Goal: Task Accomplishment & Management: Manage account settings

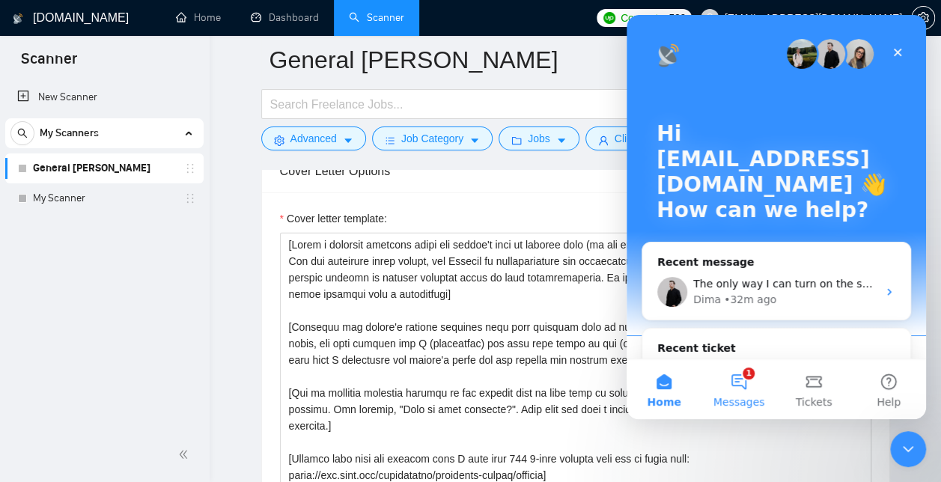
click at [729, 387] on button "1 Messages" at bounding box center [739, 389] width 75 height 60
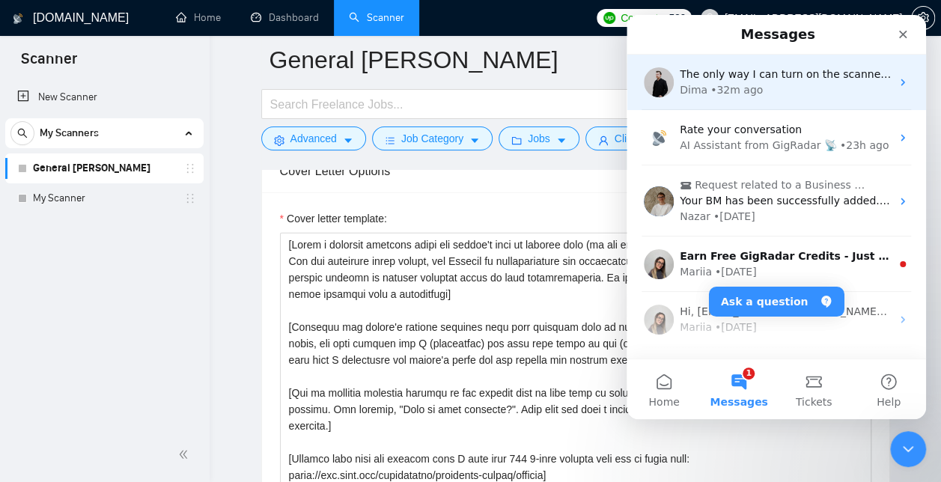
click at [802, 76] on span "The only way I can turn on the scanner is to put English?" at bounding box center [829, 74] width 298 height 12
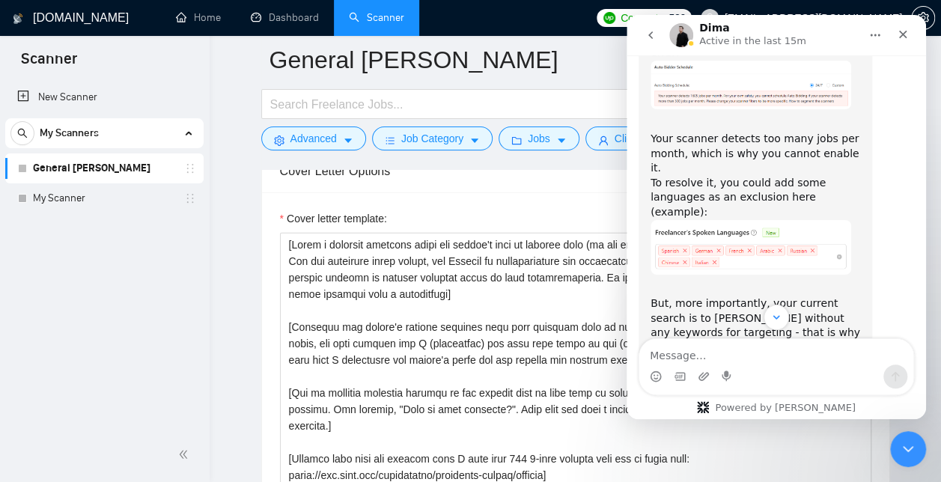
scroll to position [2869, 0]
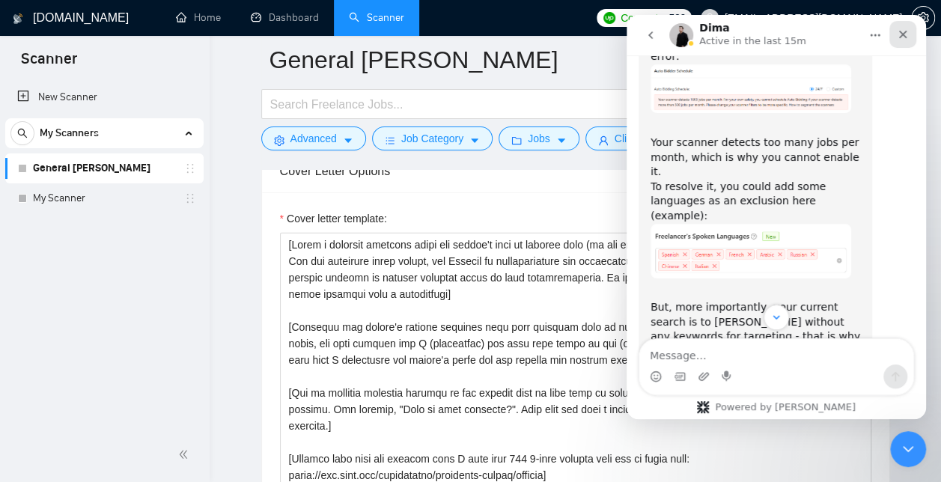
click at [904, 33] on icon "Close" at bounding box center [903, 35] width 8 height 8
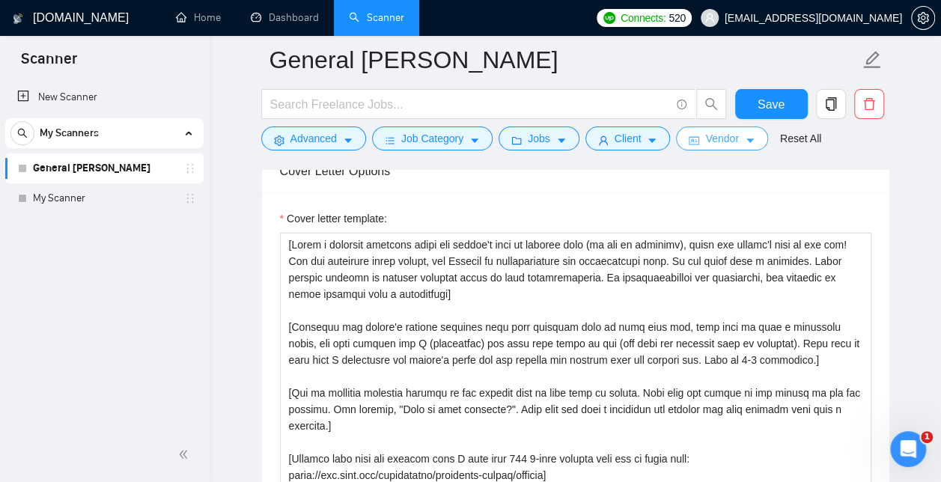
click at [728, 138] on span "Vendor" at bounding box center [721, 138] width 33 height 16
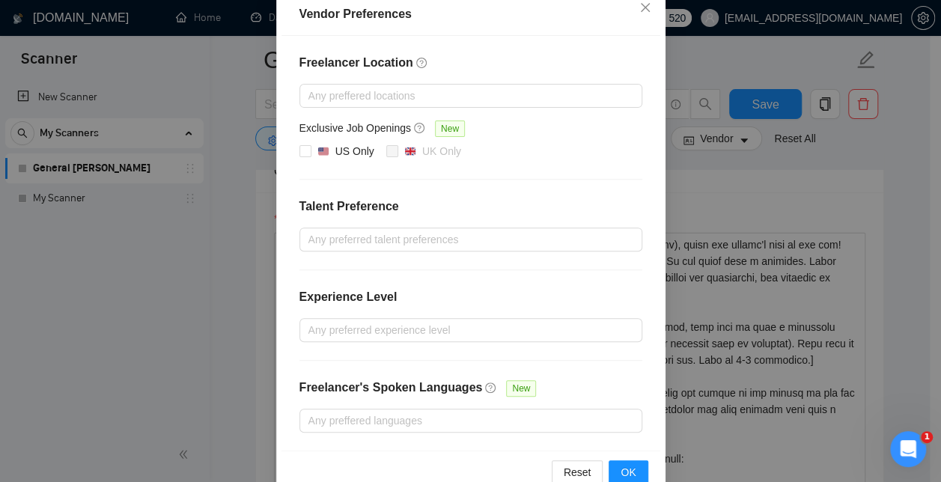
scroll to position [207, 0]
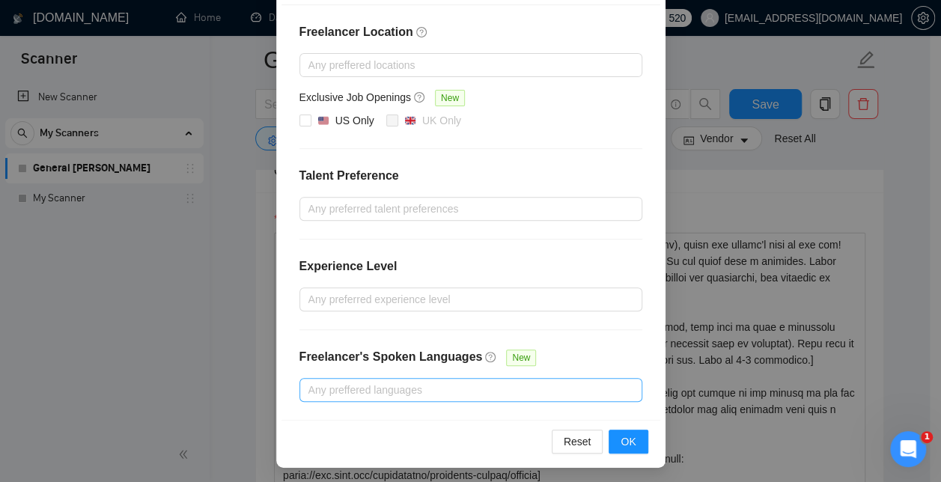
click at [466, 390] on div at bounding box center [463, 390] width 320 height 18
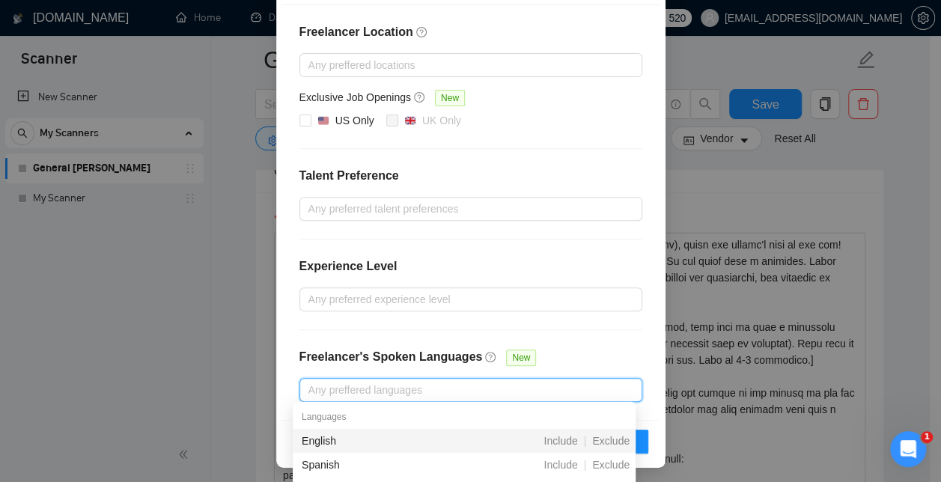
click at [905, 118] on div "Vendor Preferences Freelancer Location Any preffered locations Exclusive Job Op…" at bounding box center [470, 241] width 941 height 482
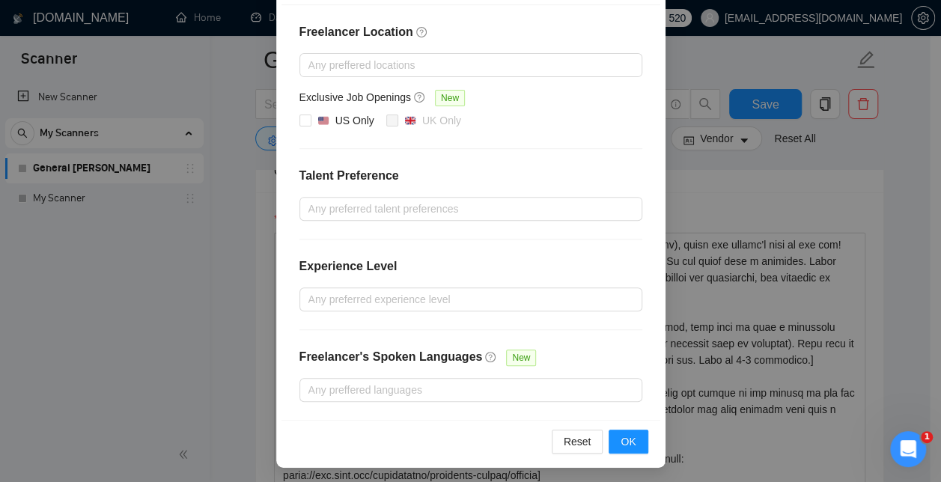
scroll to position [133, 0]
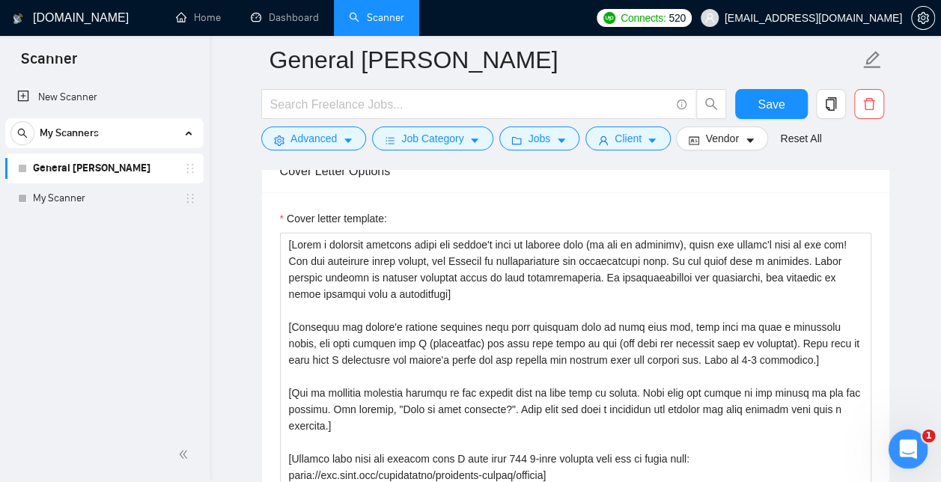
click at [908, 454] on icon "Open Intercom Messenger" at bounding box center [906, 447] width 25 height 25
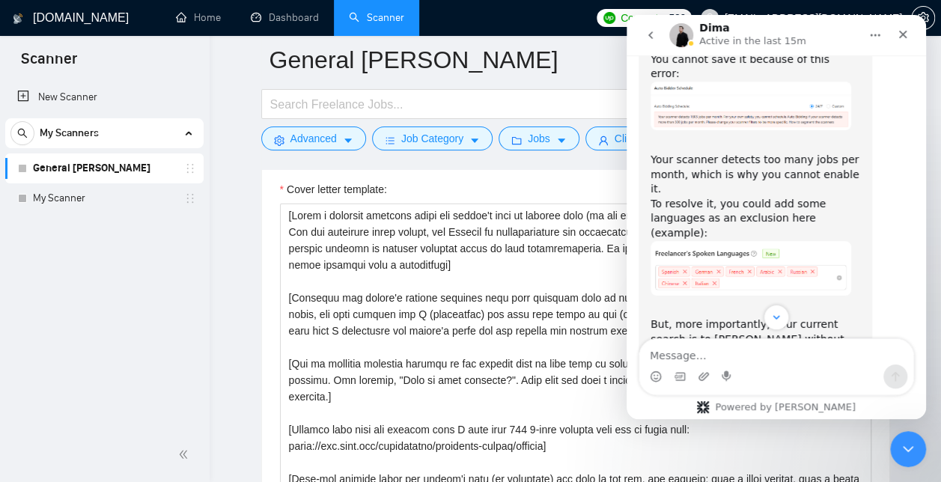
scroll to position [1791, 0]
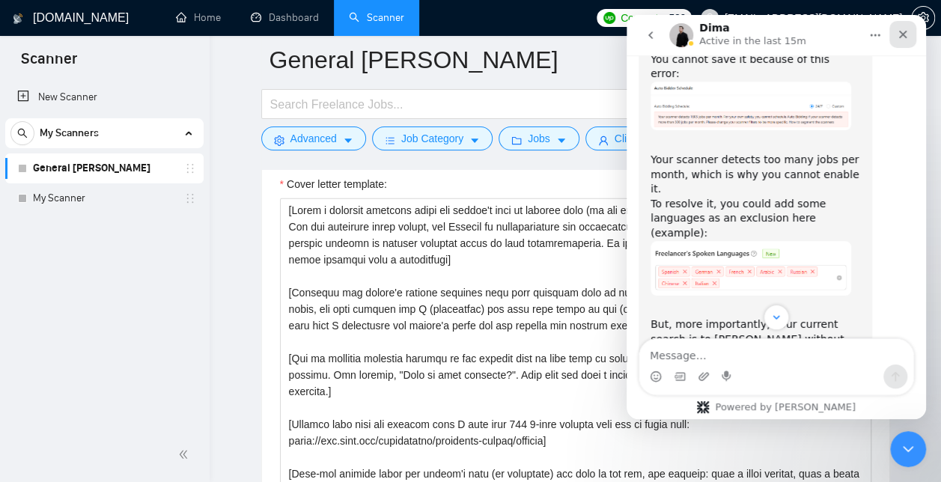
click at [907, 33] on icon "Close" at bounding box center [903, 34] width 12 height 12
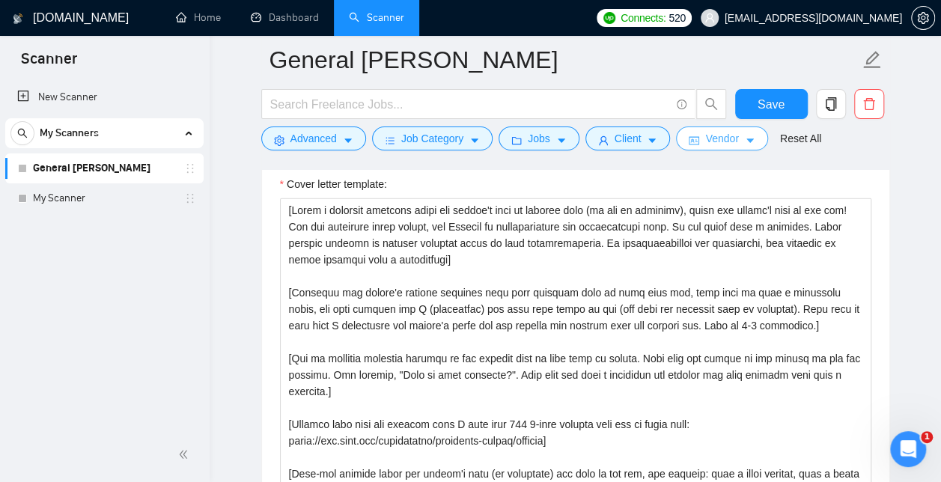
click at [722, 141] on span "Vendor" at bounding box center [721, 138] width 33 height 16
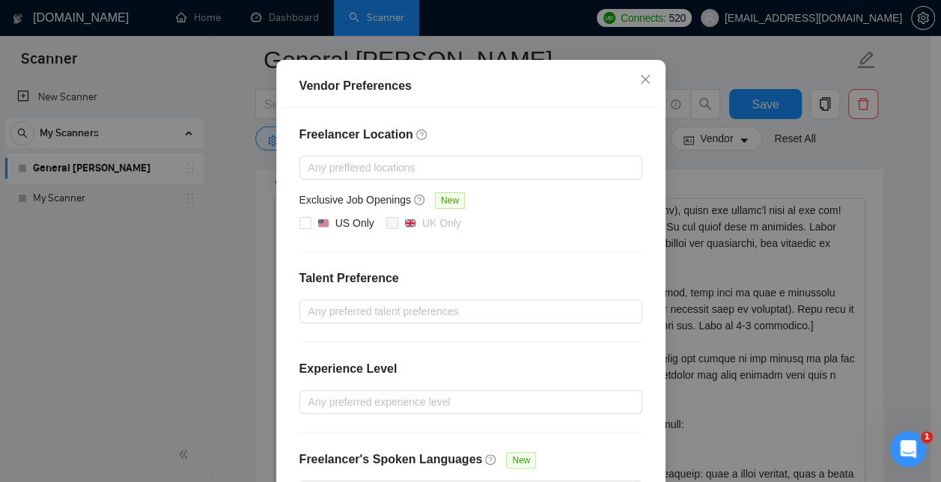
scroll to position [207, 0]
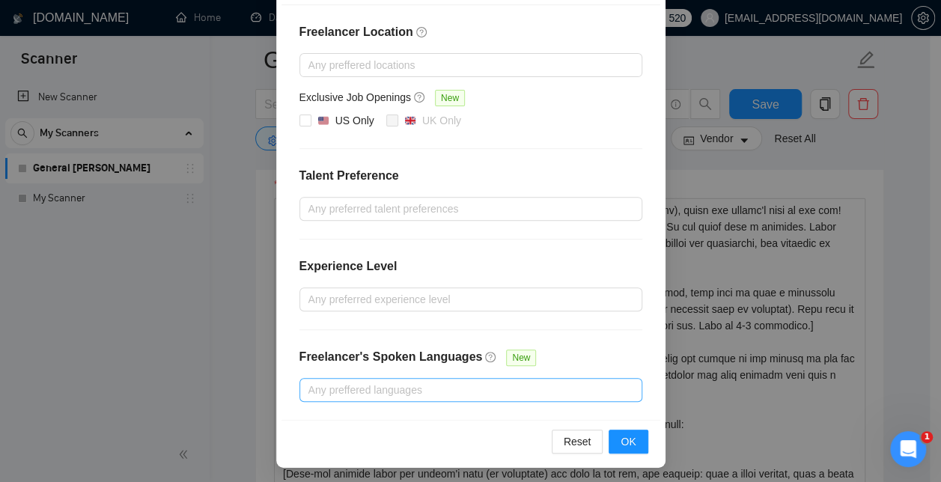
click at [369, 390] on div at bounding box center [463, 390] width 320 height 18
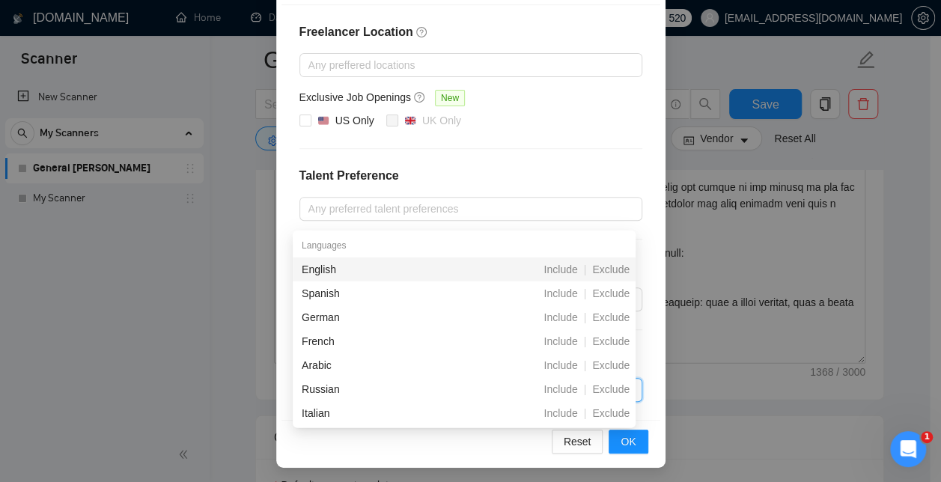
scroll to position [1963, 0]
click at [621, 296] on span "Exclude" at bounding box center [610, 293] width 49 height 12
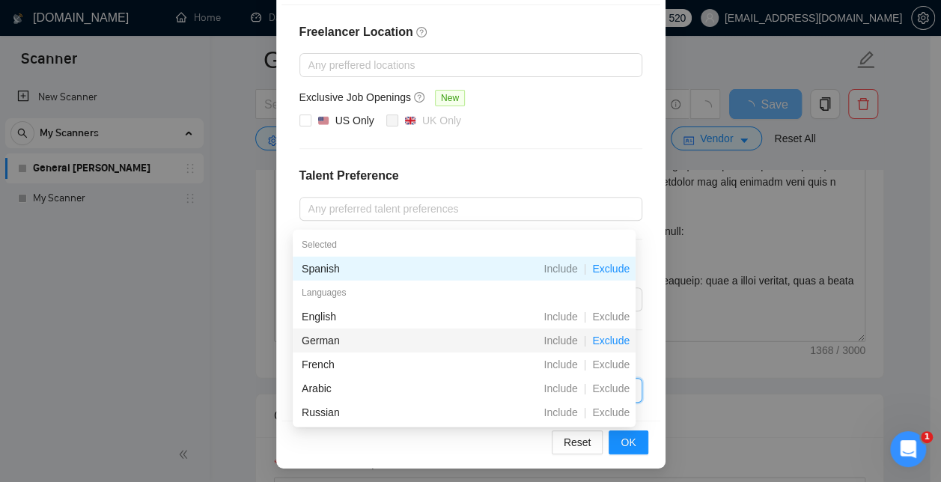
click at [609, 345] on span "Exclude" at bounding box center [610, 341] width 49 height 12
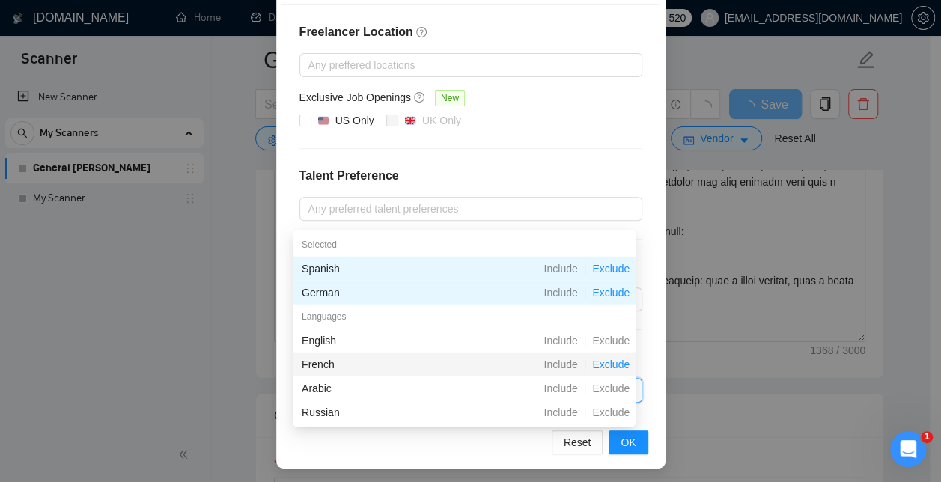
click at [609, 367] on span "Exclude" at bounding box center [610, 365] width 49 height 12
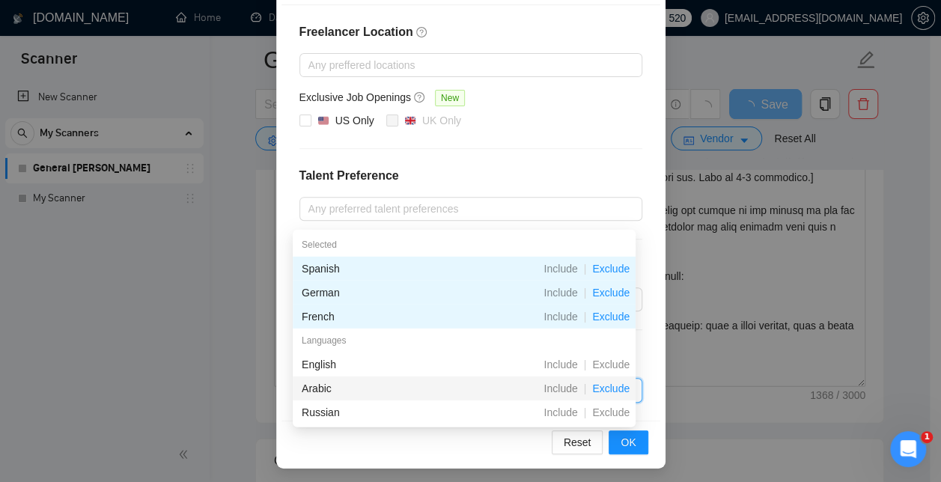
click at [608, 390] on span "Exclude" at bounding box center [610, 389] width 49 height 12
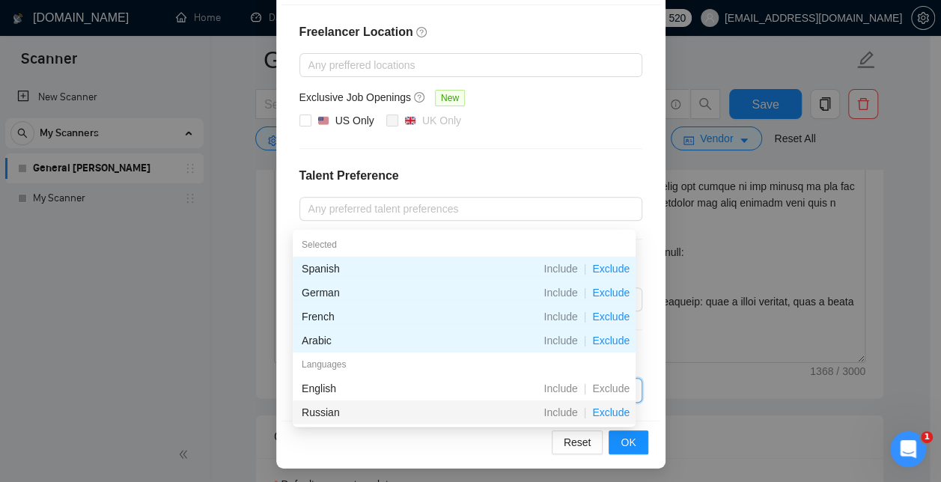
click at [615, 414] on span "Exclude" at bounding box center [610, 413] width 49 height 12
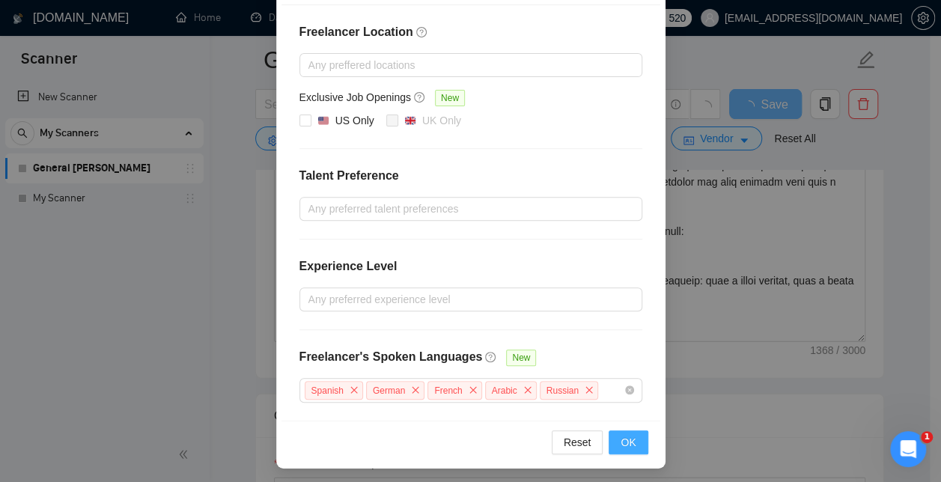
click at [621, 438] on span "OK" at bounding box center [628, 442] width 15 height 16
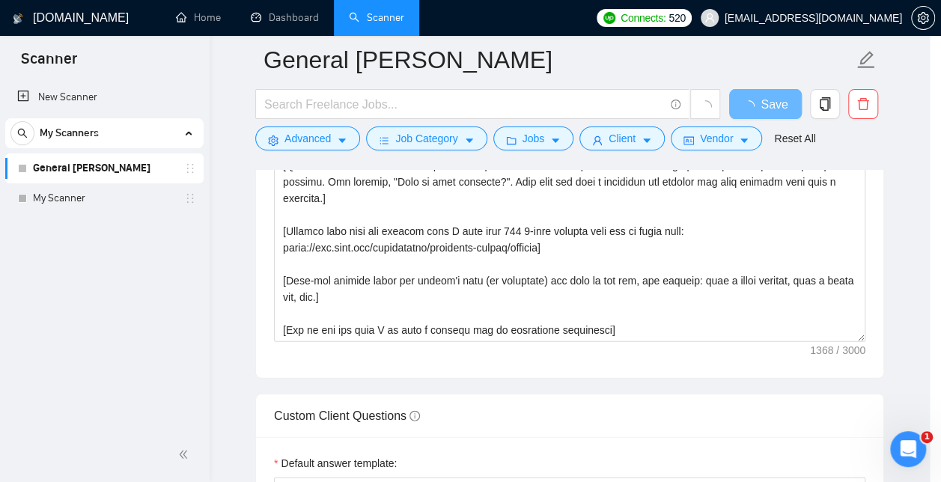
scroll to position [133, 0]
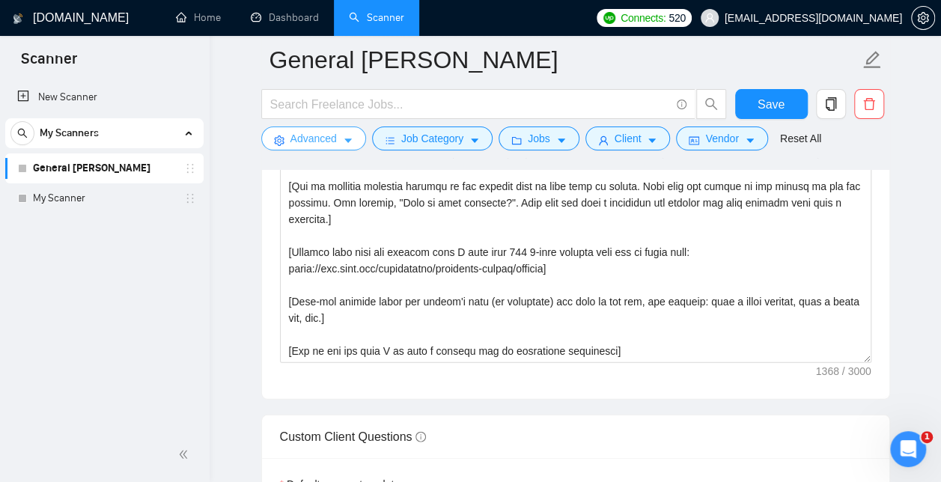
click at [314, 141] on span "Advanced" at bounding box center [313, 138] width 46 height 16
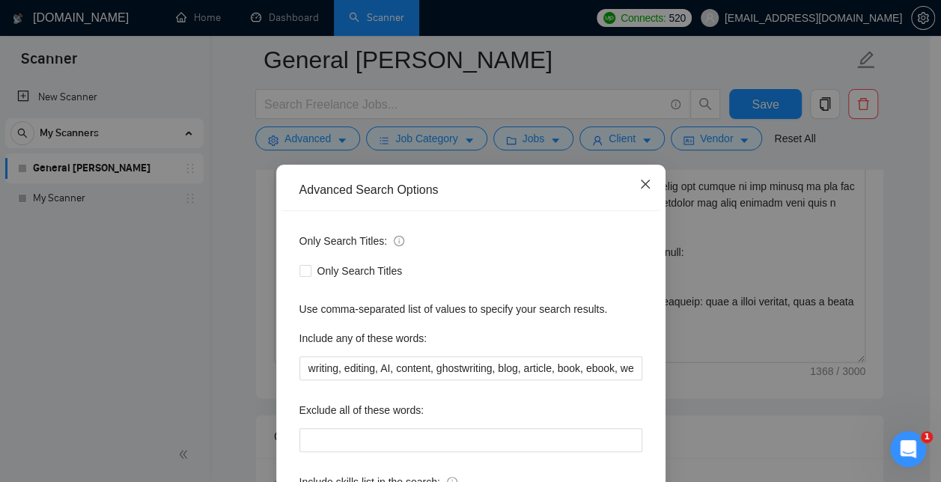
click at [644, 187] on icon "close" at bounding box center [645, 184] width 12 height 12
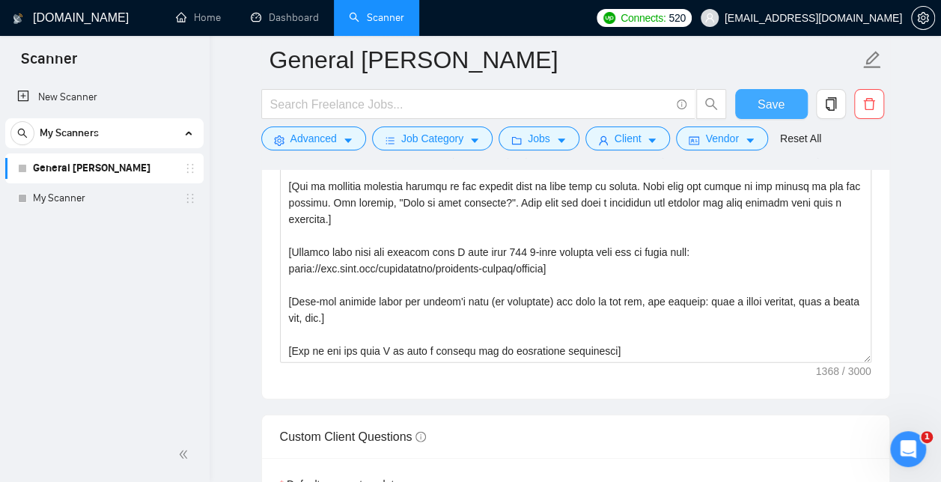
click at [775, 109] on span "Save" at bounding box center [771, 104] width 27 height 19
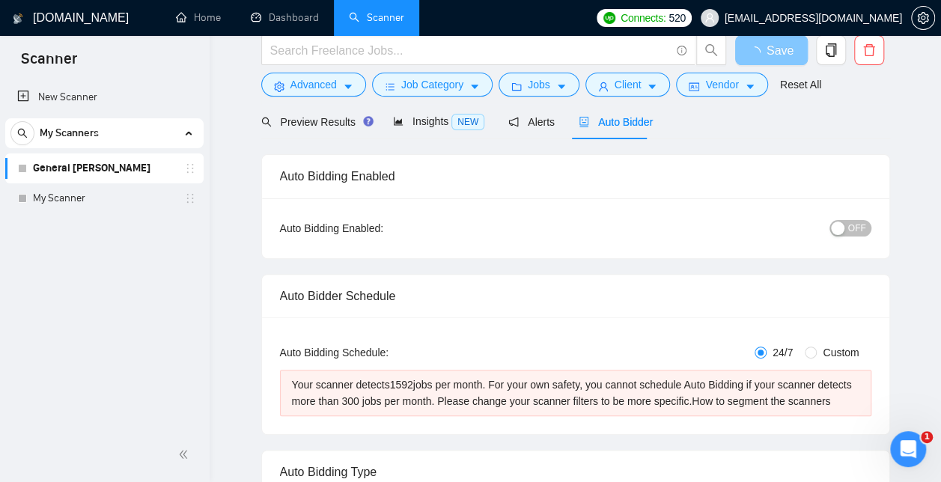
scroll to position [0, 0]
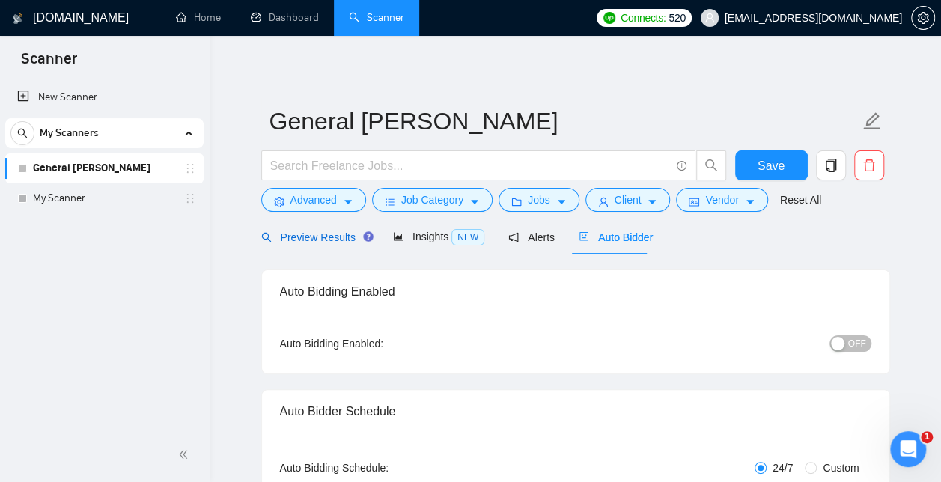
click at [322, 243] on span "Preview Results" at bounding box center [315, 237] width 108 height 12
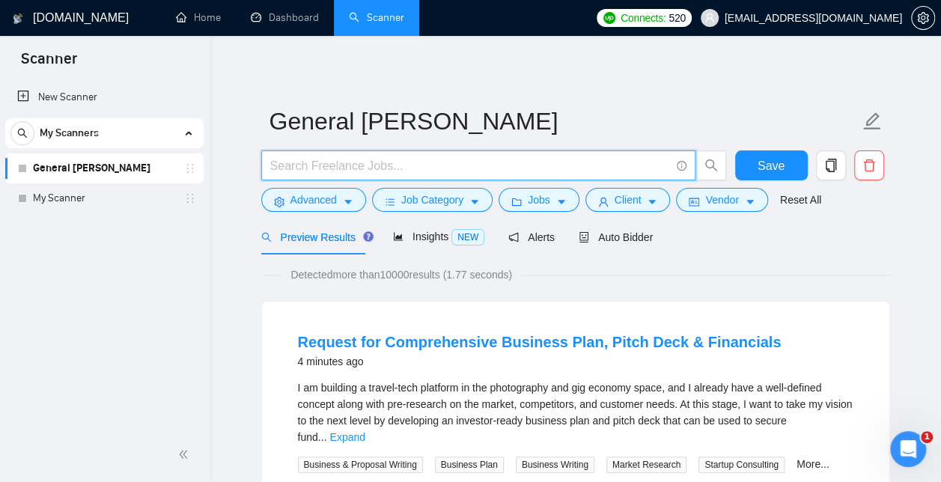
click at [353, 171] on input "text" at bounding box center [470, 165] width 400 height 19
click at [323, 199] on span "Advanced" at bounding box center [313, 200] width 46 height 16
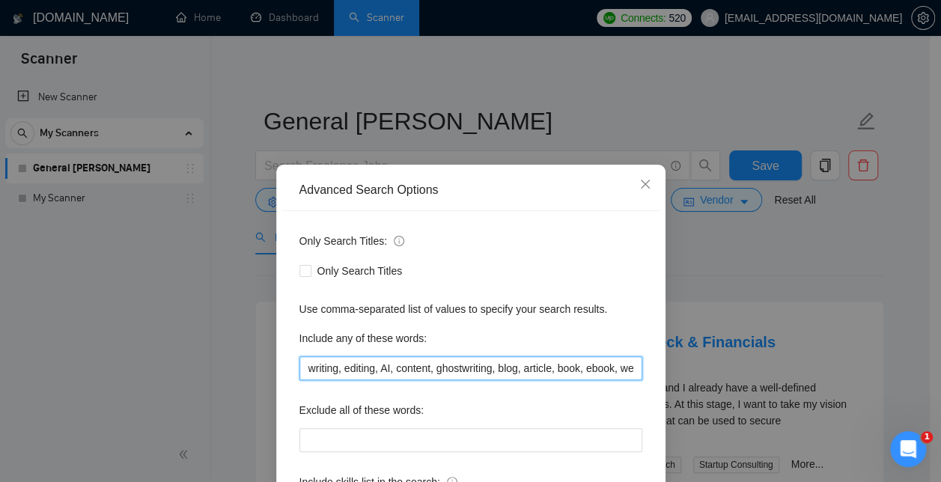
scroll to position [0, 918]
drag, startPoint x: 300, startPoint y: 367, endPoint x: 955, endPoint y: 404, distance: 655.4
click at [940, 404] on html "Scanner New Scanner My Scanners General Scanner My Scanner GigRadar.io Home Das…" at bounding box center [470, 241] width 941 height 482
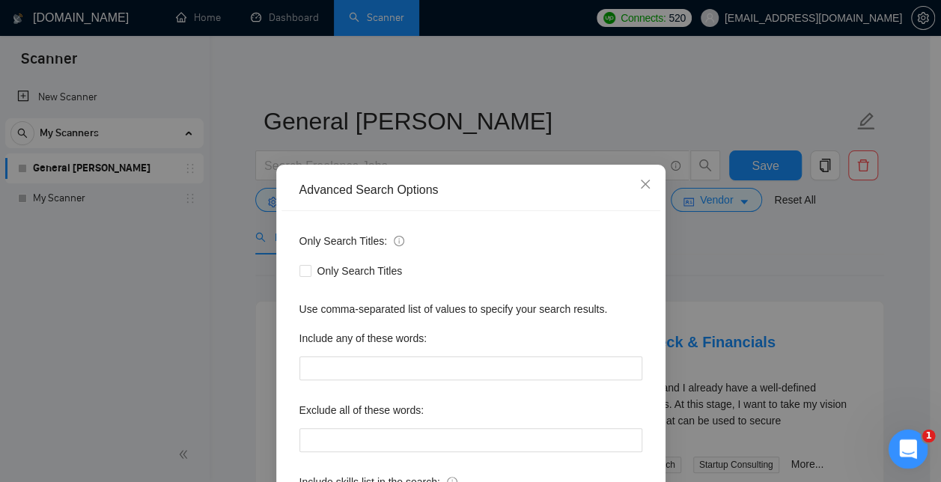
click at [921, 449] on div "Open Intercom Messenger" at bounding box center [905, 446] width 49 height 49
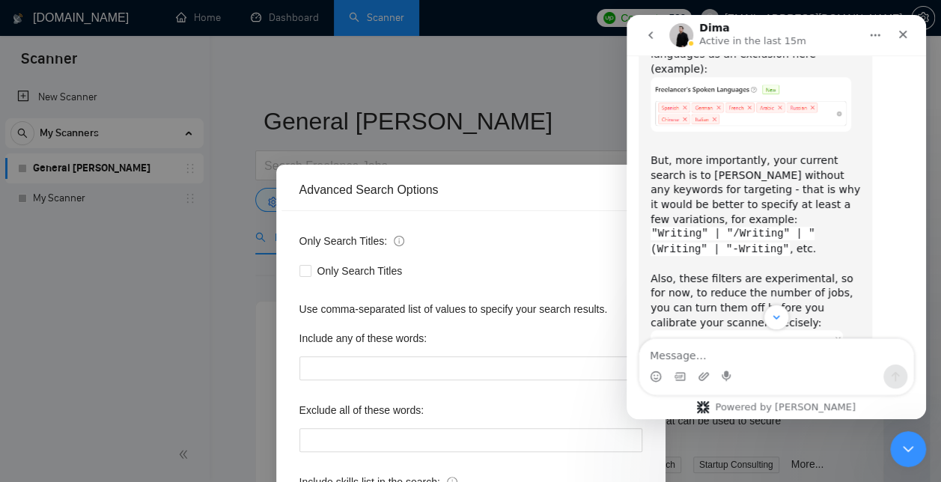
scroll to position [3014, 0]
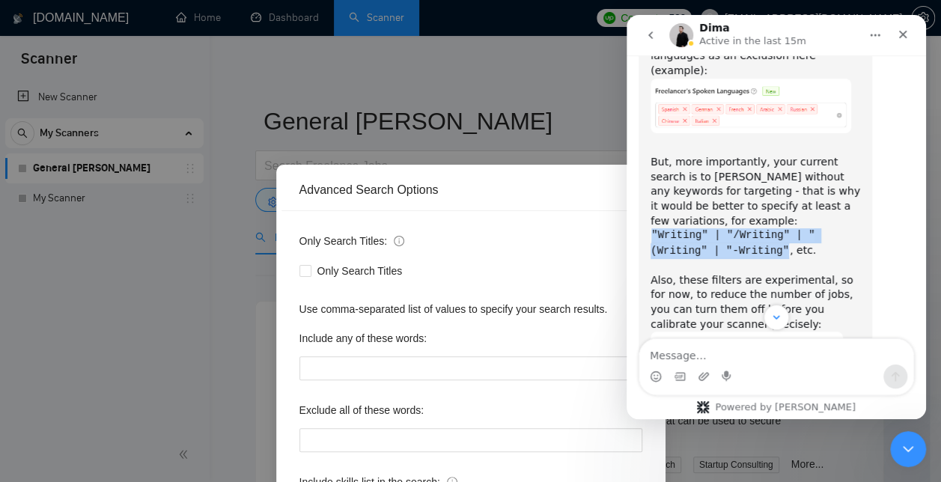
drag, startPoint x: 791, startPoint y: 177, endPoint x: 648, endPoint y: 162, distance: 143.8
click at [648, 162] on div "You cannot save it because of this error: Your scanner detects too many jobs pe…" at bounding box center [756, 244] width 234 height 727
copy code ""Writing" | "/Writing" | "(Writing" | "-Writing""
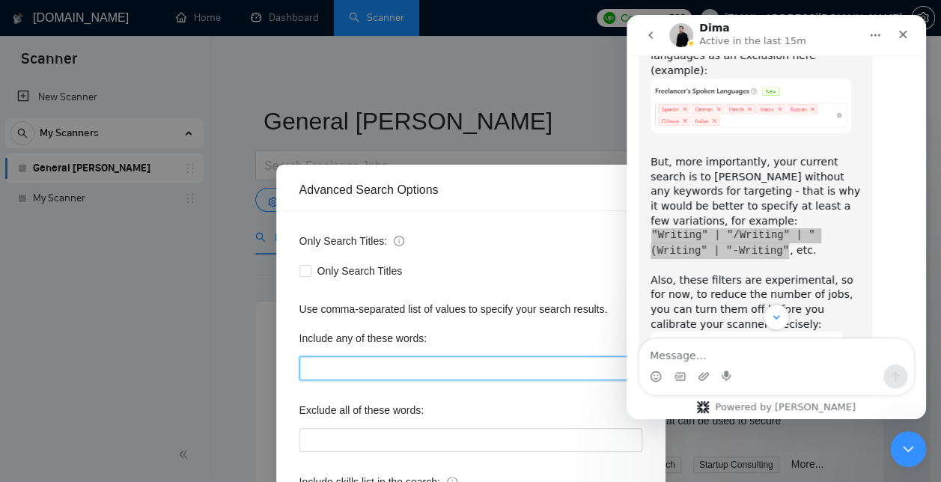
click at [347, 369] on input "text" at bounding box center [470, 368] width 343 height 24
type input ""Writing" | "/Writing" | "(Writing" | "-Writing""
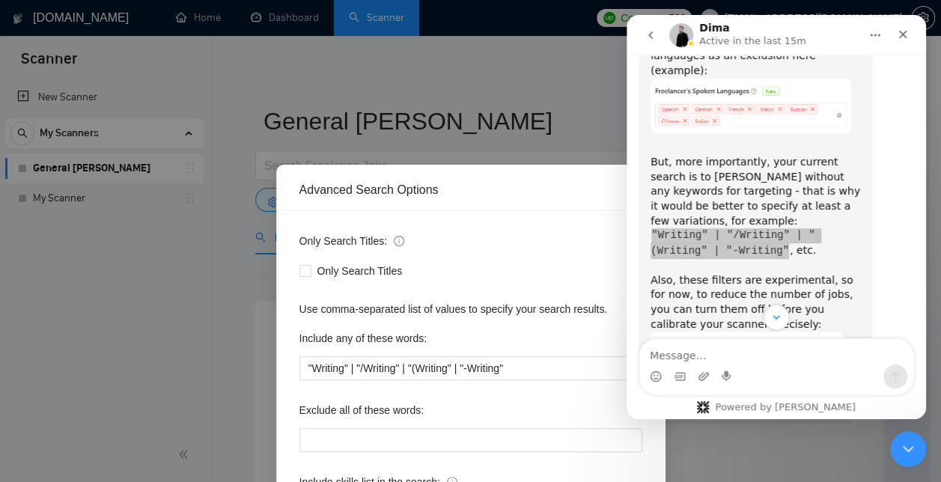
click at [479, 332] on div "Include any of these words:" at bounding box center [470, 341] width 343 height 30
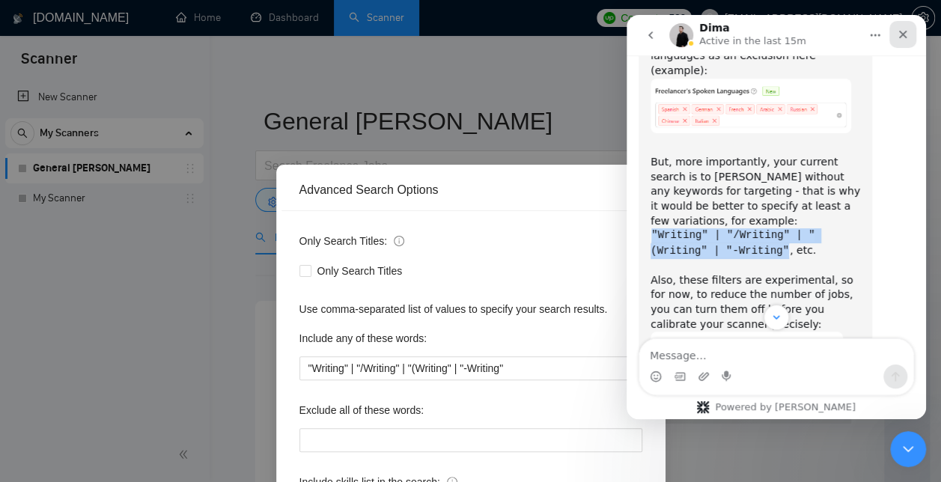
click at [898, 36] on icon "Close" at bounding box center [903, 34] width 12 height 12
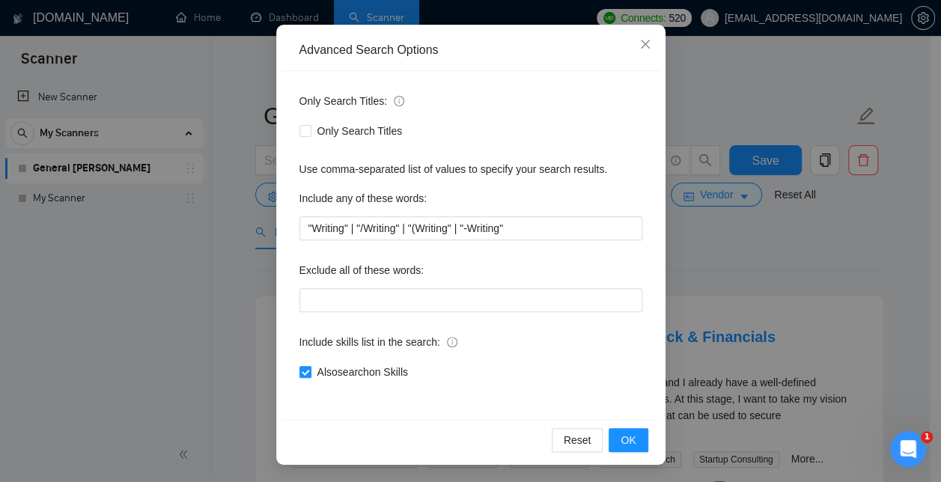
scroll to position [42, 0]
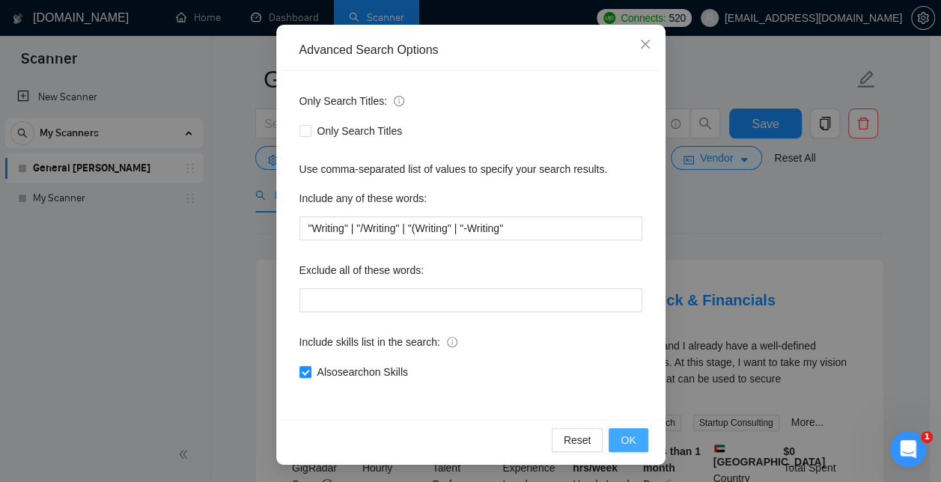
click at [633, 437] on button "OK" at bounding box center [628, 440] width 39 height 24
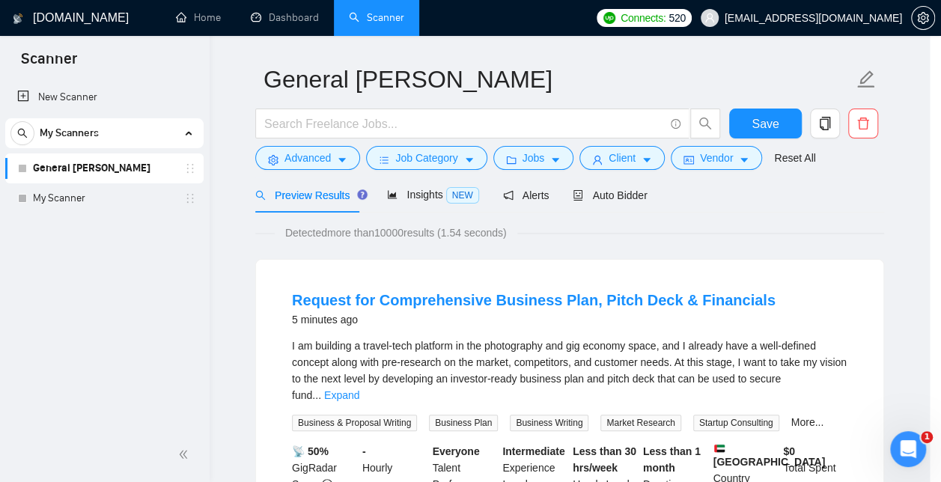
scroll to position [65, 0]
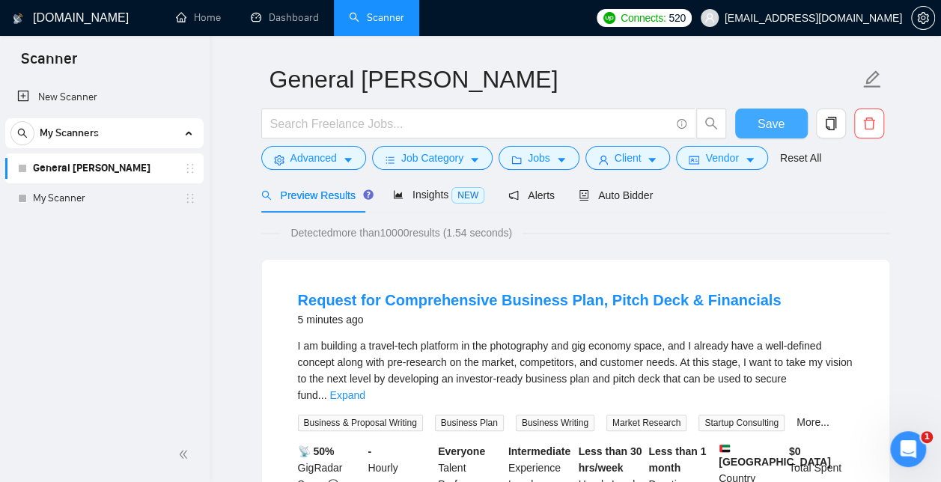
click at [768, 136] on button "Save" at bounding box center [771, 124] width 73 height 30
click at [299, 199] on span "Preview Results" at bounding box center [315, 195] width 108 height 12
click at [612, 194] on span "Auto Bidder" at bounding box center [616, 195] width 74 height 12
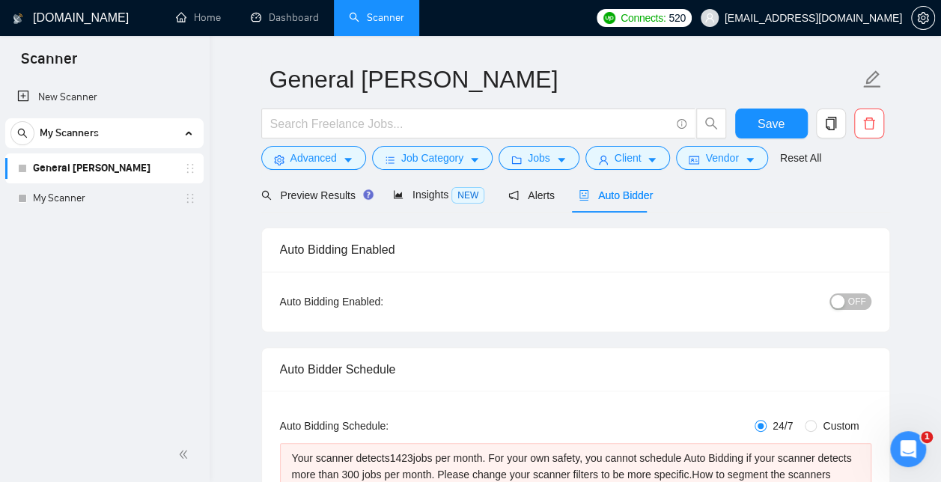
click at [834, 304] on div "button" at bounding box center [837, 301] width 13 height 13
click at [776, 132] on span "Save" at bounding box center [771, 124] width 27 height 19
click at [323, 156] on span "Advanced" at bounding box center [313, 158] width 46 height 16
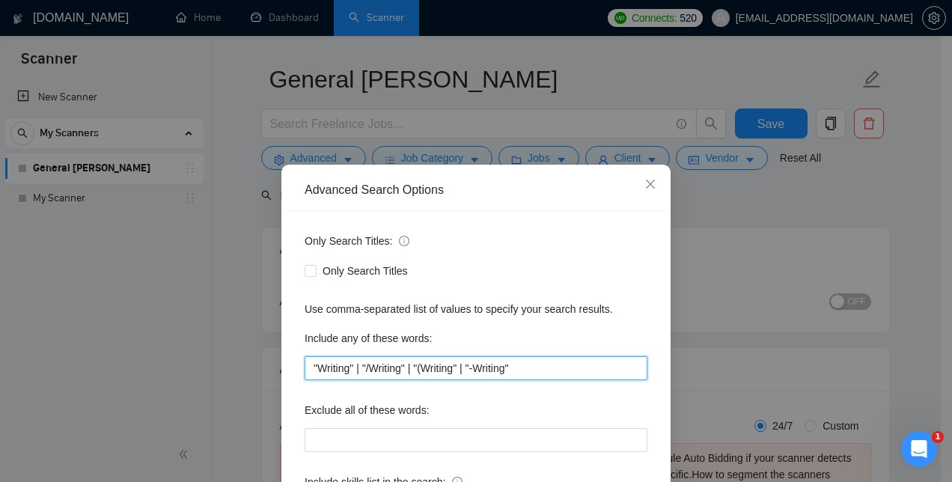
drag, startPoint x: 539, startPoint y: 366, endPoint x: 228, endPoint y: 351, distance: 311.8
click at [228, 351] on div "Advanced Search Options Only Search Titles: Only Search Titles Use comma-separa…" at bounding box center [476, 241] width 952 height 482
type input "Writing"
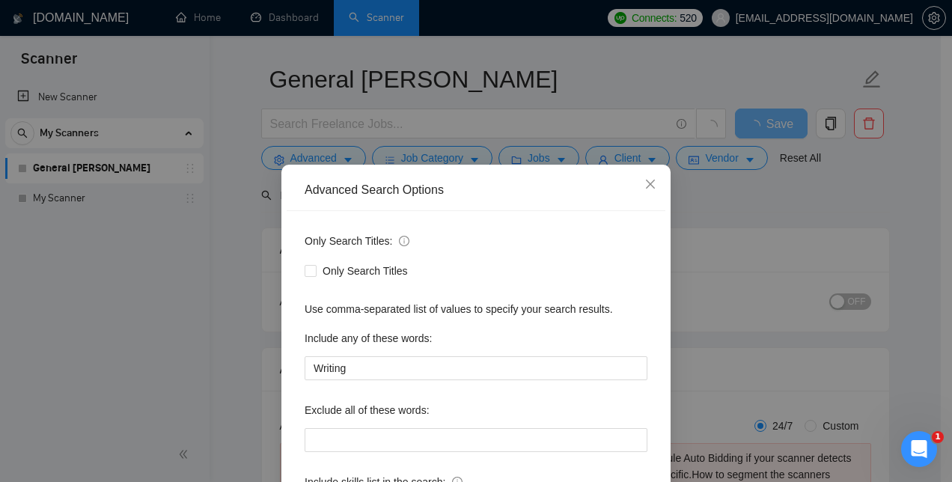
click at [636, 279] on div "Only Search Titles" at bounding box center [476, 271] width 343 height 24
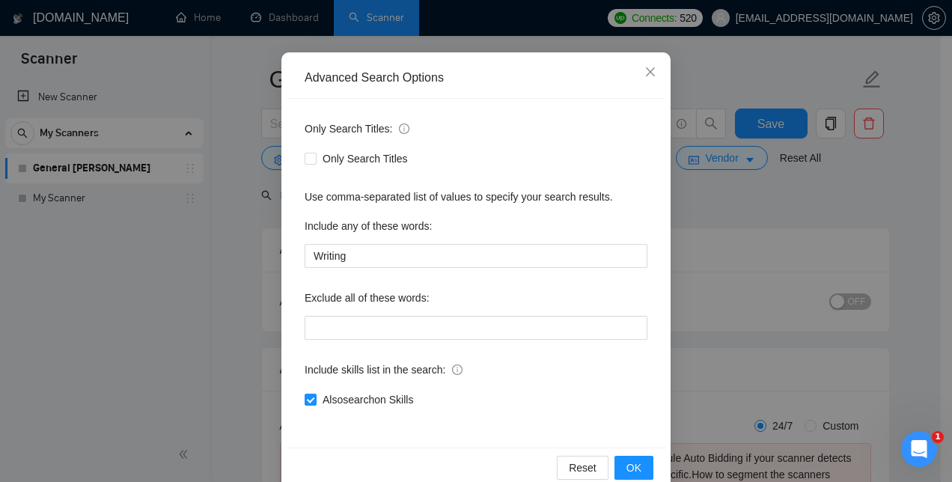
scroll to position [140, 0]
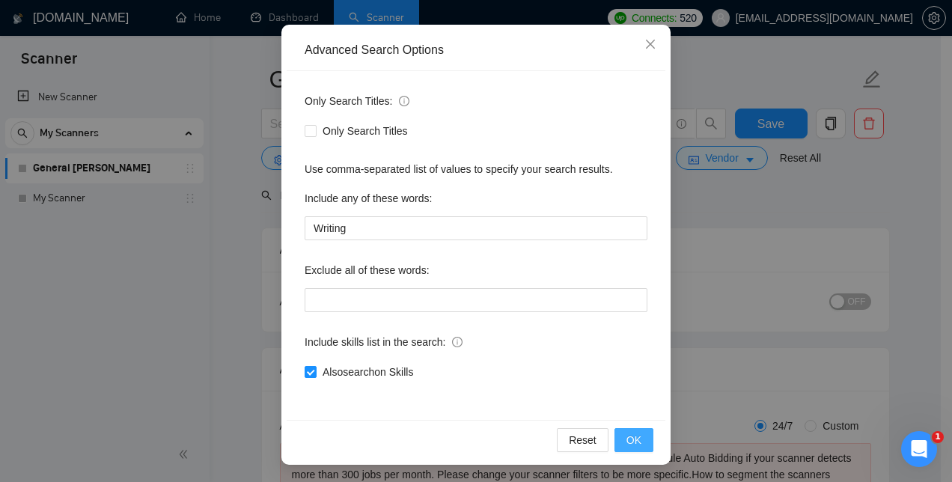
click at [629, 442] on span "OK" at bounding box center [634, 440] width 15 height 16
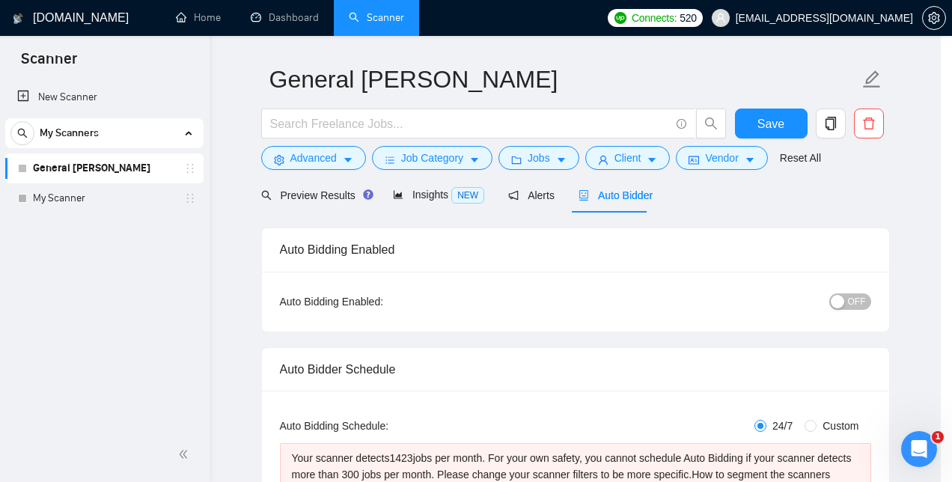
scroll to position [65, 0]
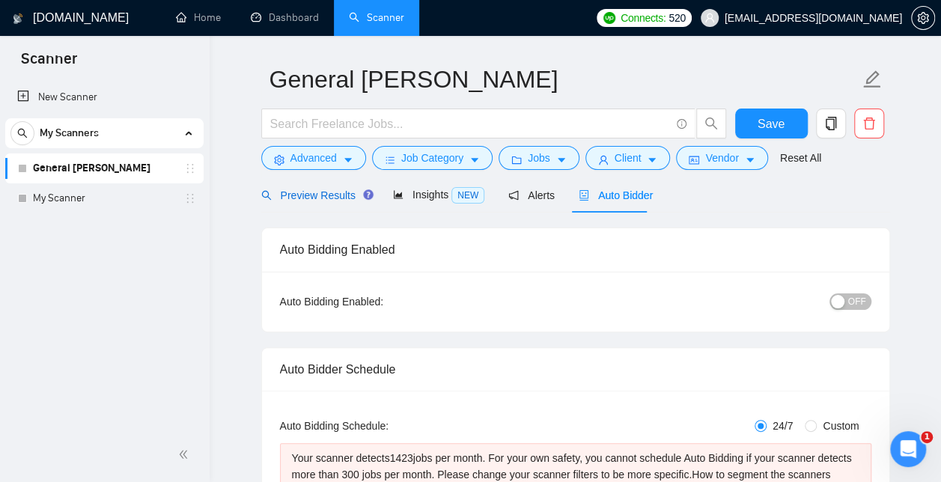
click at [323, 193] on span "Preview Results" at bounding box center [315, 195] width 108 height 12
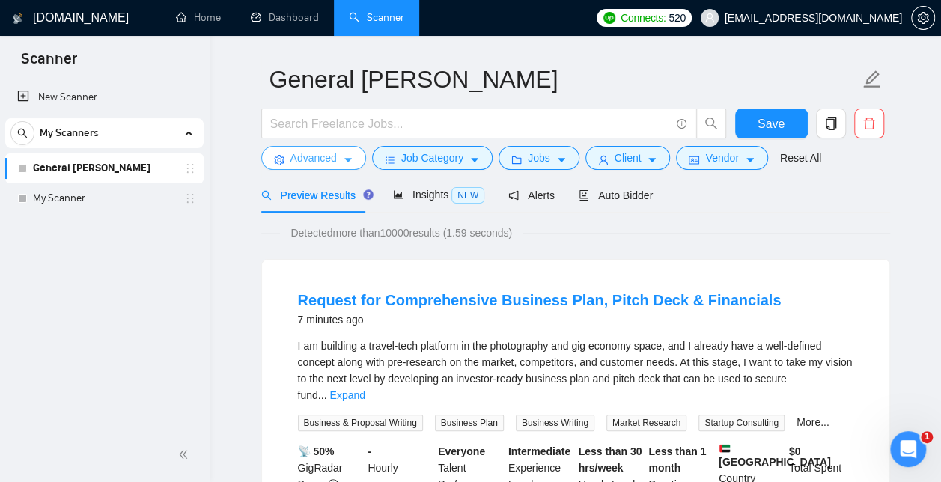
click at [309, 157] on span "Advanced" at bounding box center [313, 158] width 46 height 16
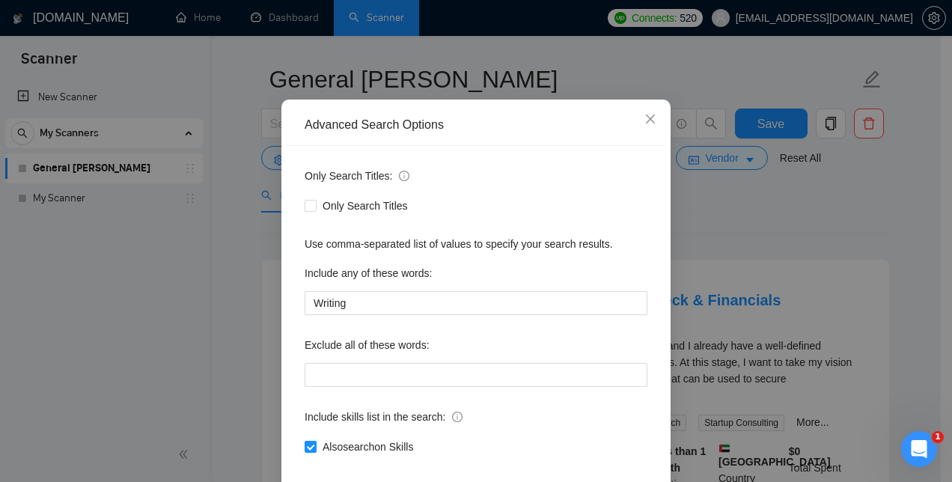
scroll to position [140, 0]
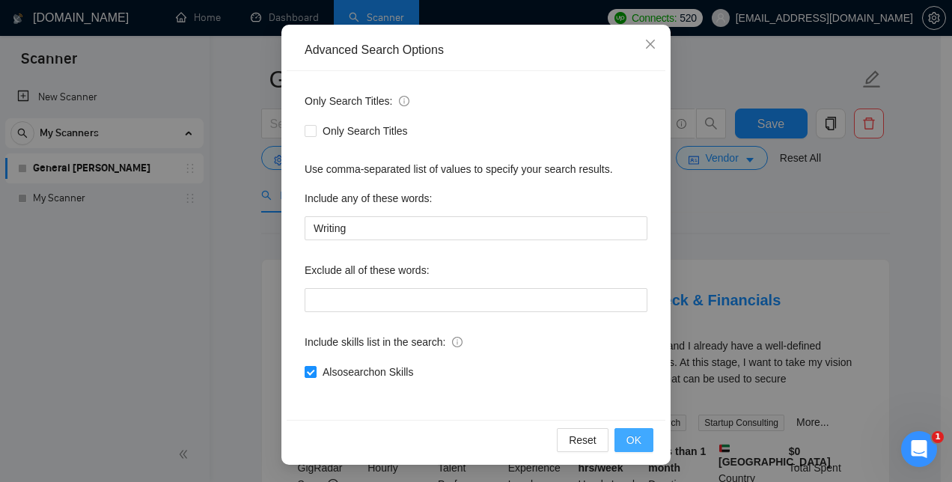
click at [635, 442] on span "OK" at bounding box center [634, 440] width 15 height 16
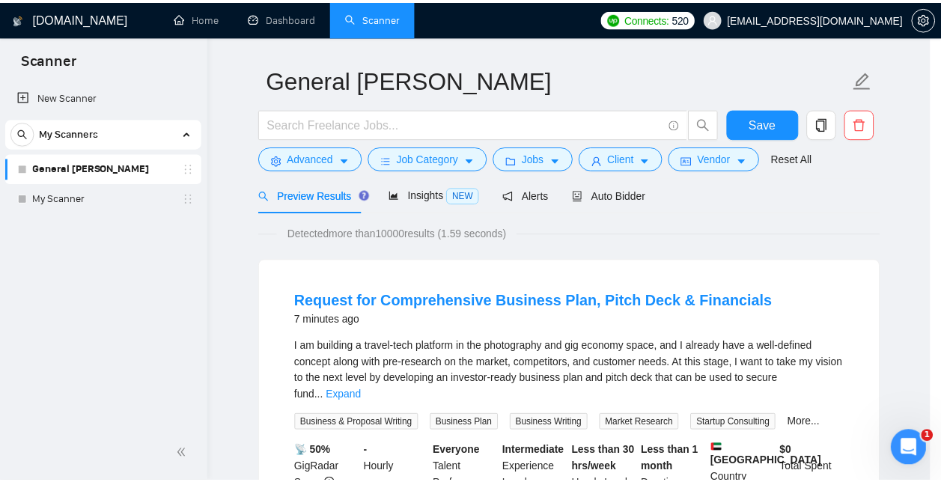
scroll to position [65, 0]
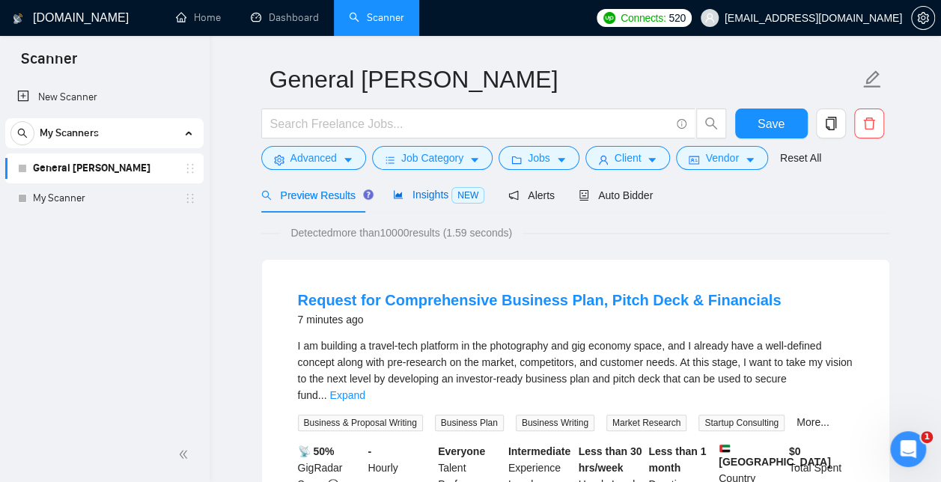
click at [427, 197] on span "Insights NEW" at bounding box center [438, 195] width 91 height 12
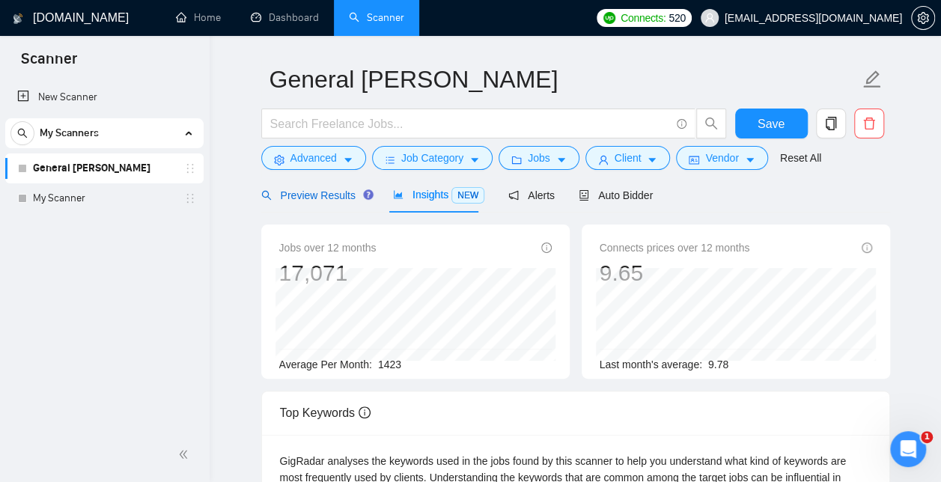
click at [310, 199] on span "Preview Results" at bounding box center [315, 195] width 108 height 12
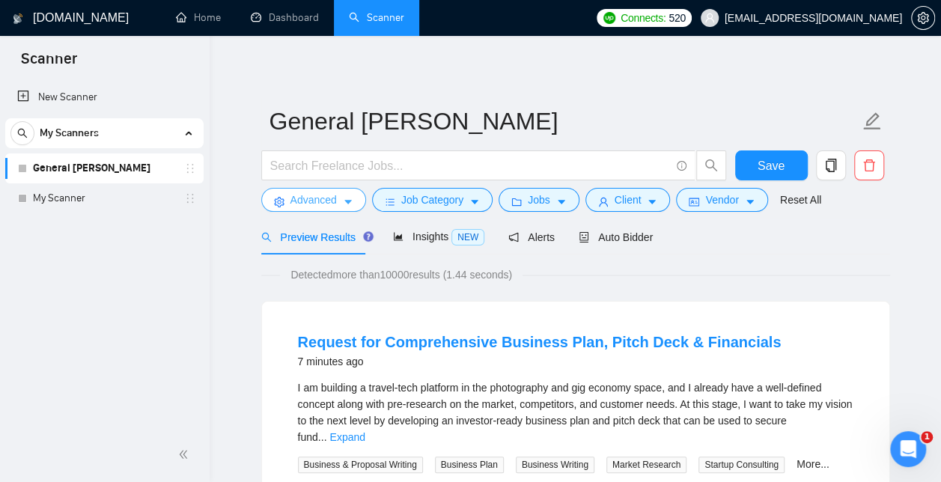
click at [314, 210] on button "Advanced" at bounding box center [313, 200] width 105 height 24
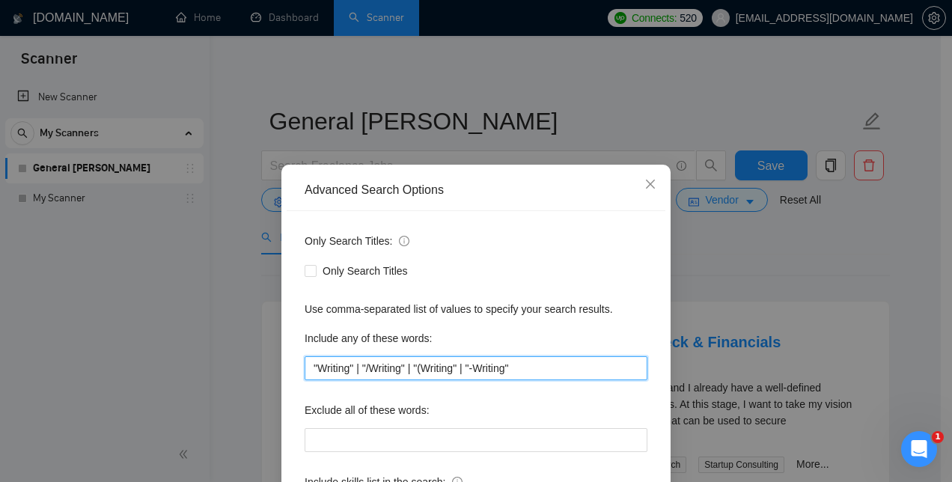
drag, startPoint x: 542, startPoint y: 371, endPoint x: 256, endPoint y: 357, distance: 286.4
click at [256, 357] on div "Advanced Search Options Only Search Titles: Only Search Titles Use comma-separa…" at bounding box center [476, 241] width 952 height 482
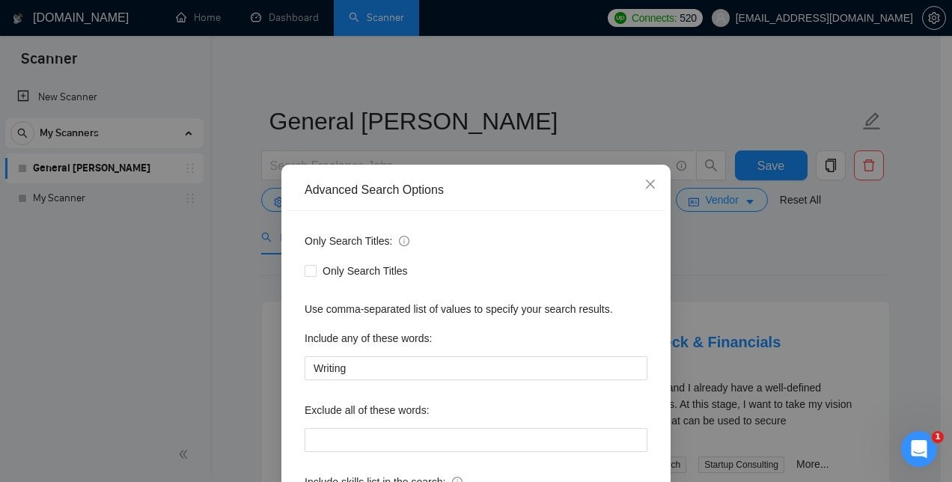
click at [296, 359] on div "Only Search Titles: Only Search Titles Use comma-separated list of values to sp…" at bounding box center [476, 385] width 379 height 349
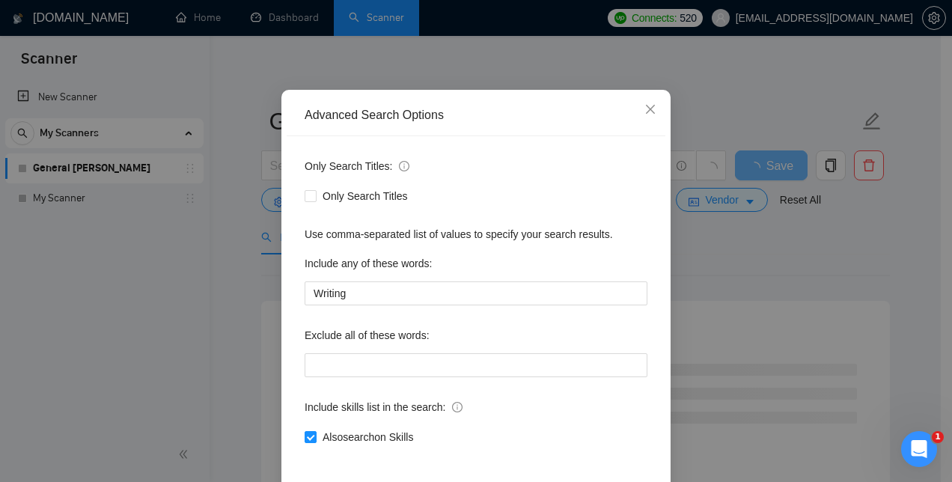
scroll to position [140, 0]
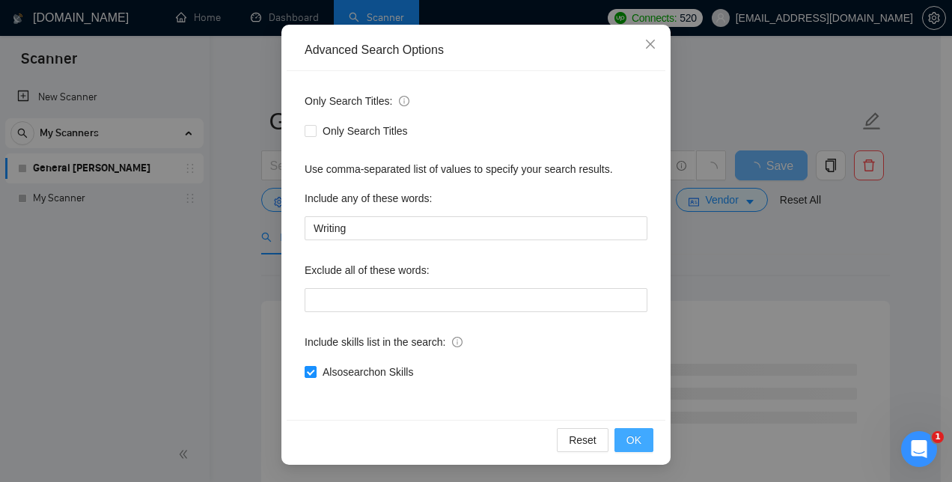
click at [627, 444] on span "OK" at bounding box center [634, 440] width 15 height 16
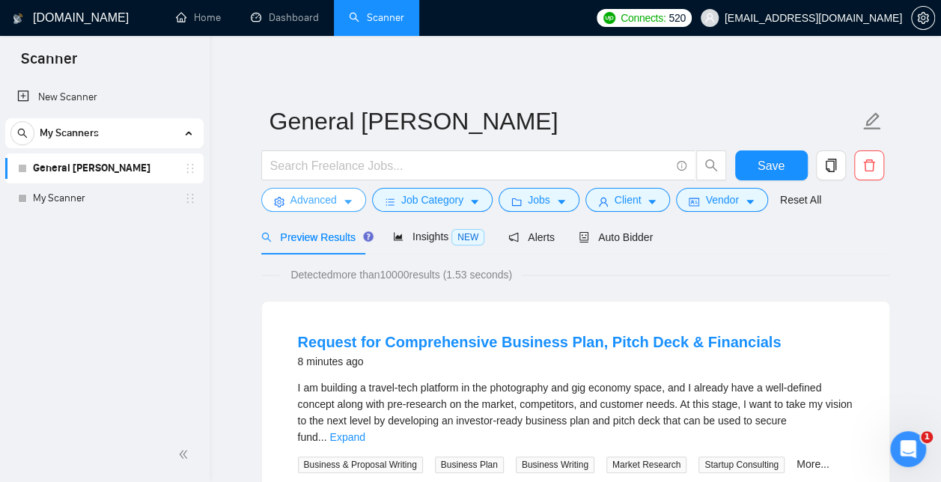
click at [323, 201] on span "Advanced" at bounding box center [313, 200] width 46 height 16
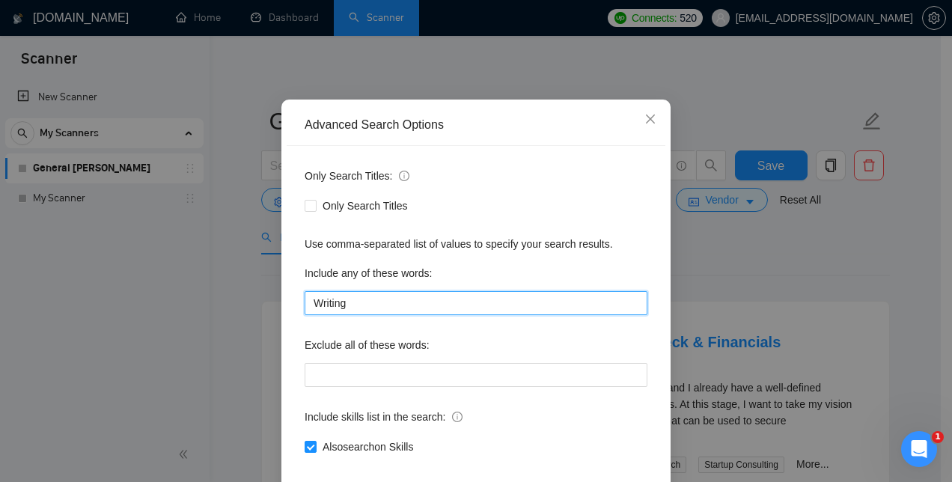
drag, startPoint x: 359, startPoint y: 368, endPoint x: 230, endPoint y: 352, distance: 129.8
click at [230, 352] on div "Advanced Search Options Only Search Titles: Only Search Titles Use comma-separa…" at bounding box center [476, 241] width 952 height 482
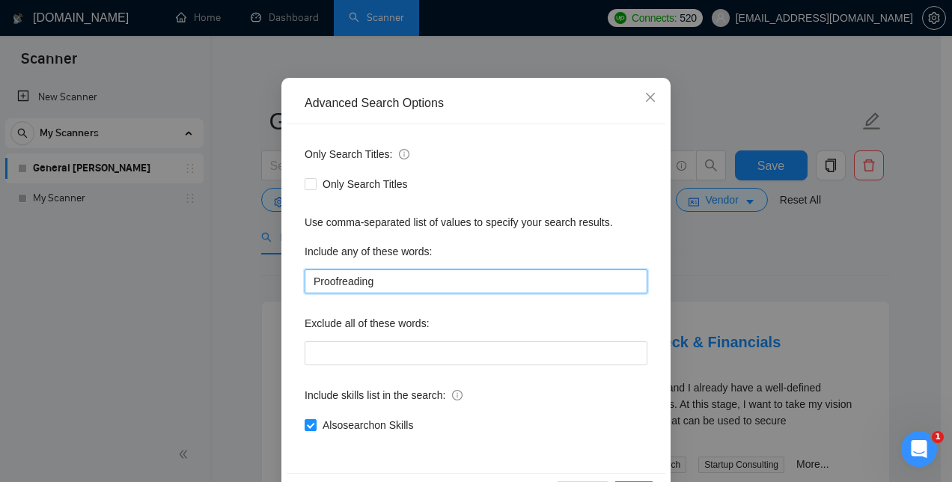
scroll to position [140, 0]
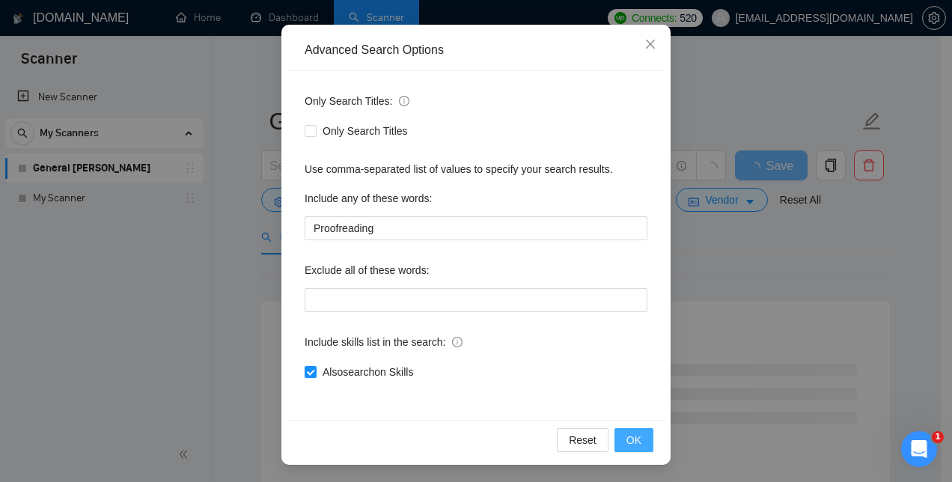
click at [638, 439] on button "OK" at bounding box center [634, 440] width 39 height 24
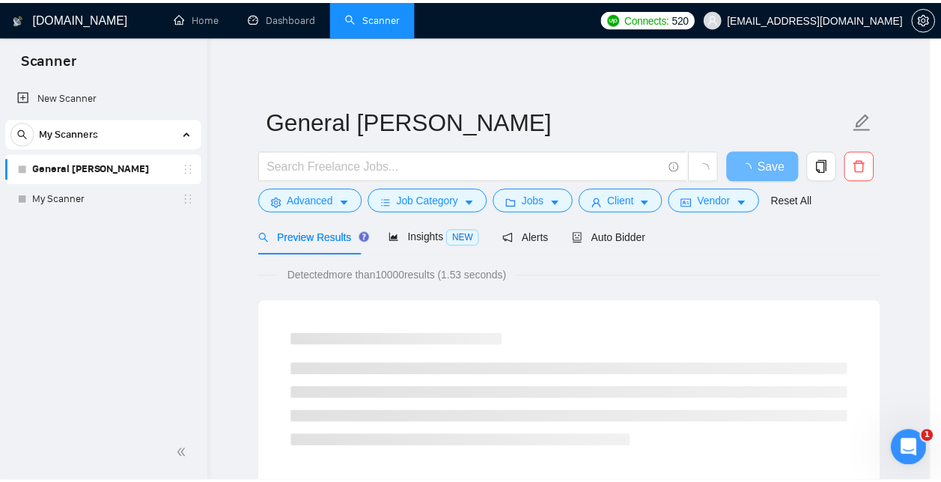
scroll to position [65, 0]
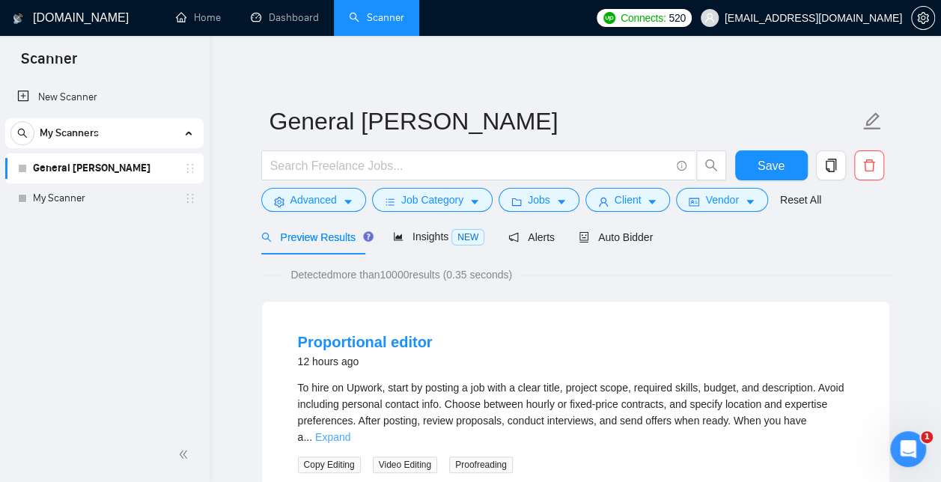
click at [350, 431] on link "Expand" at bounding box center [332, 437] width 35 height 12
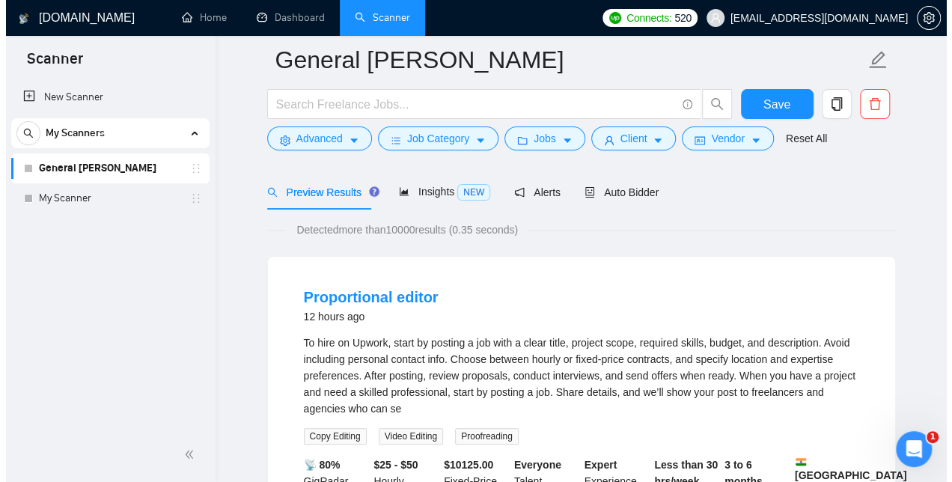
scroll to position [69, 0]
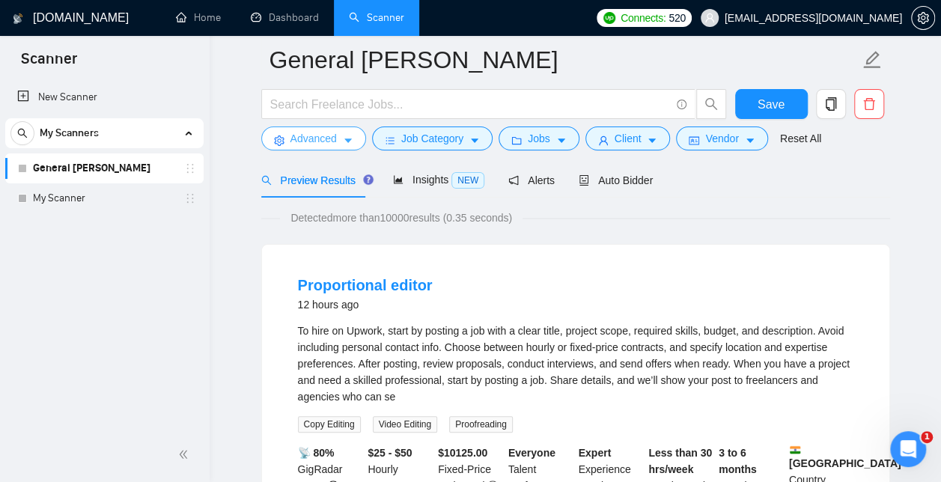
click at [307, 128] on button "Advanced" at bounding box center [313, 139] width 105 height 24
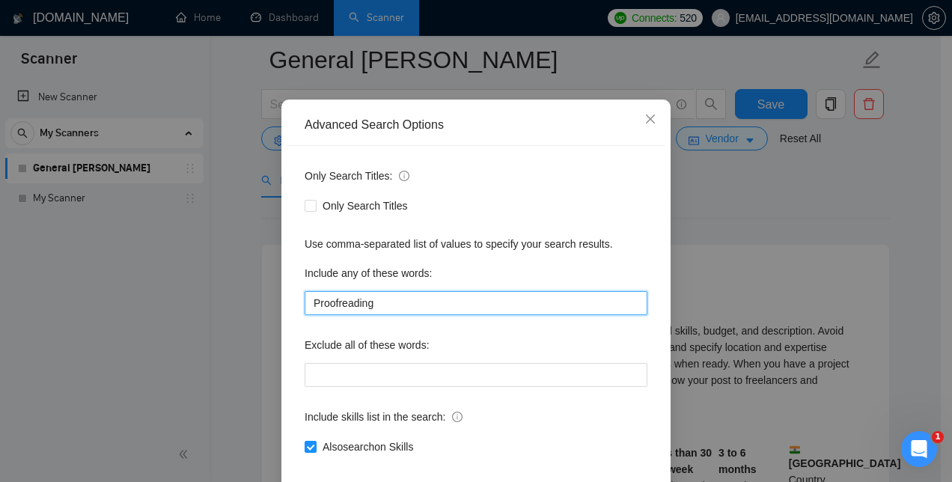
drag, startPoint x: 398, startPoint y: 368, endPoint x: 269, endPoint y: 392, distance: 131.0
click at [269, 392] on div "Advanced Search Options Only Search Titles: Only Search Titles Use comma-separa…" at bounding box center [476, 241] width 952 height 482
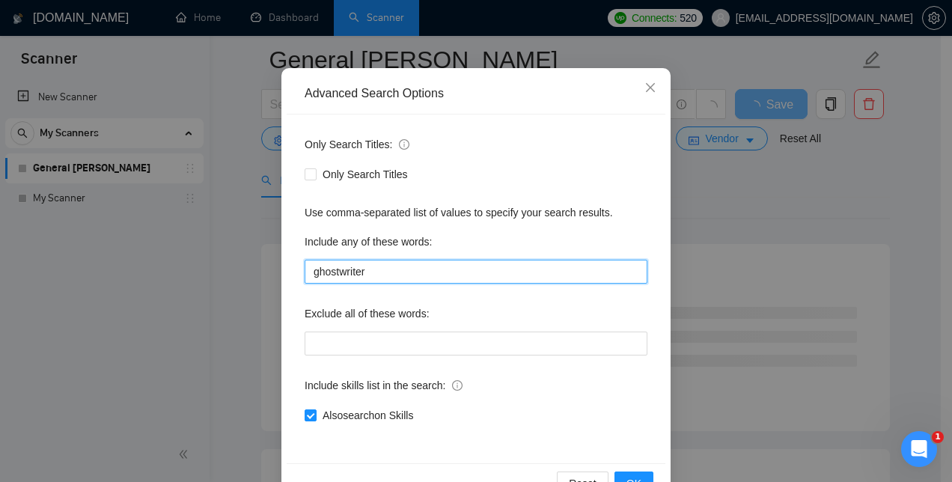
scroll to position [140, 0]
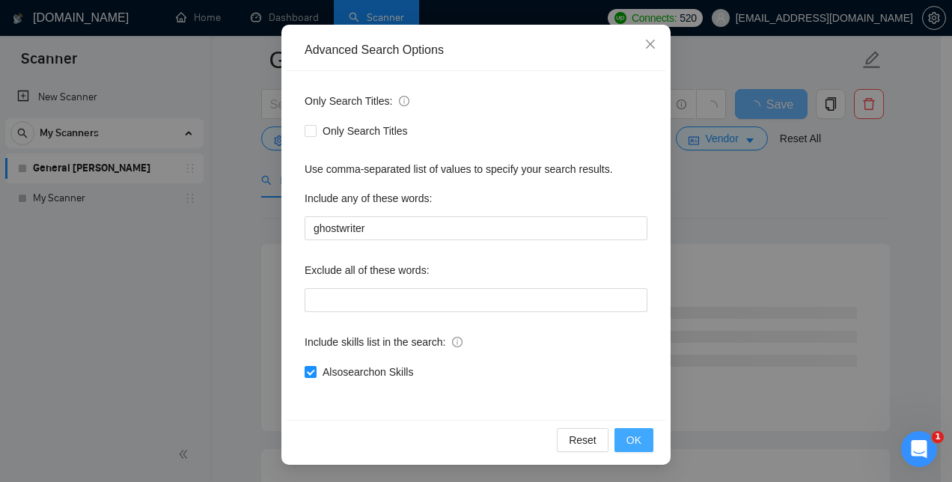
click at [627, 439] on span "OK" at bounding box center [634, 440] width 15 height 16
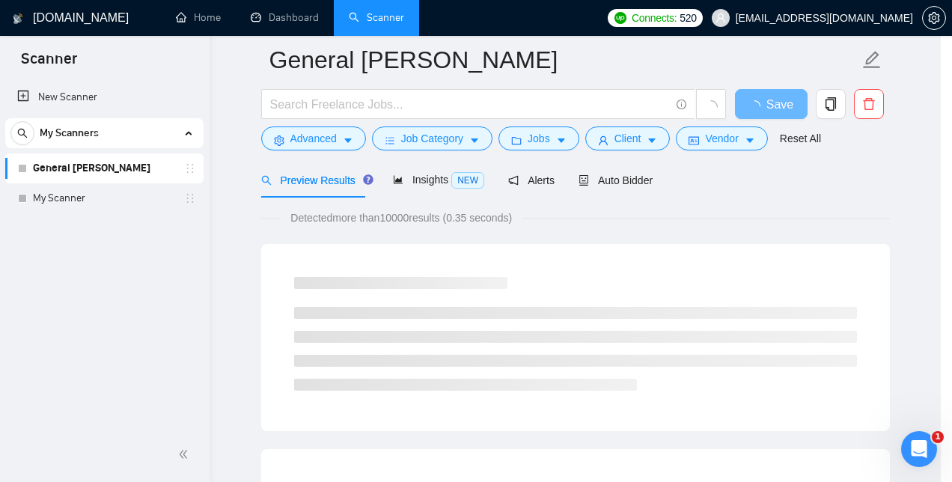
scroll to position [65, 0]
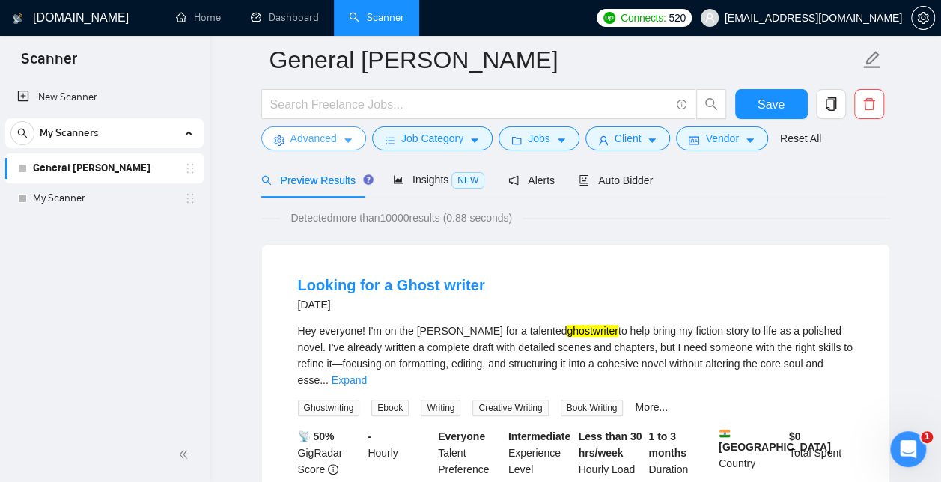
click at [335, 136] on button "Advanced" at bounding box center [313, 139] width 105 height 24
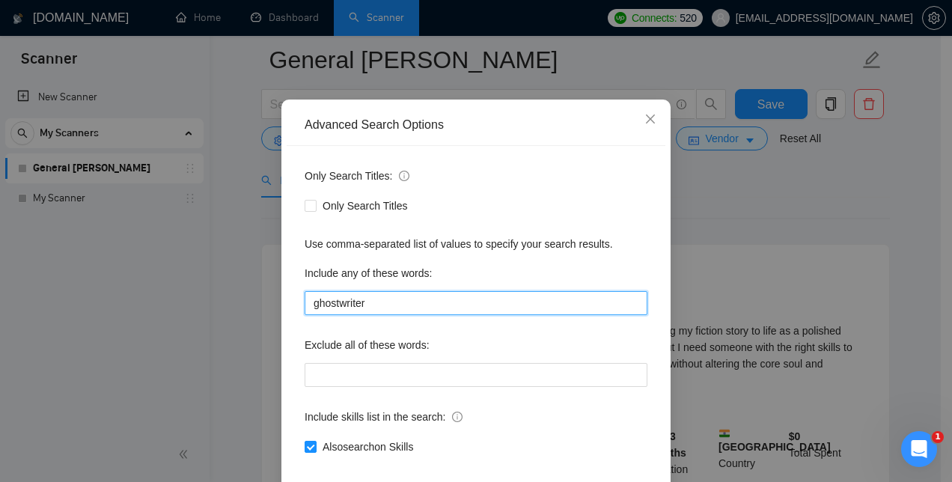
click at [394, 315] on input "ghostwriter" at bounding box center [476, 303] width 343 height 24
type input "g"
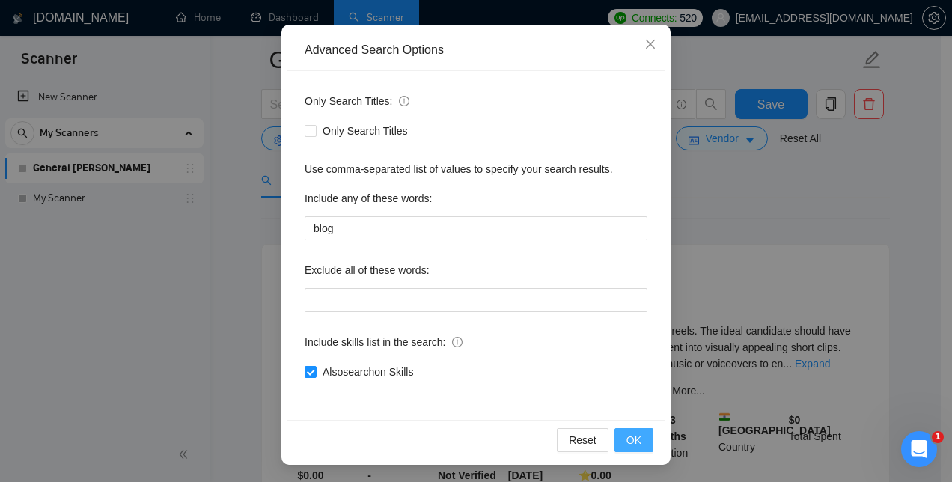
click at [636, 434] on span "OK" at bounding box center [634, 440] width 15 height 16
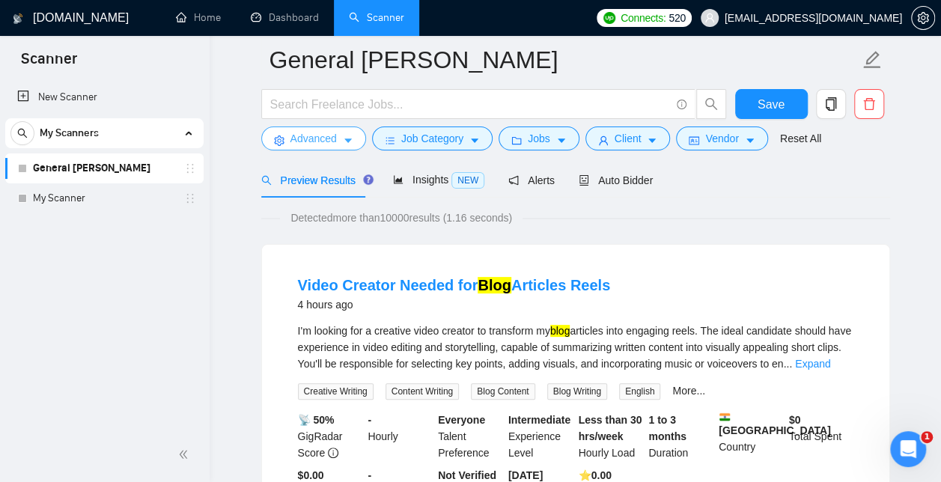
click at [329, 140] on span "Advanced" at bounding box center [313, 138] width 46 height 16
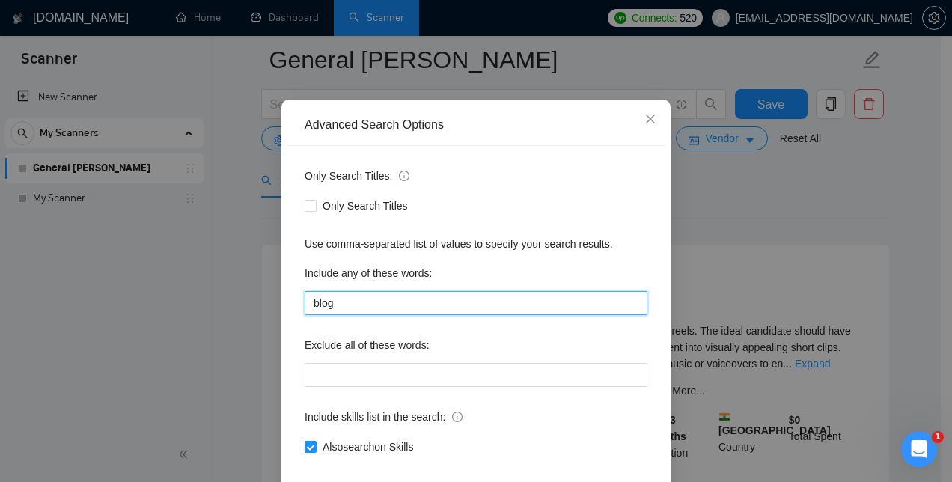
click at [373, 315] on input "blog" at bounding box center [476, 303] width 343 height 24
type input "b"
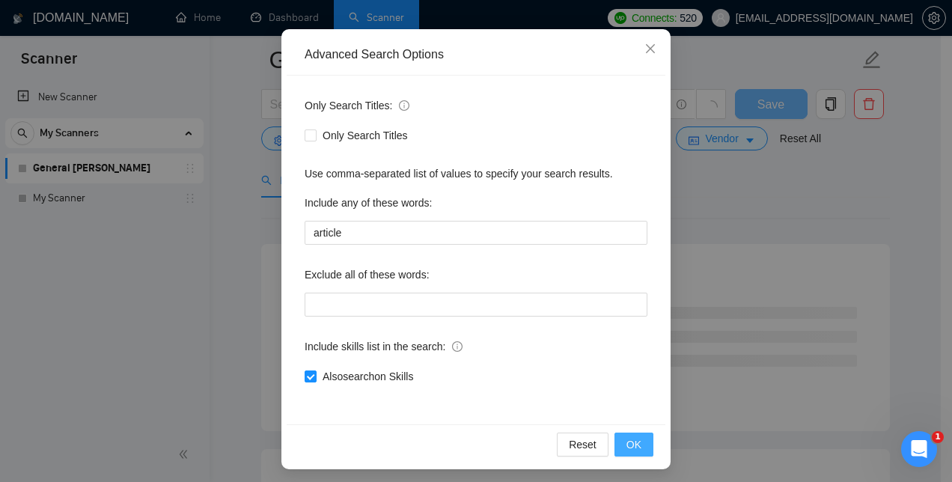
click at [632, 448] on span "OK" at bounding box center [634, 444] width 15 height 16
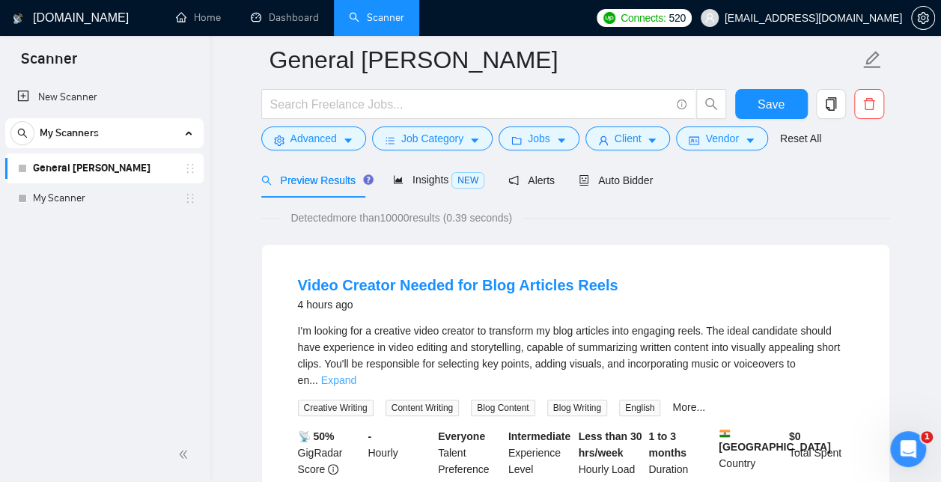
click at [356, 374] on link "Expand" at bounding box center [338, 380] width 35 height 12
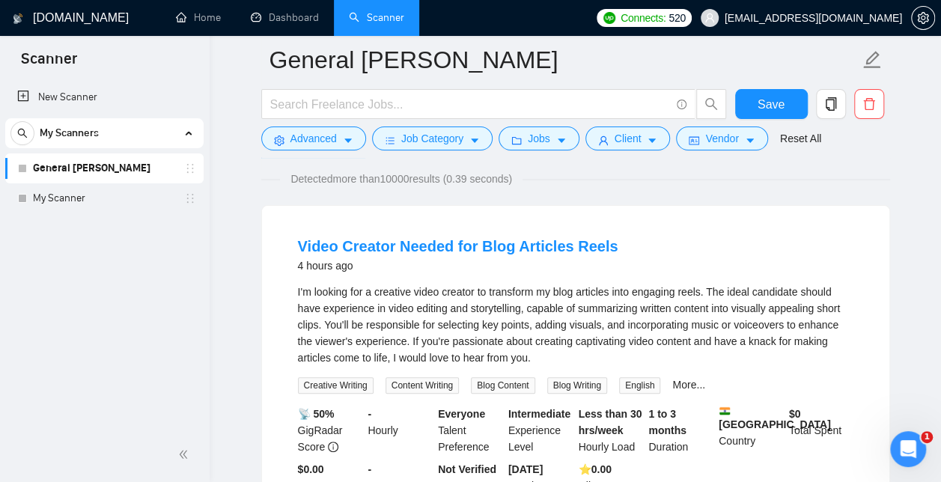
scroll to position [107, 0]
click at [906, 450] on icon "Open Intercom Messenger" at bounding box center [906, 447] width 25 height 25
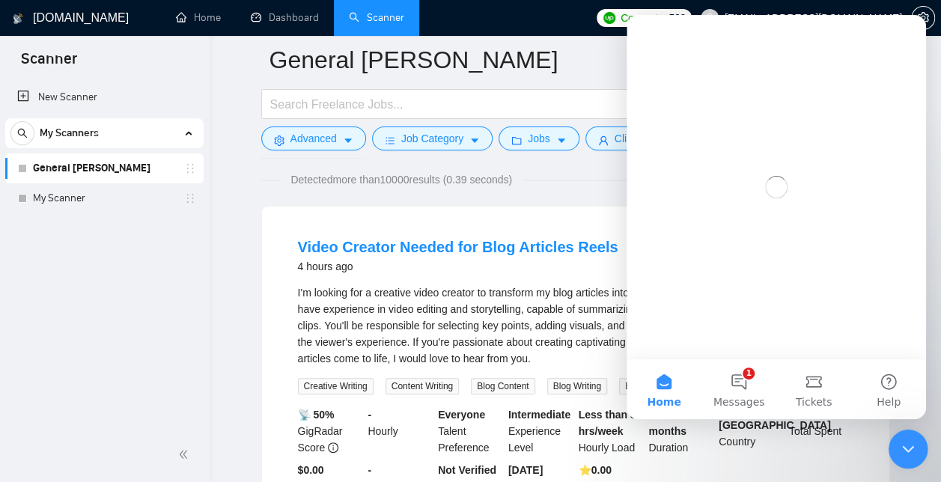
scroll to position [0, 0]
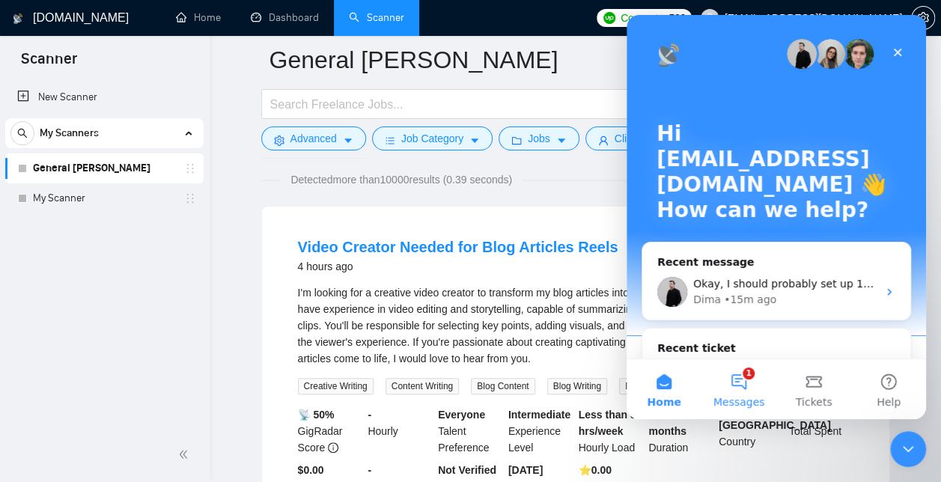
click at [741, 378] on button "1 Messages" at bounding box center [739, 389] width 75 height 60
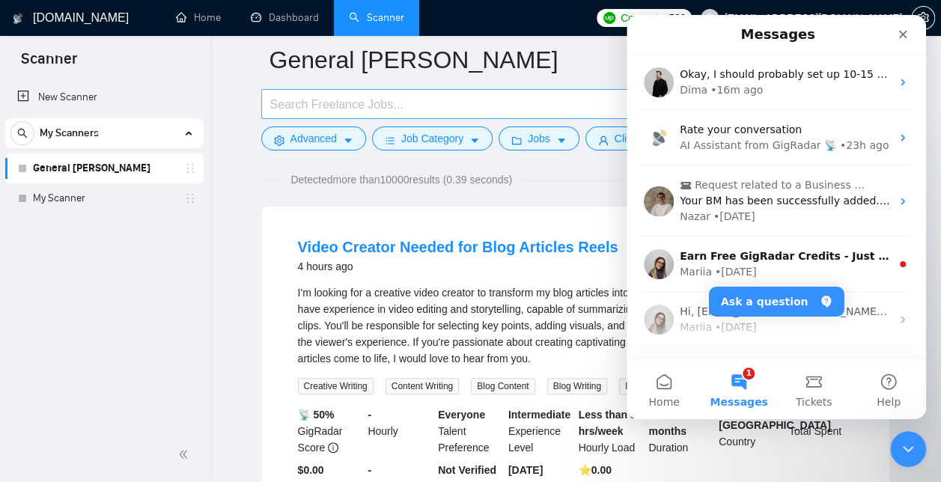
click at [446, 104] on input "text" at bounding box center [470, 104] width 400 height 19
click at [910, 28] on div "Close" at bounding box center [902, 34] width 27 height 27
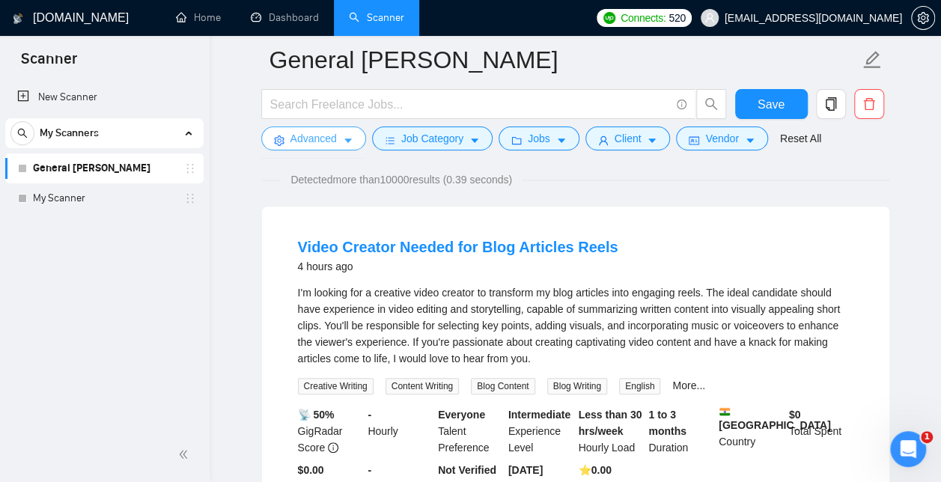
click at [329, 137] on span "Advanced" at bounding box center [313, 138] width 46 height 16
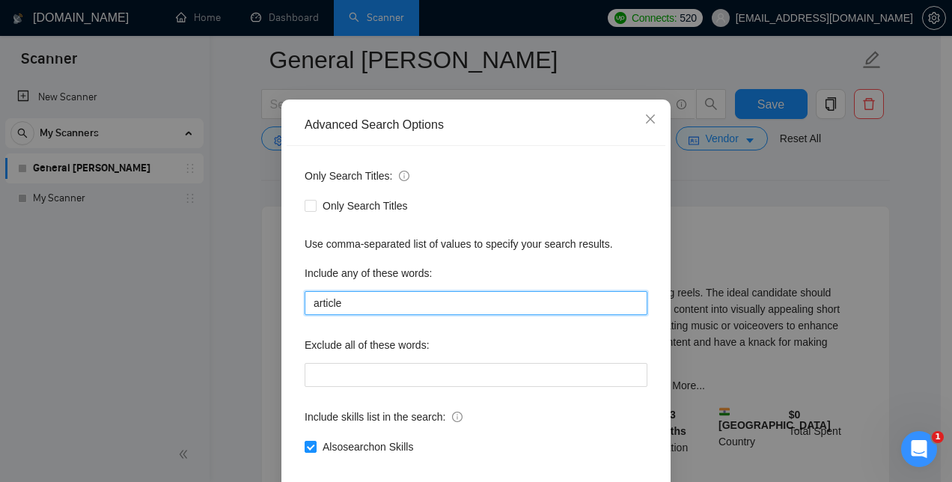
drag, startPoint x: 376, startPoint y: 372, endPoint x: 220, endPoint y: 369, distance: 155.8
click at [220, 369] on div "Advanced Search Options Only Search Titles: Only Search Titles Use comma-separa…" at bounding box center [476, 241] width 952 height 482
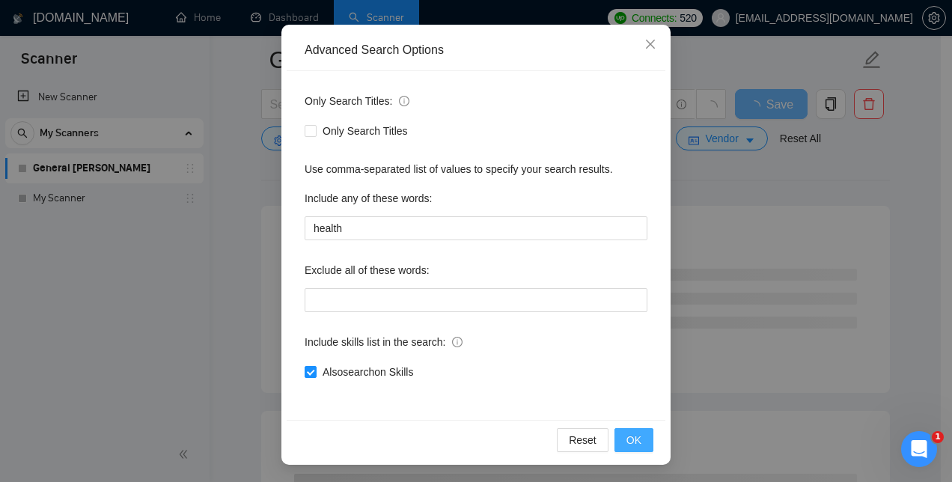
click at [638, 440] on button "OK" at bounding box center [634, 440] width 39 height 24
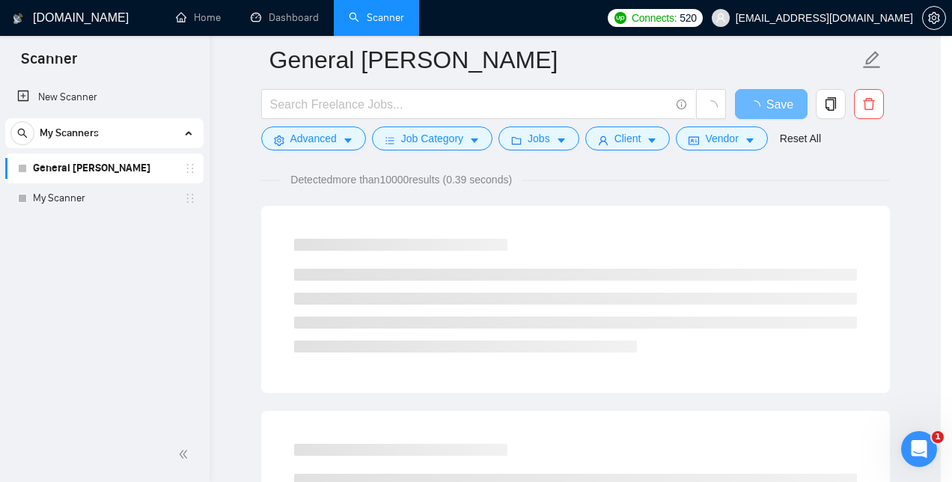
scroll to position [65, 0]
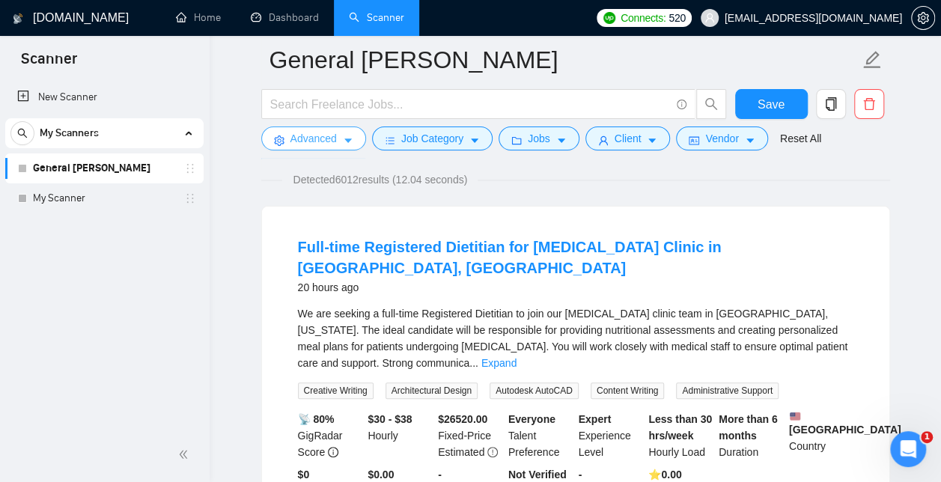
click at [320, 145] on span "Advanced" at bounding box center [313, 138] width 46 height 16
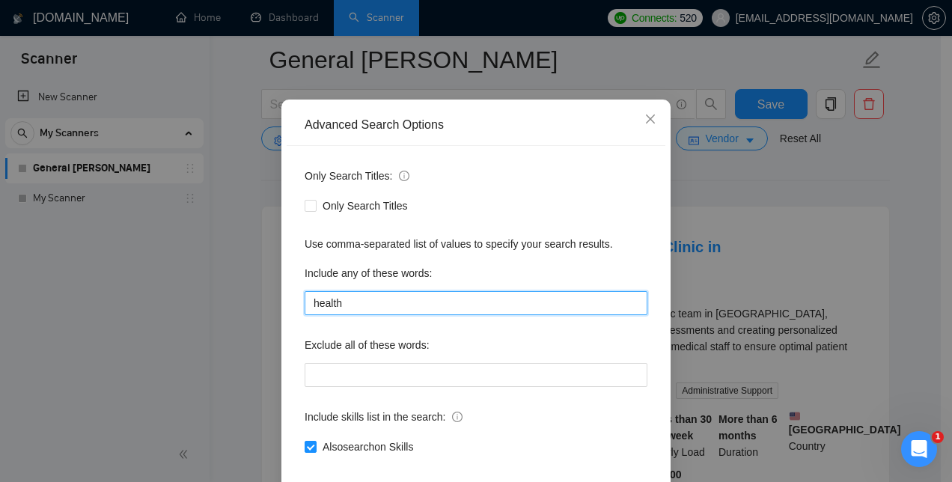
click at [350, 315] on input "health" at bounding box center [476, 303] width 343 height 24
type input "h"
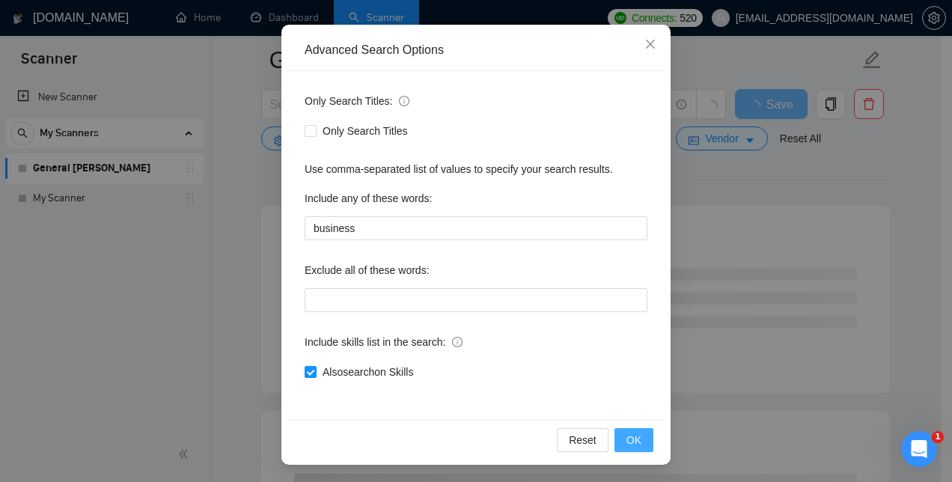
click at [629, 440] on span "OK" at bounding box center [634, 440] width 15 height 16
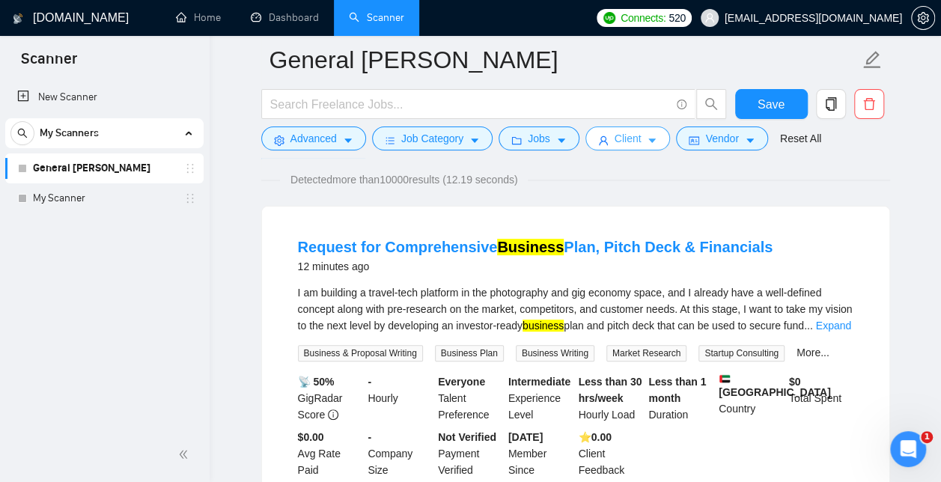
click at [633, 137] on span "Client" at bounding box center [628, 138] width 27 height 16
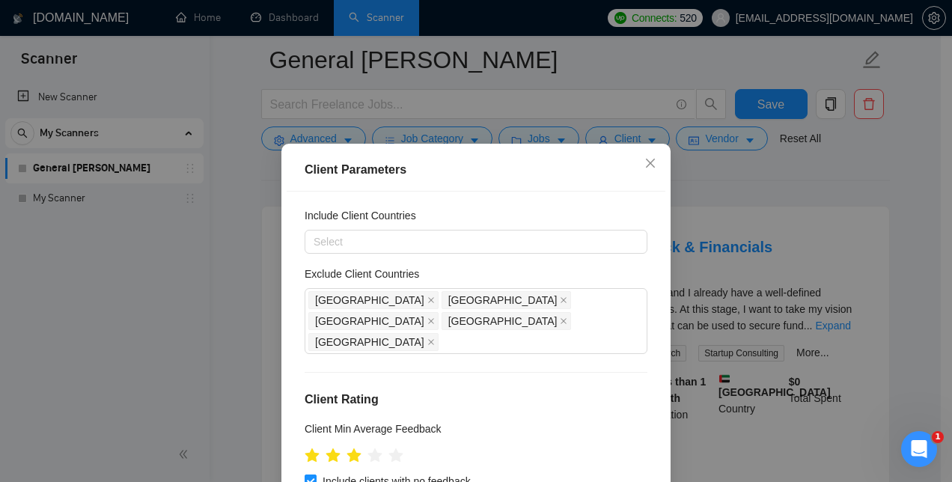
scroll to position [0, 0]
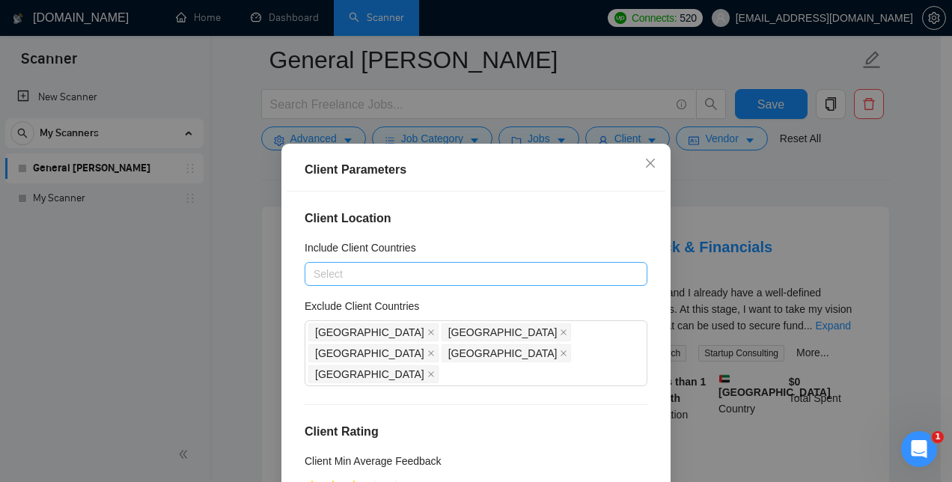
click at [464, 276] on div at bounding box center [468, 274] width 320 height 18
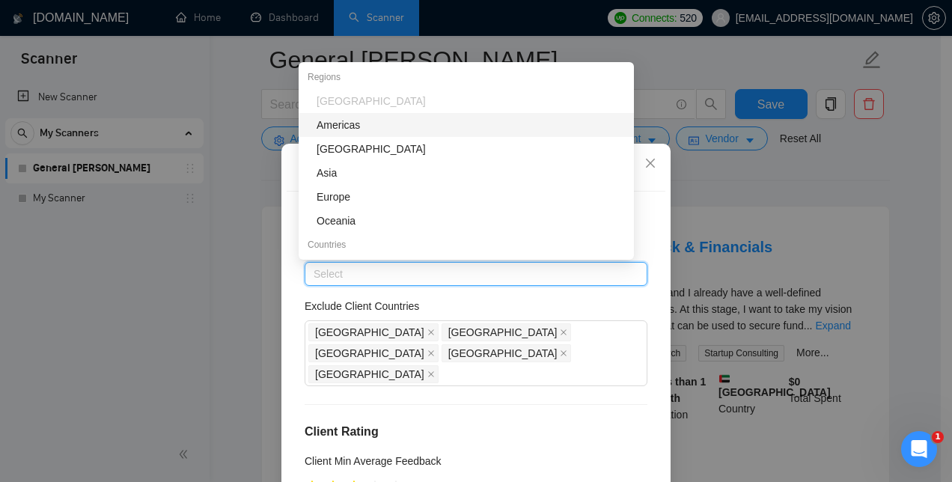
click at [353, 121] on div "Americas" at bounding box center [471, 125] width 308 height 16
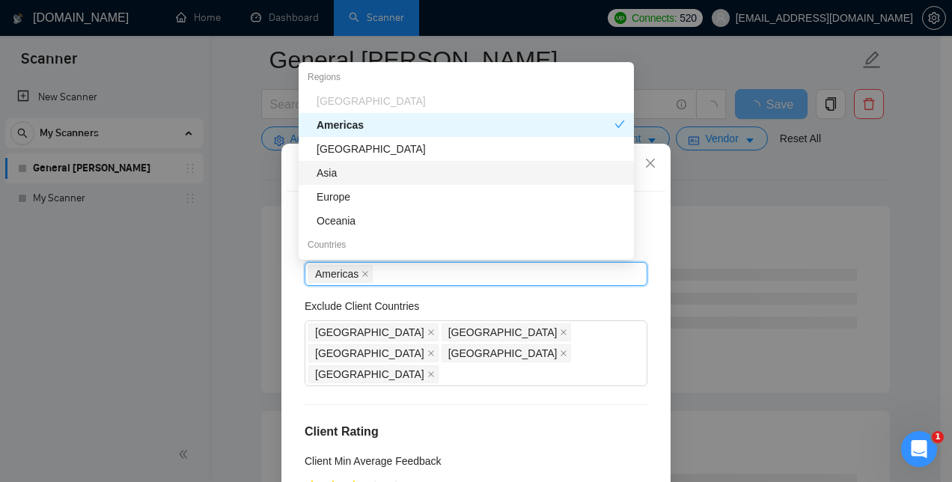
click at [359, 179] on div "Asia" at bounding box center [471, 173] width 308 height 16
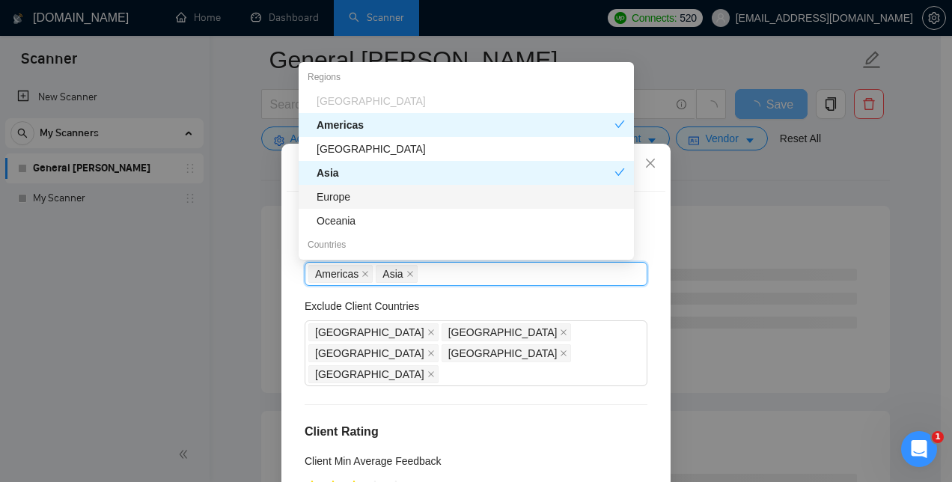
click at [350, 199] on div "Europe" at bounding box center [471, 197] width 308 height 16
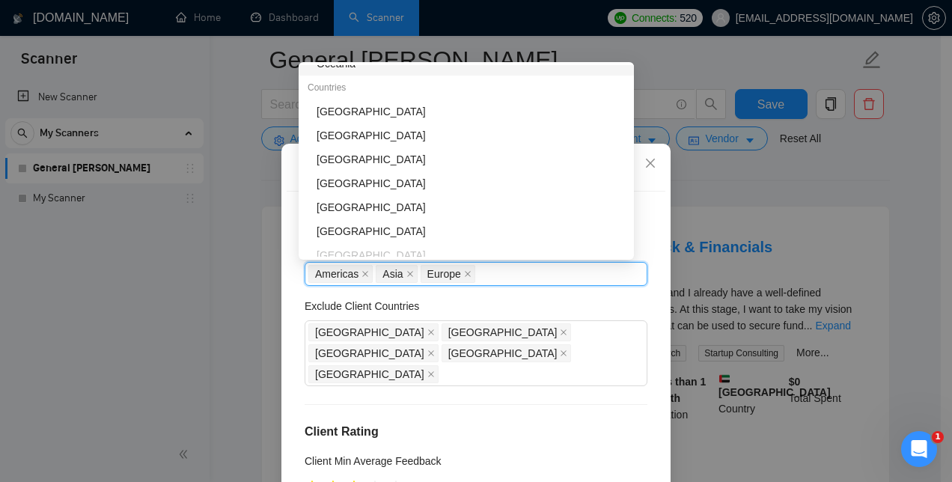
scroll to position [158, 0]
click at [367, 107] on div "[GEOGRAPHIC_DATA]" at bounding box center [471, 111] width 308 height 16
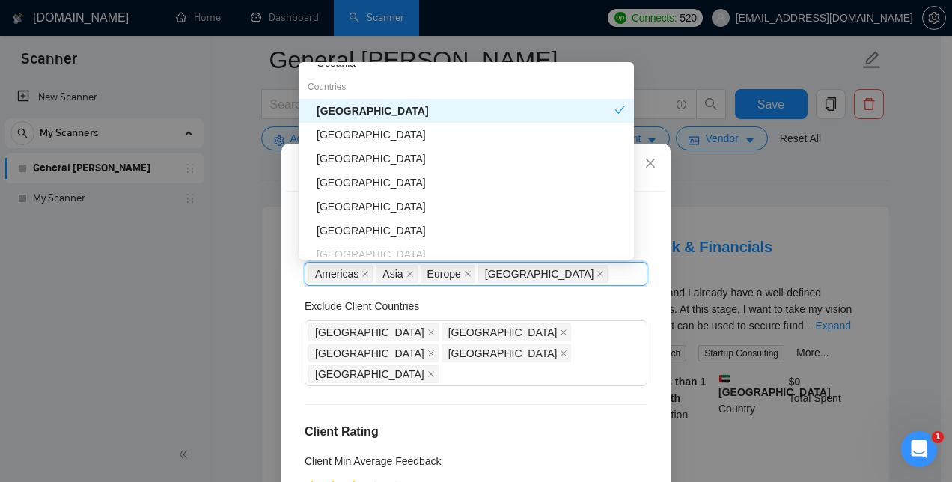
click at [385, 135] on div "[GEOGRAPHIC_DATA]" at bounding box center [471, 135] width 308 height 16
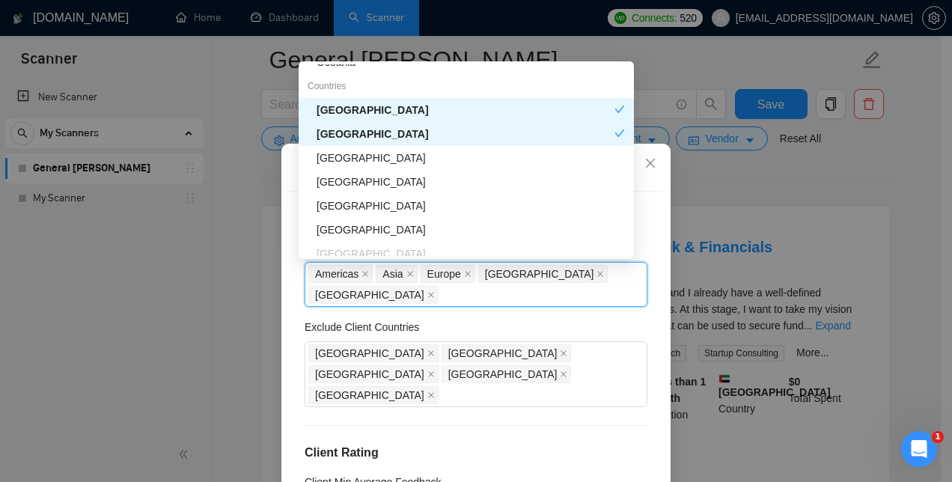
click at [353, 157] on div "[GEOGRAPHIC_DATA]" at bounding box center [471, 158] width 308 height 16
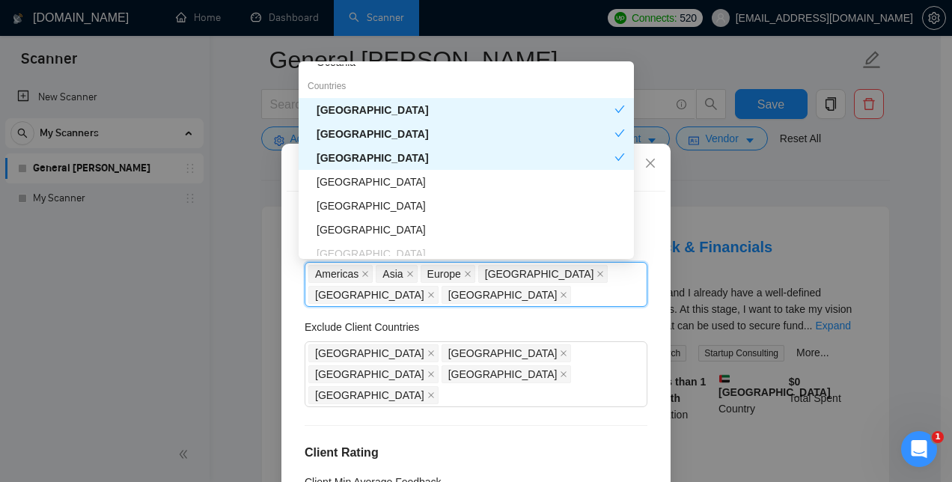
click at [357, 186] on div "[GEOGRAPHIC_DATA]" at bounding box center [471, 182] width 308 height 16
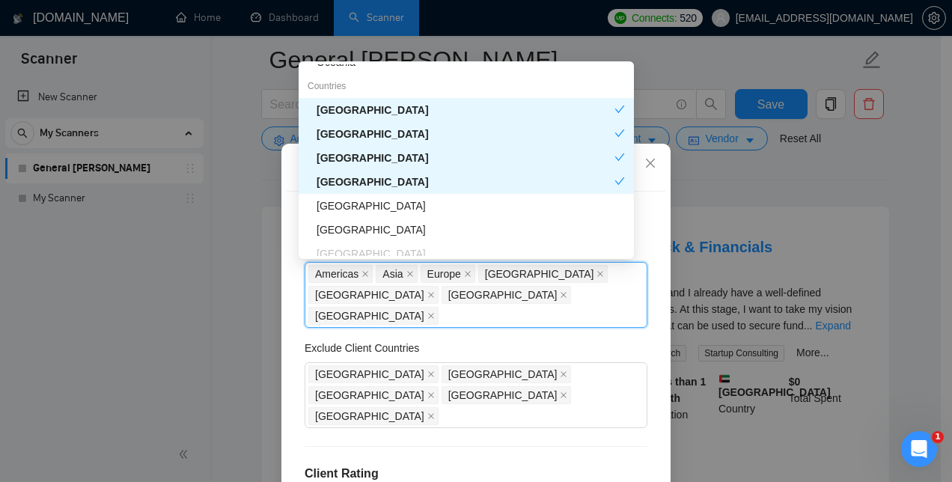
click at [371, 208] on div "[GEOGRAPHIC_DATA]" at bounding box center [471, 206] width 308 height 16
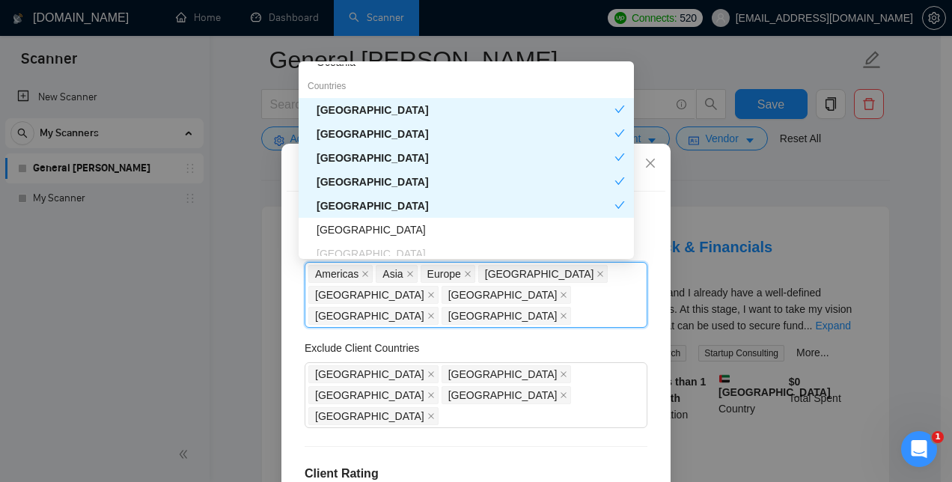
click at [356, 228] on div "[GEOGRAPHIC_DATA]" at bounding box center [471, 230] width 308 height 16
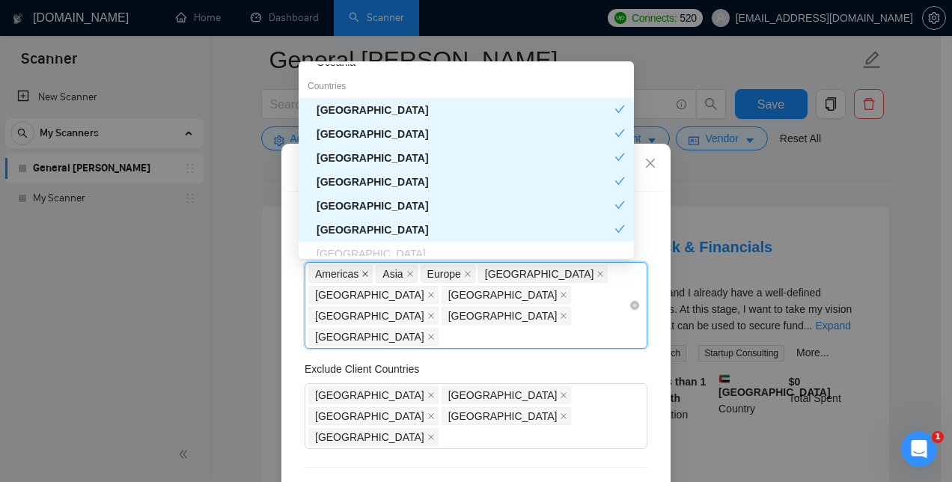
click at [362, 271] on icon "close" at bounding box center [365, 273] width 7 height 7
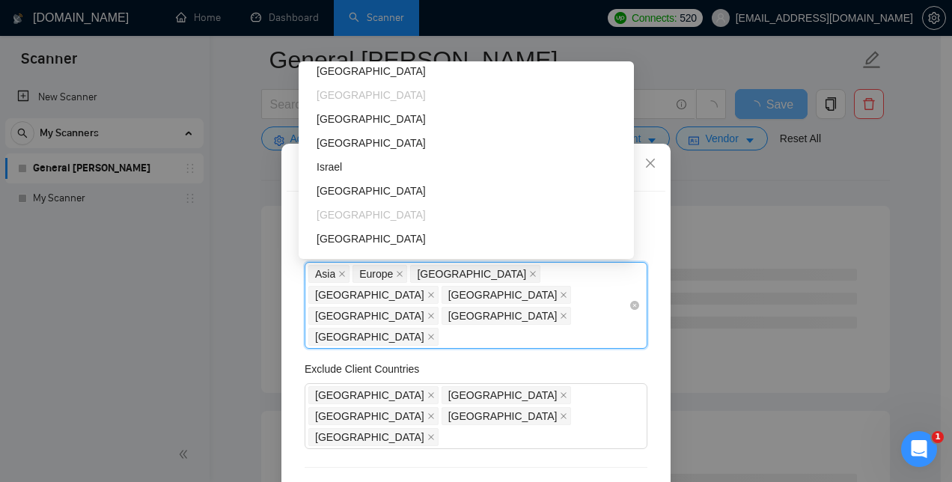
scroll to position [362, 0]
click at [354, 172] on div "Israel" at bounding box center [471, 169] width 308 height 16
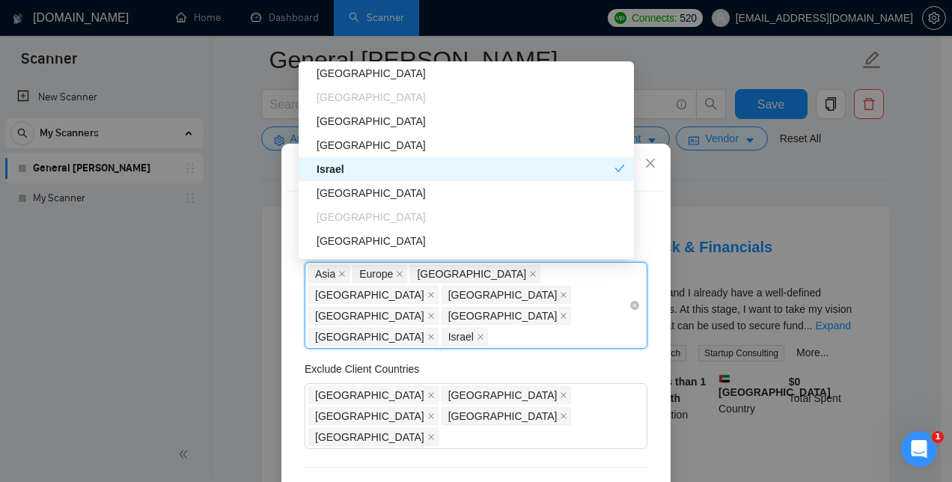
click at [371, 148] on div "[GEOGRAPHIC_DATA]" at bounding box center [471, 145] width 308 height 16
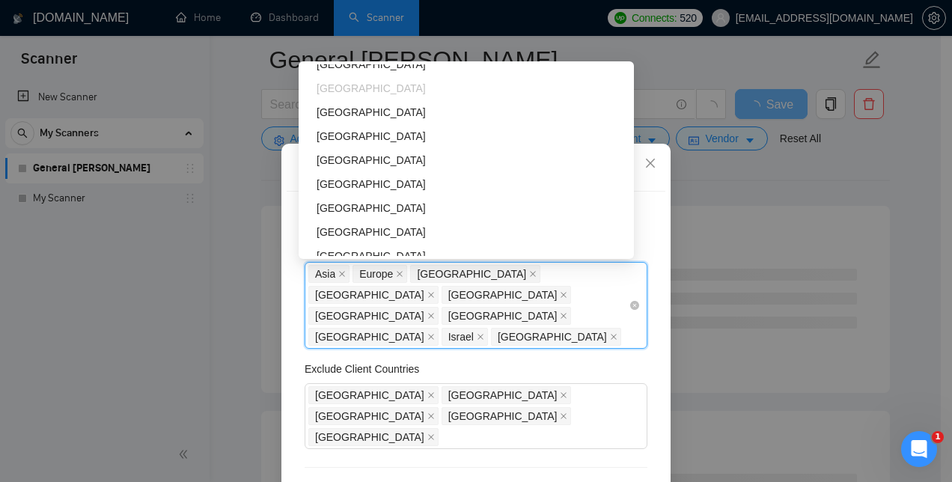
scroll to position [490, 0]
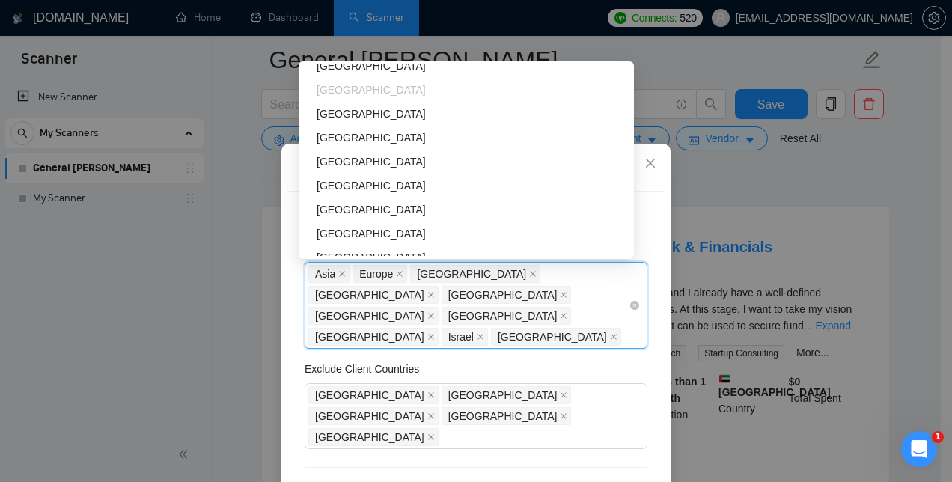
click at [369, 141] on div "[GEOGRAPHIC_DATA]" at bounding box center [471, 138] width 308 height 16
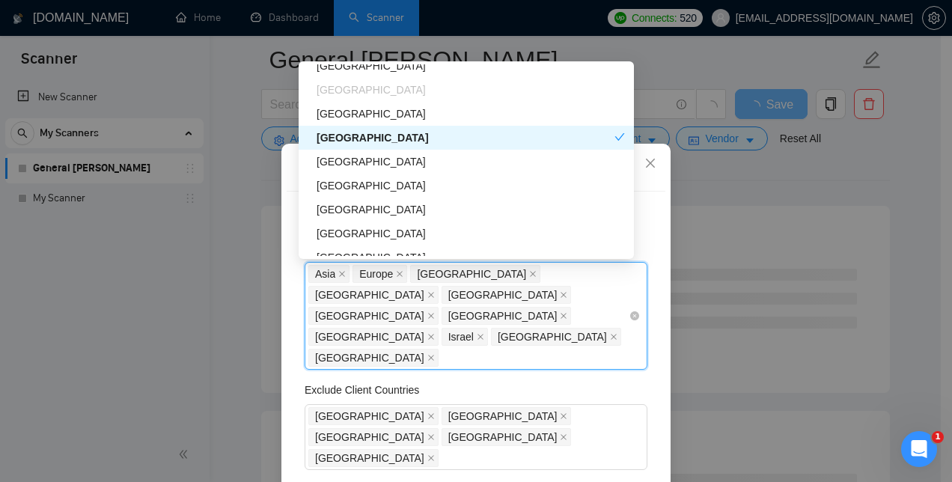
click at [374, 186] on div "[GEOGRAPHIC_DATA]" at bounding box center [471, 185] width 308 height 16
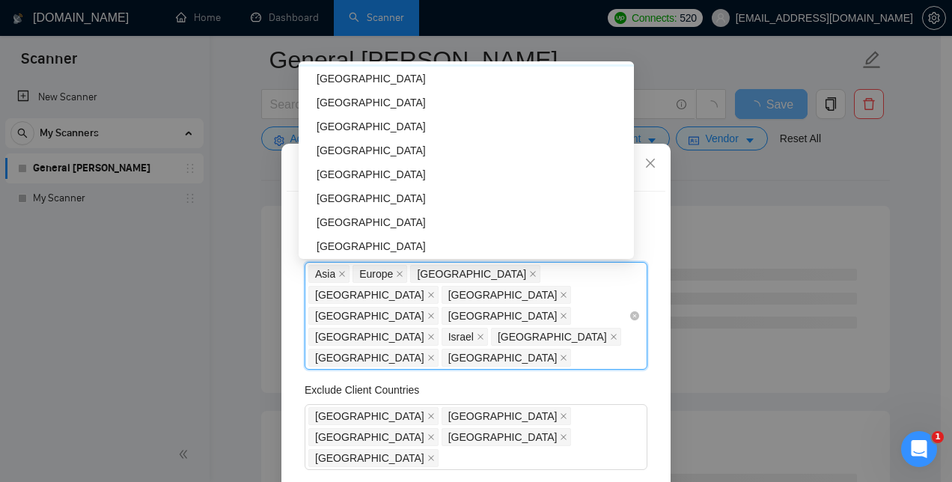
scroll to position [622, 0]
click at [376, 151] on div "[GEOGRAPHIC_DATA]" at bounding box center [471, 149] width 308 height 16
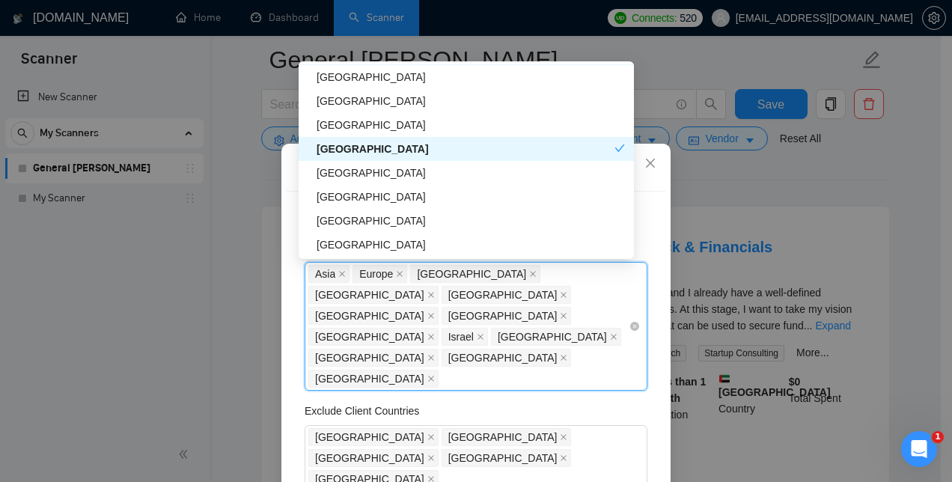
click at [413, 194] on div "[GEOGRAPHIC_DATA]" at bounding box center [471, 197] width 308 height 16
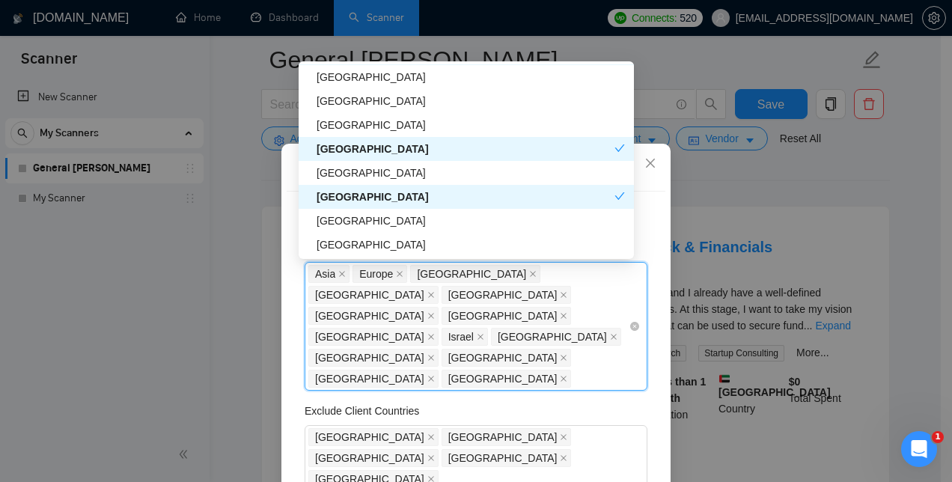
click at [389, 219] on div "[GEOGRAPHIC_DATA]" at bounding box center [471, 221] width 308 height 16
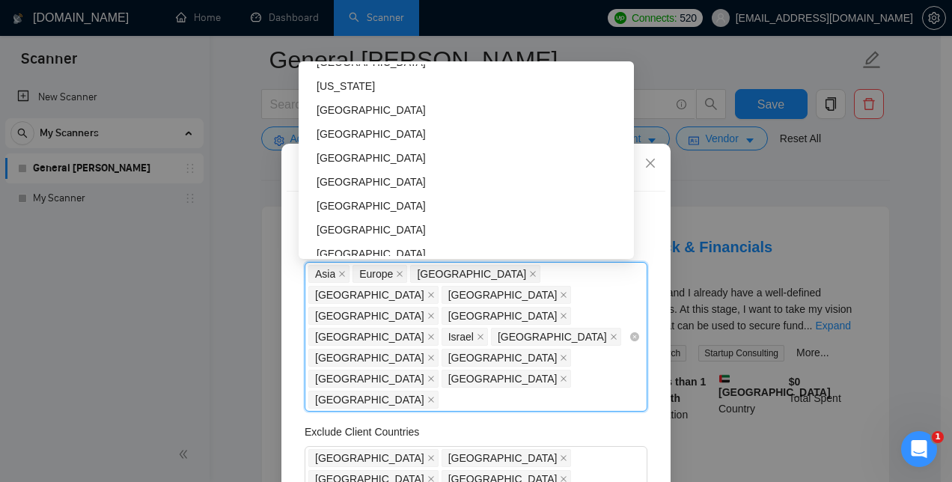
scroll to position [1956, 0]
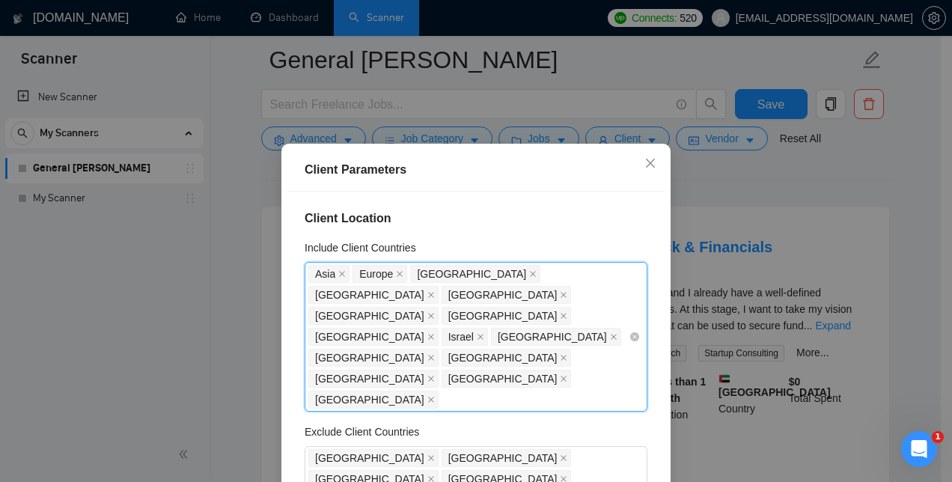
click at [436, 333] on div "[GEOGRAPHIC_DATA] [GEOGRAPHIC_DATA] [GEOGRAPHIC_DATA] [GEOGRAPHIC_DATA] [GEOGRA…" at bounding box center [468, 337] width 320 height 147
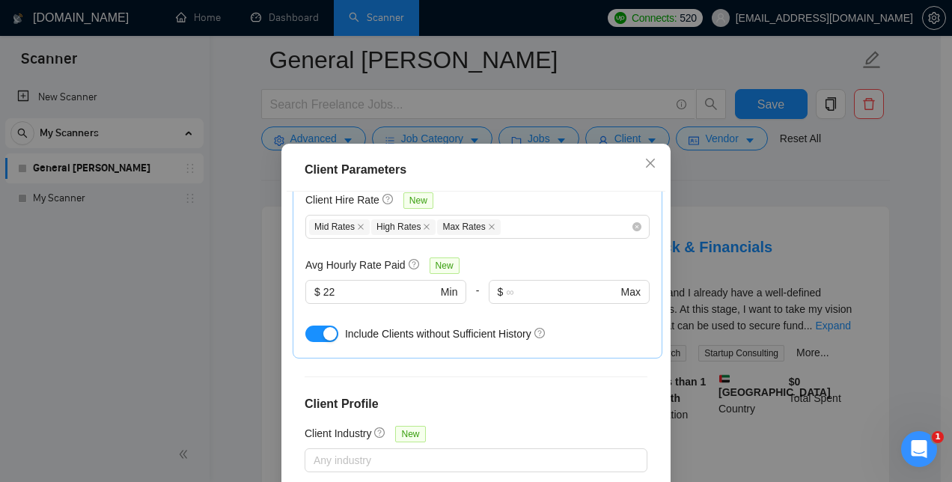
scroll to position [112, 0]
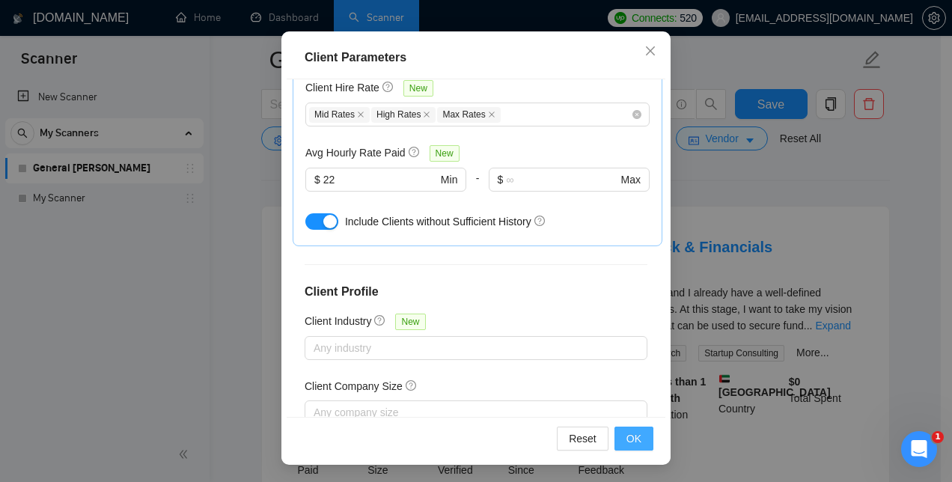
click at [627, 438] on span "OK" at bounding box center [634, 438] width 15 height 16
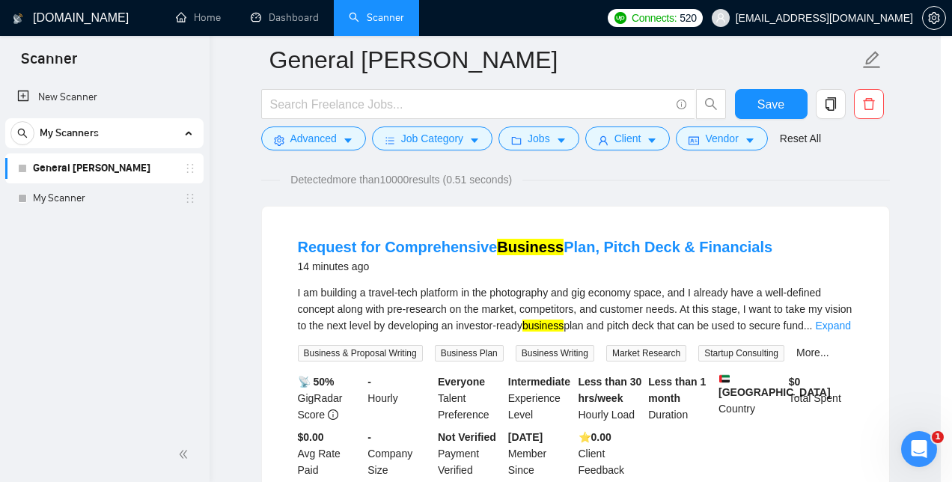
scroll to position [58, 0]
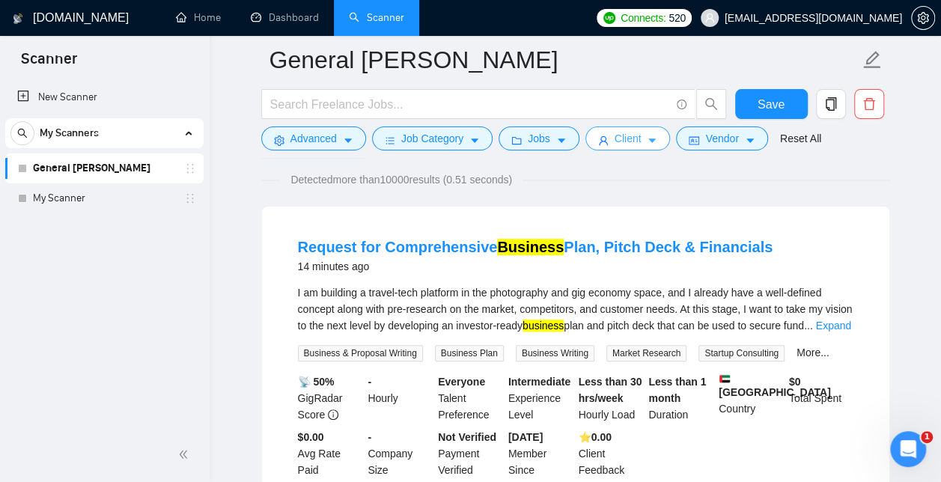
click at [633, 137] on span "Client" at bounding box center [628, 138] width 27 height 16
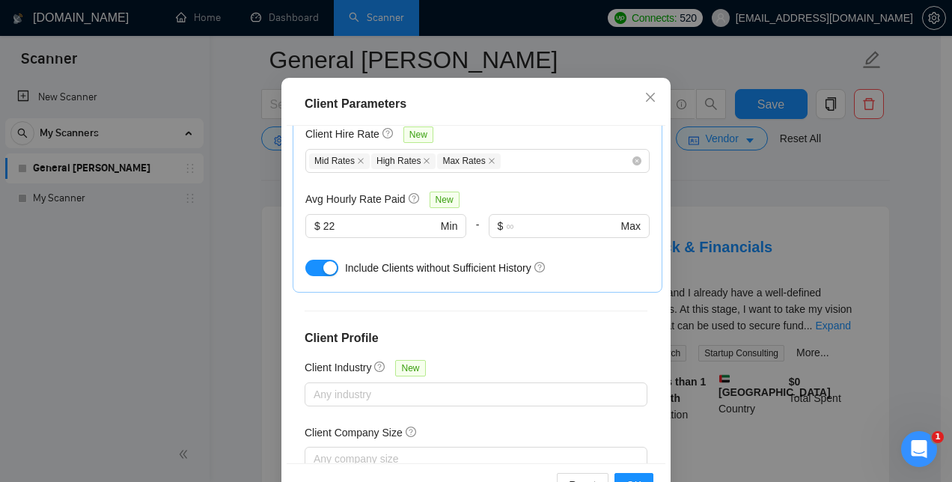
scroll to position [112, 0]
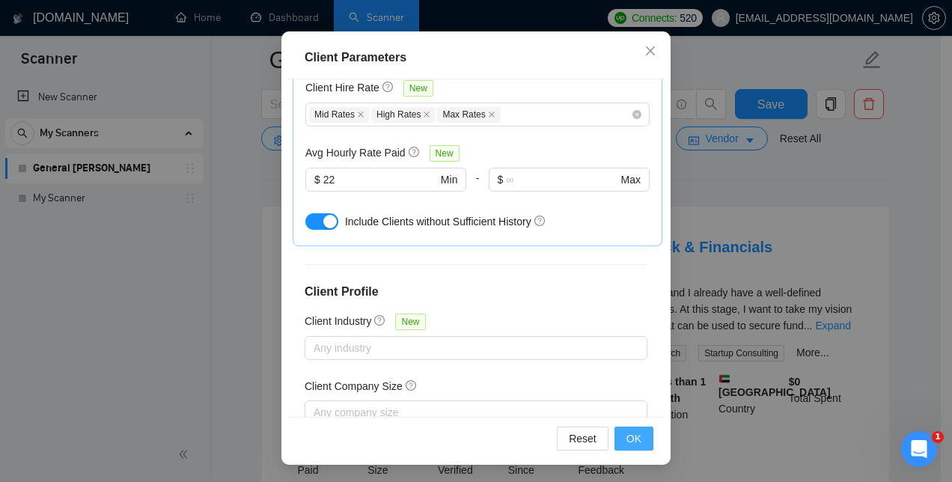
click at [627, 441] on span "OK" at bounding box center [634, 438] width 15 height 16
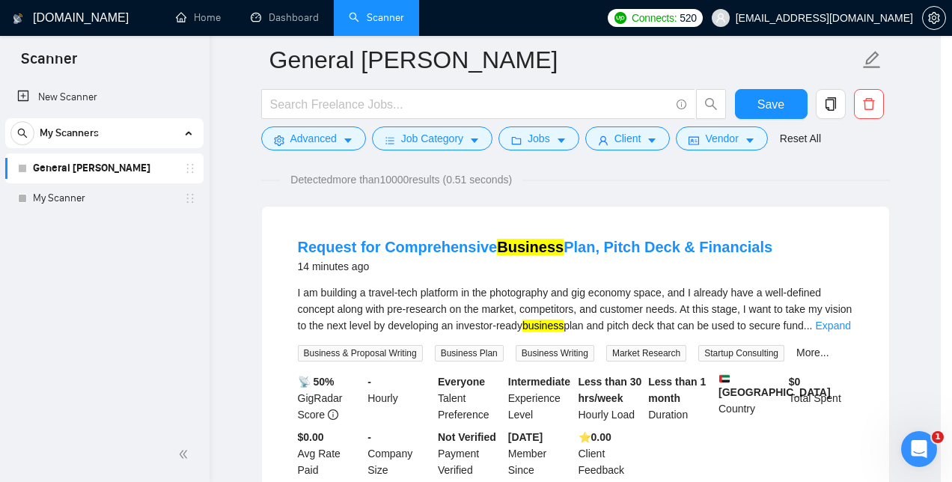
scroll to position [58, 0]
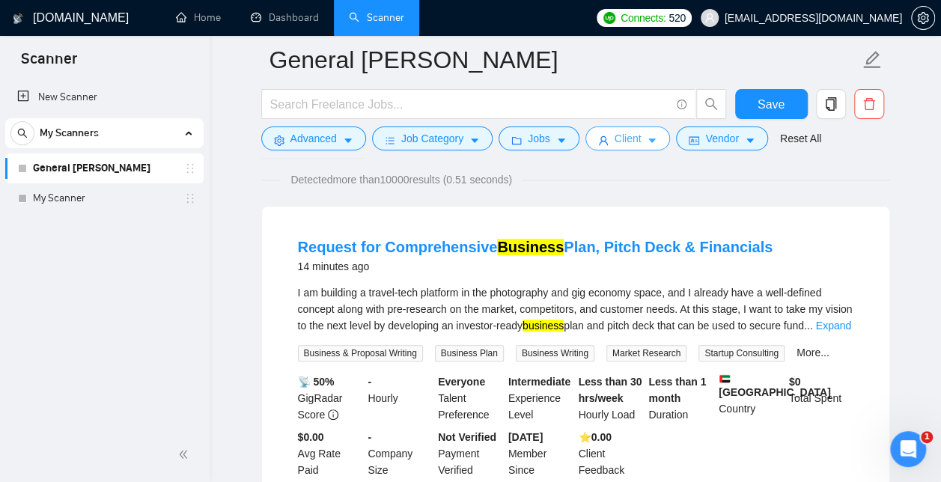
click at [639, 138] on button "Client" at bounding box center [627, 139] width 85 height 24
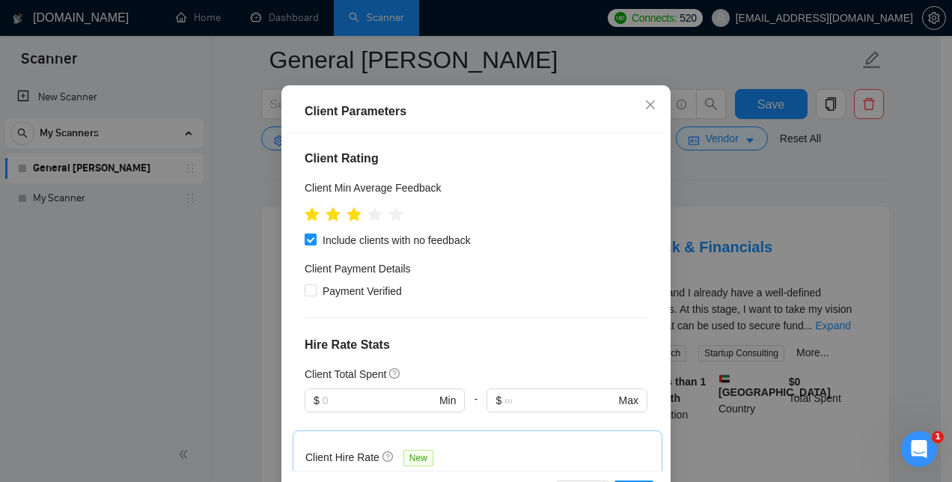
scroll to position [0, 0]
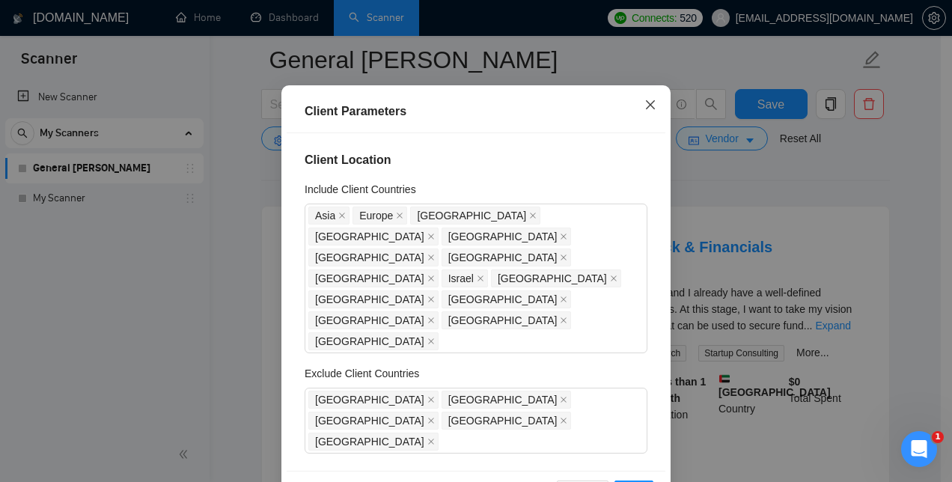
click at [646, 109] on icon "close" at bounding box center [650, 104] width 9 height 9
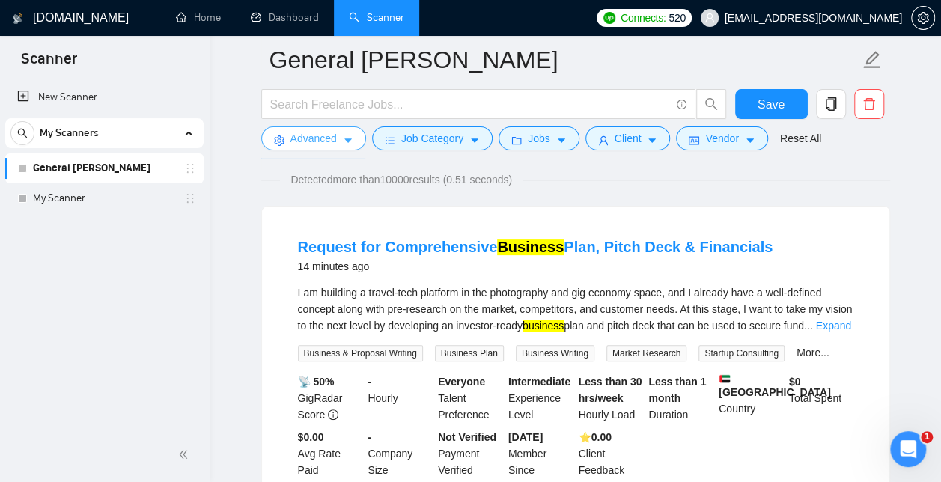
click at [321, 136] on span "Advanced" at bounding box center [313, 138] width 46 height 16
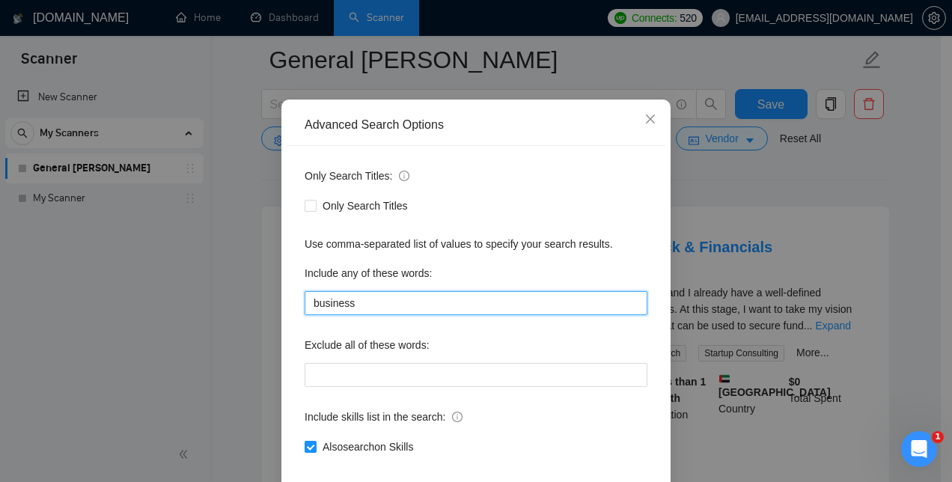
drag, startPoint x: 386, startPoint y: 365, endPoint x: 286, endPoint y: 364, distance: 100.3
click at [287, 364] on div "Only Search Titles: Only Search Titles Use comma-separated list of values to sp…" at bounding box center [476, 320] width 379 height 349
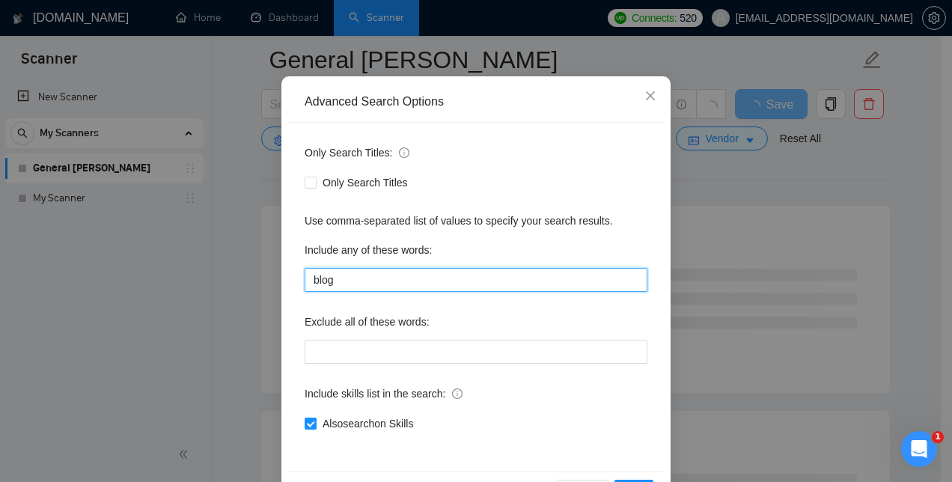
scroll to position [140, 0]
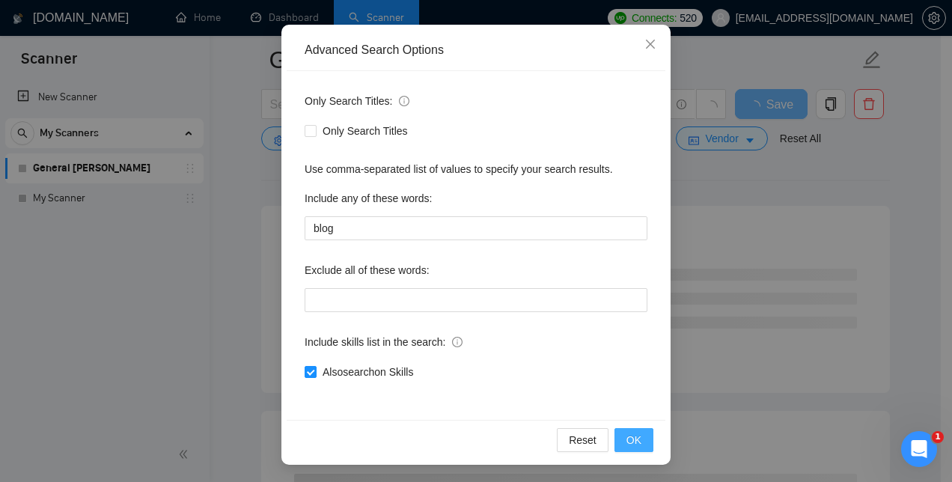
click at [632, 439] on span "OK" at bounding box center [634, 440] width 15 height 16
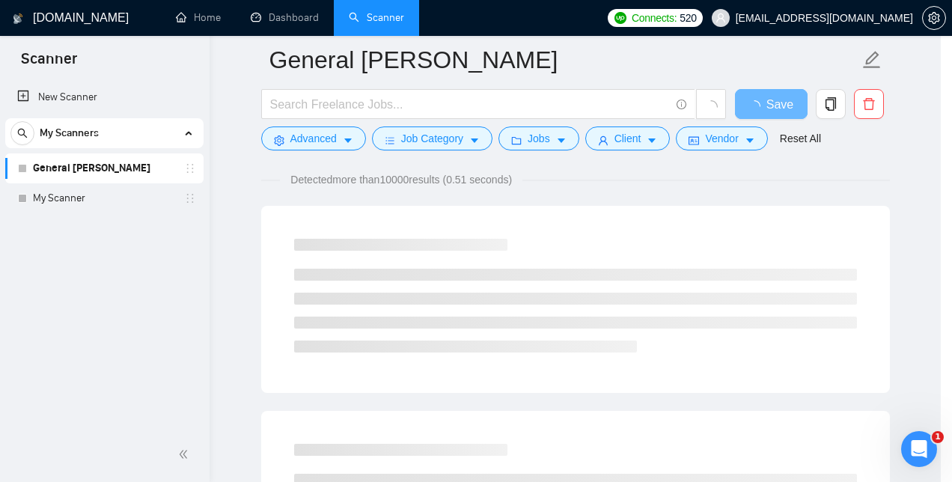
scroll to position [65, 0]
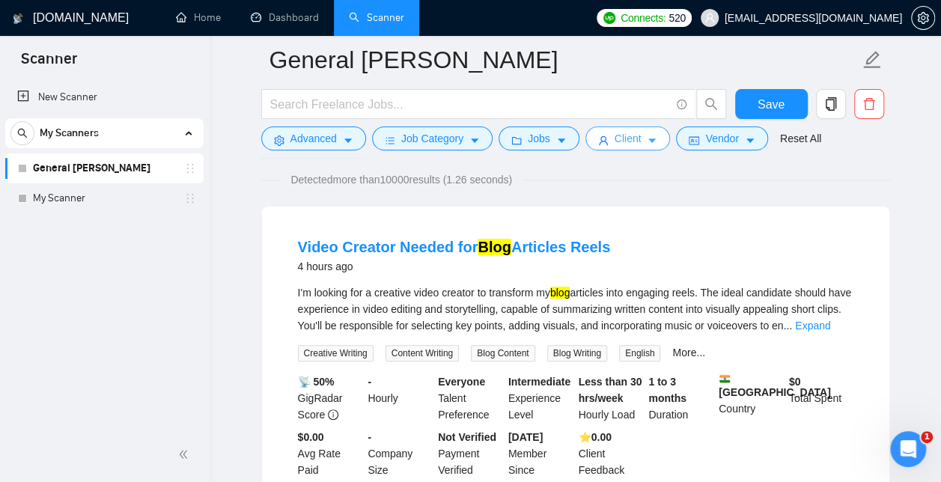
click at [626, 136] on span "Client" at bounding box center [628, 138] width 27 height 16
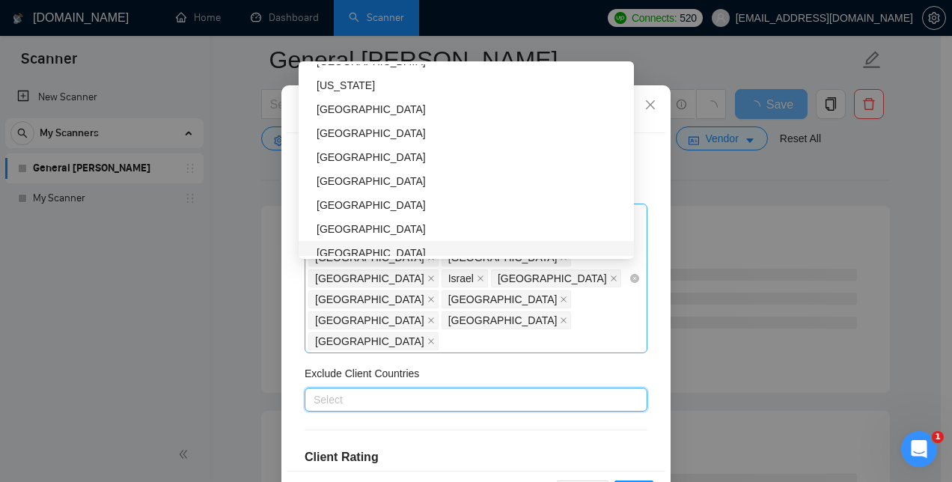
click at [623, 311] on div "[GEOGRAPHIC_DATA] [GEOGRAPHIC_DATA] [GEOGRAPHIC_DATA] [GEOGRAPHIC_DATA] [GEOGRA…" at bounding box center [476, 279] width 343 height 150
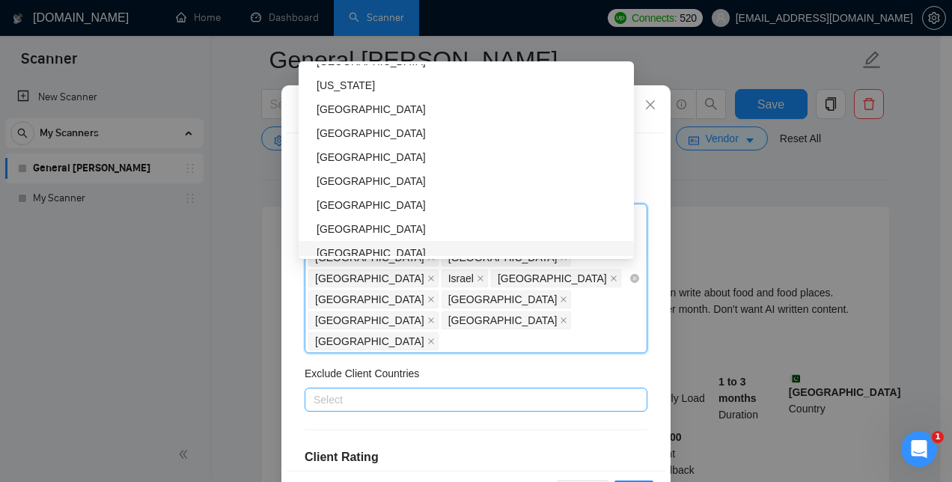
click at [339, 219] on icon "close" at bounding box center [342, 216] width 6 height 6
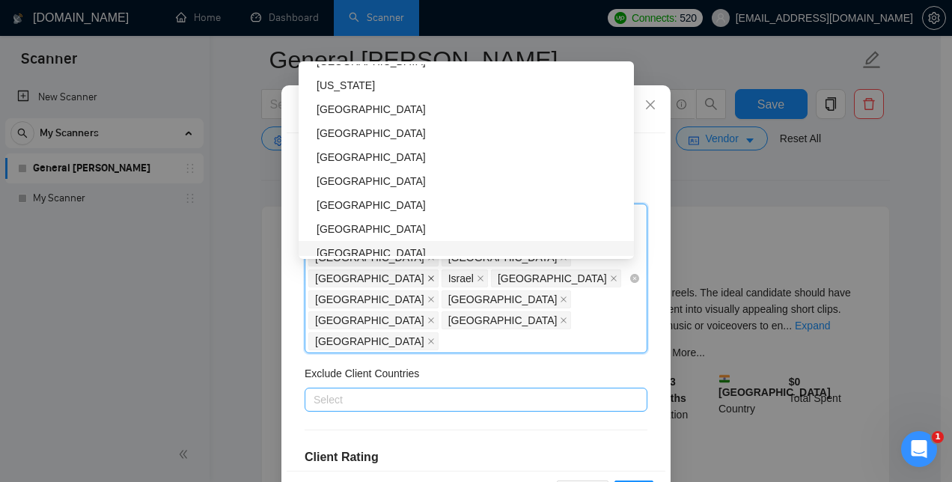
click at [434, 282] on icon "close" at bounding box center [431, 279] width 6 height 6
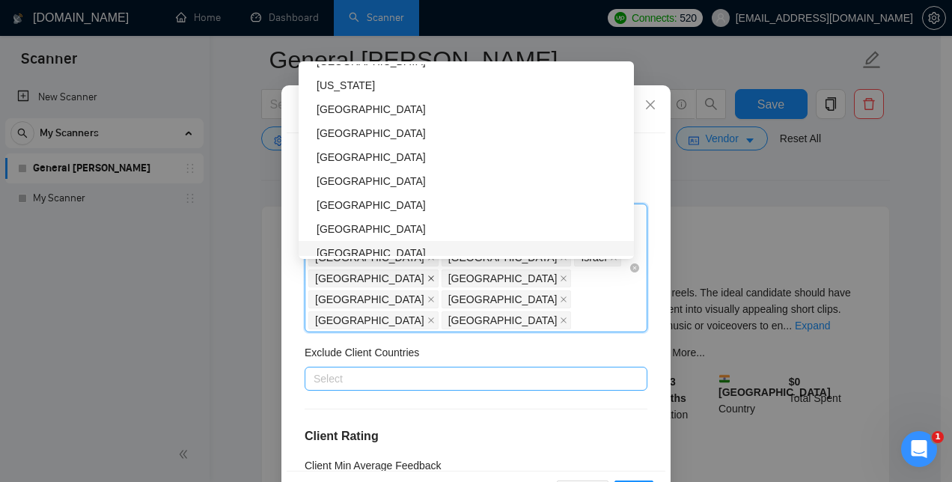
click at [435, 282] on icon "close" at bounding box center [430, 278] width 7 height 7
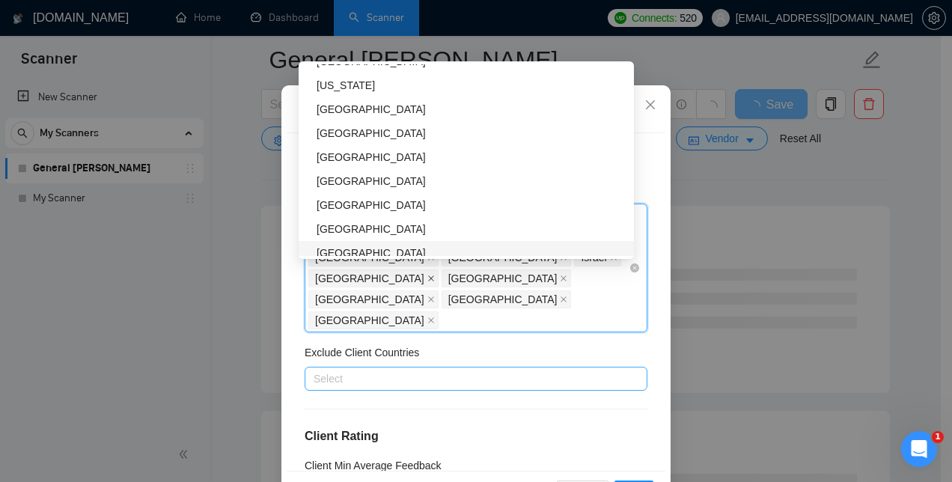
click at [435, 282] on icon "close" at bounding box center [430, 278] width 7 height 7
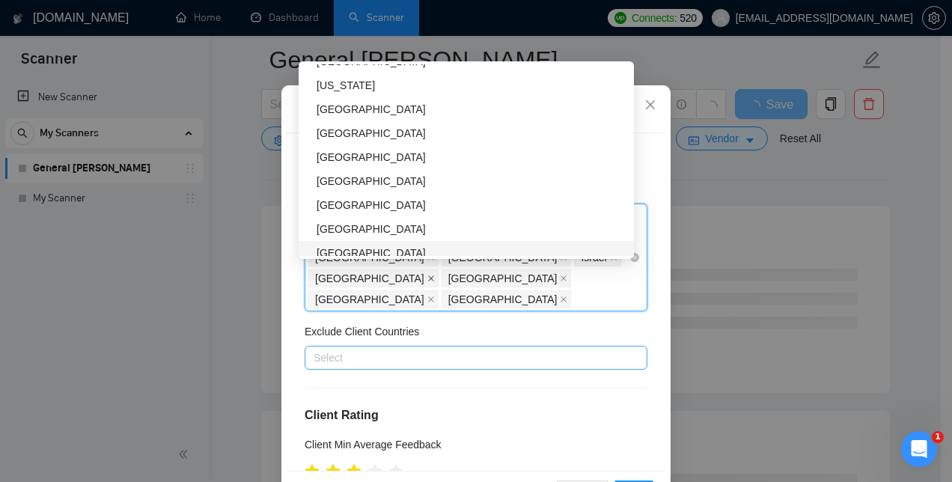
click at [434, 282] on icon "close" at bounding box center [431, 279] width 6 height 6
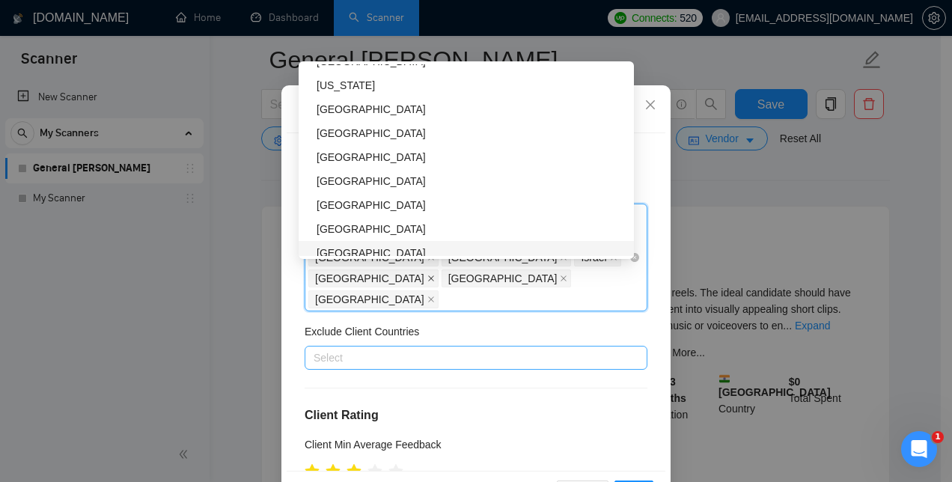
click at [434, 282] on icon "close" at bounding box center [431, 279] width 6 height 6
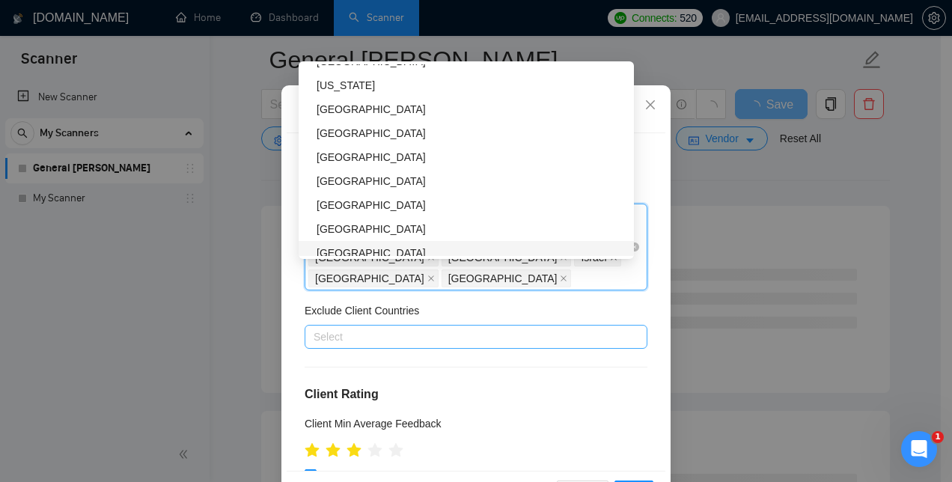
click at [610, 261] on icon "close" at bounding box center [613, 257] width 7 height 7
click at [562, 261] on icon "close" at bounding box center [565, 258] width 6 height 6
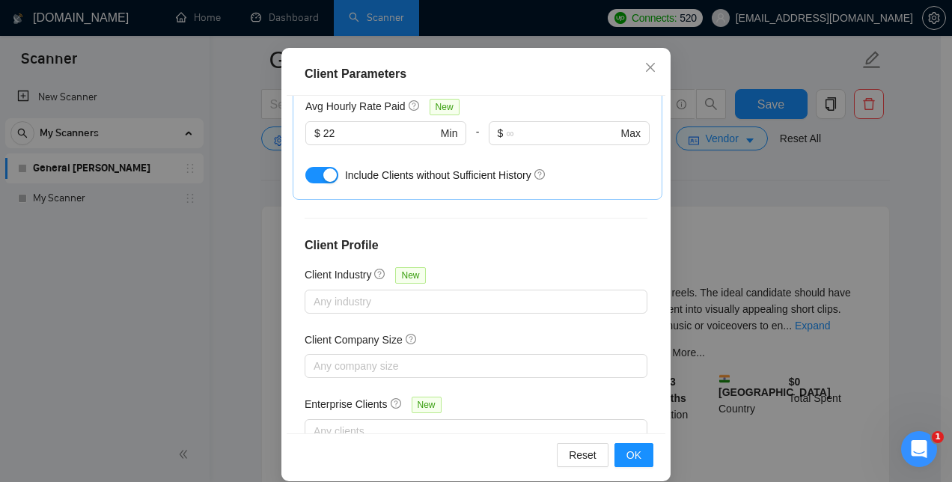
scroll to position [112, 0]
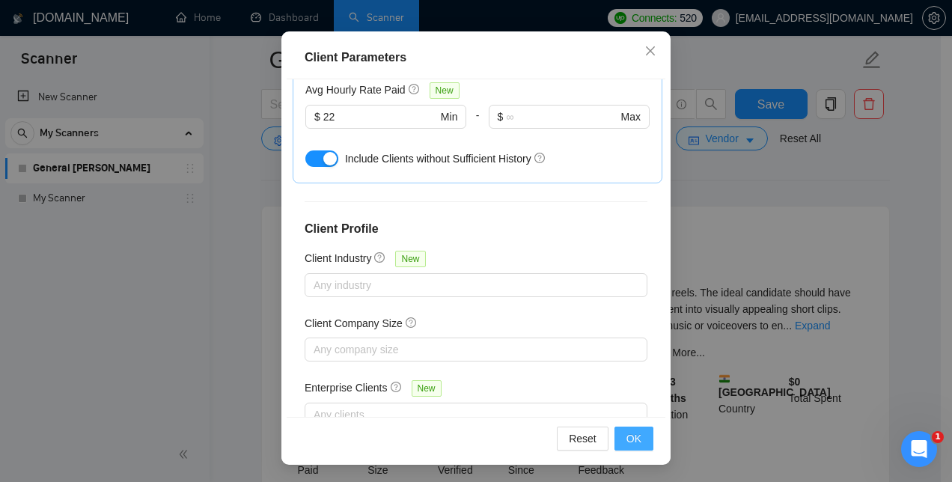
click at [627, 436] on span "OK" at bounding box center [634, 438] width 15 height 16
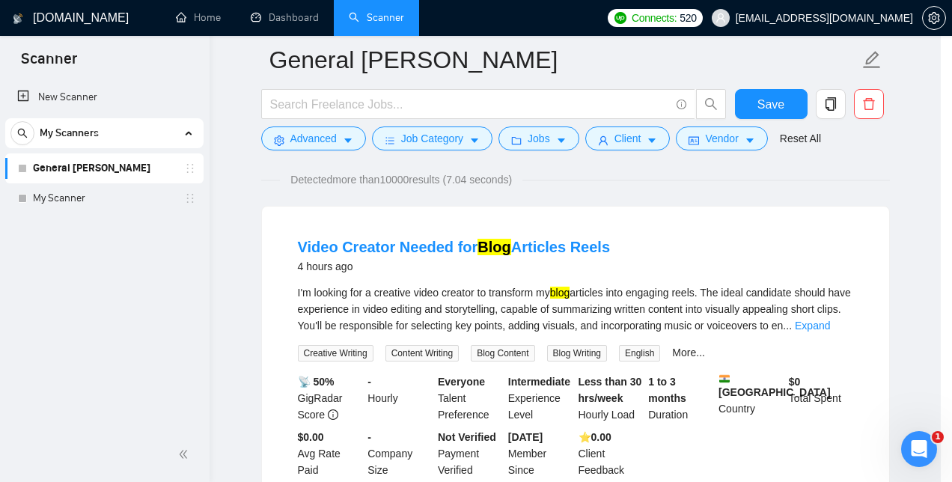
scroll to position [58, 0]
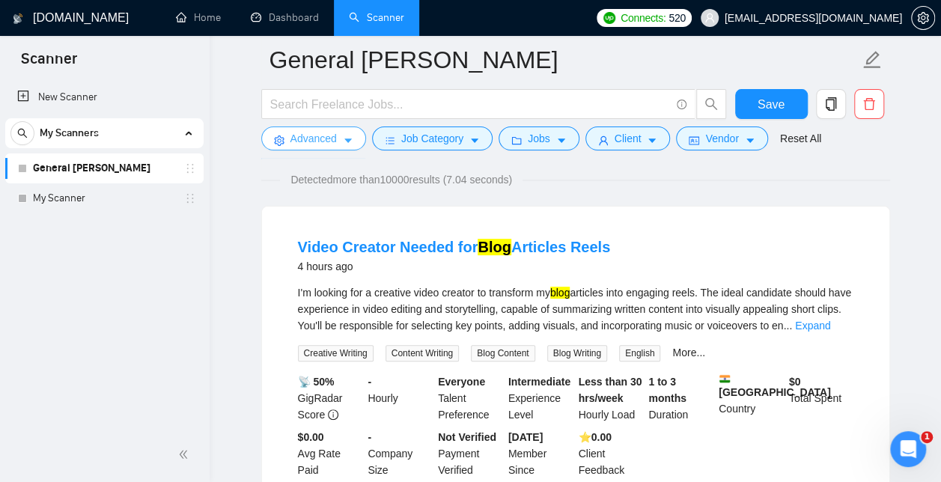
click at [317, 131] on span "Advanced" at bounding box center [313, 138] width 46 height 16
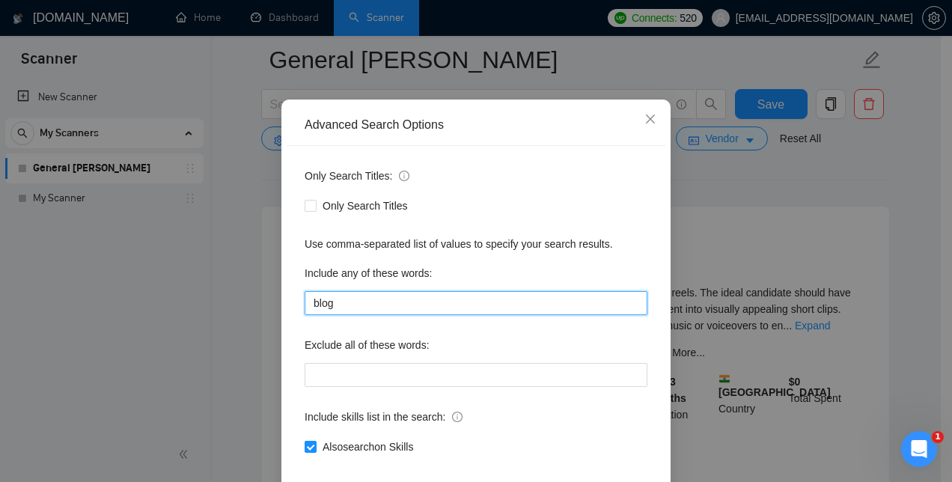
drag, startPoint x: 340, startPoint y: 370, endPoint x: 247, endPoint y: 360, distance: 93.3
click at [247, 360] on div "Advanced Search Options Only Search Titles: Only Search Titles Use comma-separa…" at bounding box center [476, 241] width 952 height 482
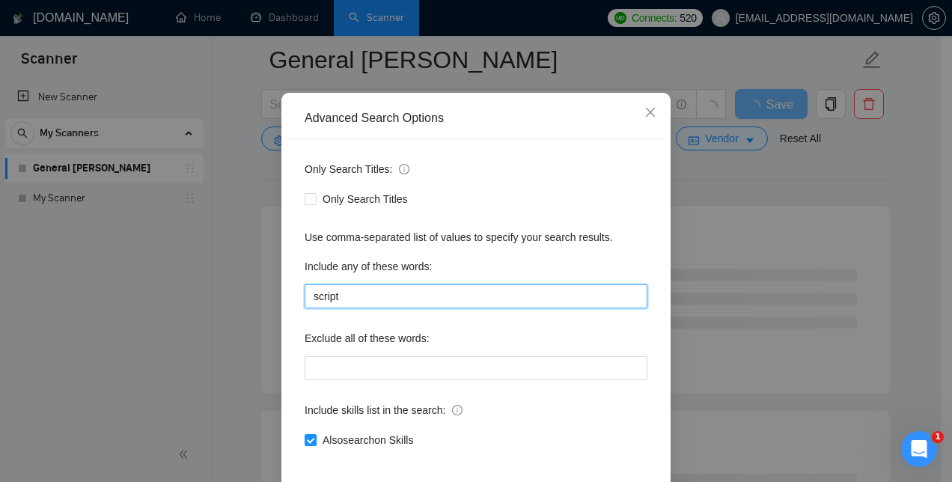
scroll to position [140, 0]
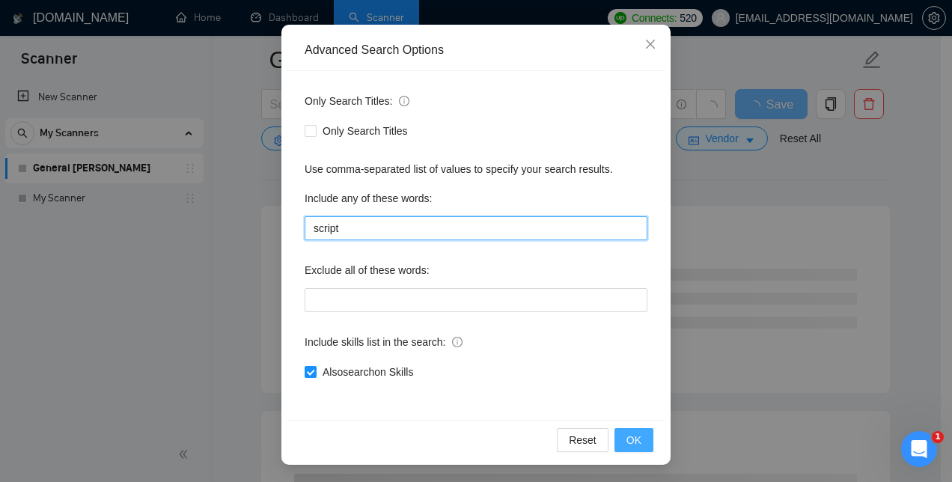
type input "script"
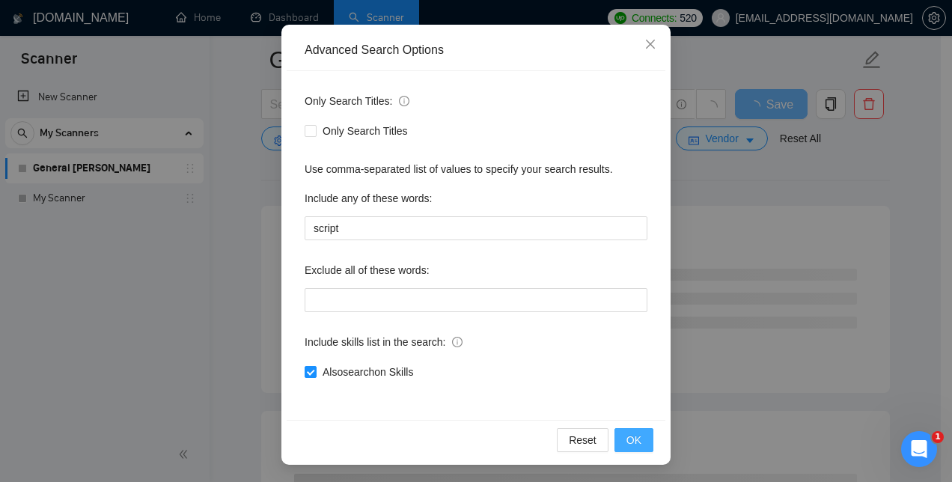
click at [633, 440] on span "OK" at bounding box center [634, 440] width 15 height 16
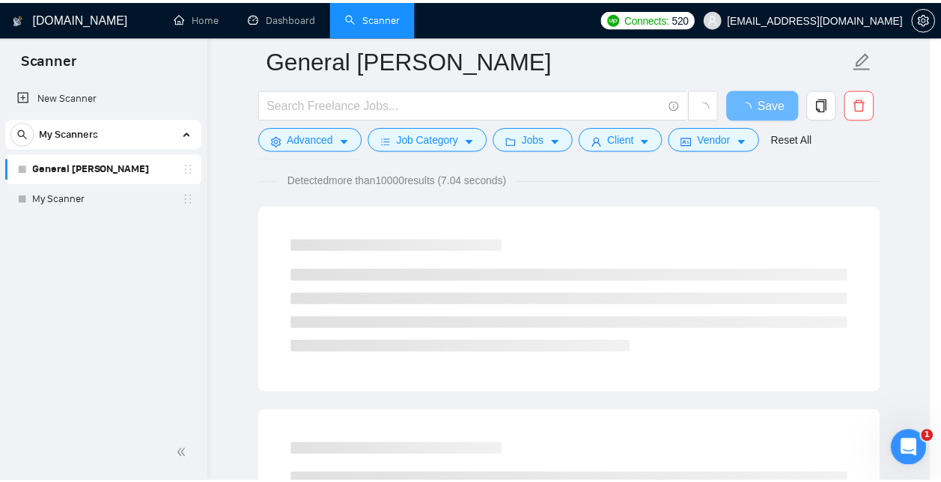
scroll to position [65, 0]
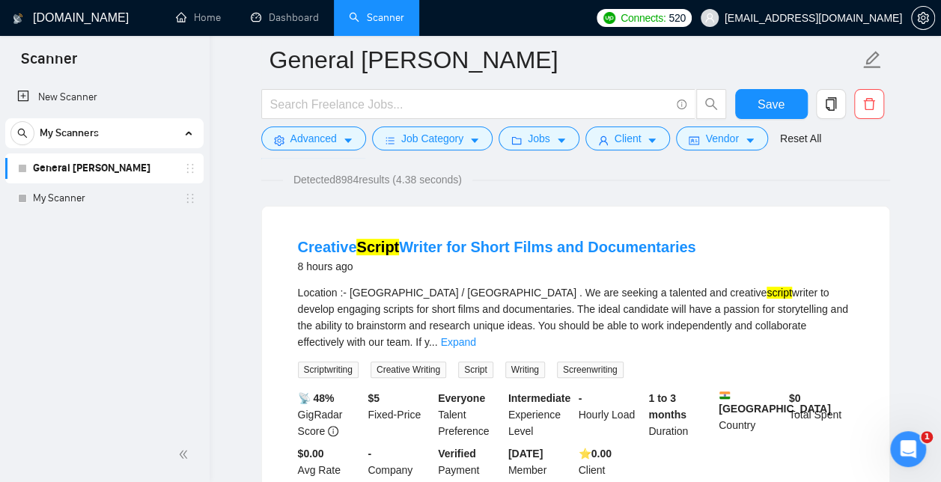
click at [377, 19] on link "Scanner" at bounding box center [376, 17] width 55 height 13
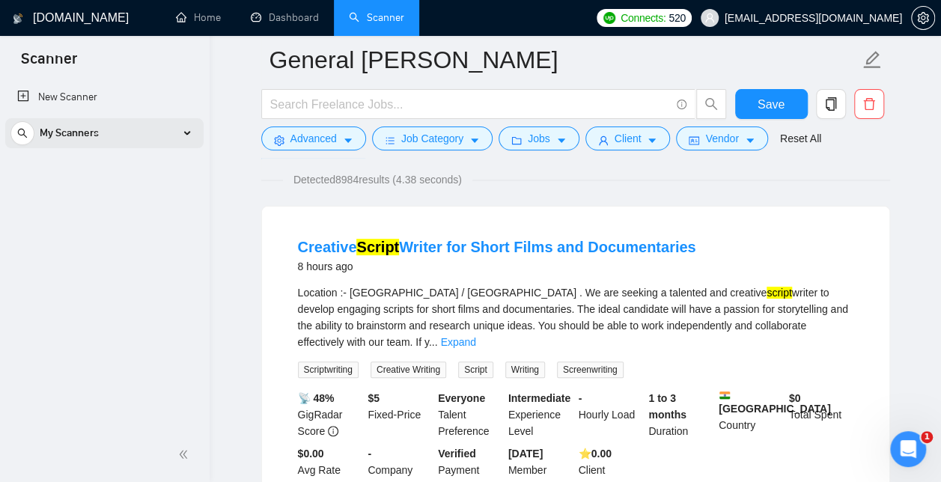
click at [136, 135] on div "My Scanners" at bounding box center [104, 133] width 188 height 30
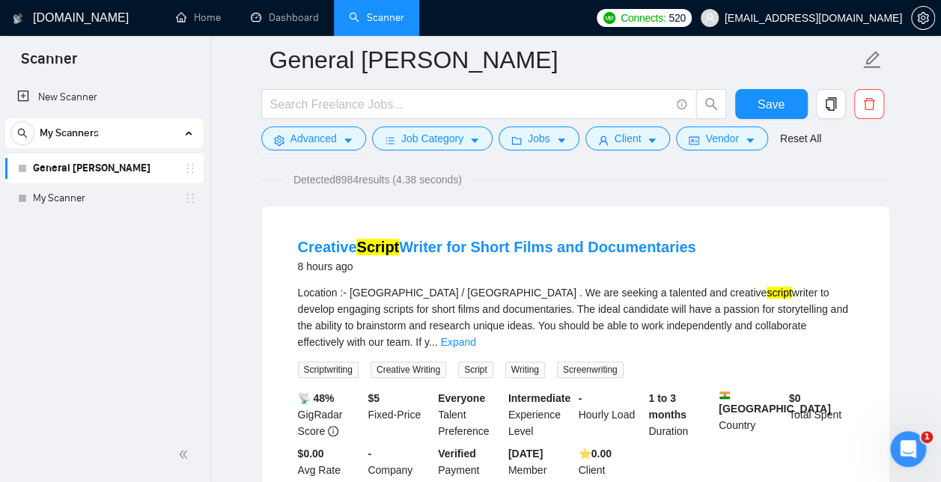
click at [115, 165] on link "General [PERSON_NAME]" at bounding box center [104, 168] width 142 height 30
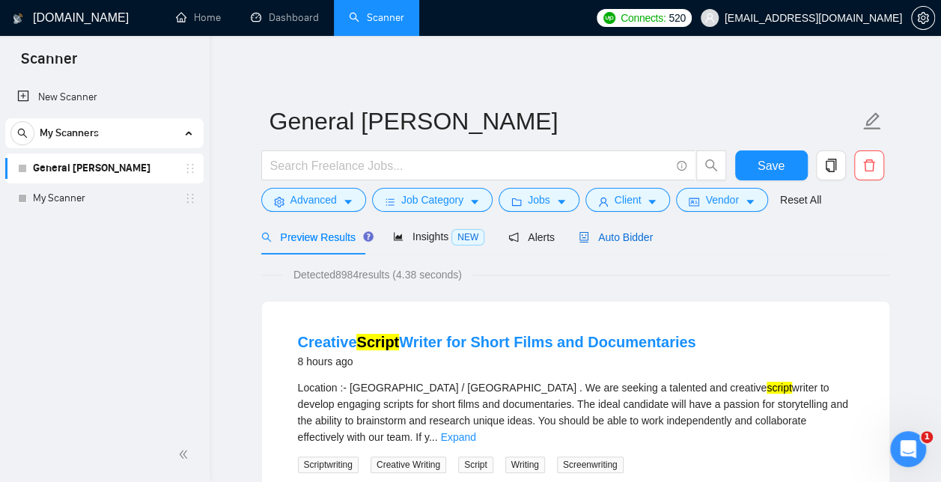
click at [612, 235] on span "Auto Bidder" at bounding box center [616, 237] width 74 height 12
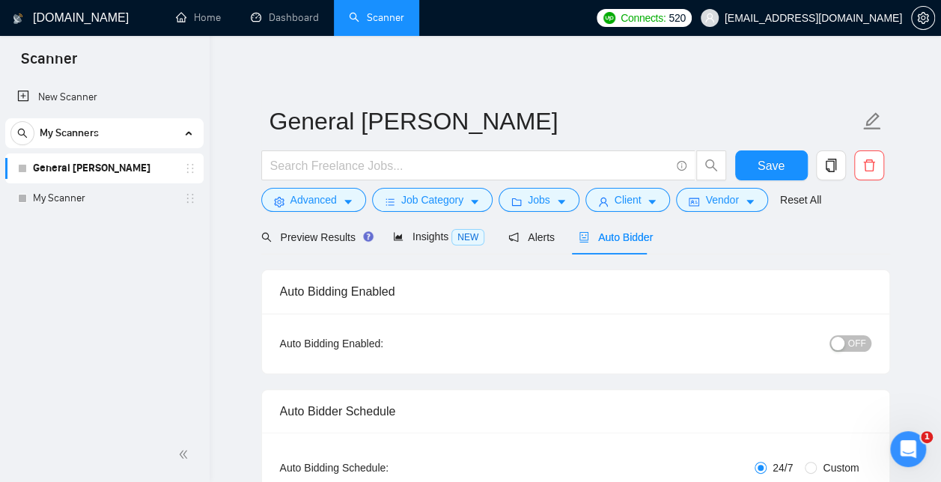
click at [836, 342] on div "button" at bounding box center [837, 343] width 13 height 13
click at [773, 161] on span "Save" at bounding box center [771, 165] width 27 height 19
click at [630, 197] on span "Client" at bounding box center [628, 200] width 27 height 16
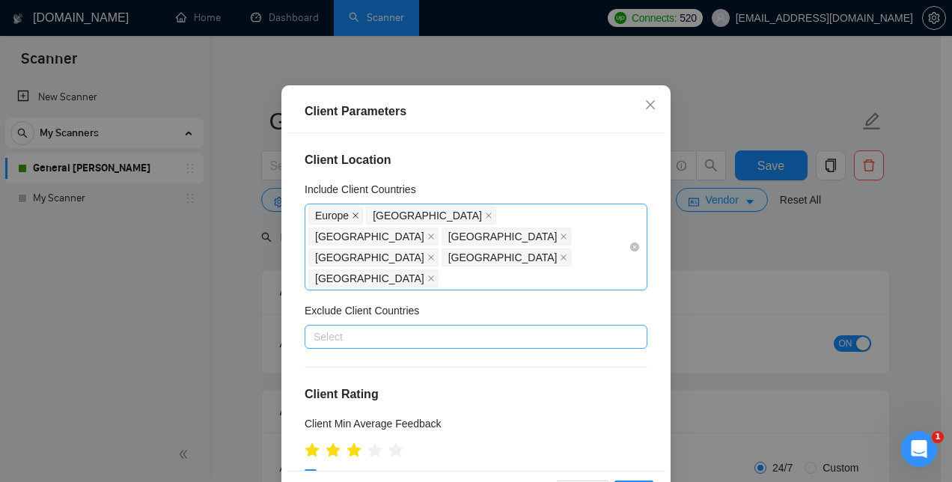
click at [352, 219] on icon "close" at bounding box center [355, 215] width 7 height 7
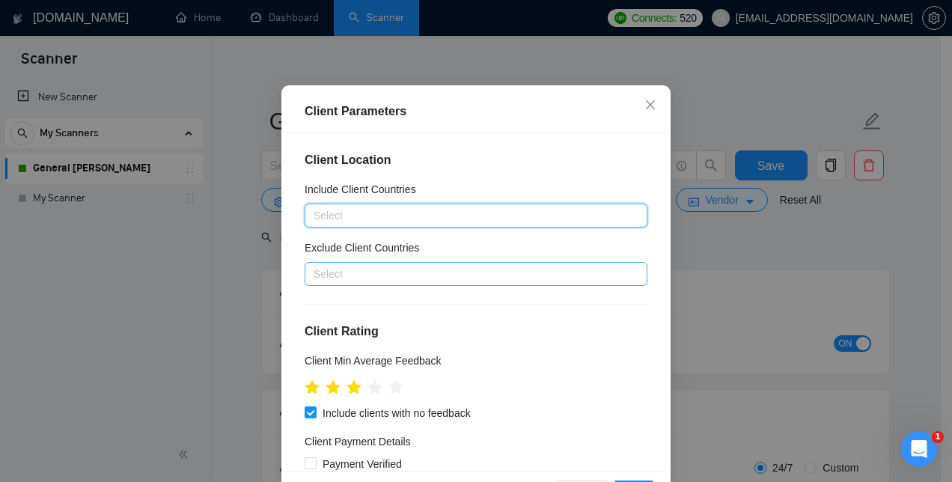
click at [410, 225] on div at bounding box center [468, 216] width 320 height 18
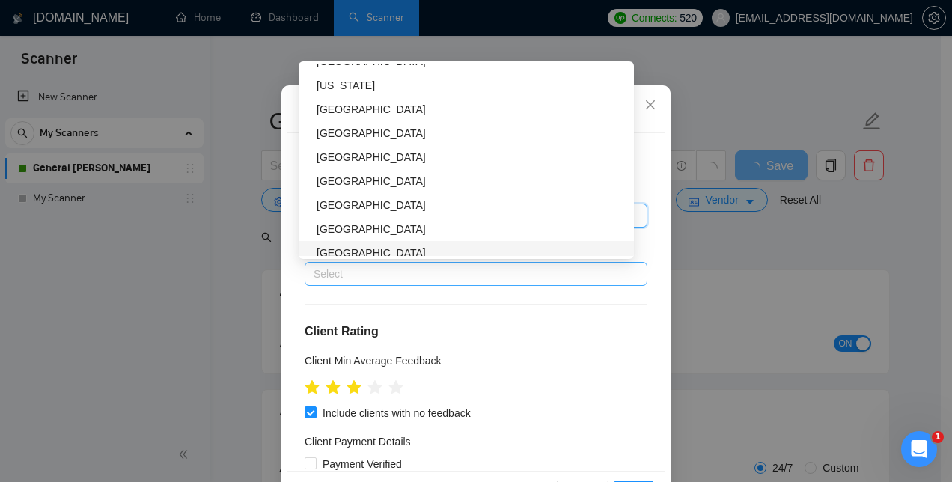
type input "U"
type input "Un"
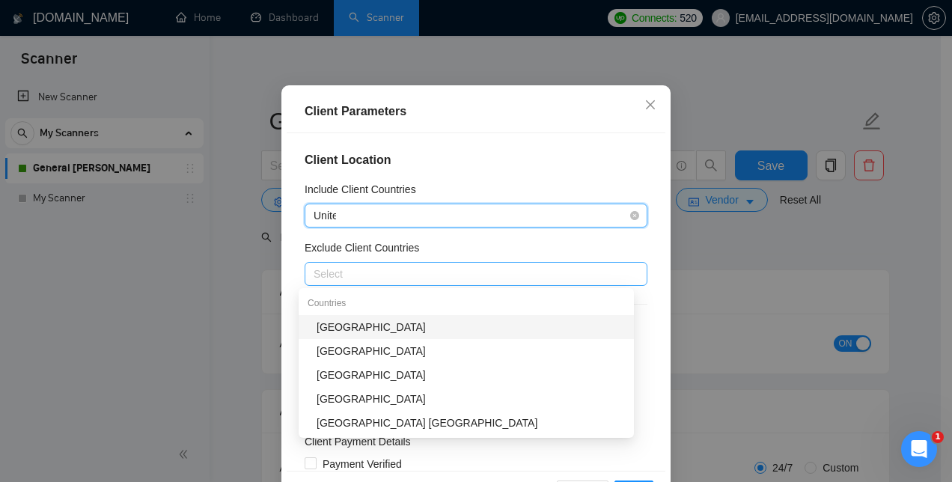
type input "United"
click at [385, 326] on div "[GEOGRAPHIC_DATA]" at bounding box center [471, 327] width 308 height 16
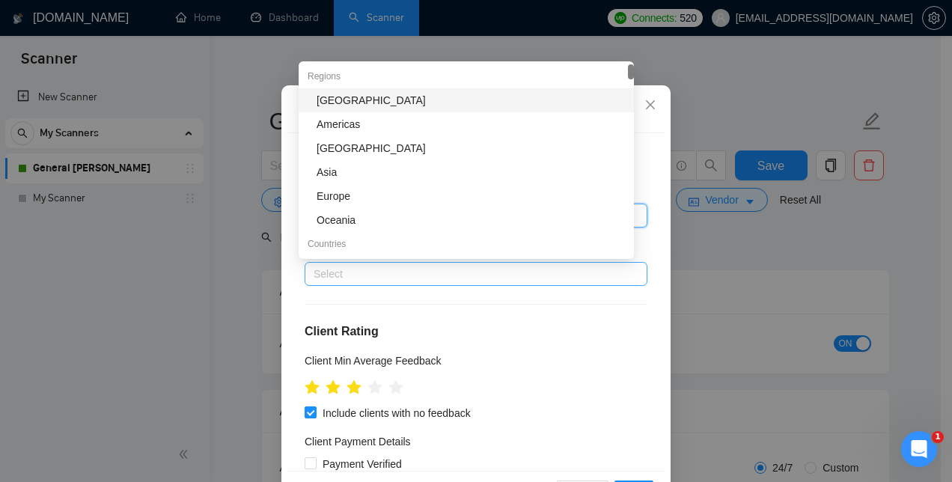
click at [518, 295] on div "Client Location Include Client Countries [GEOGRAPHIC_DATA] Exclude Client Count…" at bounding box center [476, 302] width 379 height 338
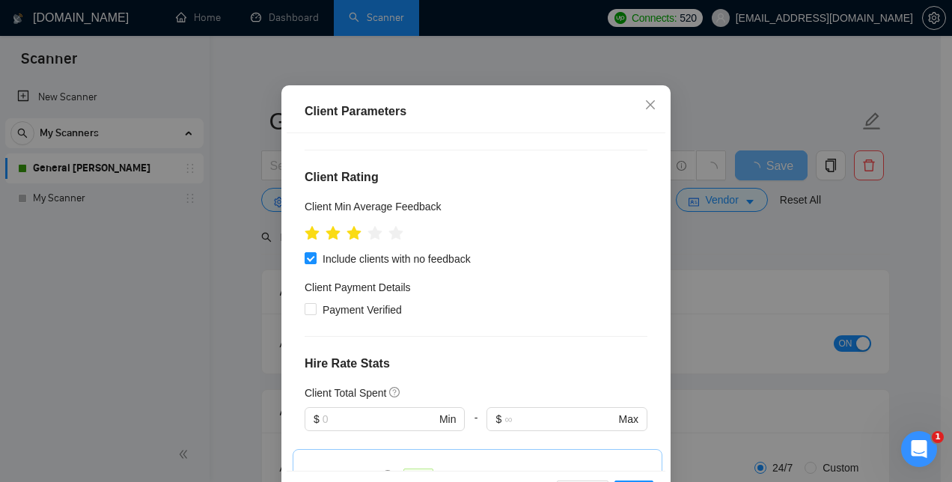
scroll to position [159, 0]
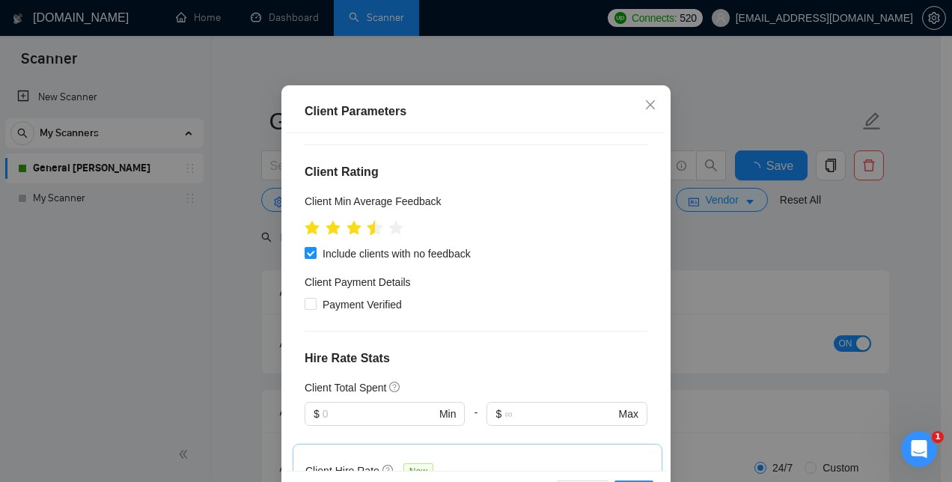
click at [367, 237] on icon "star" at bounding box center [375, 228] width 16 height 16
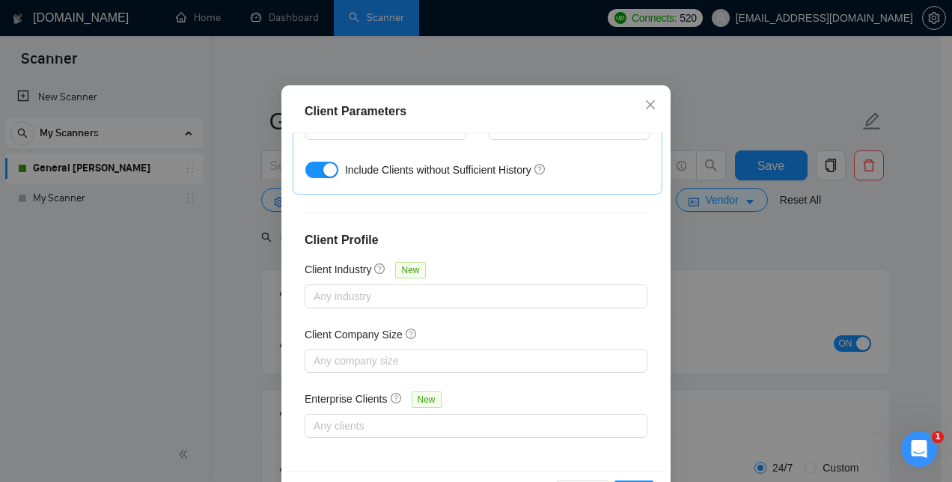
scroll to position [112, 0]
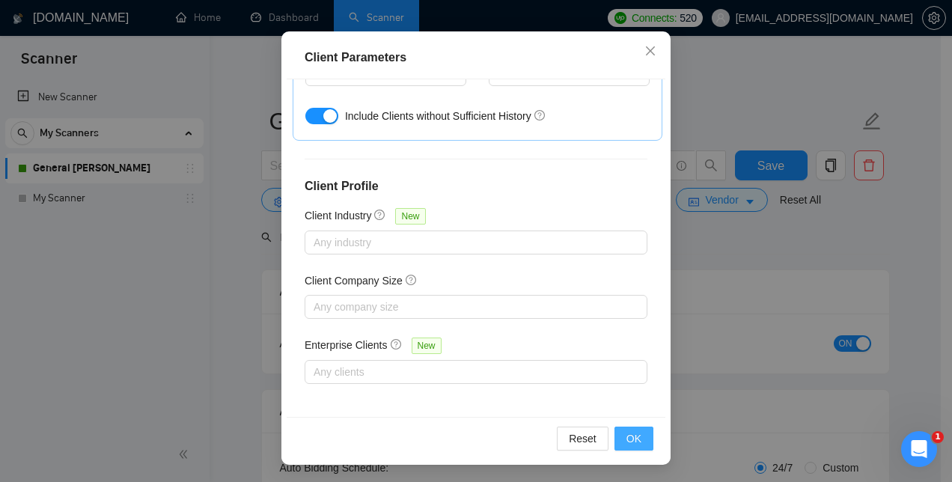
click at [629, 439] on span "OK" at bounding box center [634, 438] width 15 height 16
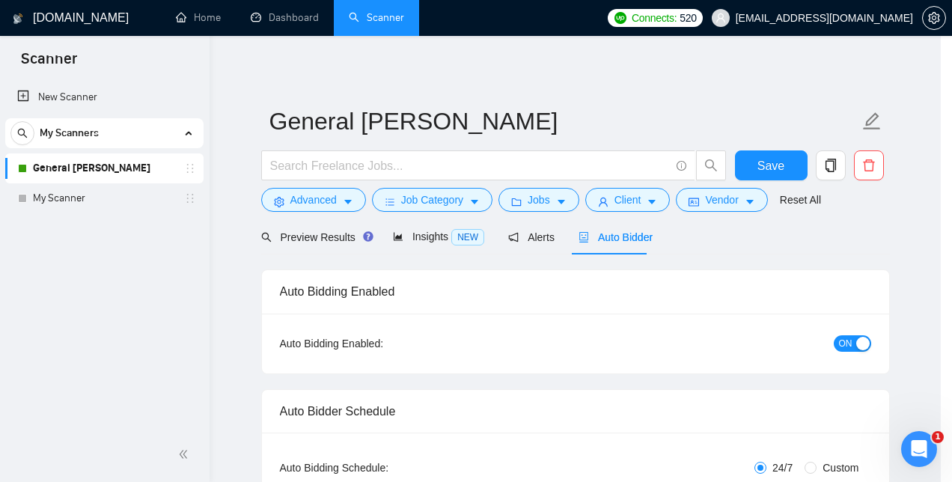
scroll to position [58, 0]
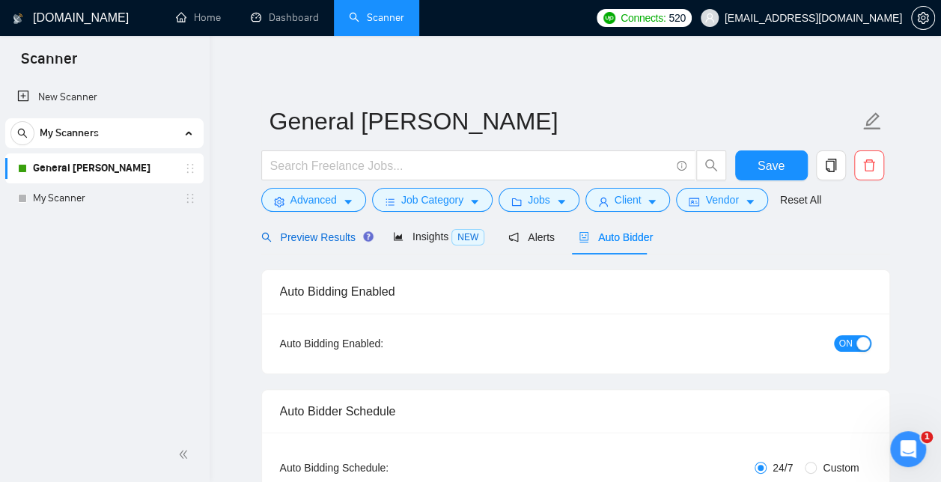
click at [317, 234] on span "Preview Results" at bounding box center [315, 237] width 108 height 12
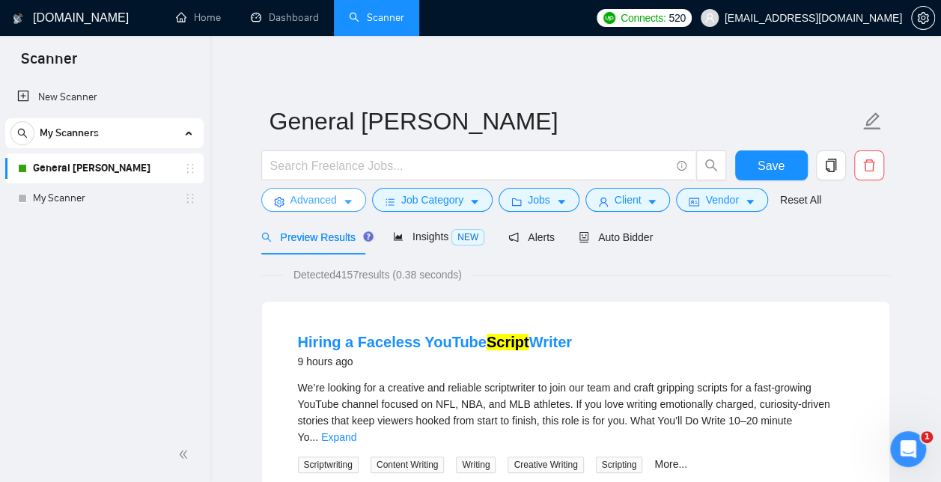
click at [319, 199] on span "Advanced" at bounding box center [313, 200] width 46 height 16
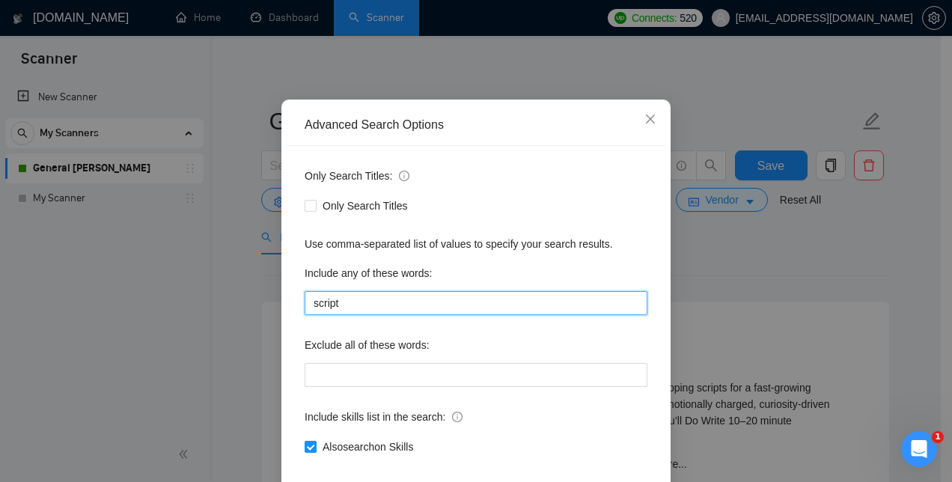
drag, startPoint x: 352, startPoint y: 374, endPoint x: 289, endPoint y: 367, distance: 63.2
click at [289, 367] on div "Only Search Titles: Only Search Titles Use comma-separated list of values to sp…" at bounding box center [476, 320] width 379 height 349
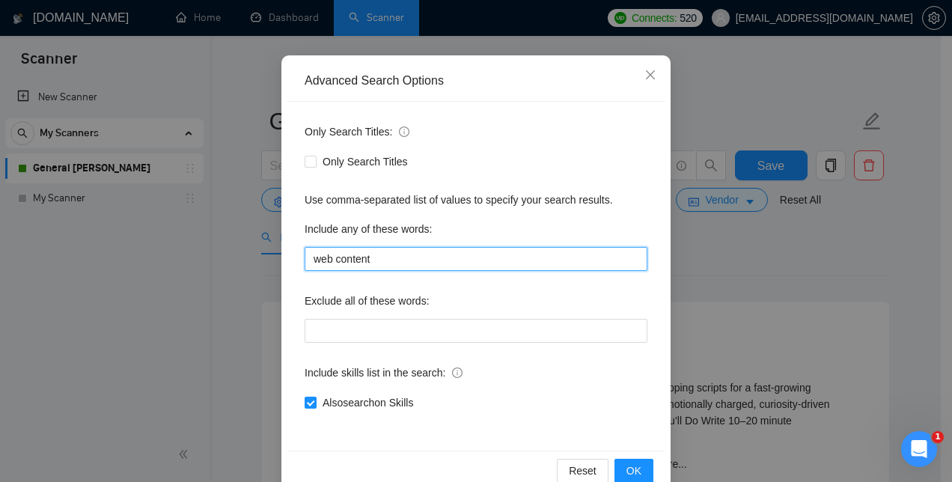
scroll to position [140, 0]
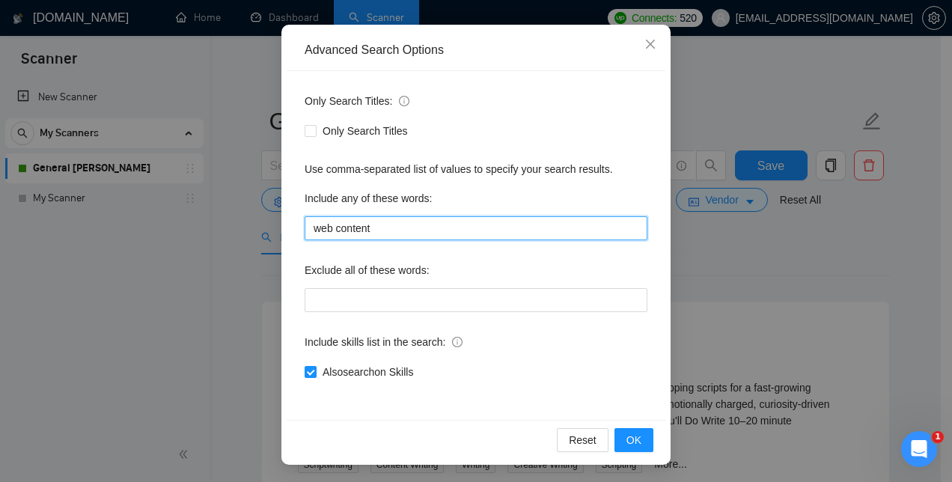
type input "web content"
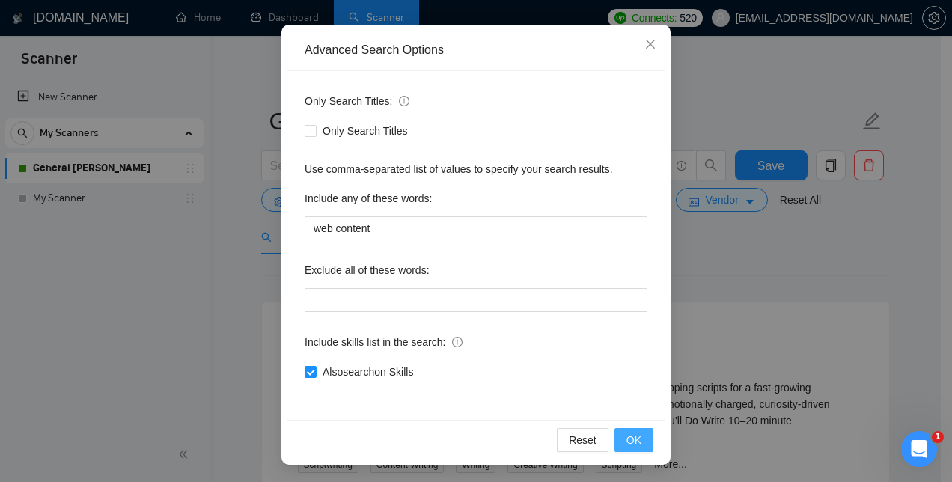
click at [627, 442] on span "OK" at bounding box center [634, 440] width 15 height 16
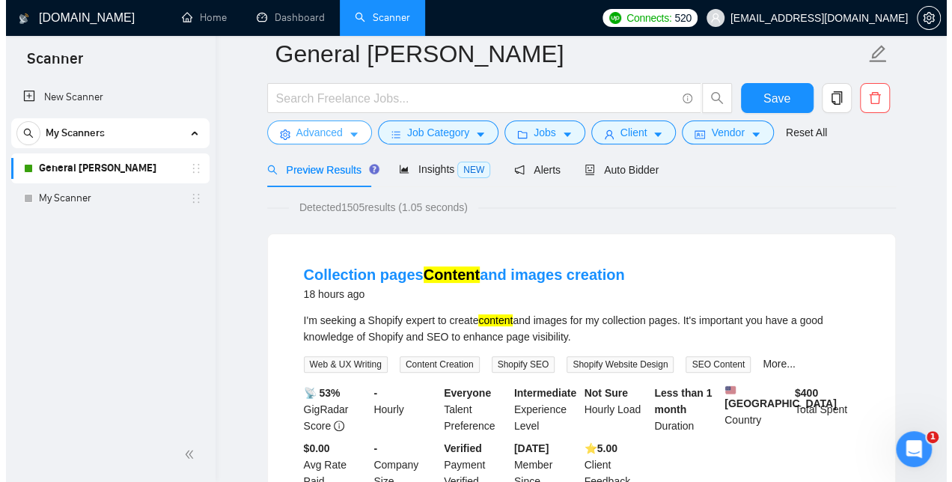
scroll to position [0, 0]
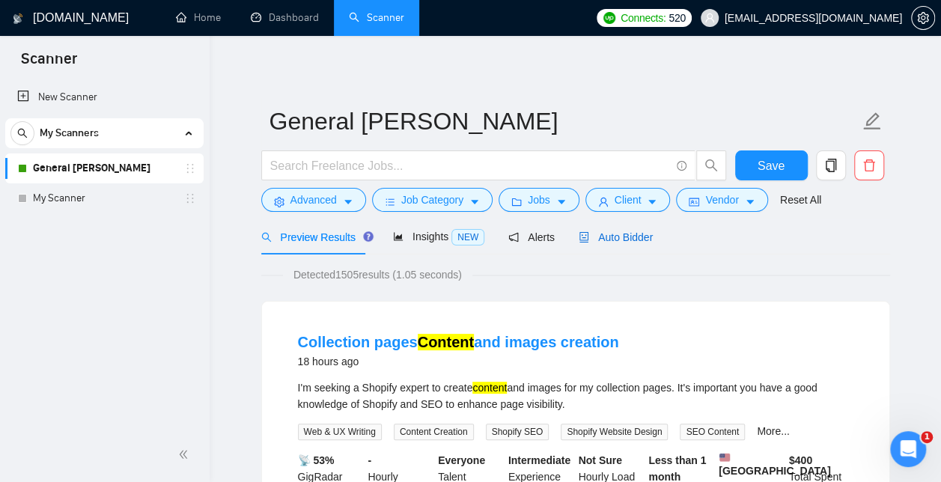
click at [603, 235] on span "Auto Bidder" at bounding box center [616, 237] width 74 height 12
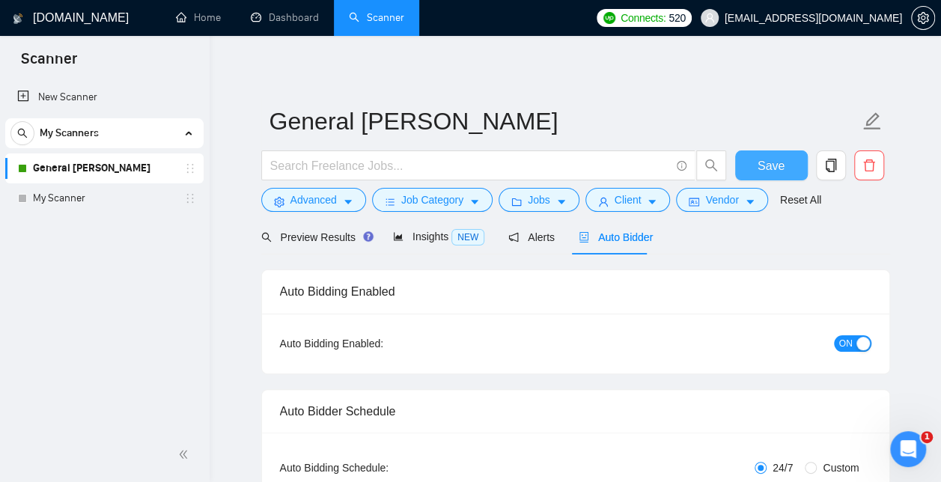
click at [778, 158] on span "Save" at bounding box center [771, 165] width 27 height 19
click at [340, 198] on button "Advanced" at bounding box center [313, 200] width 105 height 24
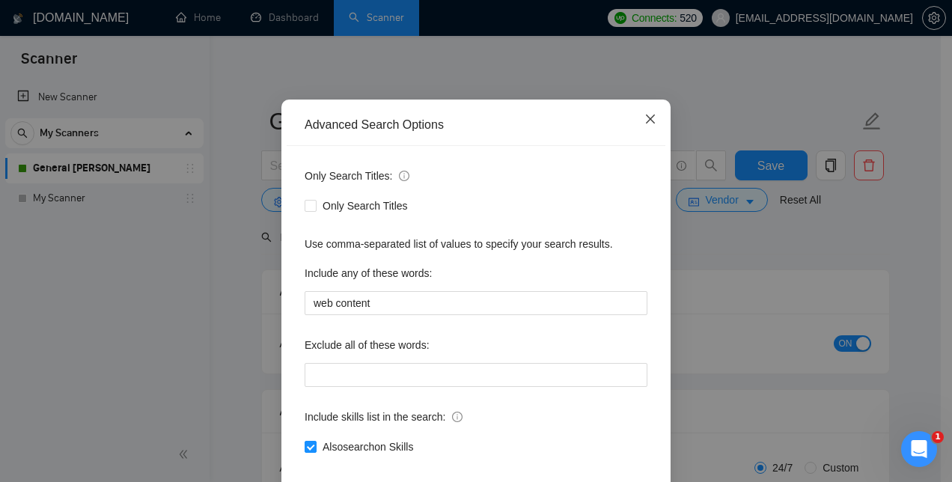
click at [648, 125] on icon "close" at bounding box center [651, 119] width 12 height 12
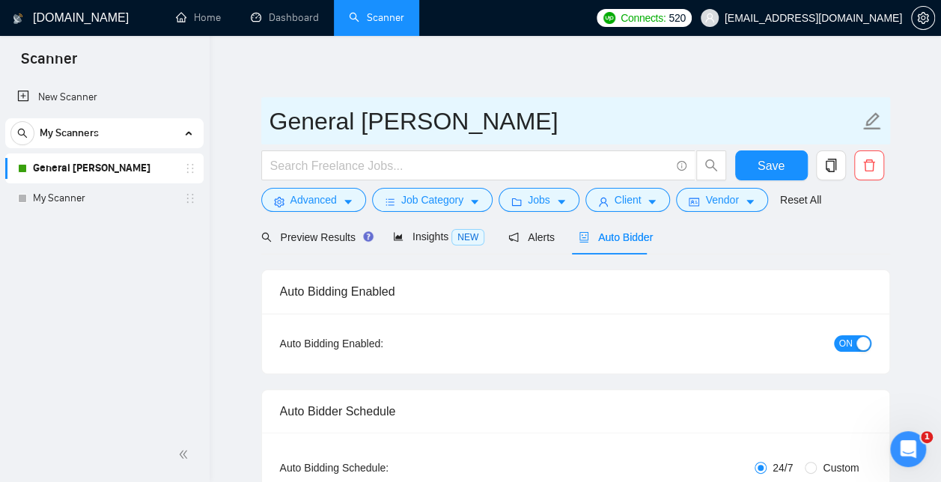
click at [437, 124] on input "General [PERSON_NAME]" at bounding box center [565, 121] width 590 height 37
drag, startPoint x: 450, startPoint y: 124, endPoint x: 270, endPoint y: 122, distance: 180.4
click at [270, 122] on input "General [PERSON_NAME]" at bounding box center [565, 121] width 590 height 37
type input "US Web Content"
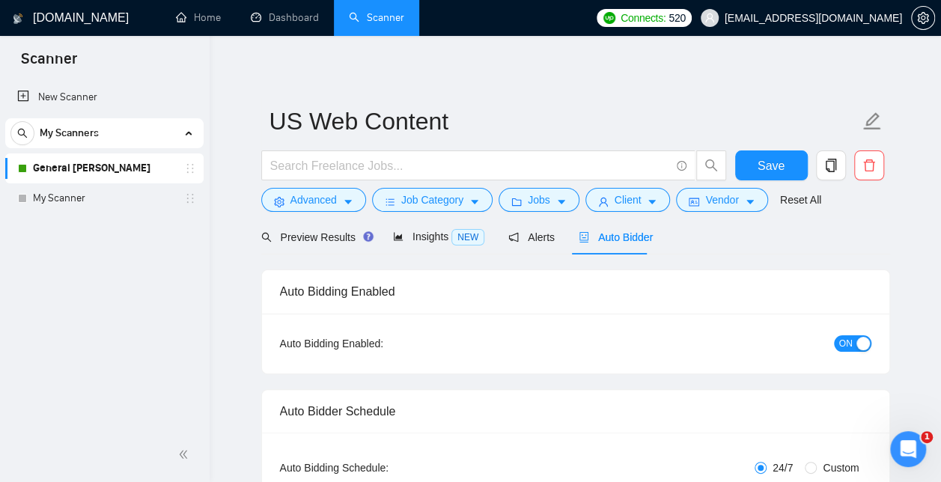
click at [767, 162] on span "Save" at bounding box center [771, 165] width 27 height 19
click at [76, 200] on link "My Scanner" at bounding box center [104, 198] width 142 height 30
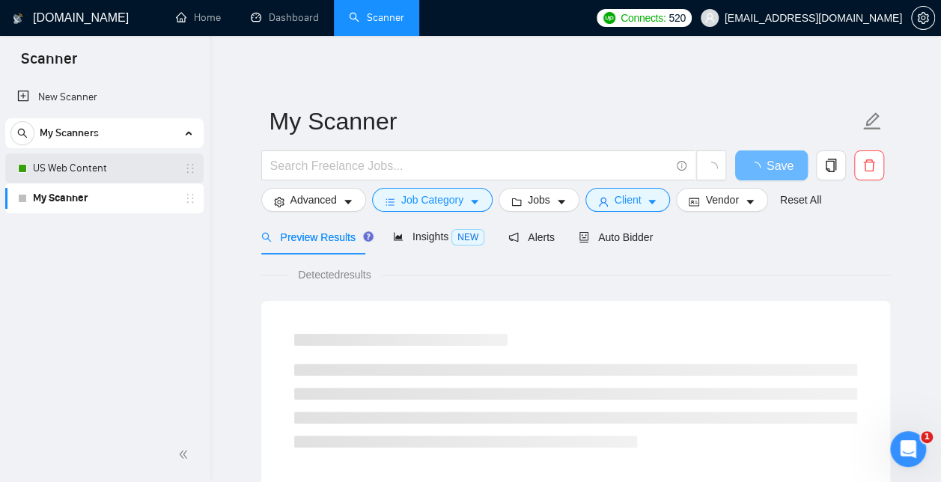
click at [91, 169] on link "US Web Content" at bounding box center [104, 168] width 142 height 30
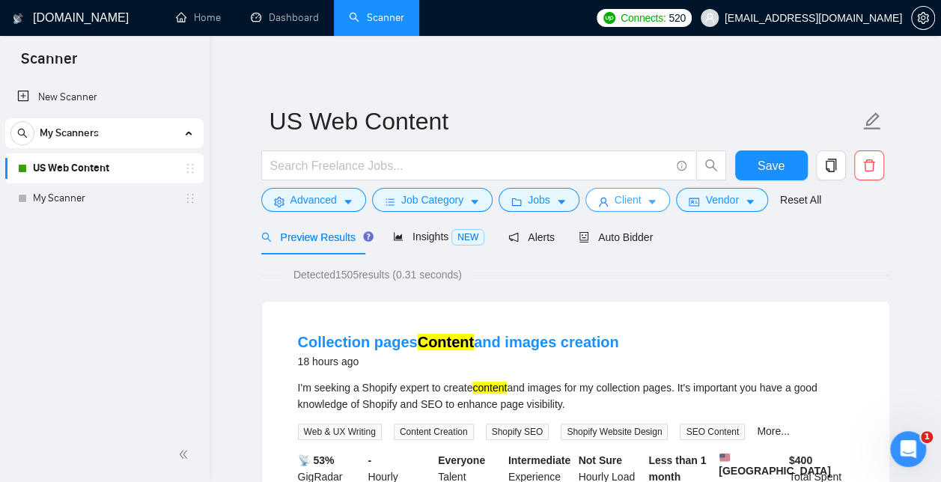
click at [634, 198] on span "Client" at bounding box center [628, 200] width 27 height 16
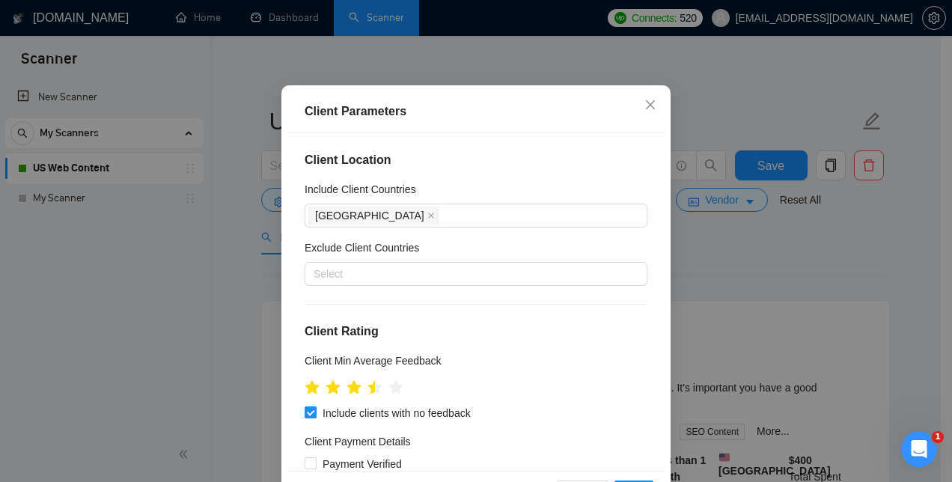
click at [886, 298] on div "Client Parameters Client Location Include Client Countries [GEOGRAPHIC_DATA] Ex…" at bounding box center [476, 241] width 952 height 482
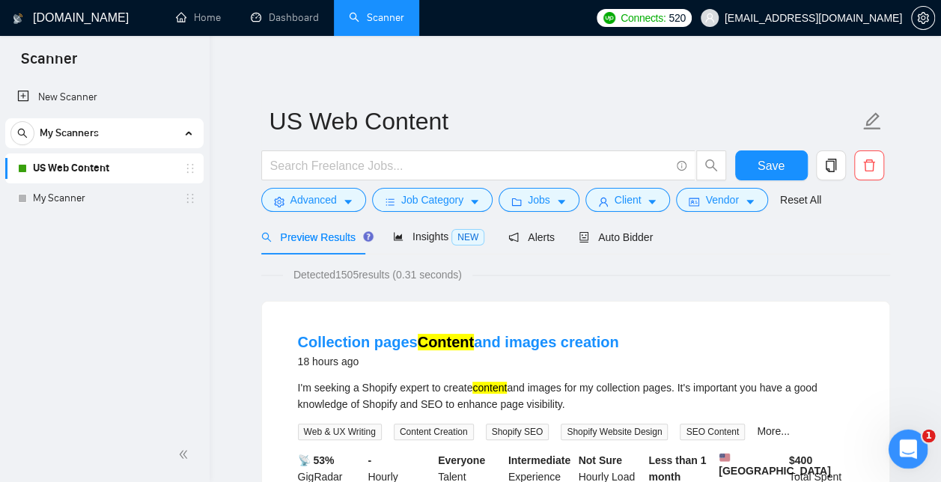
click at [906, 452] on icon "Open Intercom Messenger" at bounding box center [906, 447] width 25 height 25
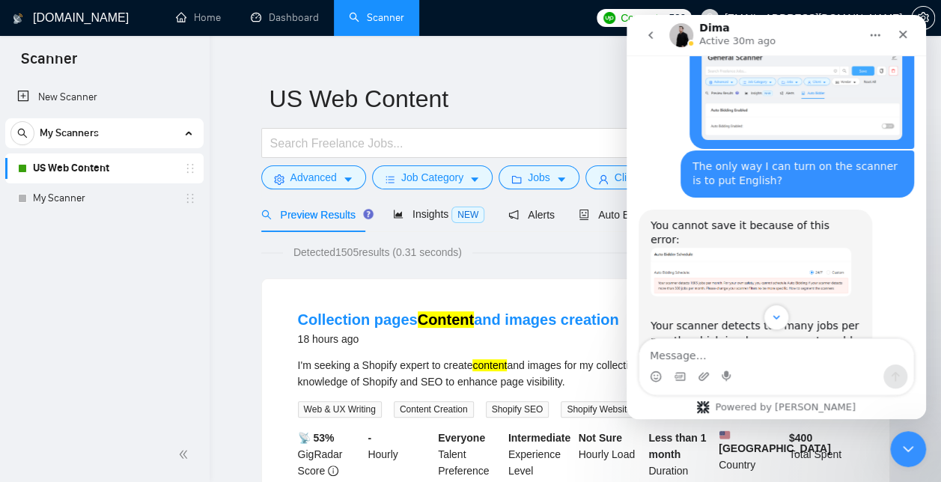
scroll to position [25, 0]
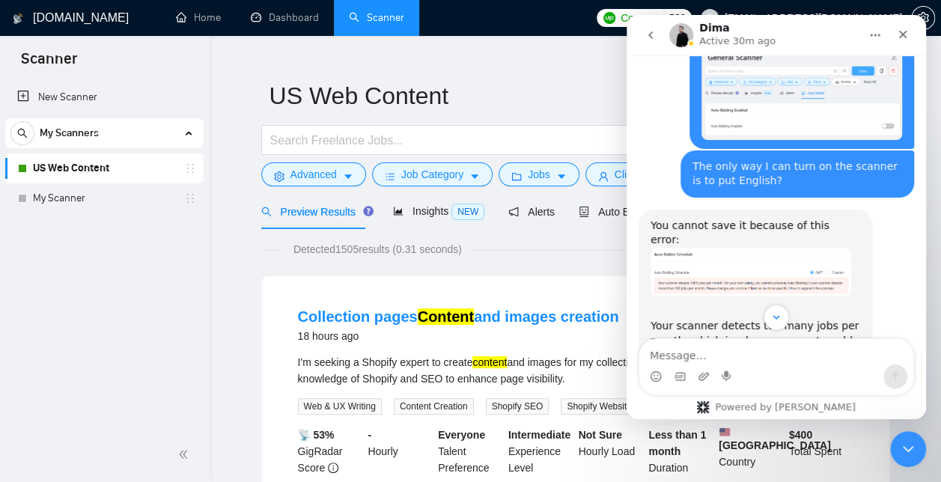
click at [902, 34] on icon "Close" at bounding box center [903, 35] width 8 height 8
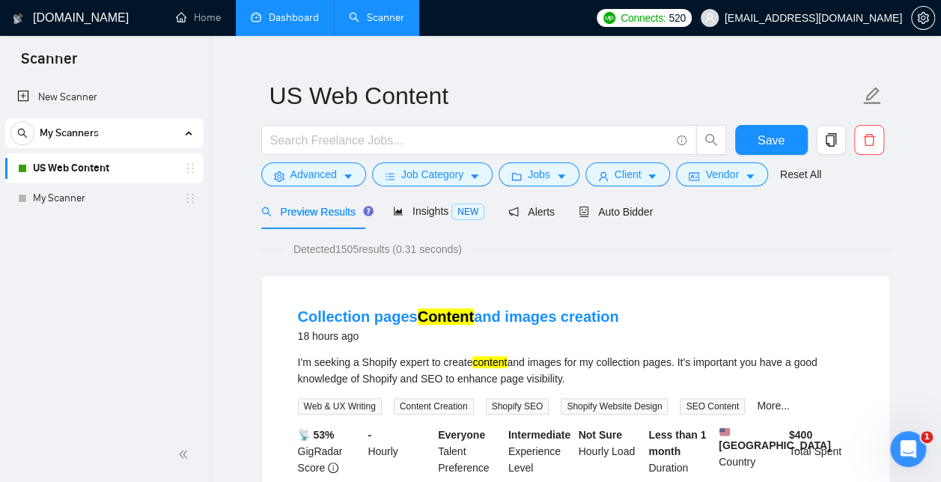
click at [270, 11] on link "Dashboard" at bounding box center [285, 17] width 68 height 13
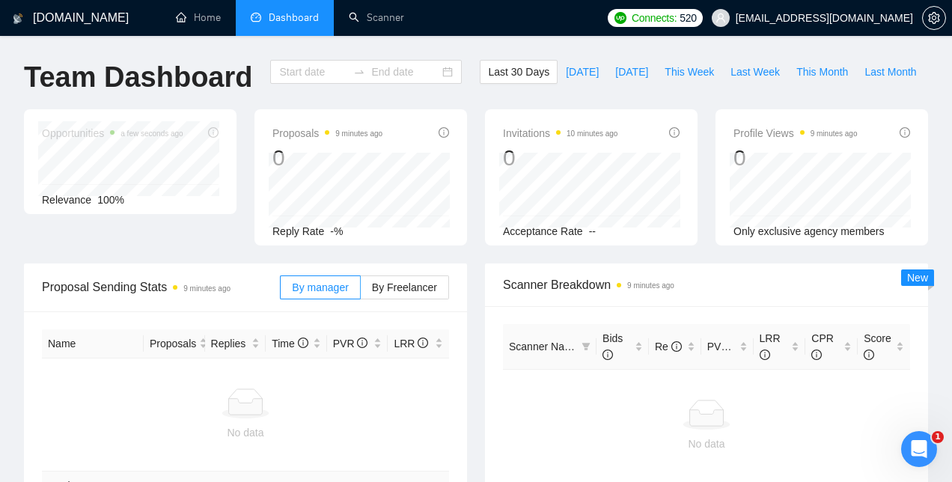
type input "[DATE]"
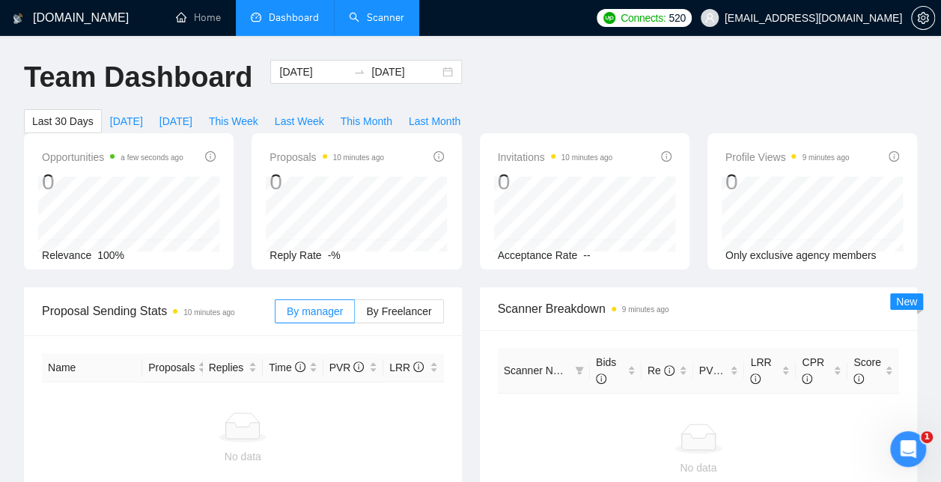
click at [383, 21] on link "Scanner" at bounding box center [376, 17] width 55 height 13
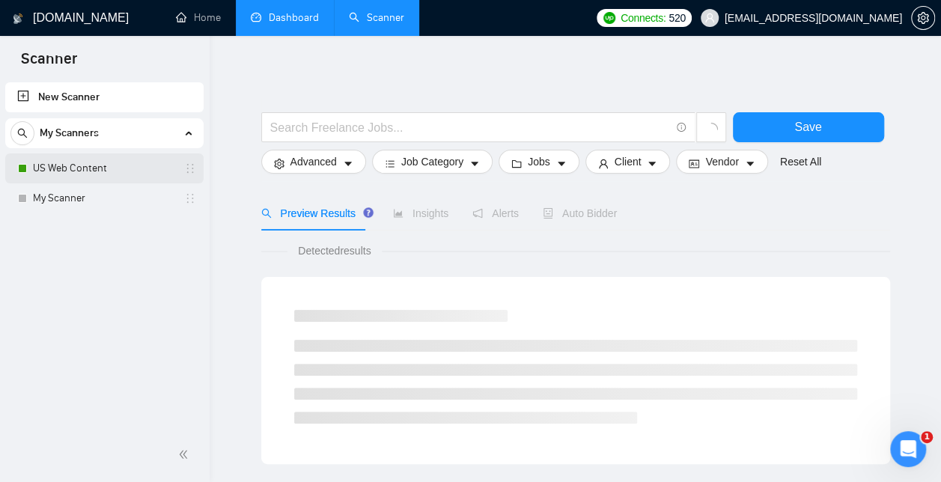
click at [100, 162] on link "US Web Content" at bounding box center [104, 168] width 142 height 30
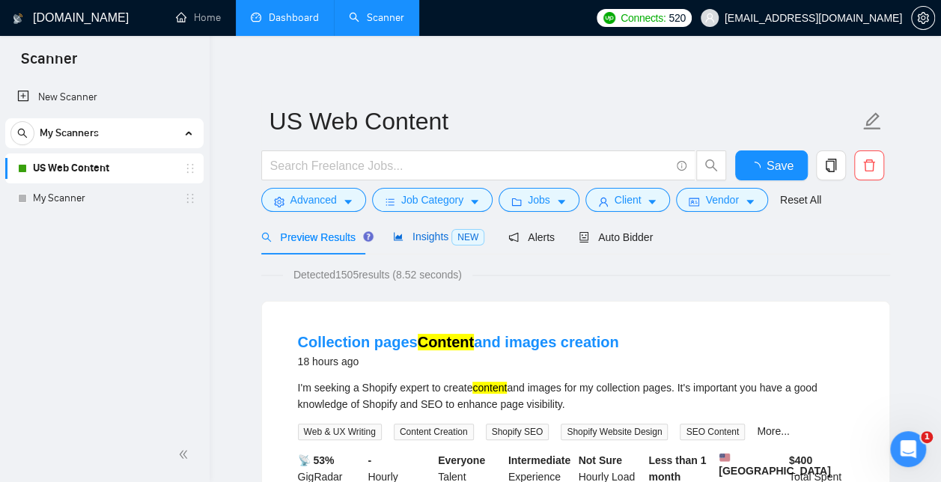
click at [429, 234] on span "Insights NEW" at bounding box center [438, 237] width 91 height 12
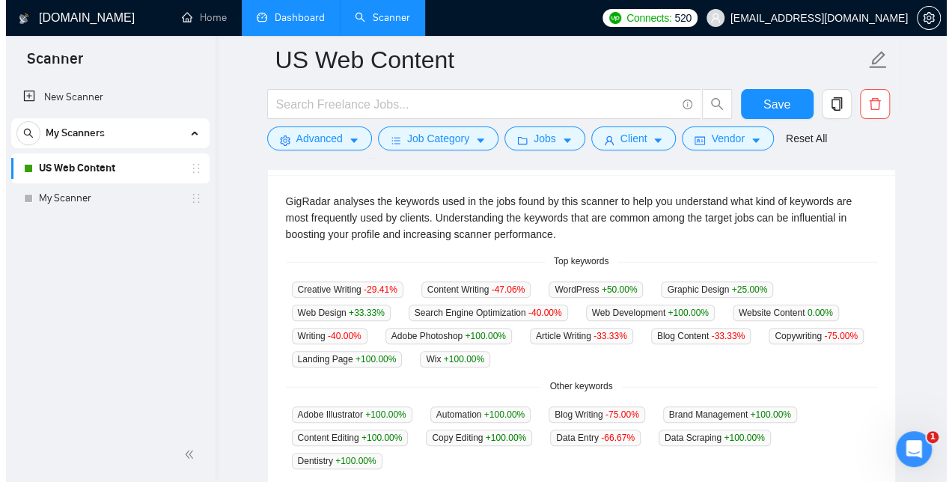
scroll to position [314, 0]
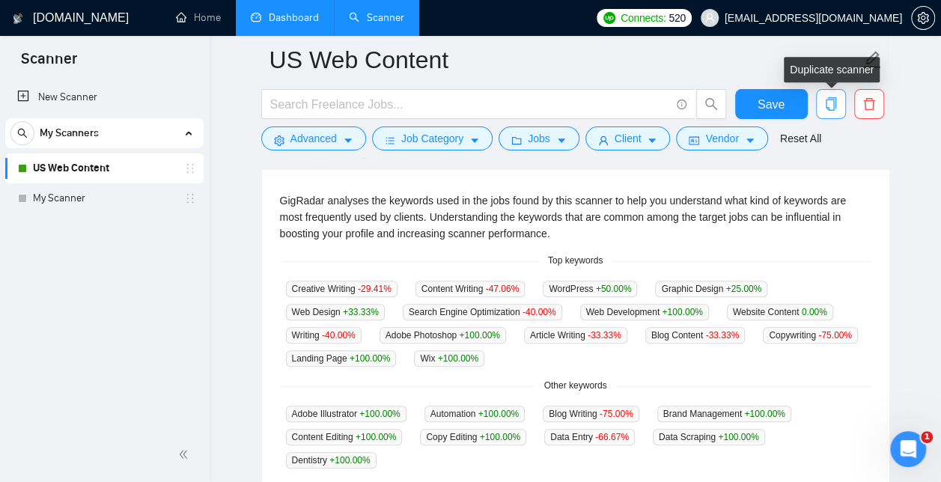
click at [834, 103] on icon "copy" at bounding box center [830, 103] width 13 height 13
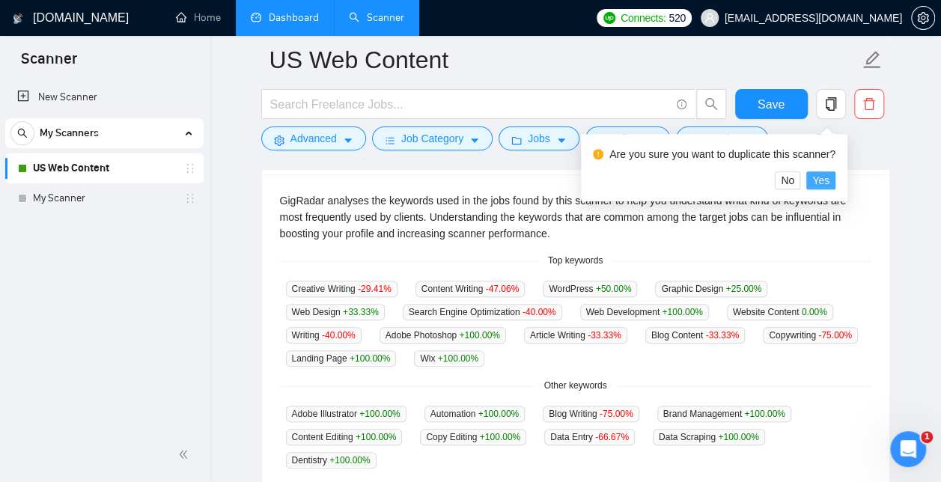
click at [821, 176] on span "Yes" at bounding box center [820, 180] width 17 height 16
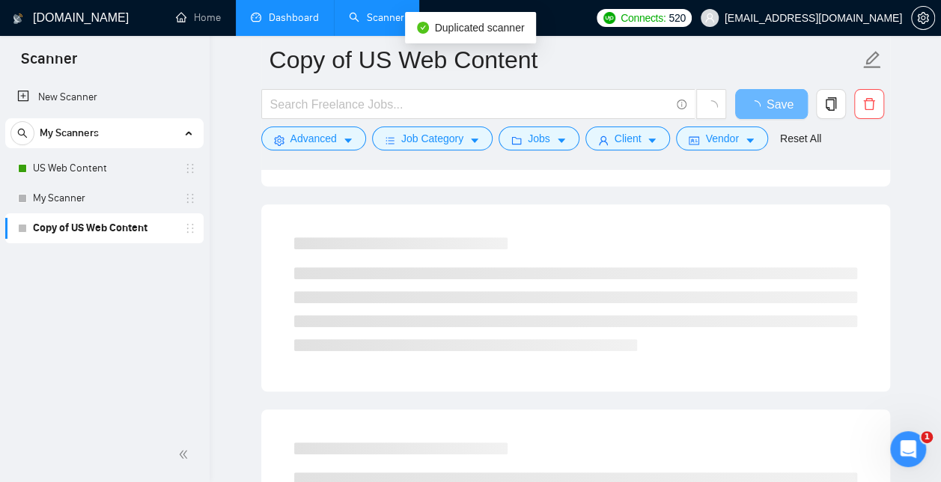
click at [127, 233] on link "Copy of US Web Content" at bounding box center [104, 228] width 142 height 30
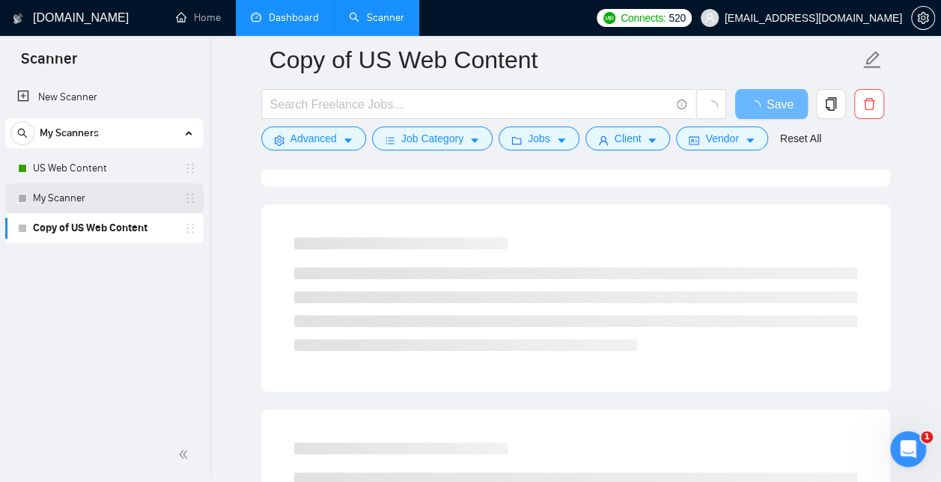
click at [100, 198] on link "My Scanner" at bounding box center [104, 198] width 142 height 30
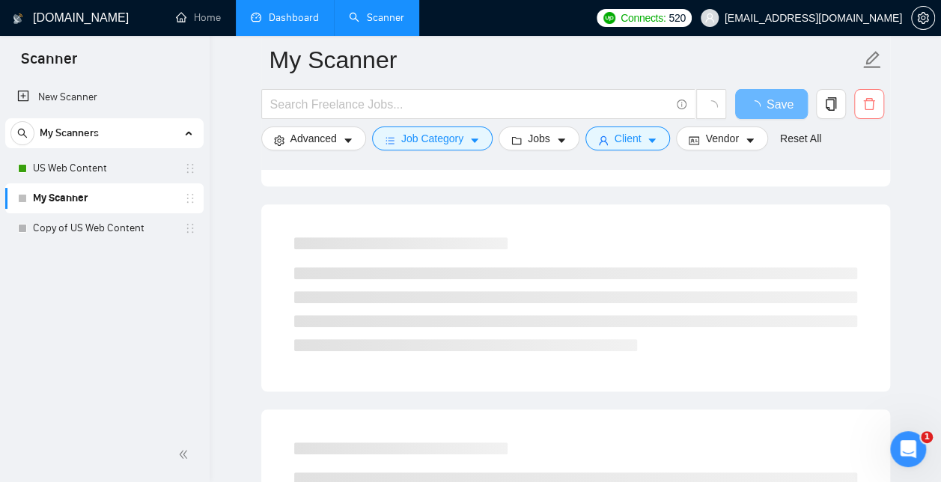
click at [867, 100] on icon "delete" at bounding box center [868, 103] width 13 height 13
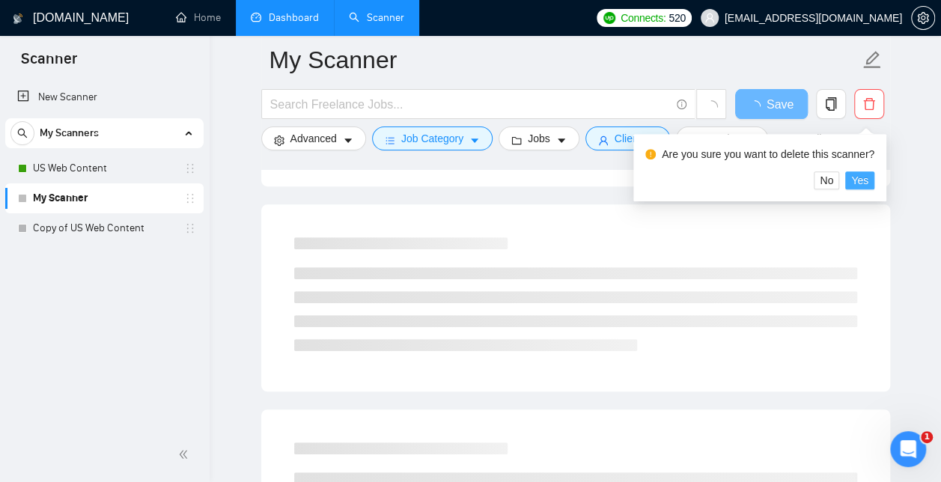
click at [865, 187] on span "Yes" at bounding box center [859, 180] width 17 height 16
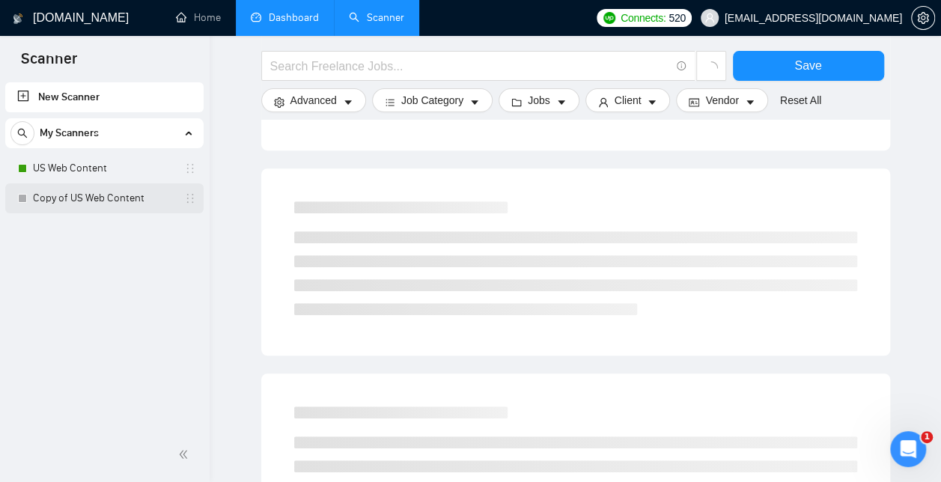
click at [103, 204] on link "Copy of US Web Content" at bounding box center [104, 198] width 142 height 30
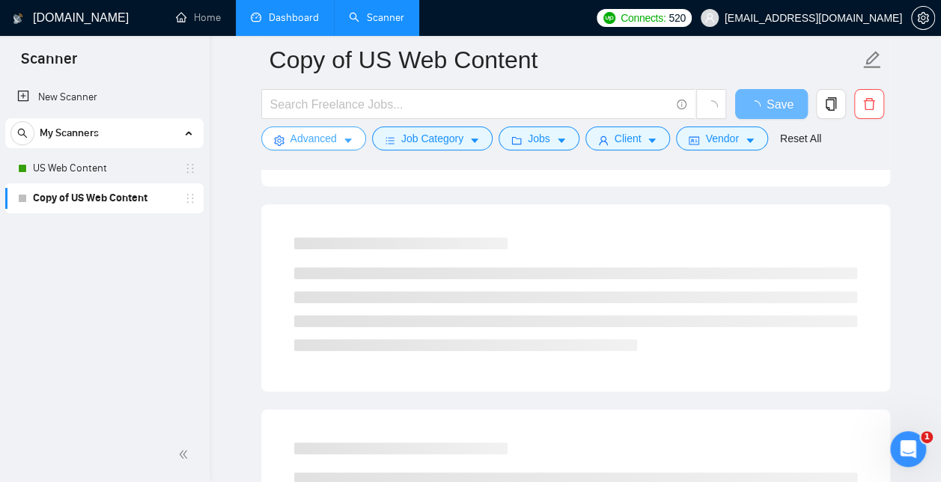
click at [332, 141] on span "Advanced" at bounding box center [313, 138] width 46 height 16
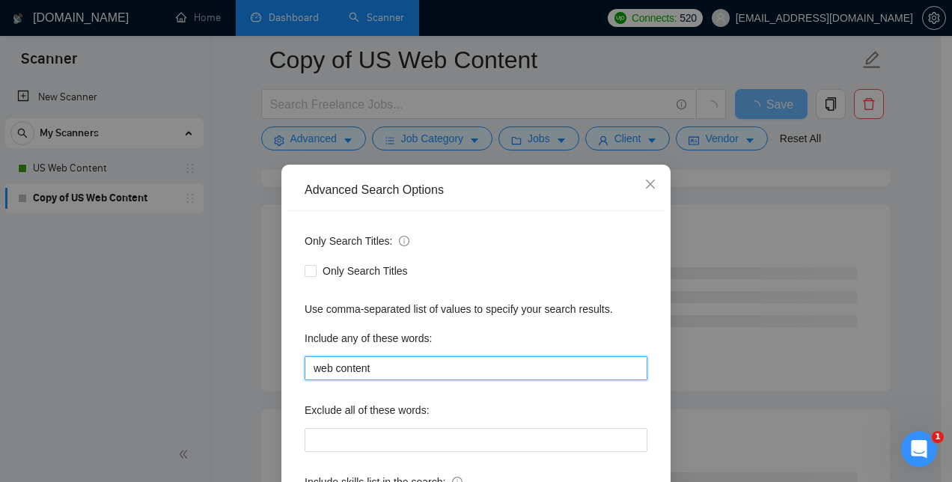
drag, startPoint x: 381, startPoint y: 366, endPoint x: 241, endPoint y: 368, distance: 140.0
click at [241, 368] on div "Advanced Search Options Only Search Titles: Only Search Titles Use comma-separa…" at bounding box center [476, 241] width 952 height 482
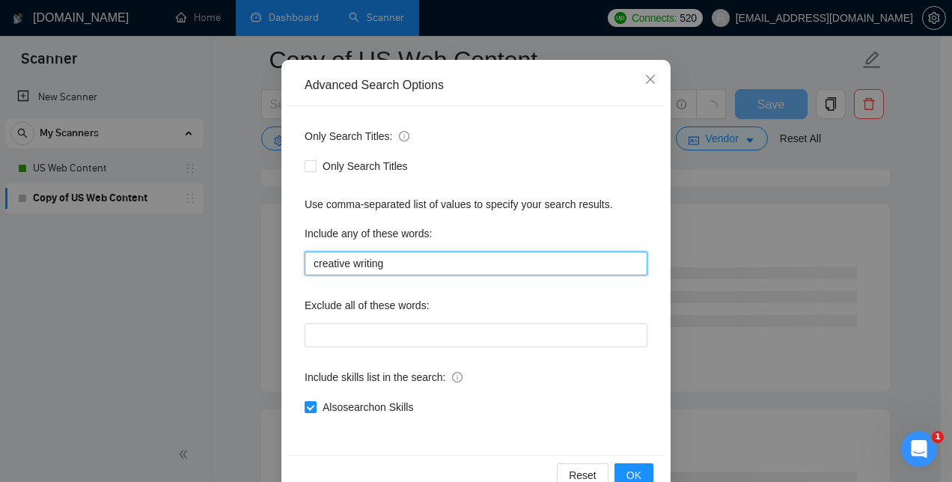
scroll to position [140, 0]
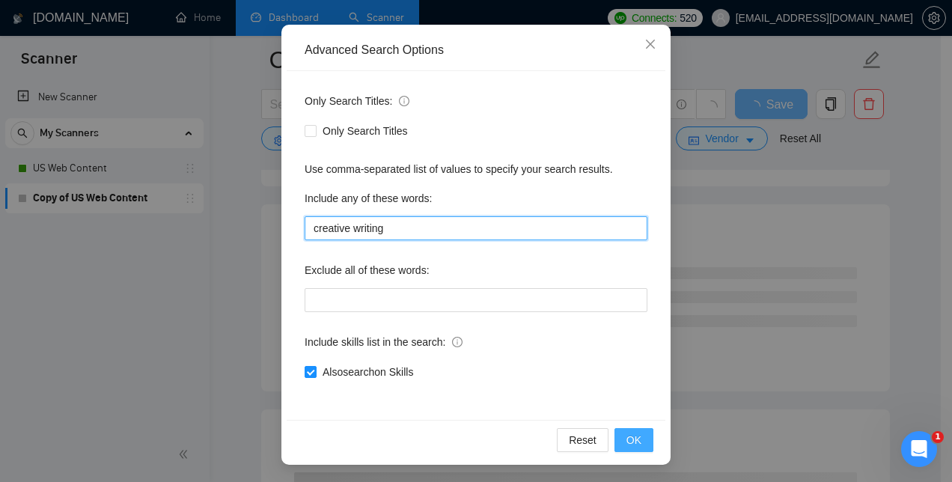
type input "creative writing"
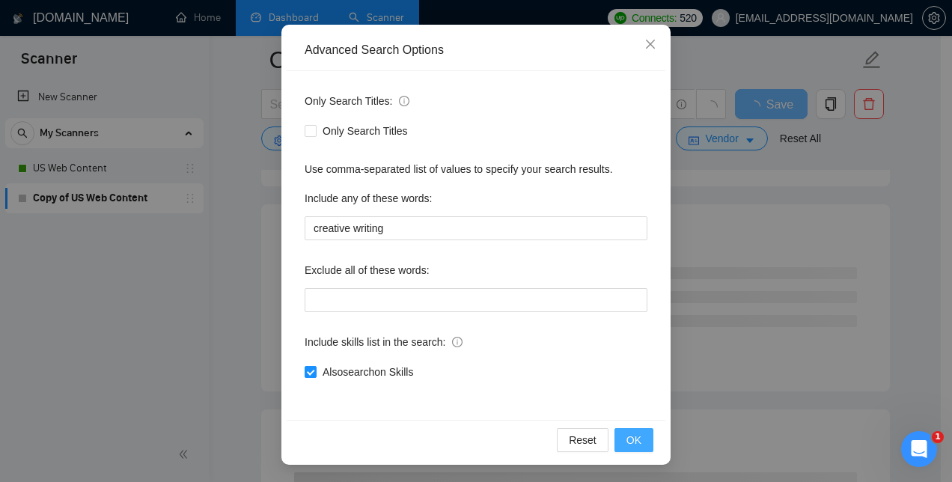
click at [633, 444] on span "OK" at bounding box center [634, 440] width 15 height 16
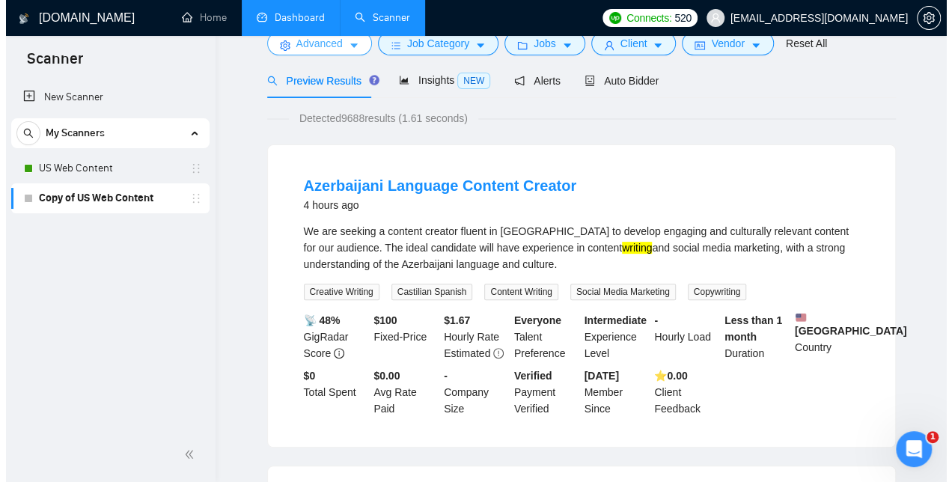
scroll to position [0, 0]
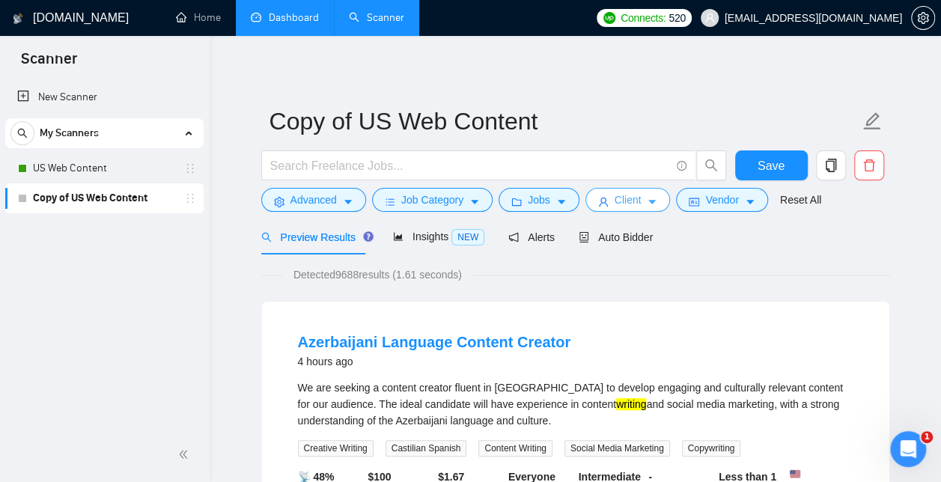
click at [624, 202] on span "Client" at bounding box center [628, 200] width 27 height 16
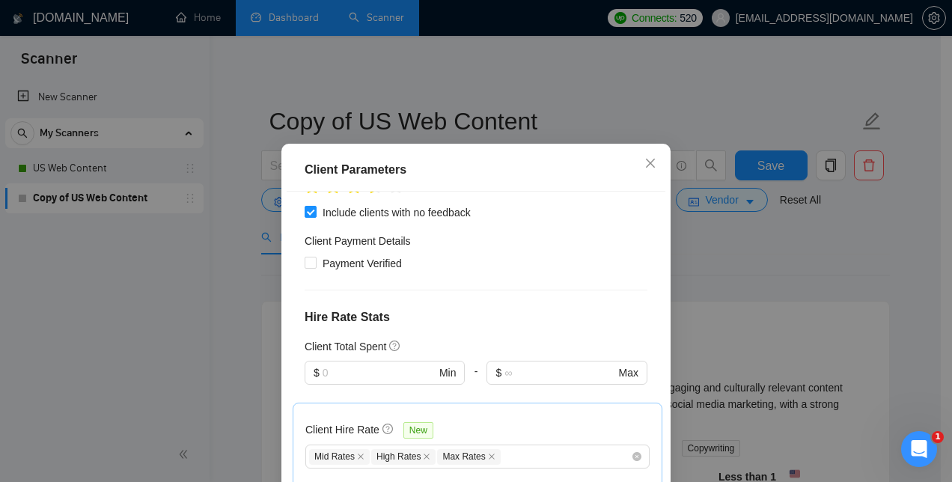
scroll to position [260, 0]
click at [308, 265] on input "Payment Verified" at bounding box center [310, 261] width 10 height 10
checkbox input "true"
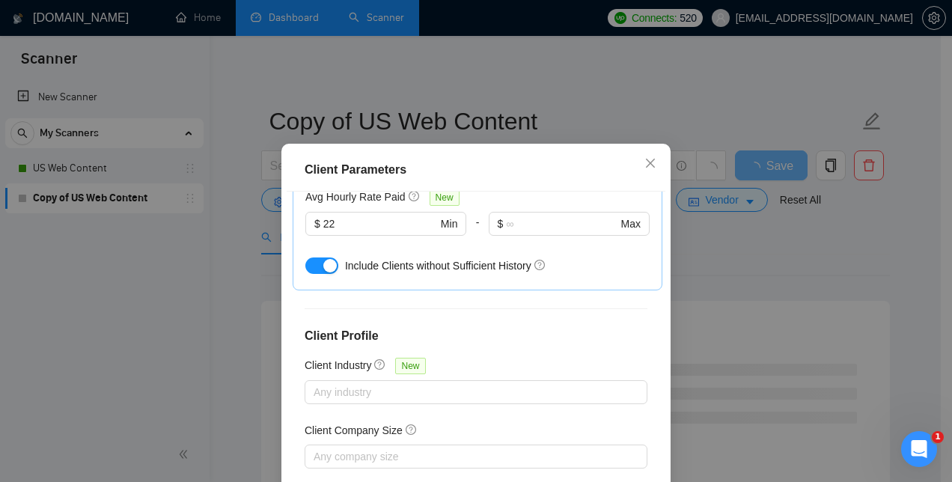
scroll to position [594, 0]
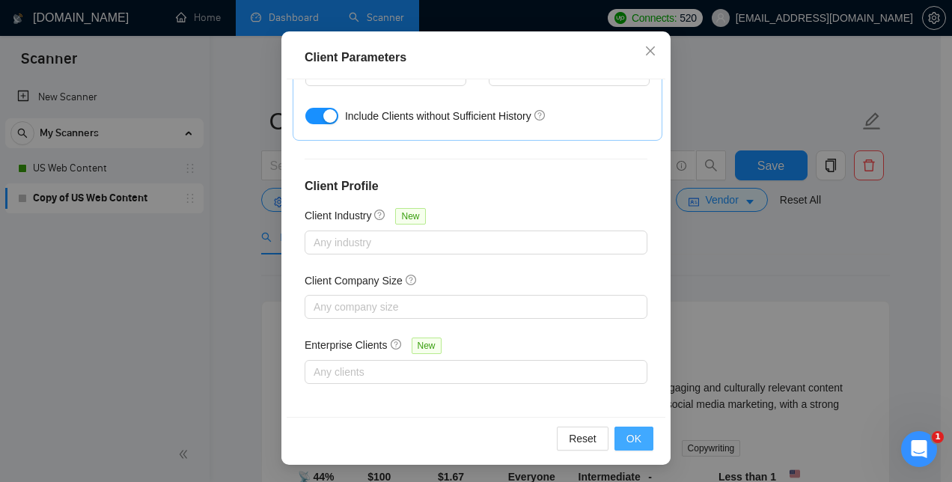
click at [635, 444] on span "OK" at bounding box center [634, 438] width 15 height 16
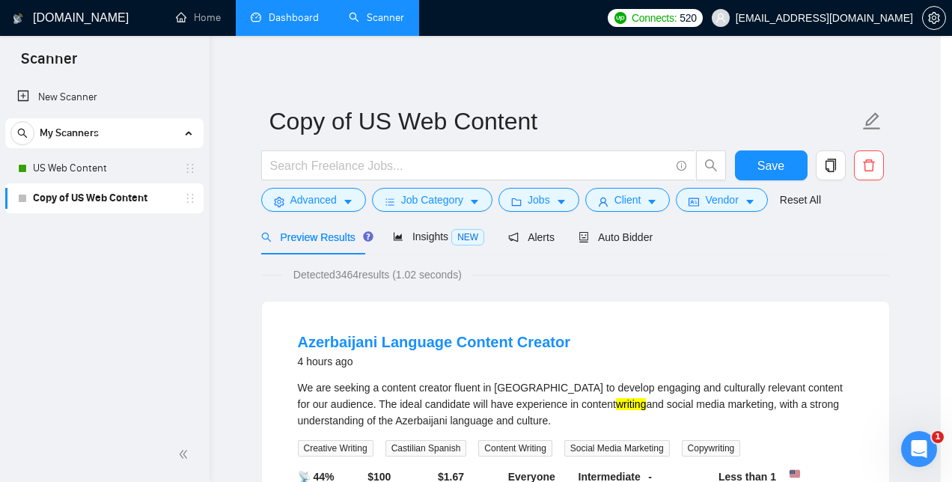
scroll to position [58, 0]
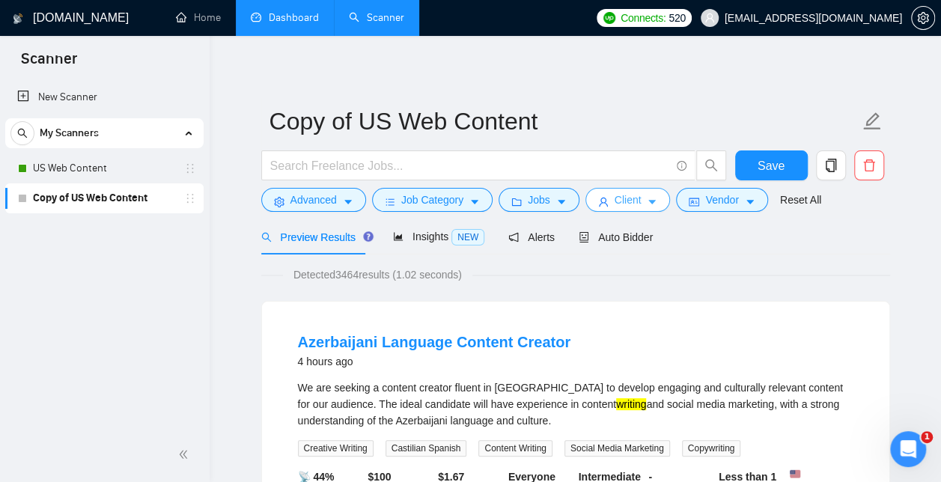
click at [630, 202] on span "Client" at bounding box center [628, 200] width 27 height 16
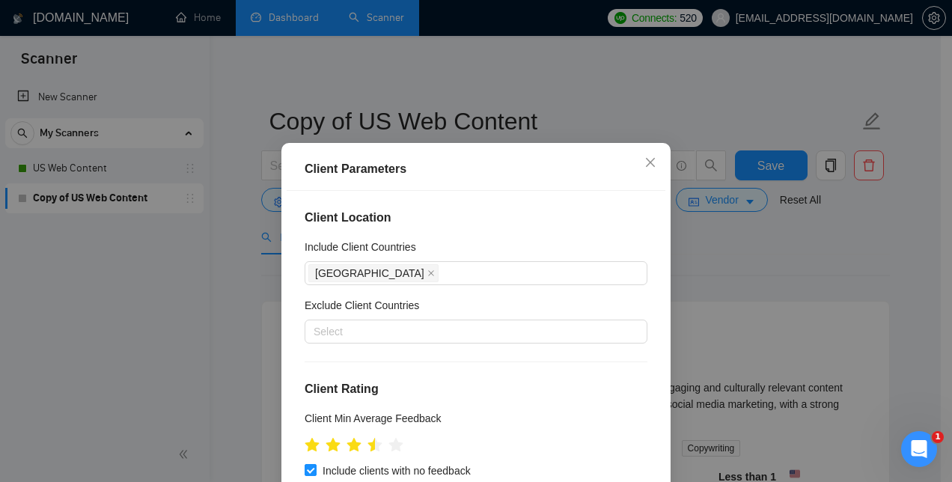
scroll to position [0, 0]
click at [645, 164] on icon "close" at bounding box center [651, 163] width 12 height 12
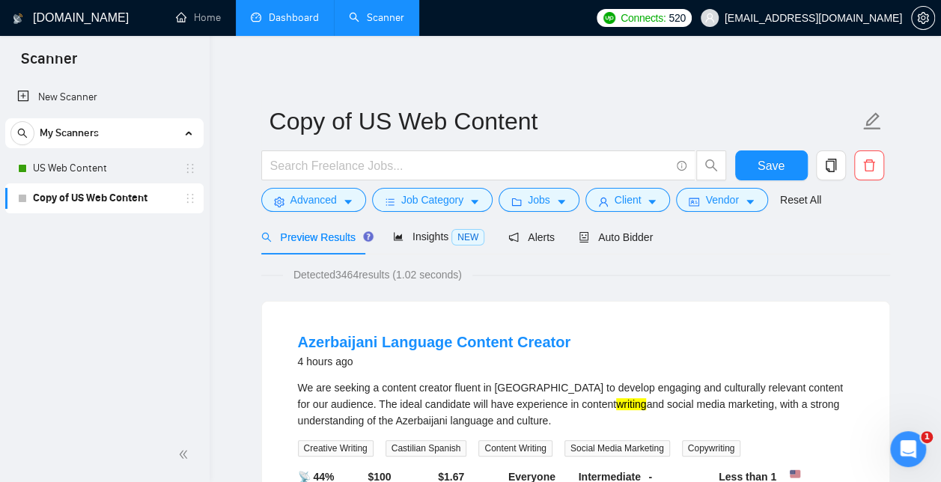
click at [575, 195] on div "Jobs" at bounding box center [539, 200] width 87 height 24
click at [557, 195] on button "Jobs" at bounding box center [539, 200] width 81 height 24
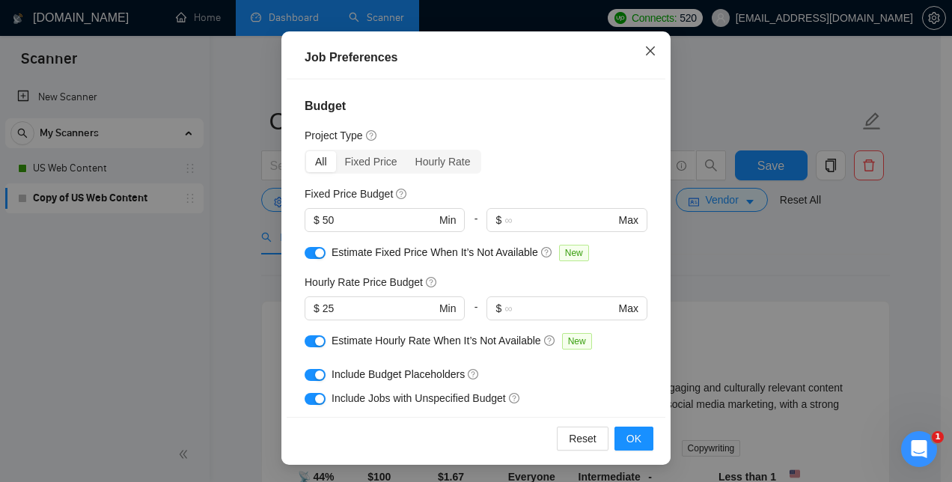
click at [645, 47] on icon "close" at bounding box center [651, 51] width 12 height 12
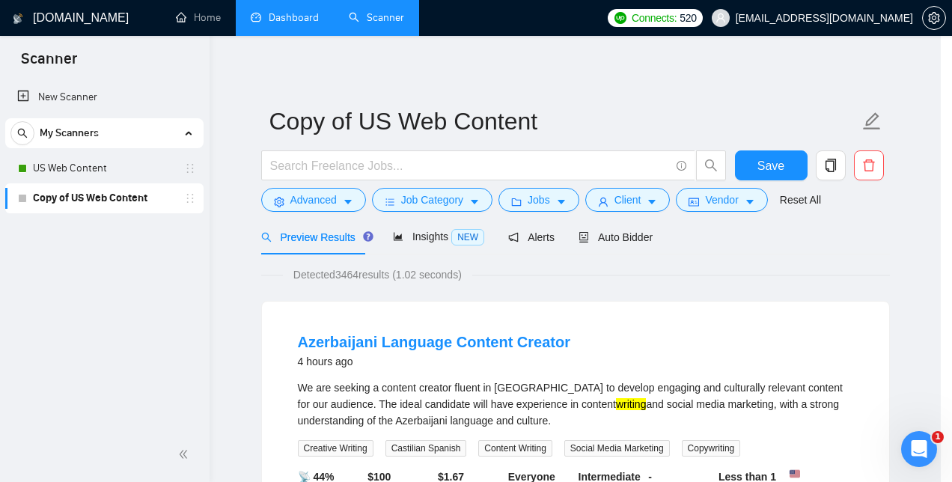
scroll to position [58, 0]
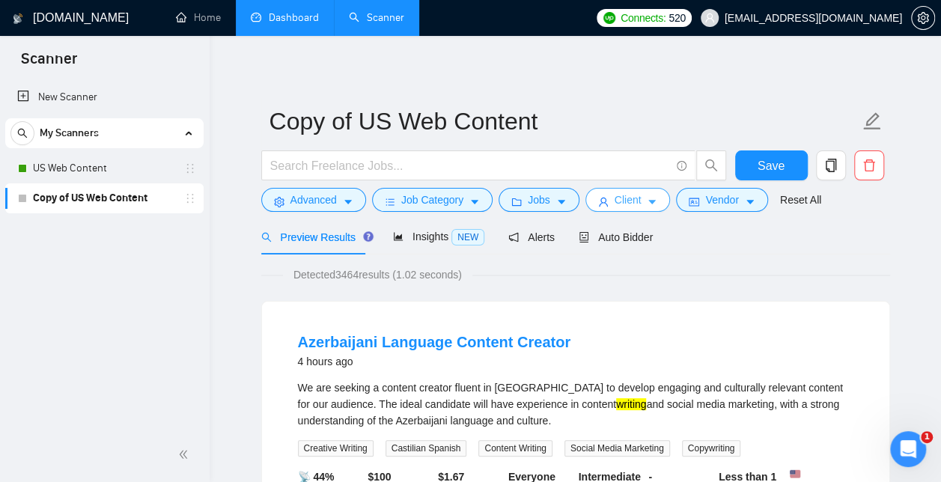
click at [634, 201] on span "Client" at bounding box center [628, 200] width 27 height 16
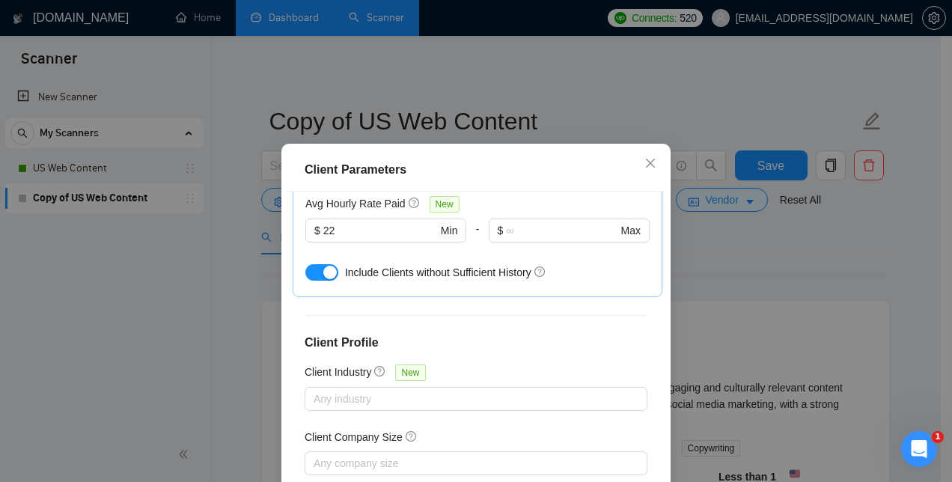
scroll to position [594, 0]
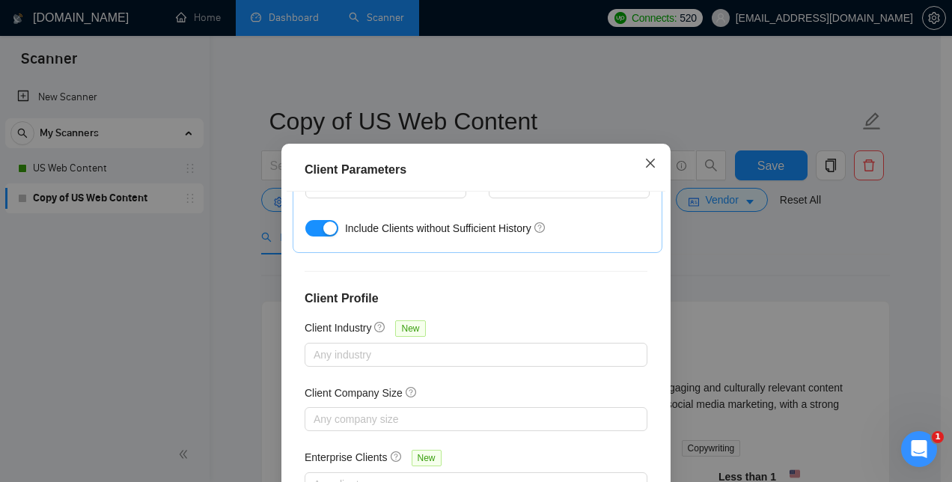
click at [647, 162] on icon "close" at bounding box center [650, 163] width 9 height 9
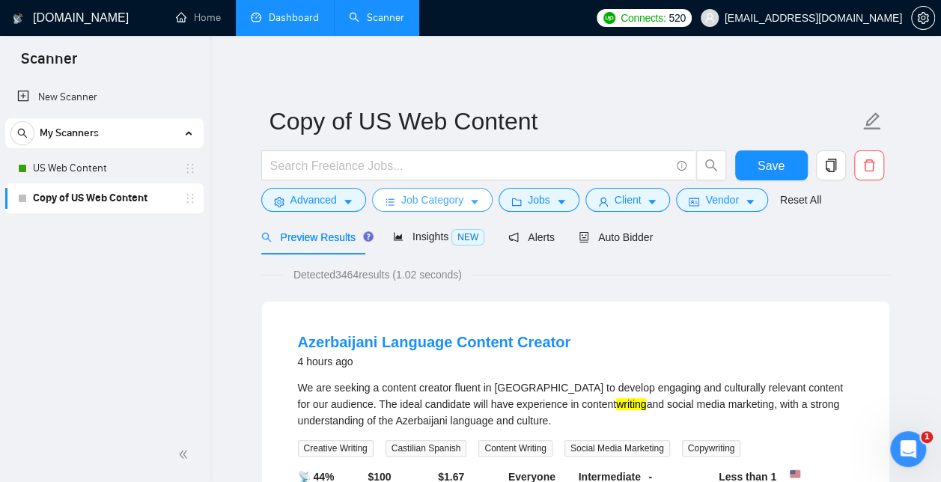
click at [445, 203] on span "Job Category" at bounding box center [432, 200] width 62 height 16
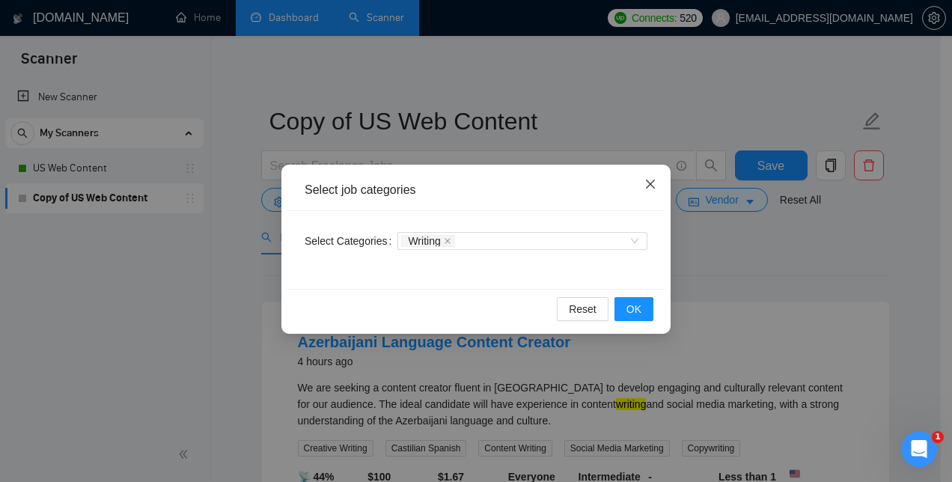
click at [657, 185] on span "Close" at bounding box center [650, 185] width 40 height 40
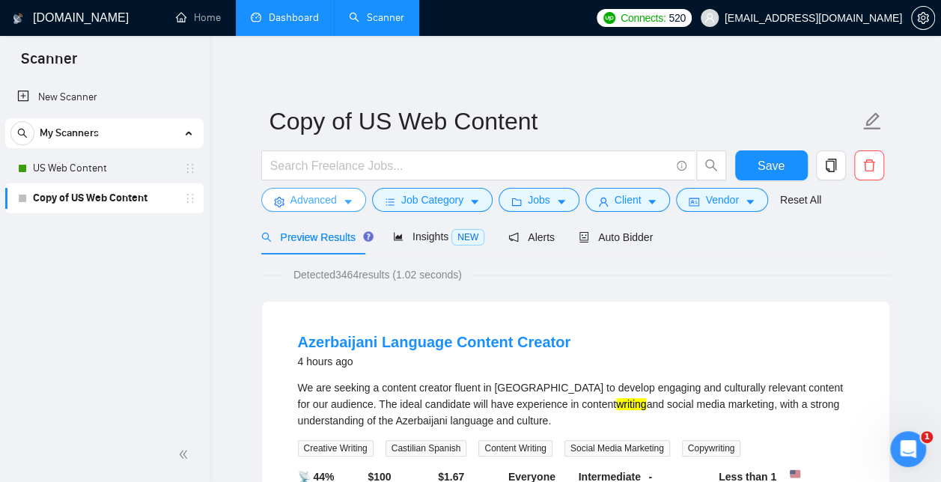
click at [338, 198] on button "Advanced" at bounding box center [313, 200] width 105 height 24
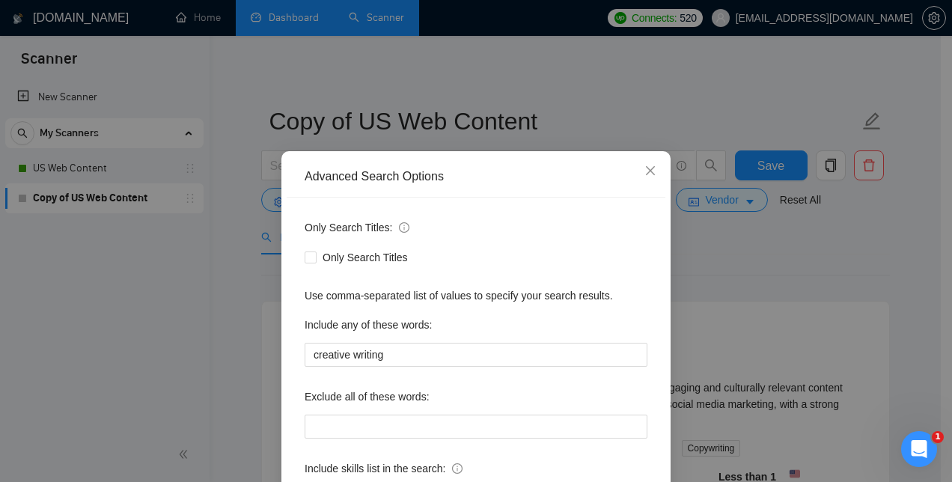
scroll to position [13, 0]
click at [646, 169] on icon "close" at bounding box center [651, 171] width 12 height 12
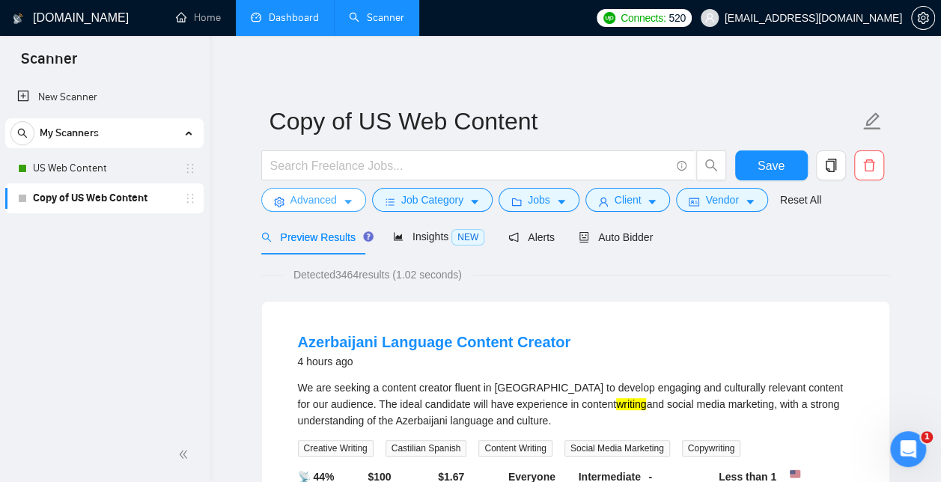
click at [303, 204] on span "Advanced" at bounding box center [313, 200] width 46 height 16
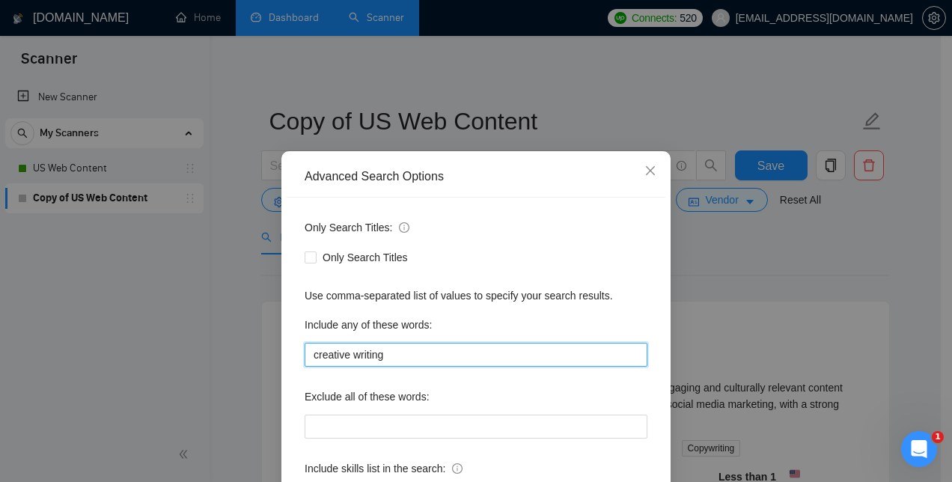
click at [395, 367] on input "creative writing" at bounding box center [476, 355] width 343 height 24
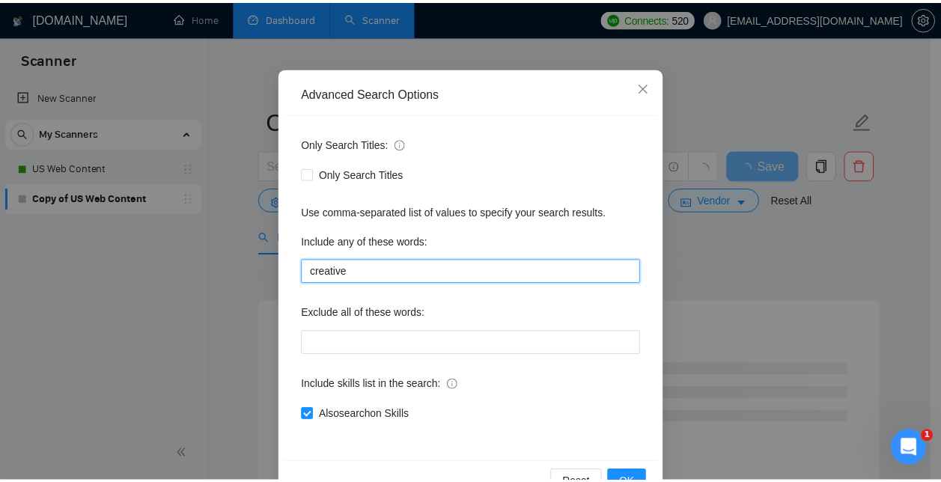
scroll to position [140, 0]
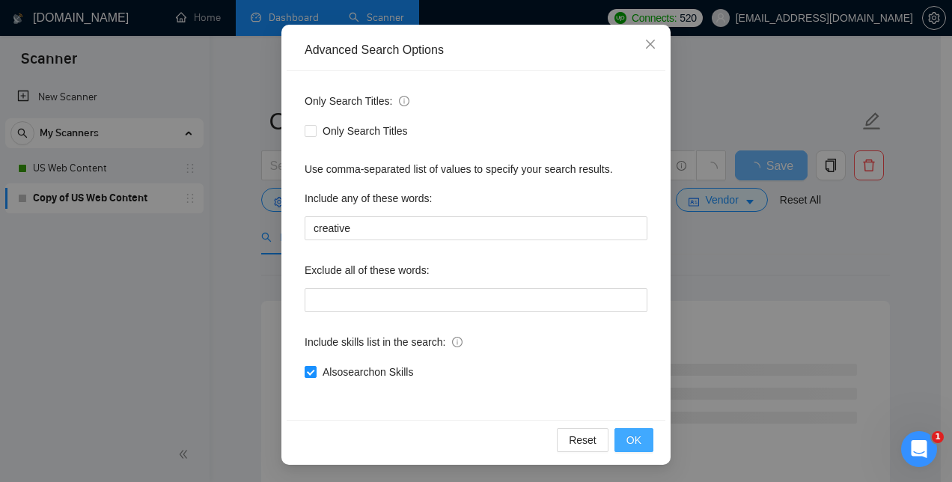
click at [636, 445] on span "OK" at bounding box center [634, 440] width 15 height 16
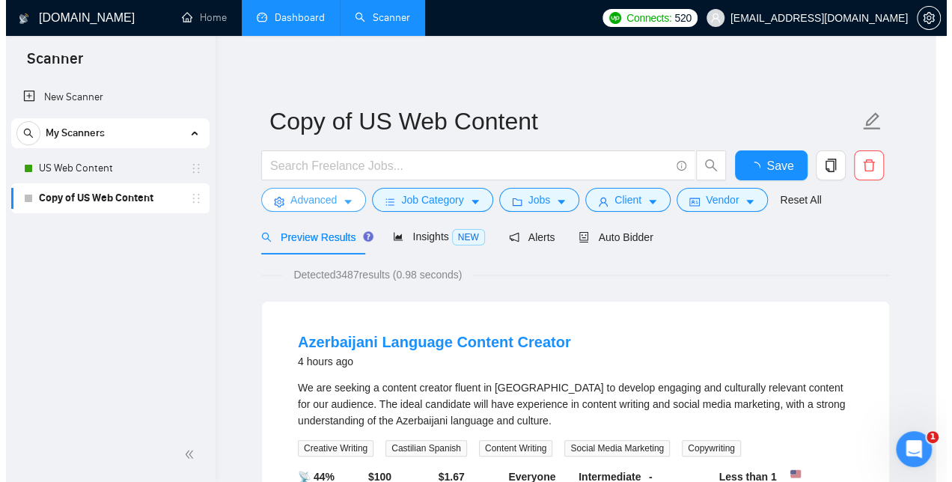
scroll to position [0, 0]
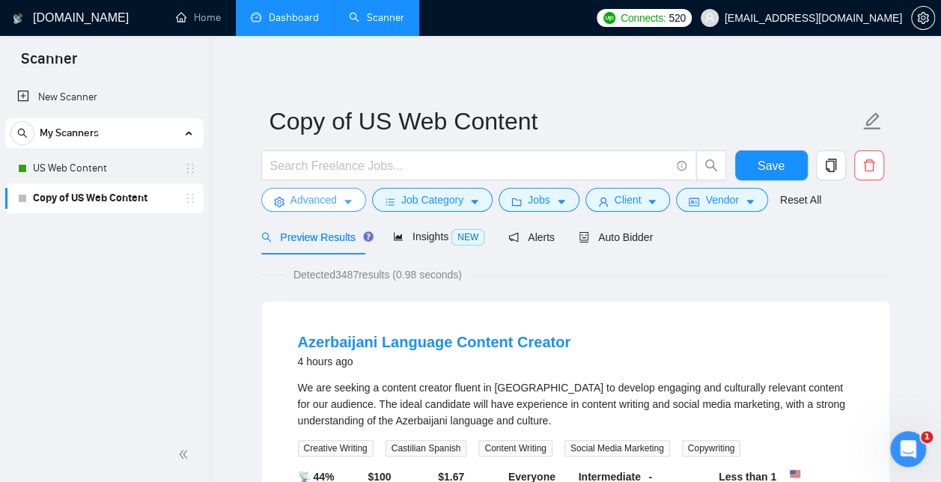
click at [326, 199] on span "Advanced" at bounding box center [313, 200] width 46 height 16
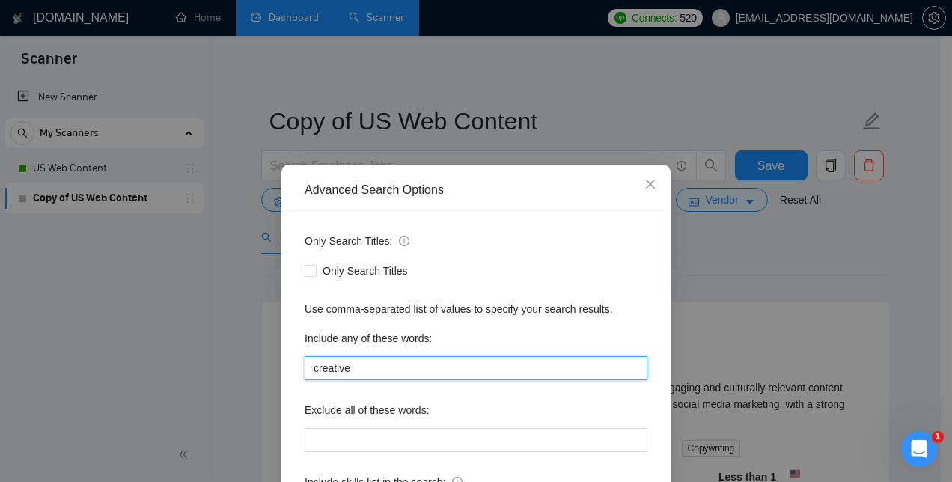
drag, startPoint x: 350, startPoint y: 371, endPoint x: 280, endPoint y: 373, distance: 70.4
click at [282, 373] on div "Advanced Search Options Only Search Titles: Only Search Titles Use comma-separa…" at bounding box center [476, 385] width 389 height 440
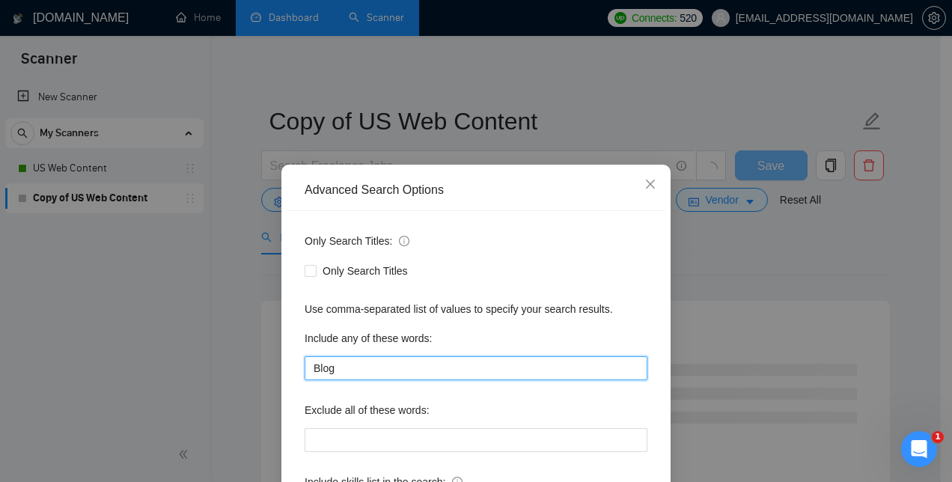
type input "blog"
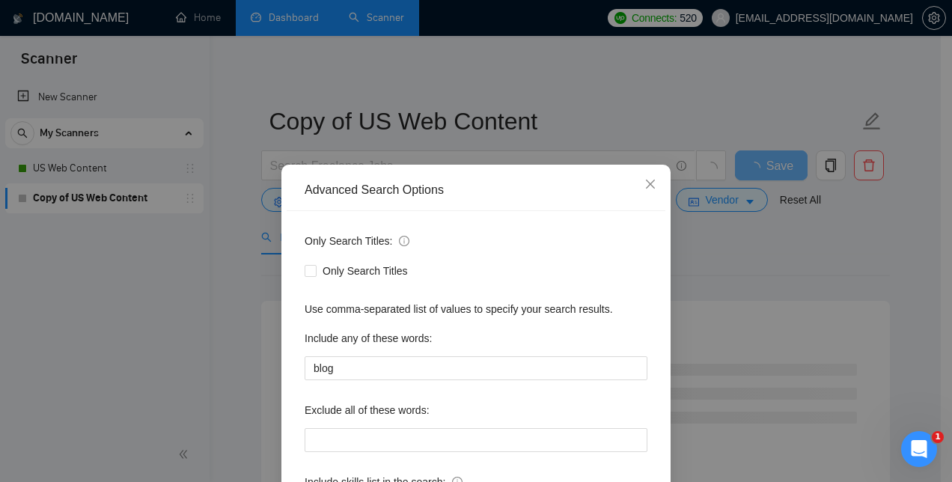
click at [526, 315] on div "Use comma-separated list of values to specify your search results." at bounding box center [476, 309] width 343 height 16
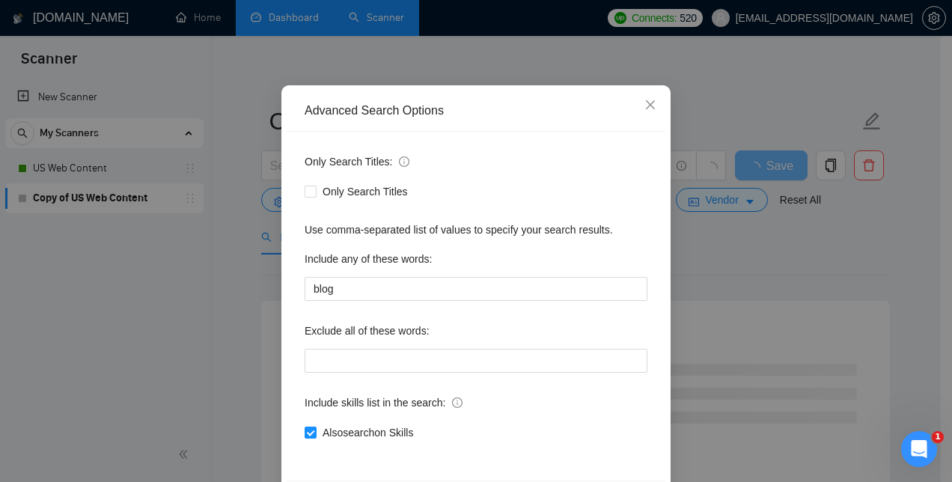
scroll to position [140, 0]
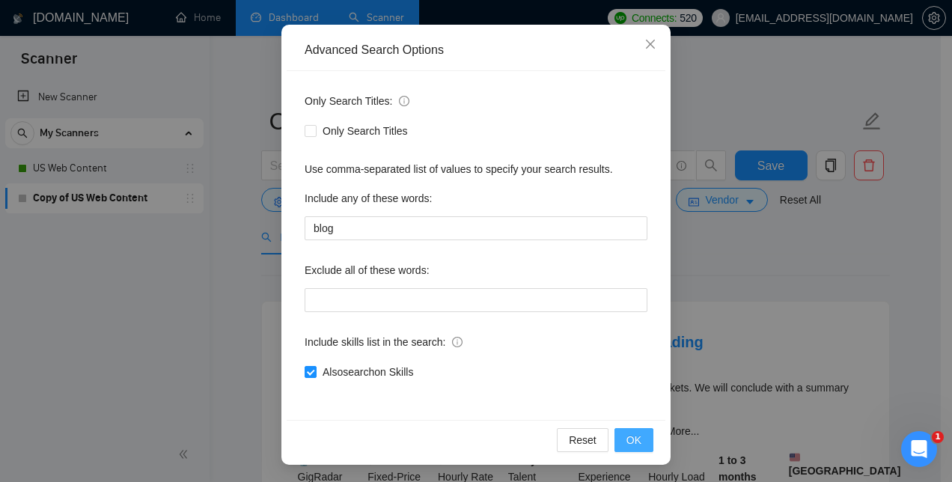
click at [635, 436] on span "OK" at bounding box center [634, 440] width 15 height 16
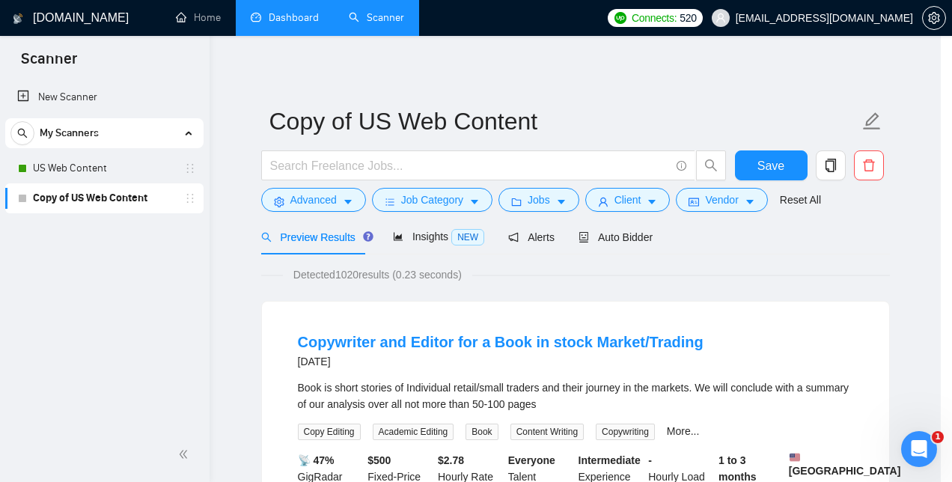
scroll to position [65, 0]
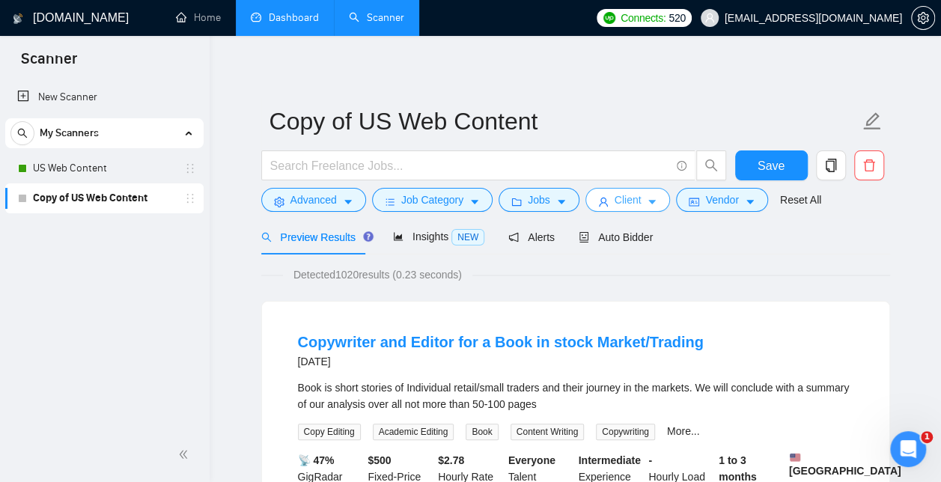
click at [633, 198] on span "Client" at bounding box center [628, 200] width 27 height 16
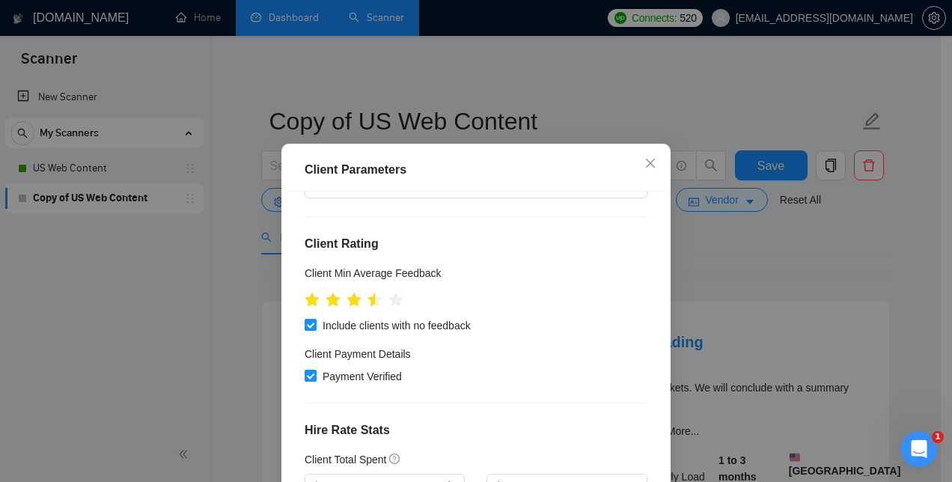
scroll to position [144, 0]
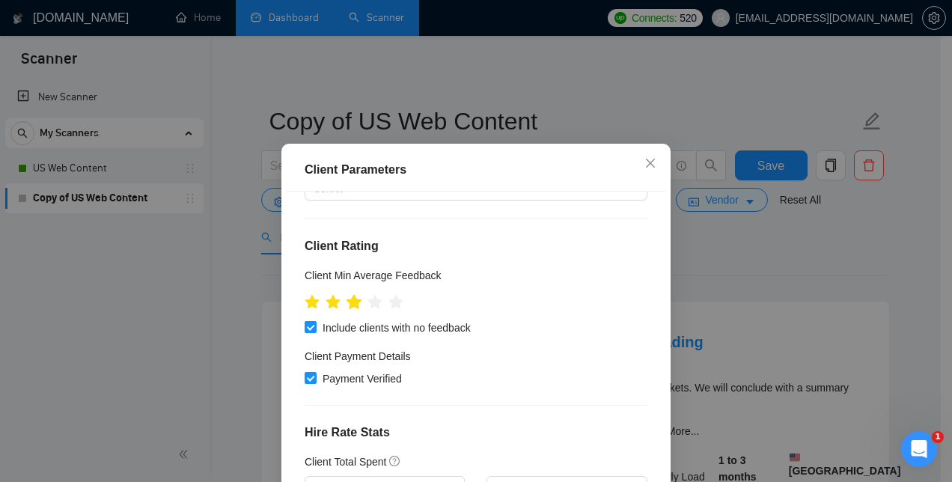
click at [350, 301] on icon "star" at bounding box center [355, 301] width 16 height 15
click at [305, 377] on input "Payment Verified" at bounding box center [310, 377] width 10 height 10
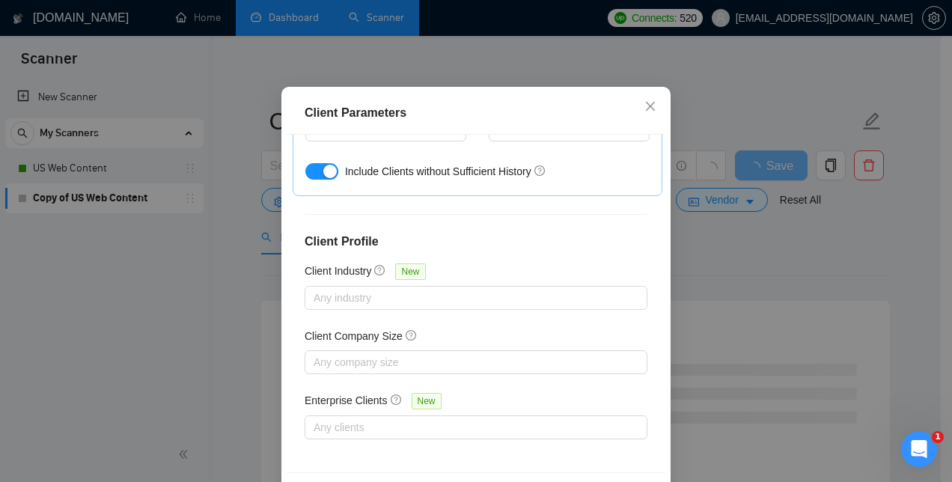
scroll to position [112, 0]
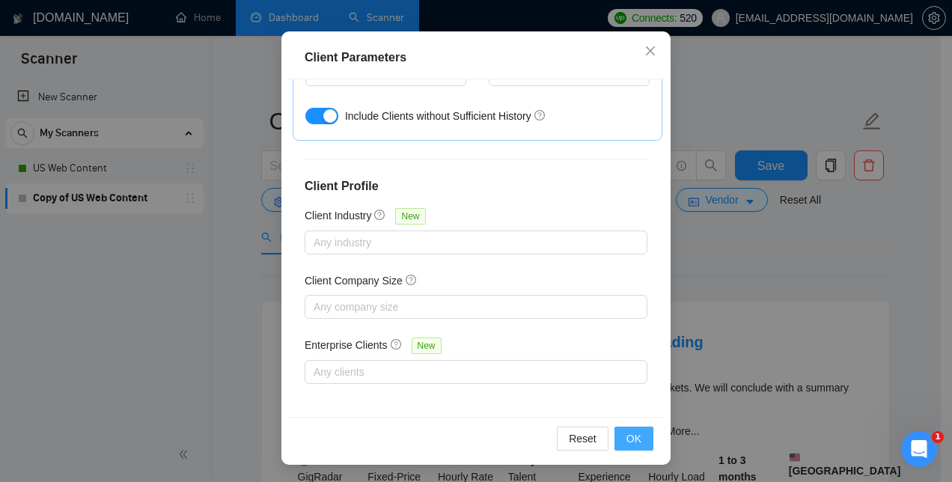
click at [629, 441] on span "OK" at bounding box center [634, 438] width 15 height 16
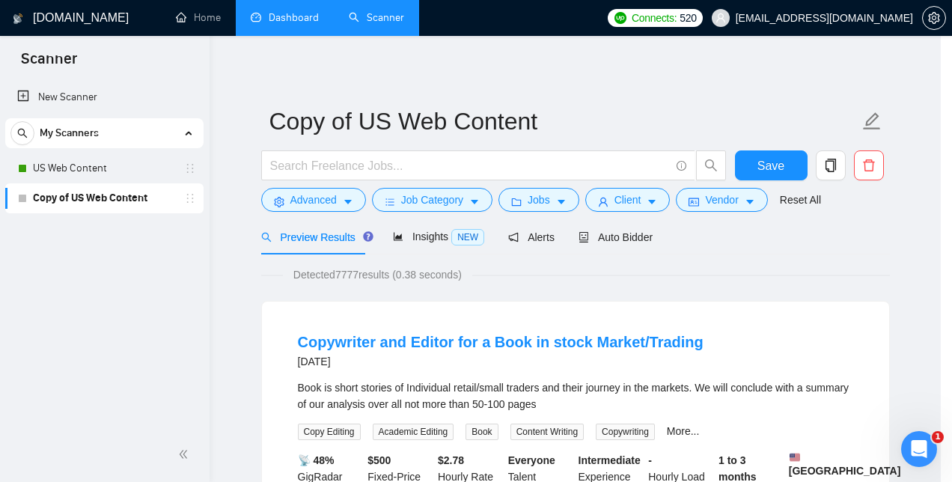
scroll to position [58, 0]
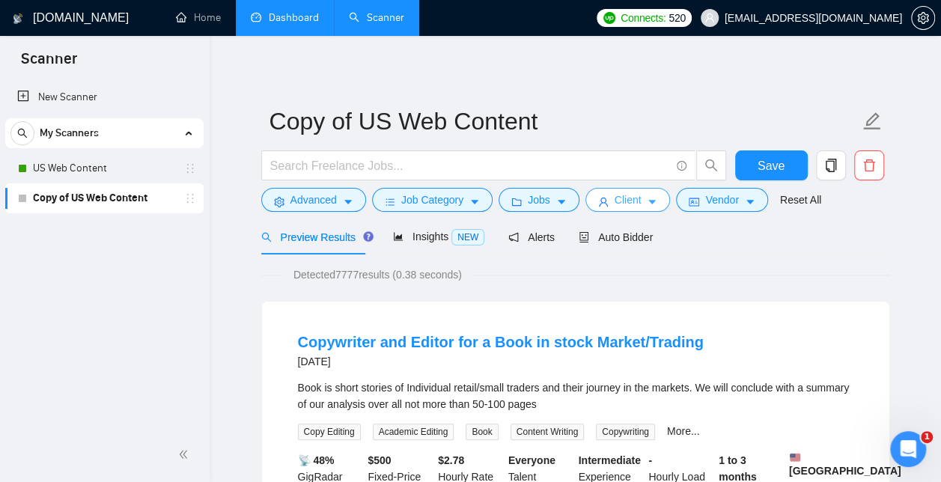
click at [633, 204] on span "Client" at bounding box center [628, 200] width 27 height 16
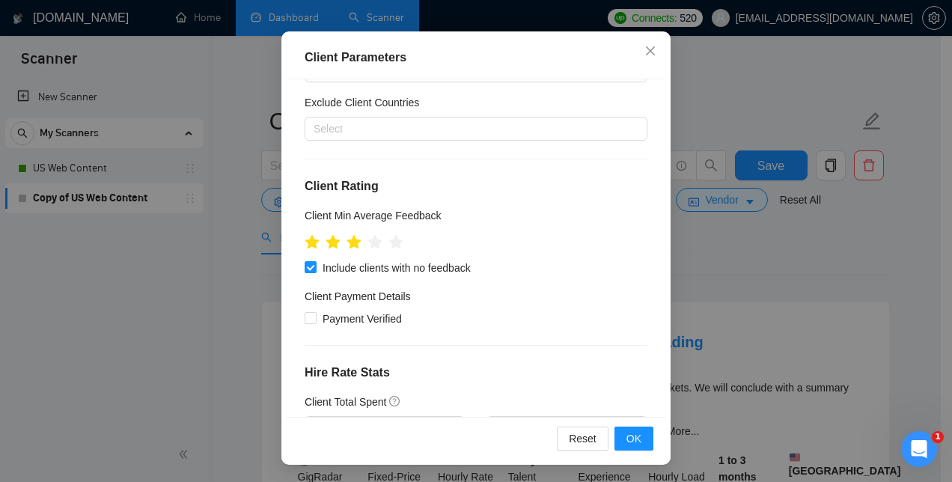
scroll to position [100, 0]
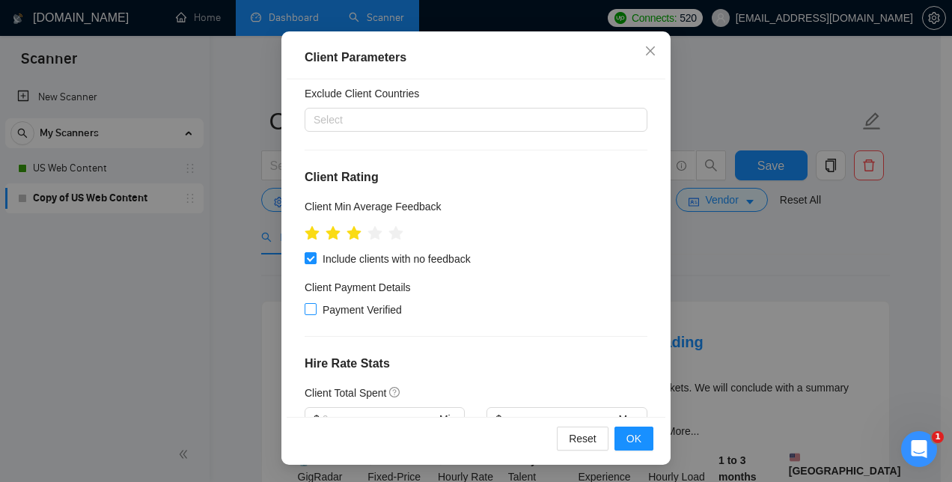
click at [308, 310] on input "Payment Verified" at bounding box center [310, 308] width 10 height 10
checkbox input "true"
click at [629, 442] on span "OK" at bounding box center [634, 438] width 15 height 16
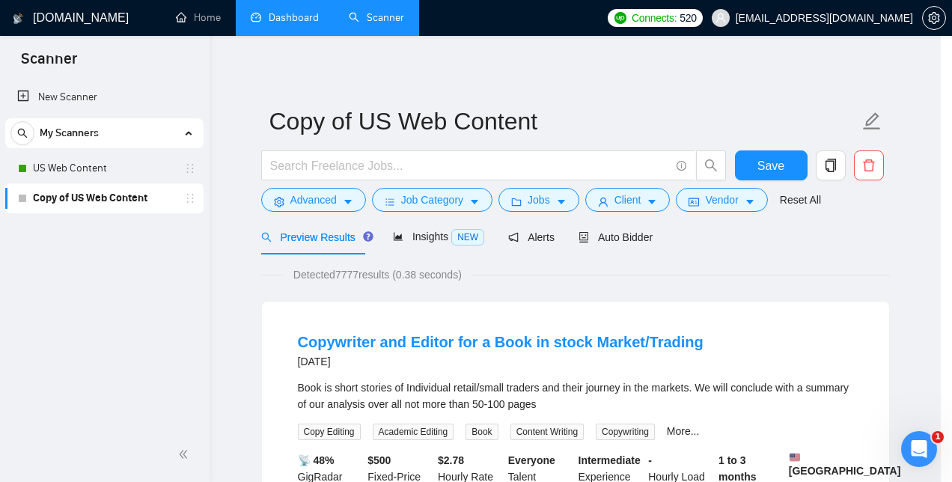
scroll to position [58, 0]
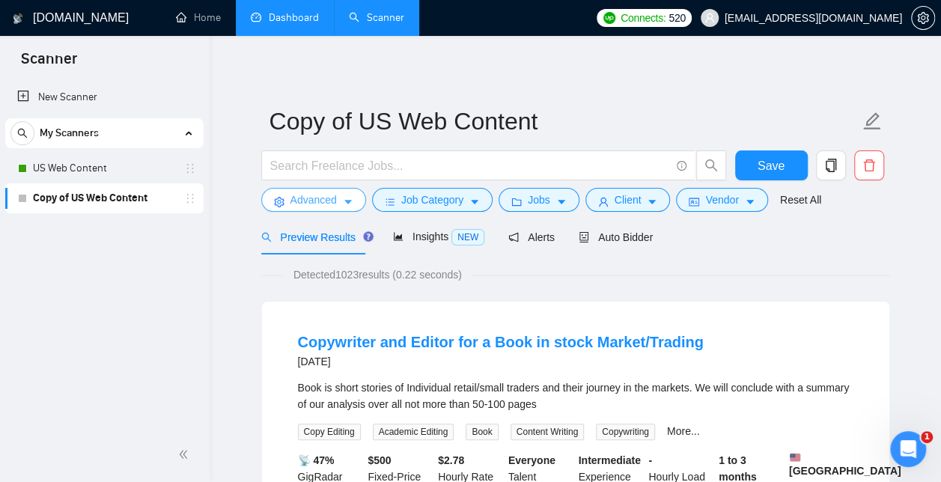
click at [319, 195] on span "Advanced" at bounding box center [313, 200] width 46 height 16
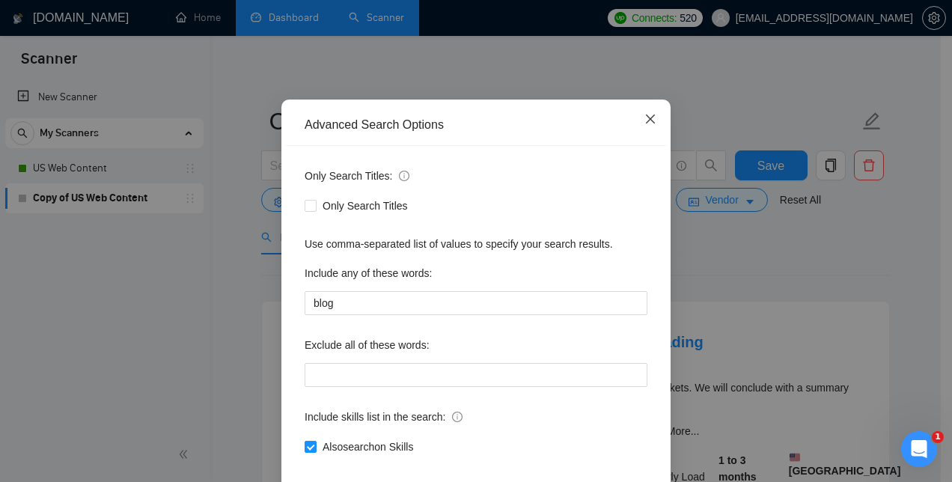
click at [645, 125] on icon "close" at bounding box center [651, 119] width 12 height 12
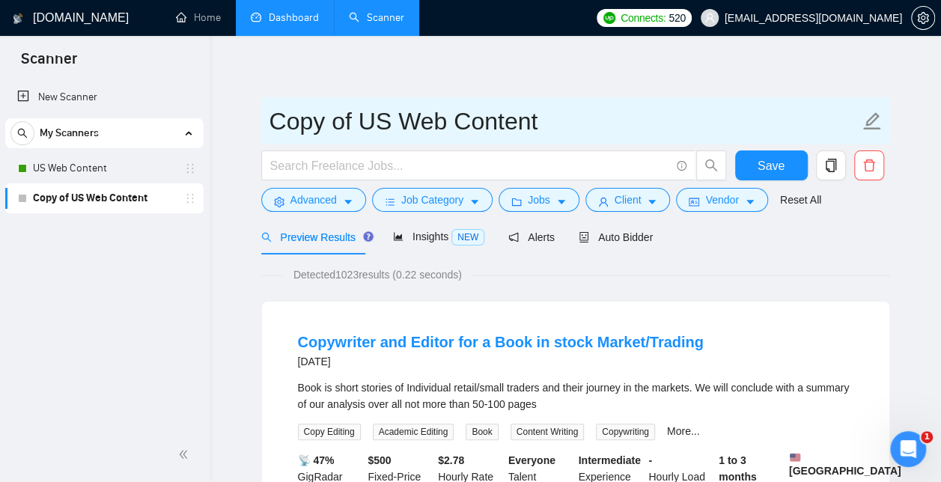
click at [521, 124] on input "Copy of US Web Content" at bounding box center [565, 121] width 590 height 37
drag, startPoint x: 557, startPoint y: 123, endPoint x: 246, endPoint y: 109, distance: 311.7
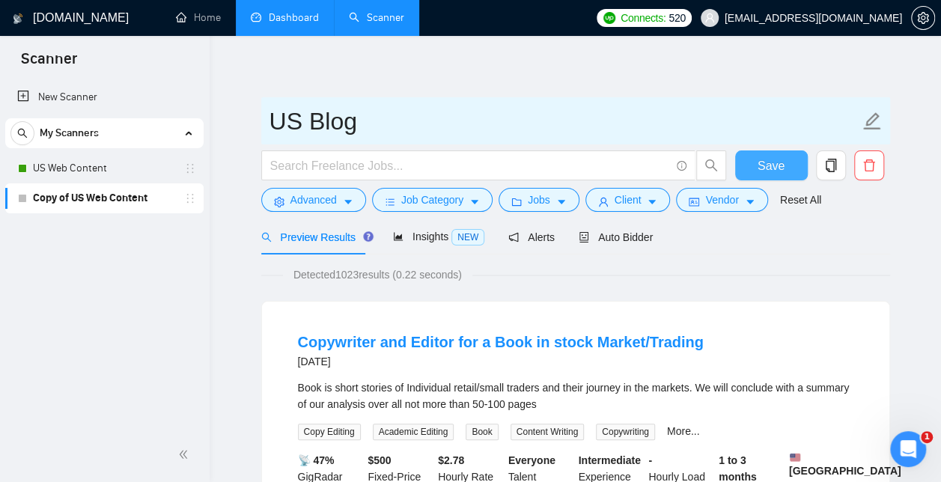
type input "US Blog"
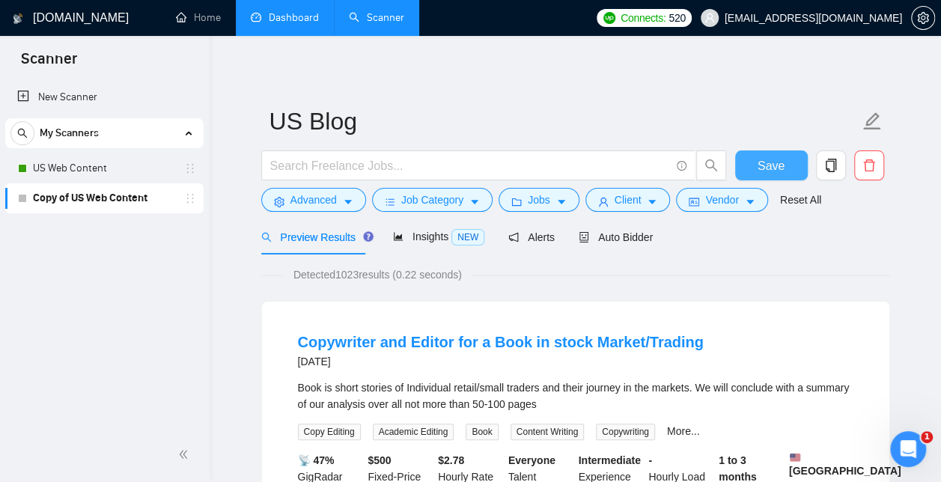
click at [783, 160] on span "Save" at bounding box center [771, 165] width 27 height 19
click at [636, 237] on span "Auto Bidder" at bounding box center [616, 237] width 74 height 12
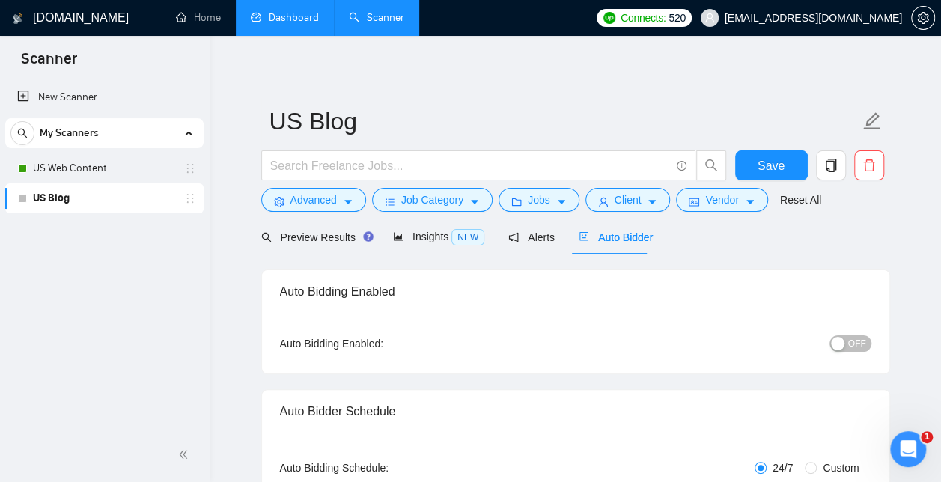
click at [838, 346] on div "button" at bounding box center [837, 343] width 13 height 13
click at [765, 164] on span "Save" at bounding box center [771, 165] width 27 height 19
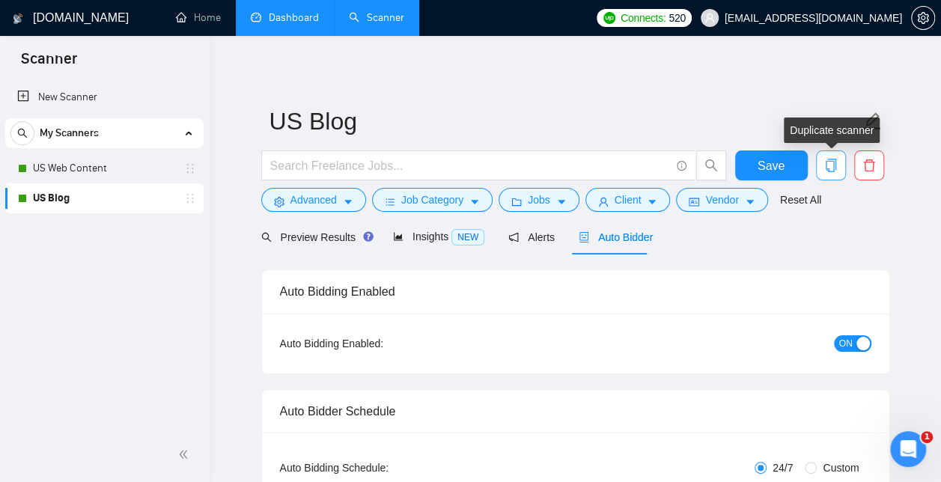
click at [831, 171] on icon "copy" at bounding box center [830, 165] width 13 height 13
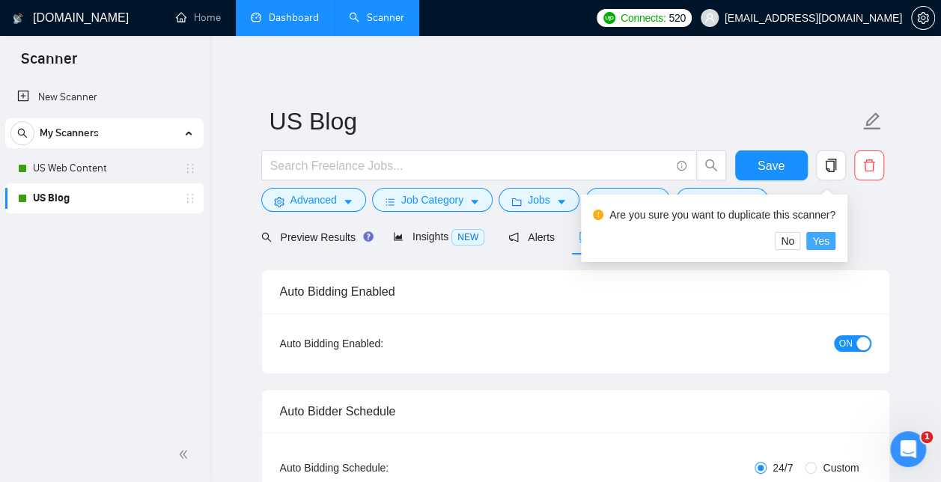
click at [820, 237] on span "Yes" at bounding box center [820, 241] width 17 height 16
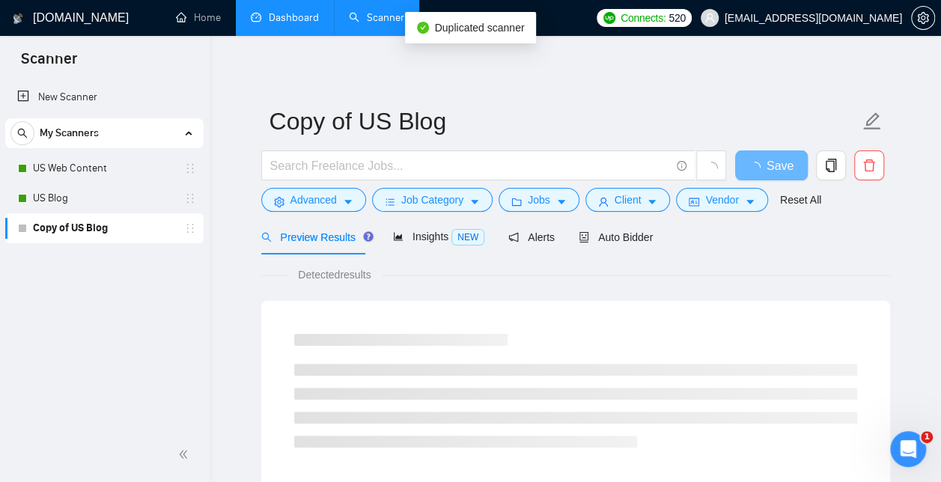
click at [73, 227] on link "Copy of US Blog" at bounding box center [104, 228] width 142 height 30
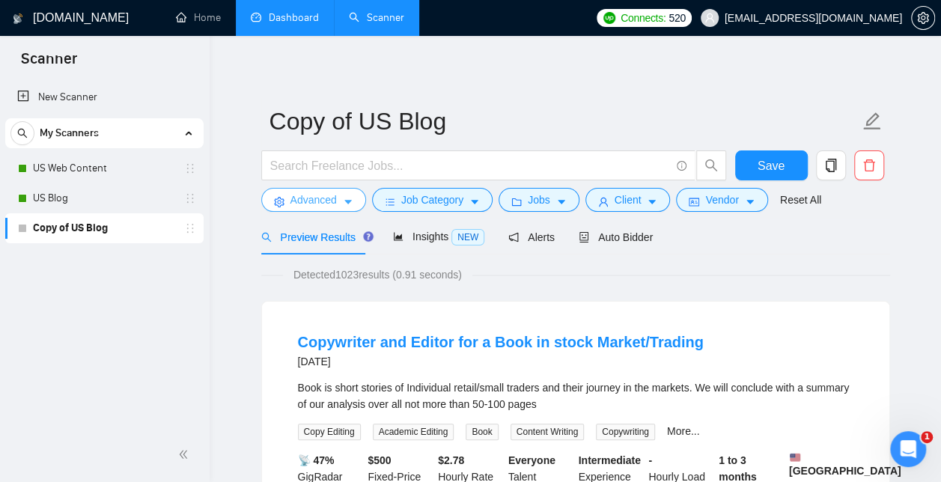
click at [305, 203] on span "Advanced" at bounding box center [313, 200] width 46 height 16
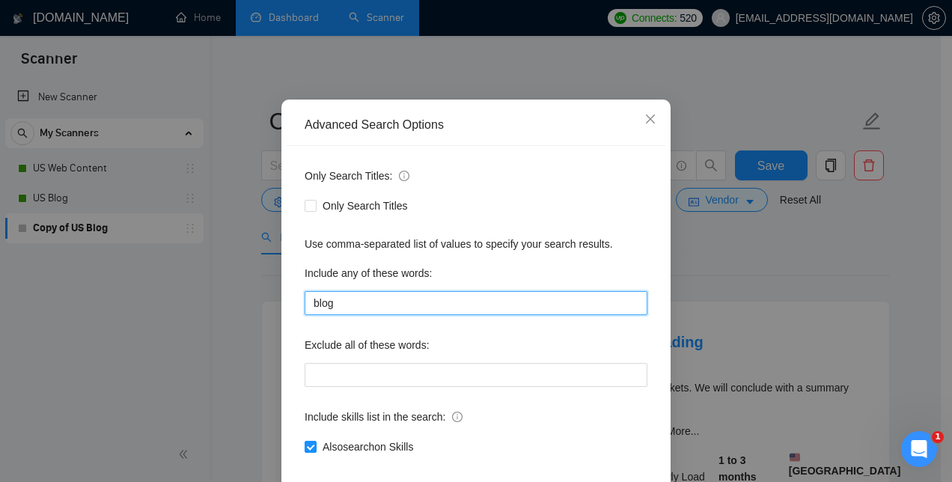
drag, startPoint x: 349, startPoint y: 379, endPoint x: 276, endPoint y: 374, distance: 73.5
click at [282, 374] on div "Advanced Search Options Only Search Titles: Only Search Titles Use comma-separa…" at bounding box center [476, 320] width 389 height 440
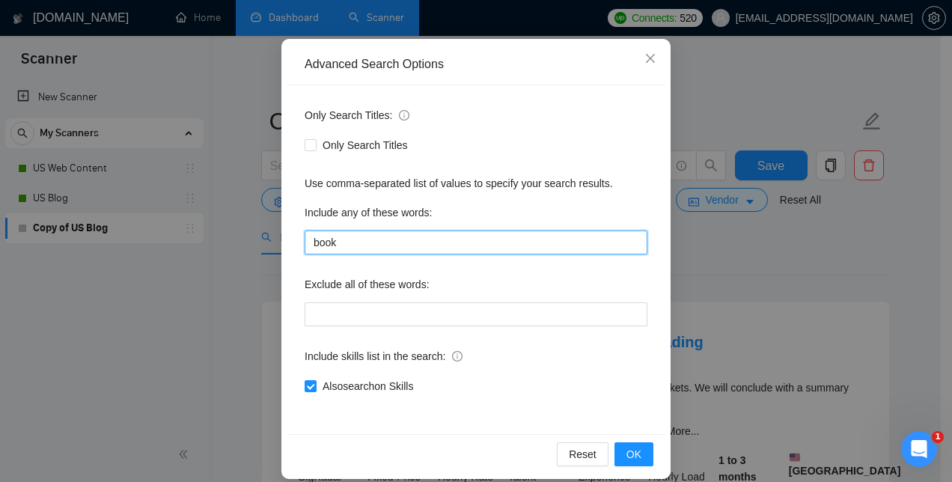
scroll to position [140, 0]
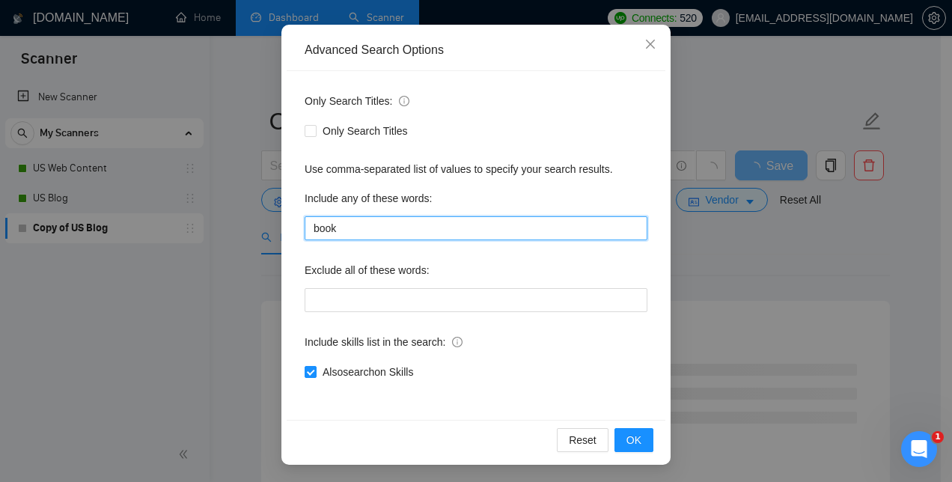
type input "book"
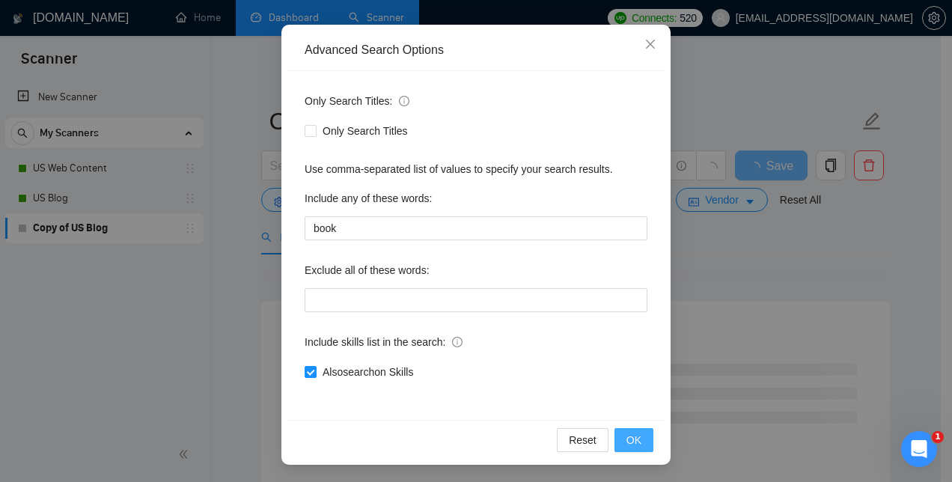
click at [634, 445] on span "OK" at bounding box center [634, 440] width 15 height 16
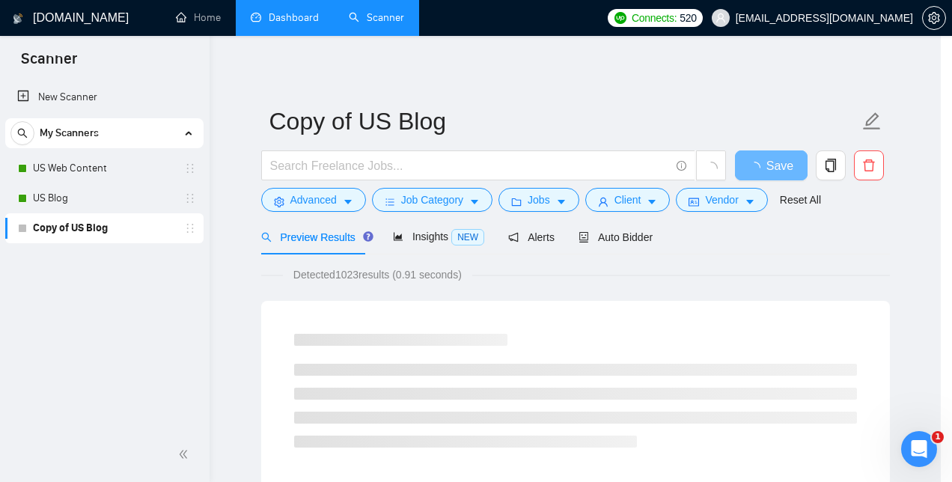
scroll to position [65, 0]
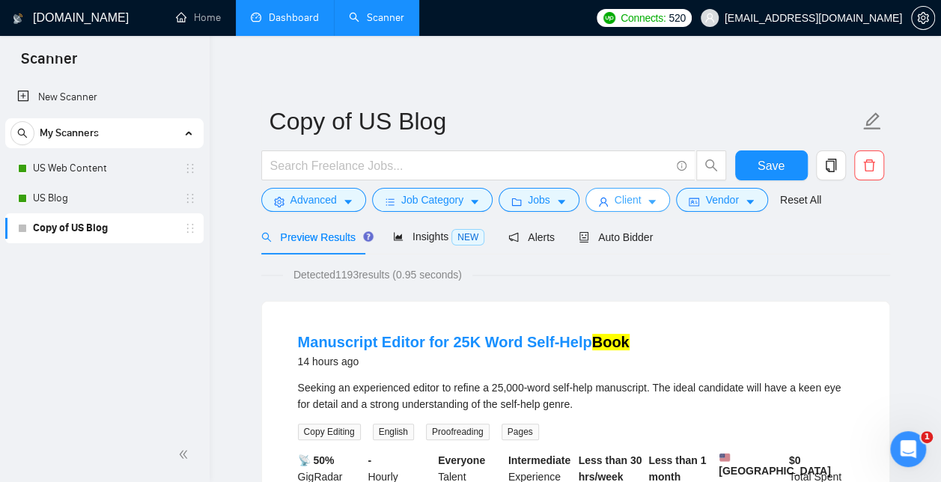
click at [605, 198] on button "Client" at bounding box center [627, 200] width 85 height 24
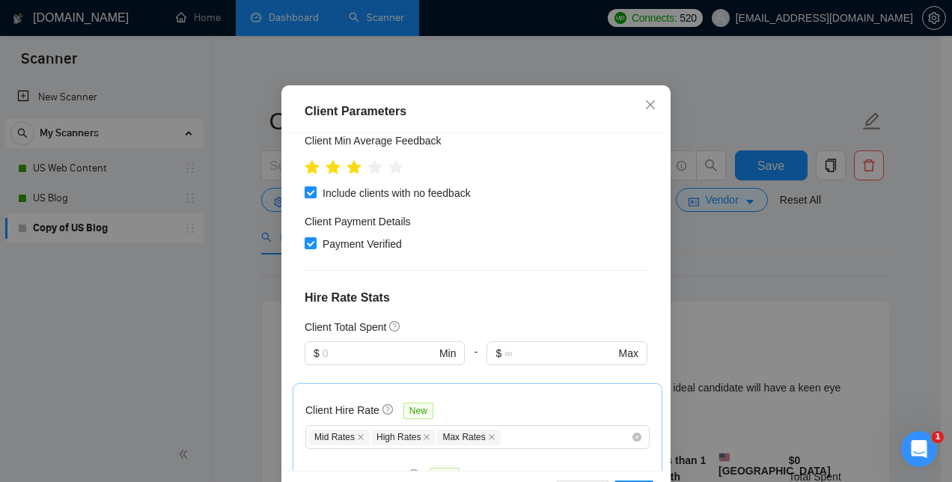
scroll to position [229, 0]
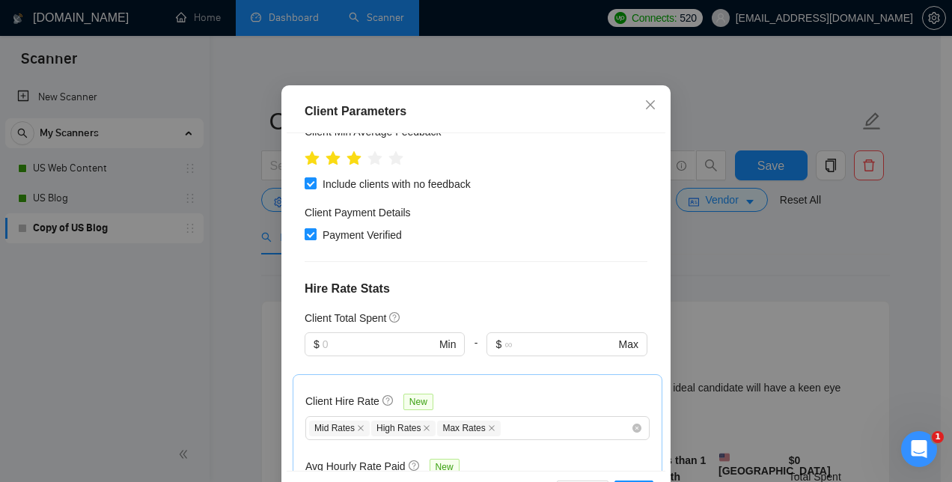
click at [305, 239] on input "Payment Verified" at bounding box center [310, 233] width 10 height 10
checkbox input "false"
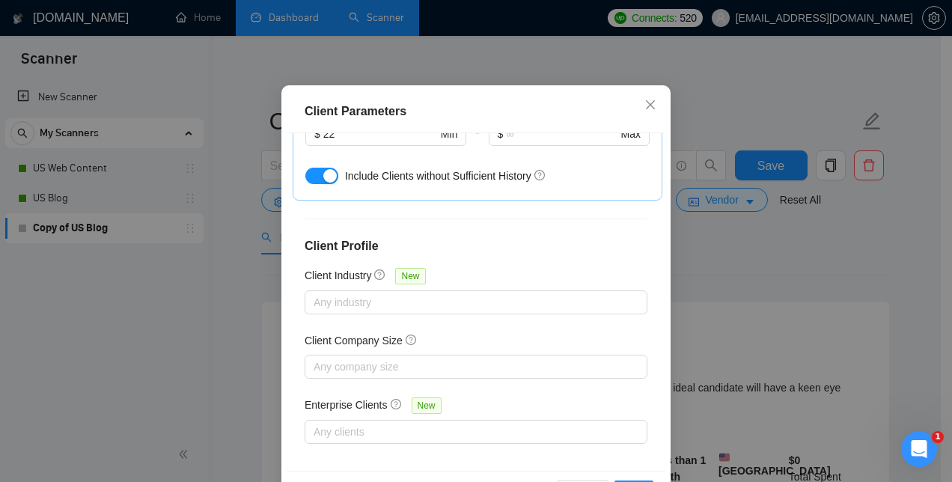
scroll to position [594, 0]
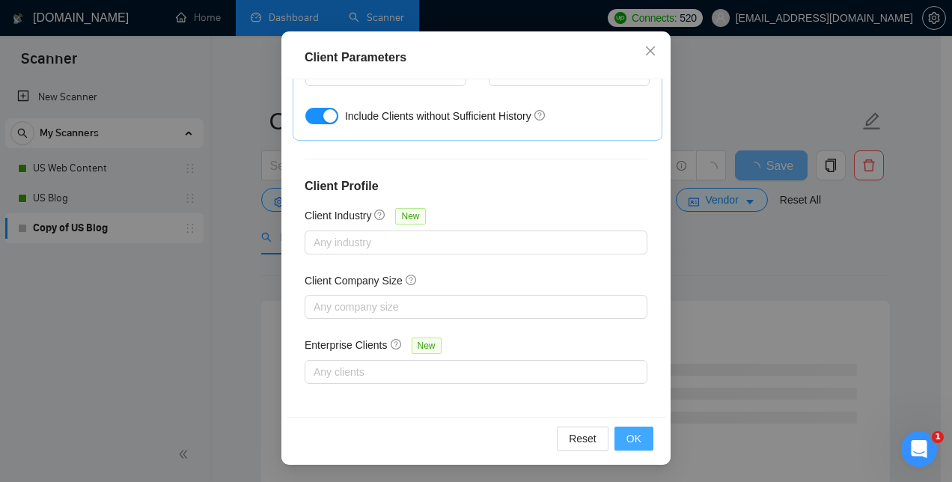
click at [636, 440] on span "OK" at bounding box center [634, 438] width 15 height 16
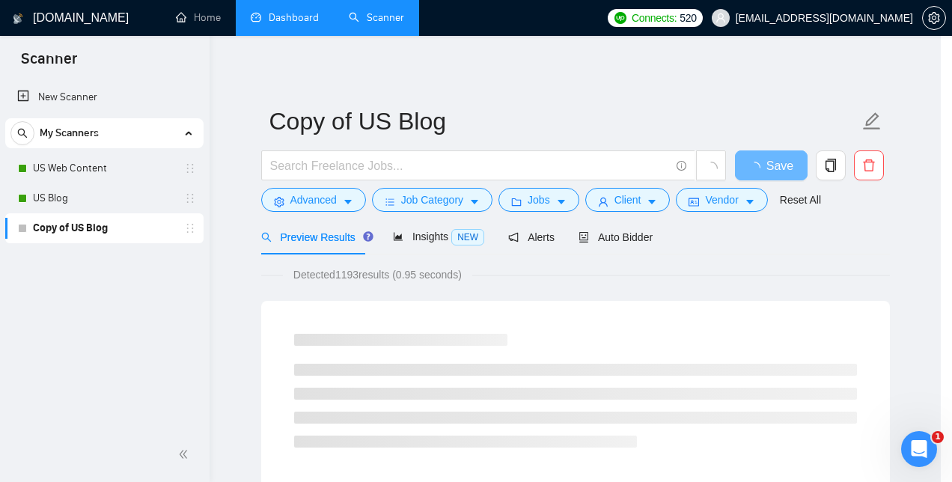
scroll to position [58, 0]
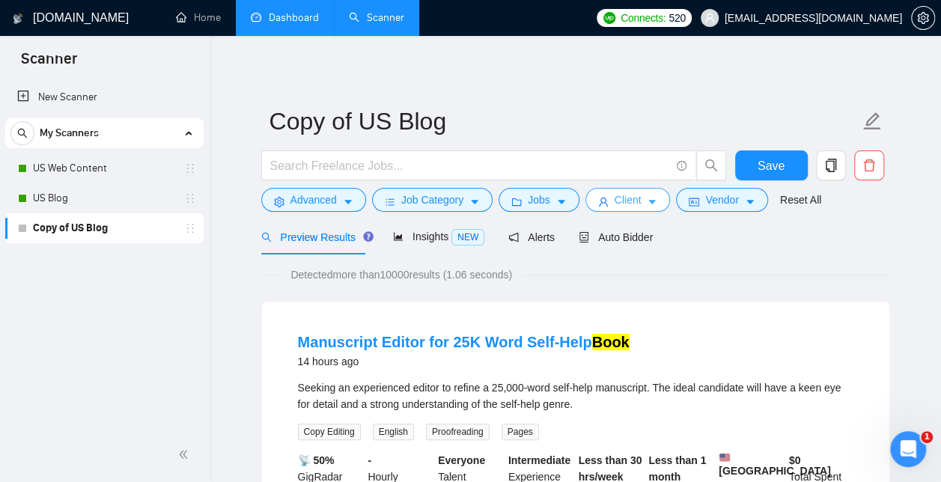
click at [633, 204] on span "Client" at bounding box center [628, 200] width 27 height 16
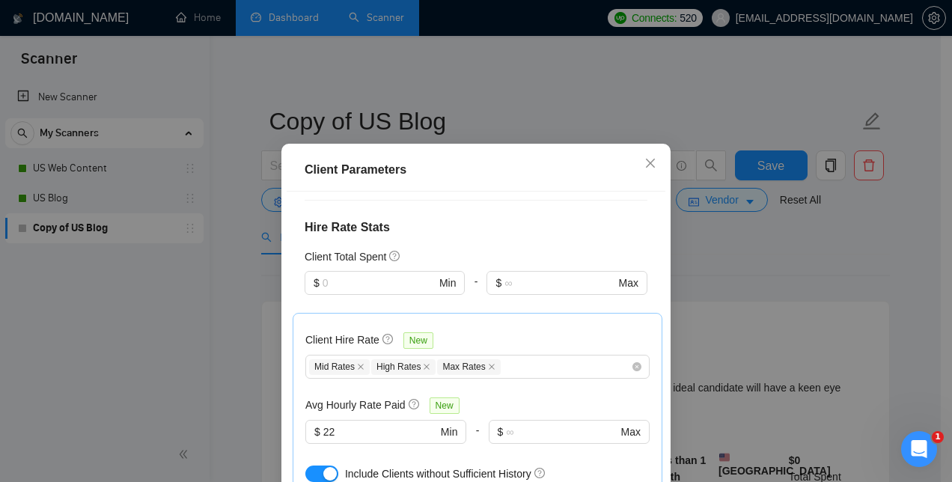
scroll to position [349, 0]
click at [358, 365] on icon "close" at bounding box center [361, 367] width 6 height 6
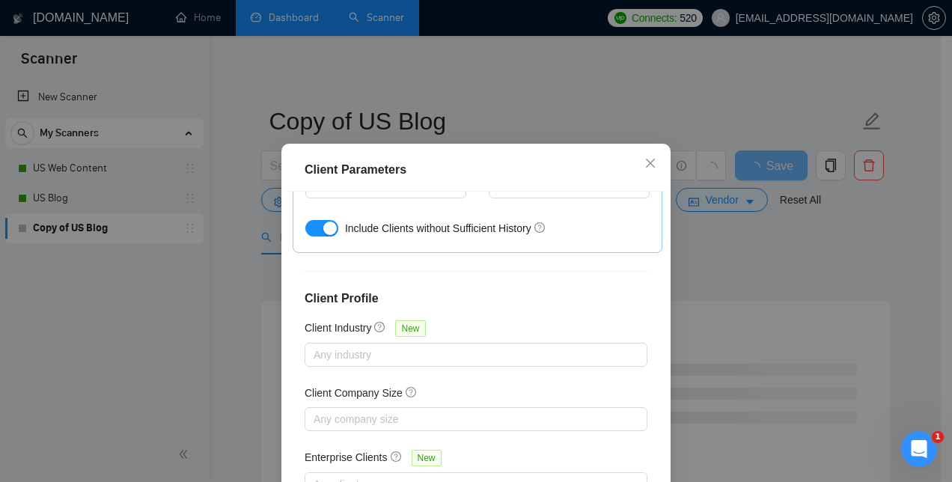
scroll to position [112, 0]
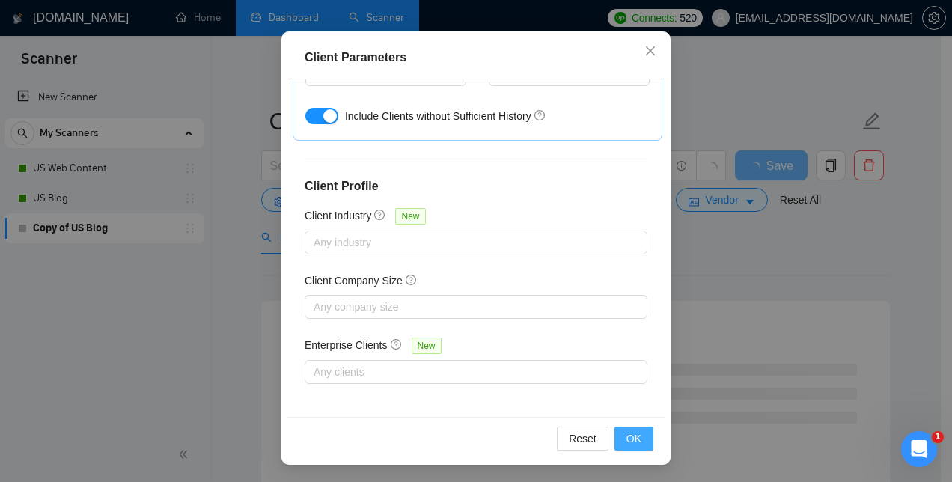
click at [632, 438] on span "OK" at bounding box center [634, 438] width 15 height 16
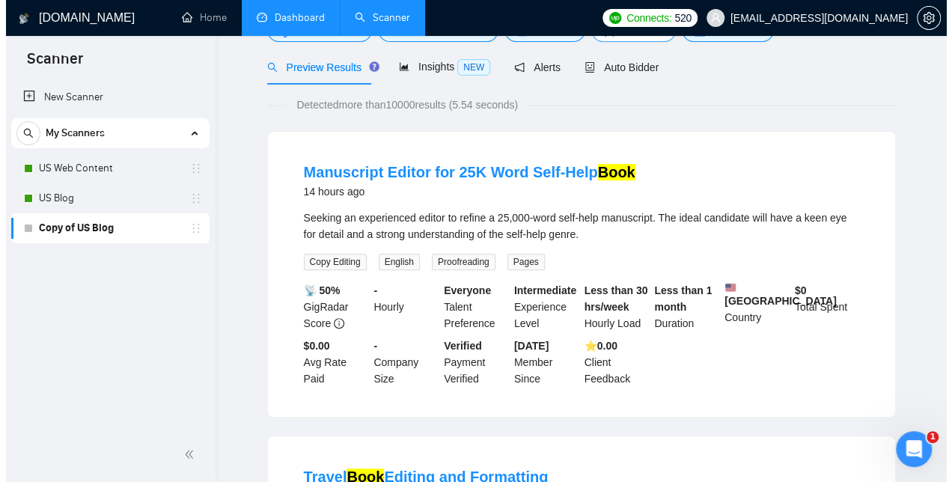
scroll to position [0, 0]
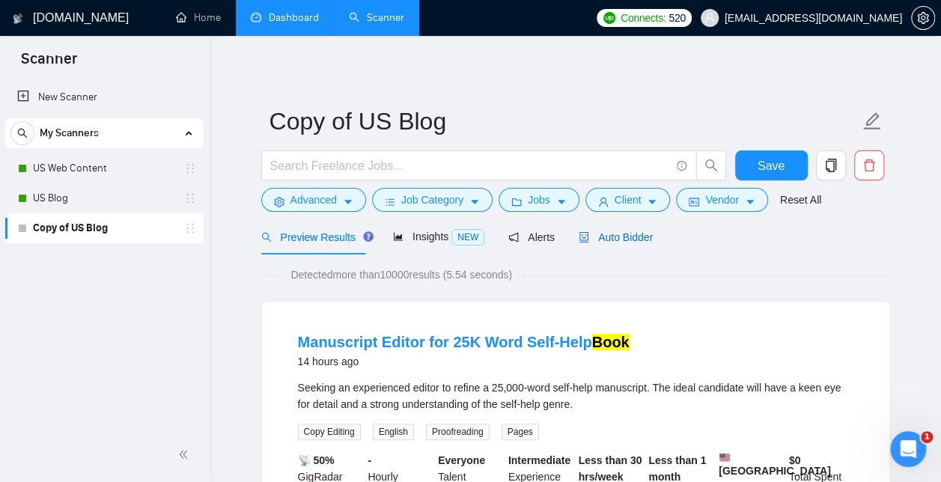
click at [621, 241] on span "Auto Bidder" at bounding box center [616, 237] width 74 height 12
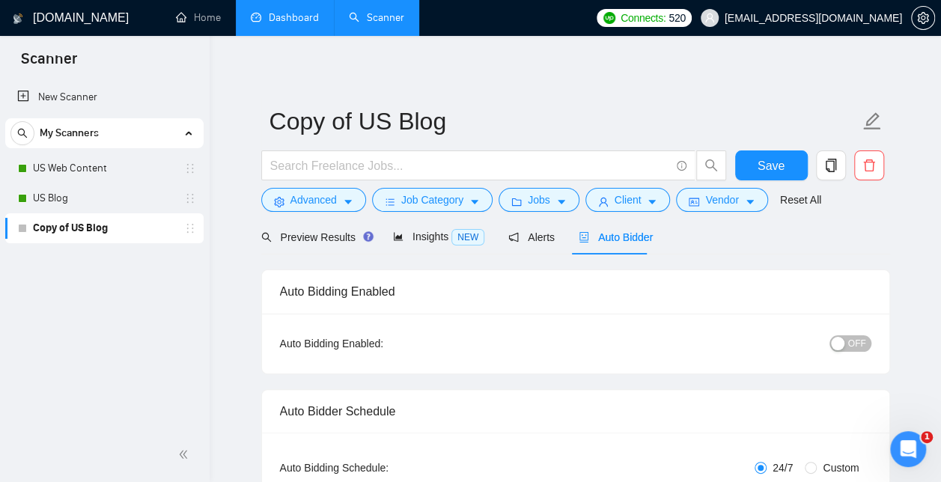
click at [837, 347] on div "button" at bounding box center [837, 343] width 13 height 13
click at [773, 165] on span "Save" at bounding box center [771, 165] width 27 height 19
click at [305, 205] on span "Advanced" at bounding box center [313, 200] width 46 height 16
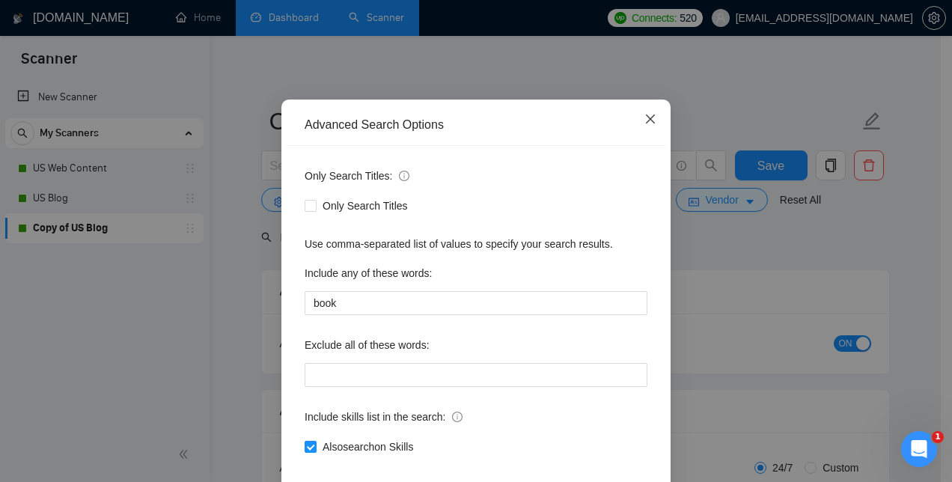
click at [645, 125] on icon "close" at bounding box center [651, 119] width 12 height 12
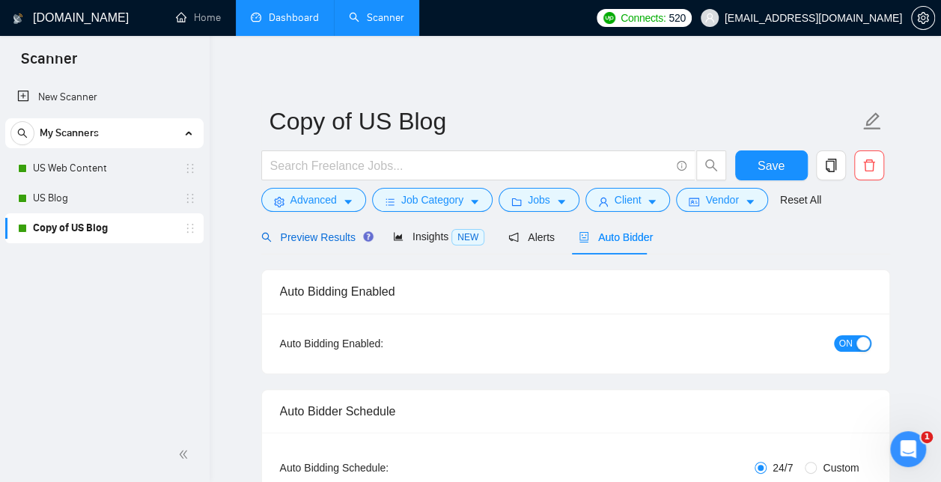
click at [306, 240] on span "Preview Results" at bounding box center [315, 237] width 108 height 12
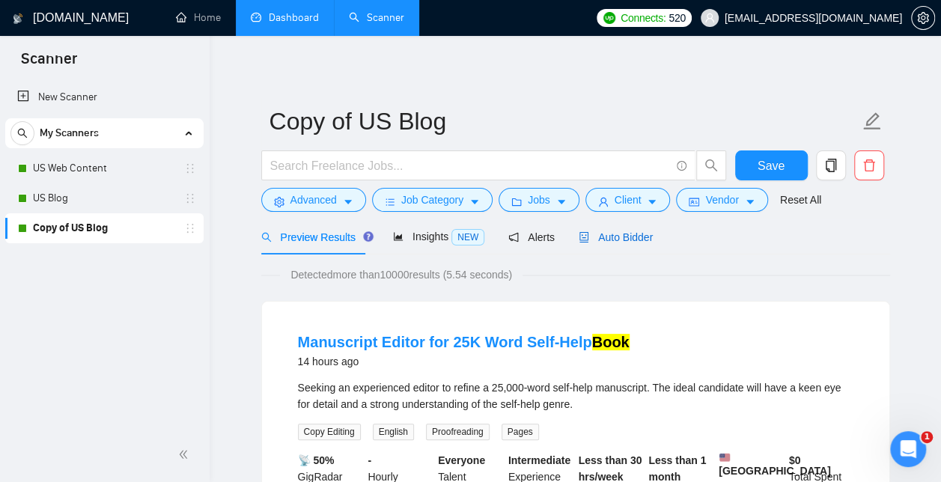
click at [612, 235] on span "Auto Bidder" at bounding box center [616, 237] width 74 height 12
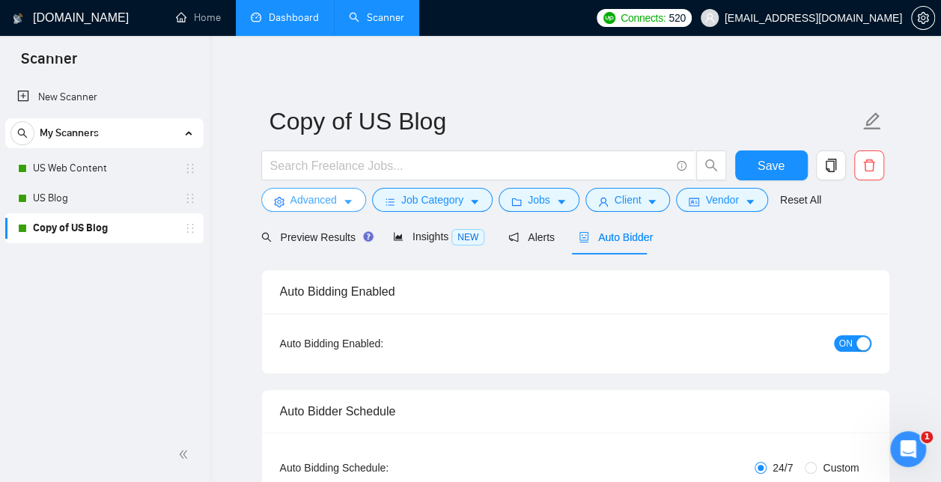
click at [314, 199] on span "Advanced" at bounding box center [313, 200] width 46 height 16
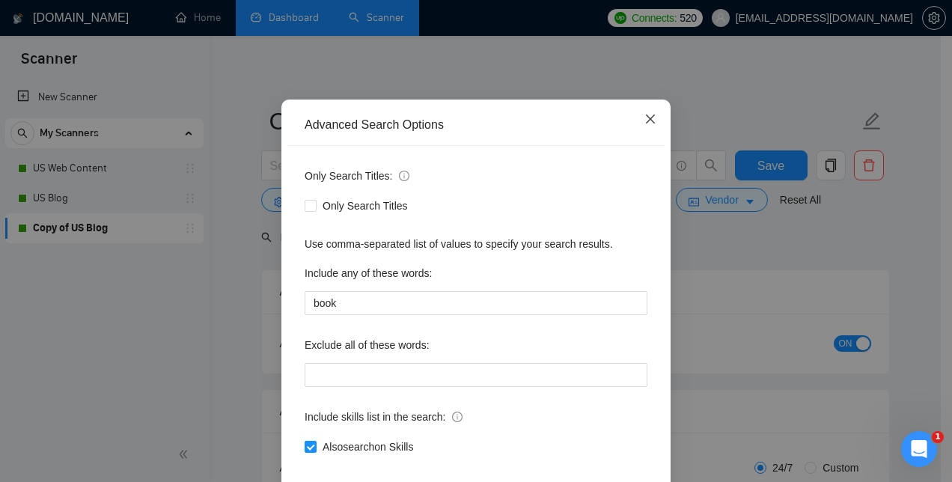
click at [645, 125] on icon "close" at bounding box center [651, 119] width 12 height 12
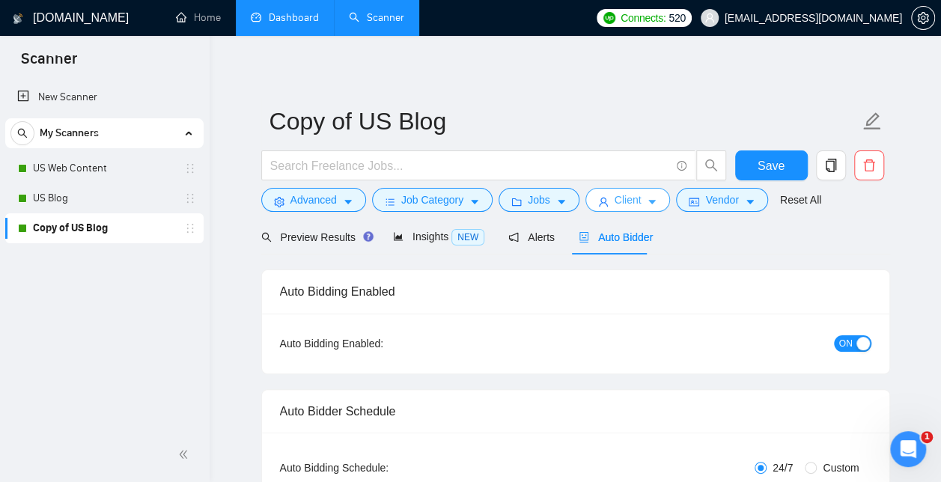
click at [620, 201] on span "Client" at bounding box center [628, 200] width 27 height 16
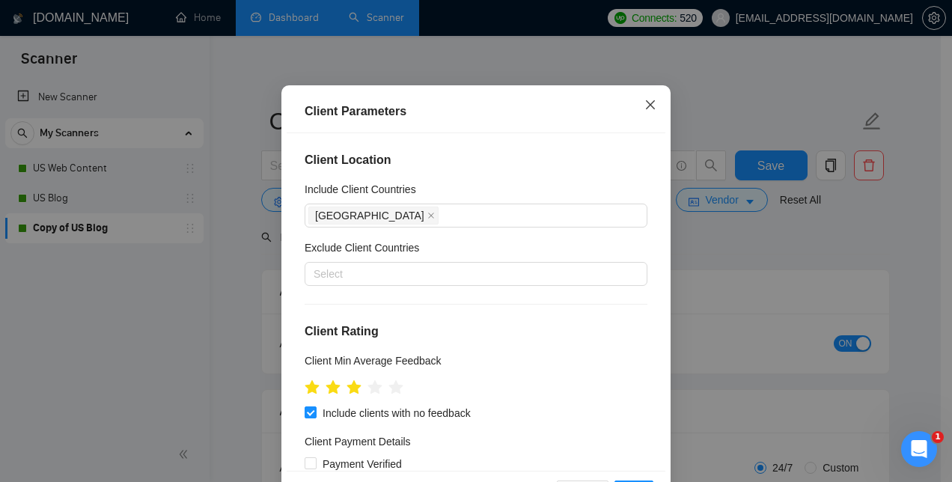
click at [646, 111] on icon "close" at bounding box center [651, 105] width 12 height 12
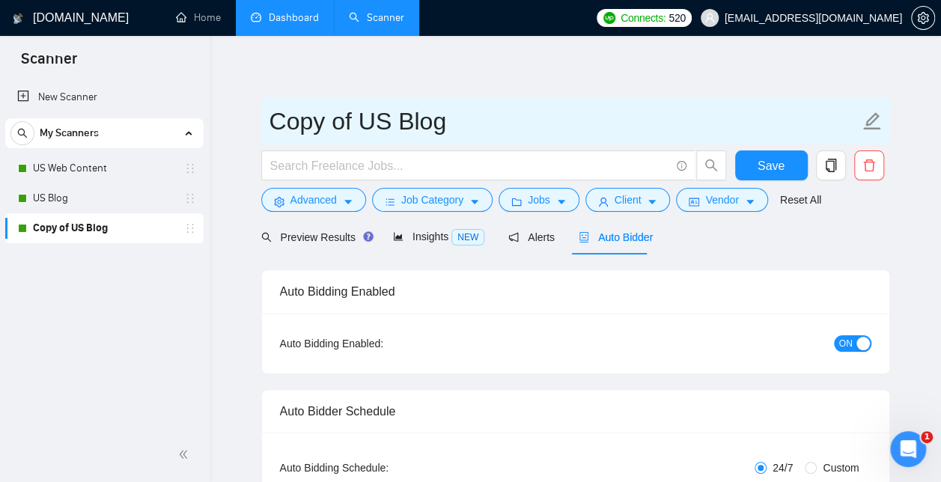
drag, startPoint x: 454, startPoint y: 125, endPoint x: 272, endPoint y: 124, distance: 182.7
click at [272, 124] on input "Copy of US Blog" at bounding box center [565, 121] width 590 height 37
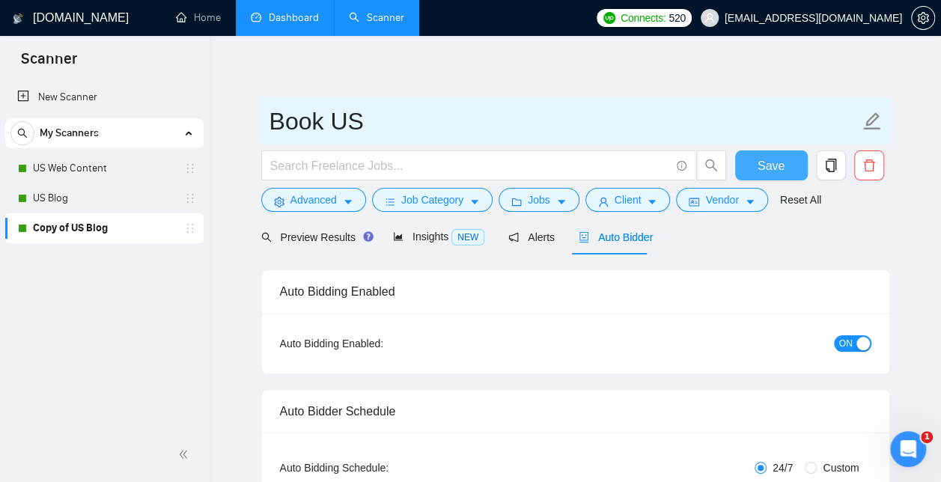
type input "Book US"
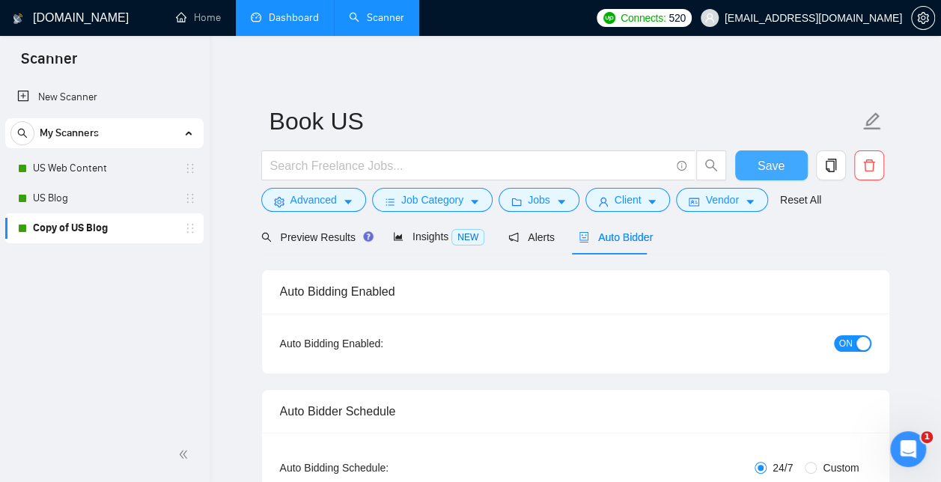
click at [768, 162] on span "Save" at bounding box center [771, 165] width 27 height 19
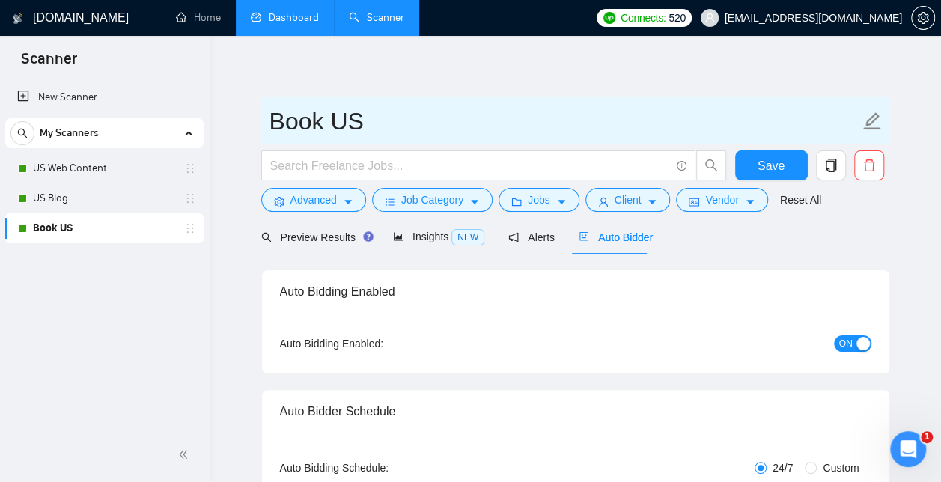
drag, startPoint x: 374, startPoint y: 121, endPoint x: 237, endPoint y: 114, distance: 138.0
type input "US Book"
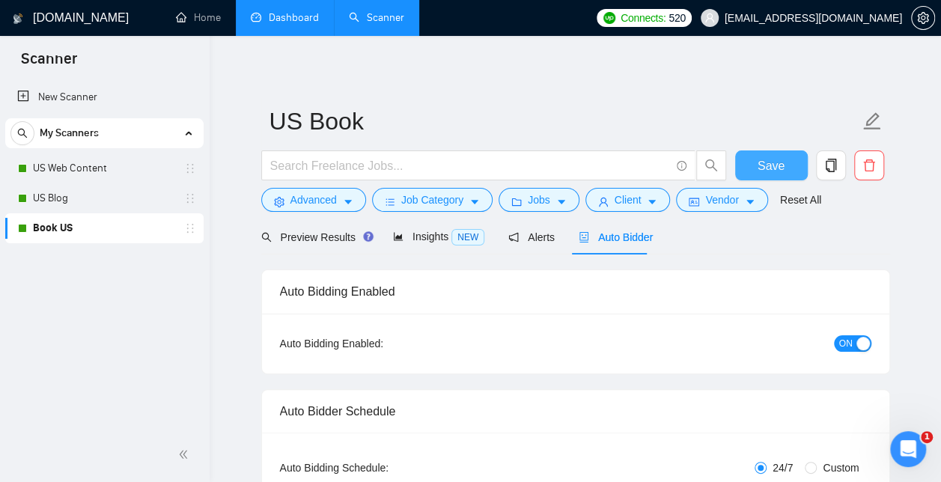
click at [779, 157] on span "Save" at bounding box center [771, 165] width 27 height 19
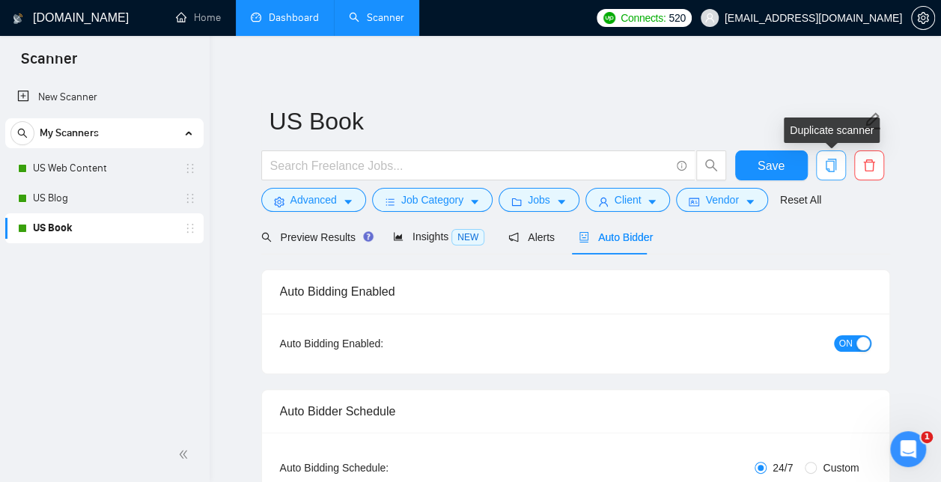
click at [833, 169] on icon "copy" at bounding box center [830, 165] width 10 height 13
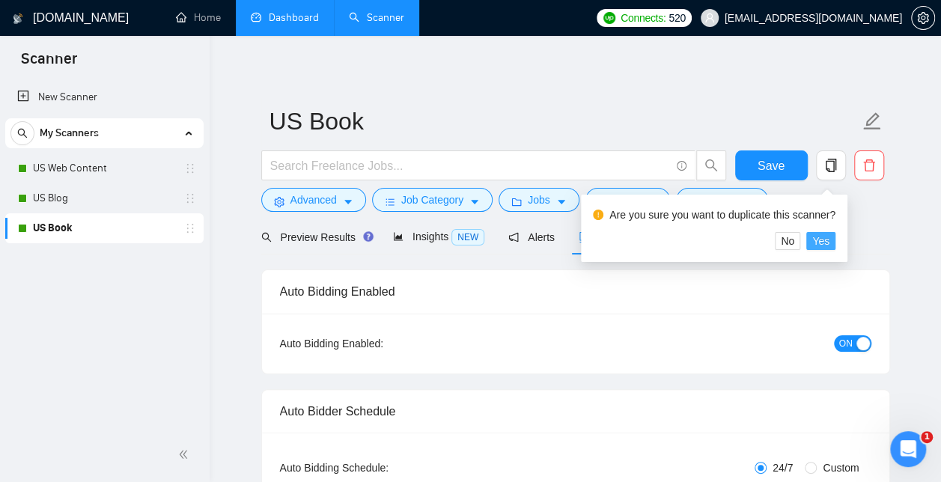
click at [828, 242] on button "Yes" at bounding box center [820, 241] width 29 height 18
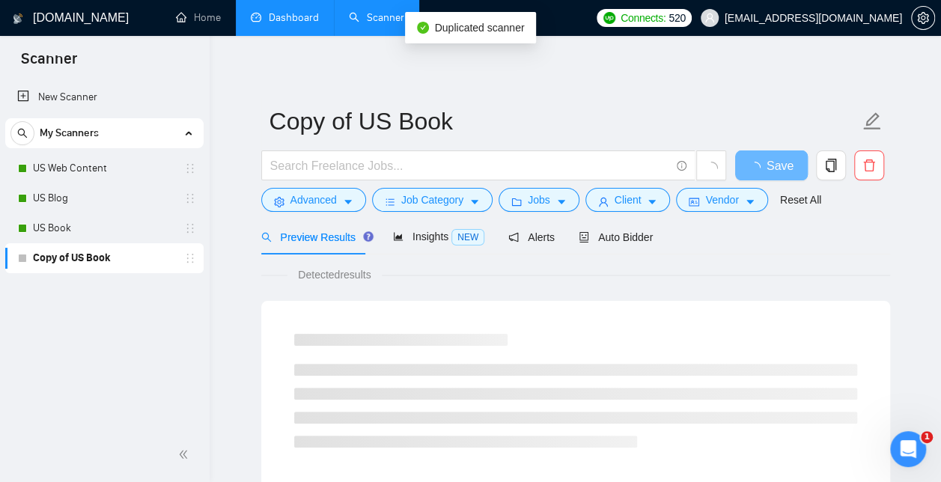
click at [59, 267] on link "Copy of US Book" at bounding box center [104, 258] width 142 height 30
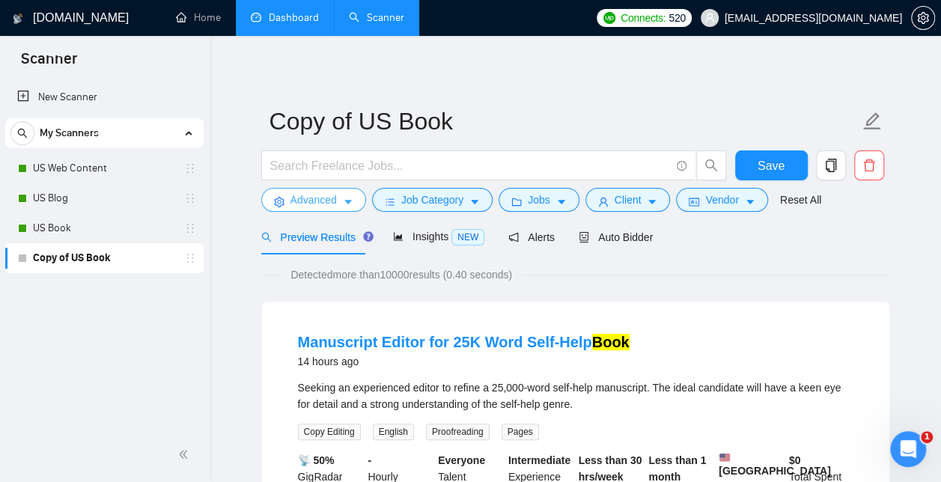
click at [308, 201] on span "Advanced" at bounding box center [313, 200] width 46 height 16
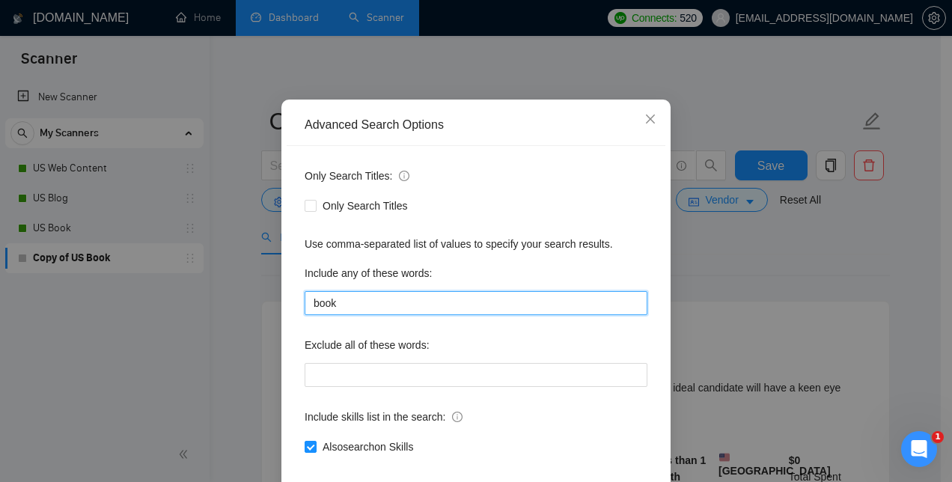
drag, startPoint x: 349, startPoint y: 364, endPoint x: 242, endPoint y: 363, distance: 107.1
click at [242, 363] on div "Advanced Search Options Only Search Titles: Only Search Titles Use comma-separa…" at bounding box center [476, 241] width 952 height 482
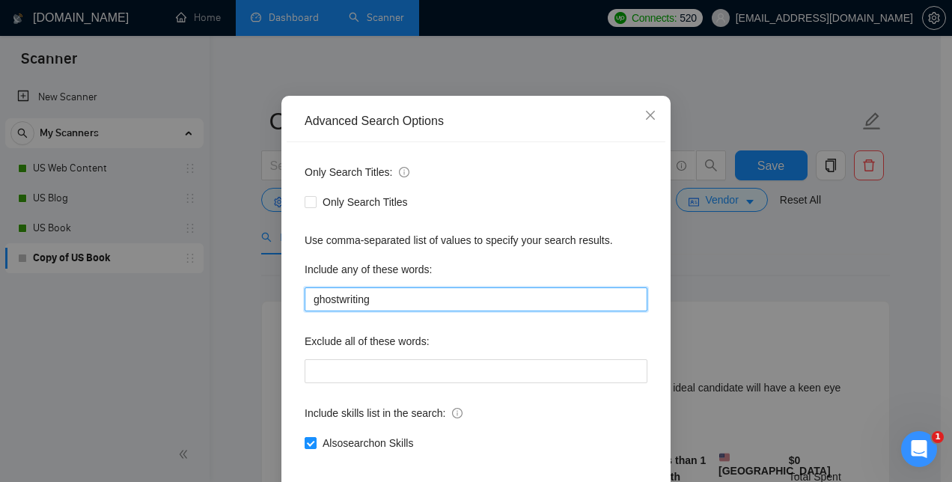
scroll to position [140, 0]
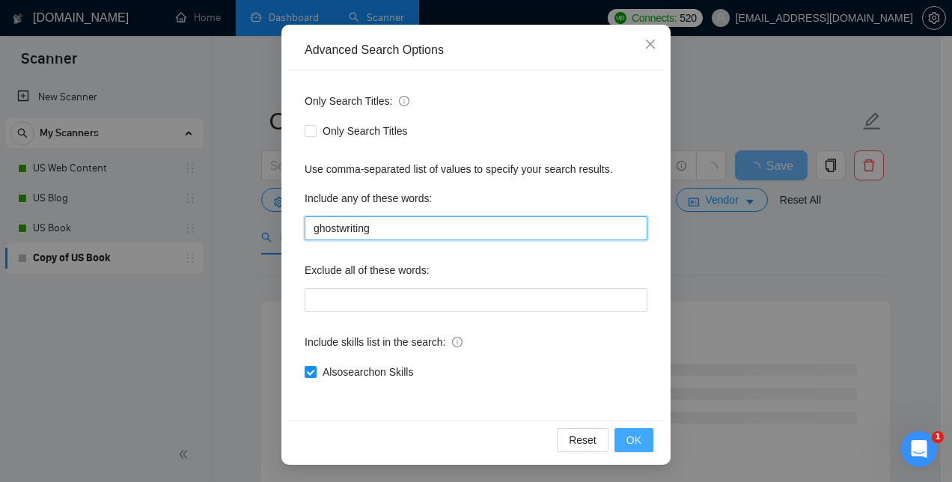
type input "ghostwriting"
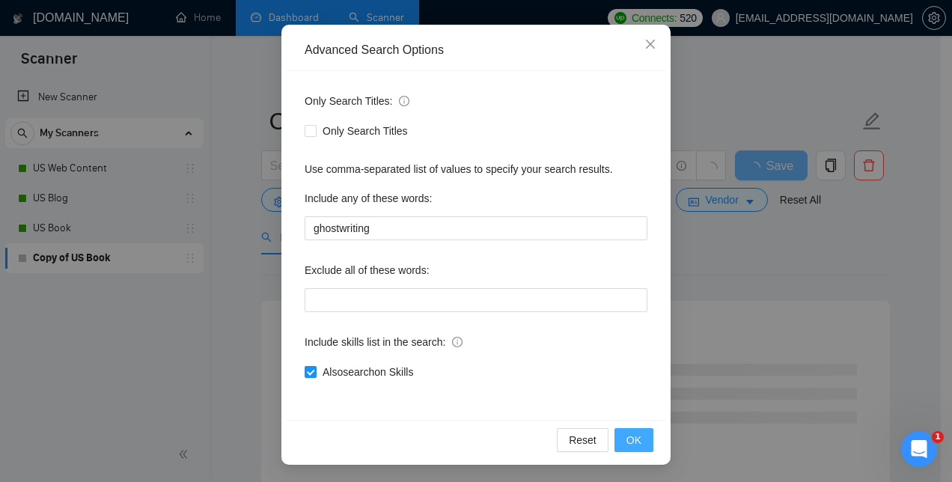
click at [629, 437] on span "OK" at bounding box center [634, 440] width 15 height 16
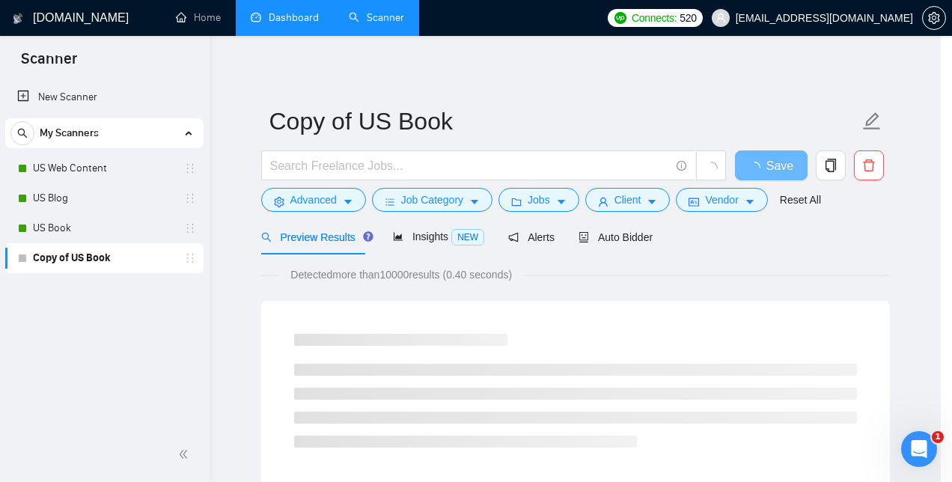
scroll to position [65, 0]
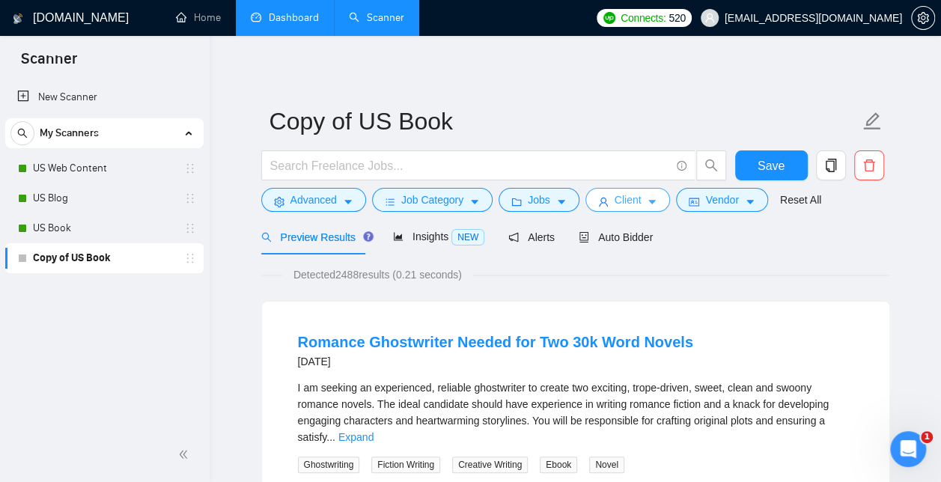
click at [647, 199] on icon "caret-down" at bounding box center [652, 202] width 10 height 10
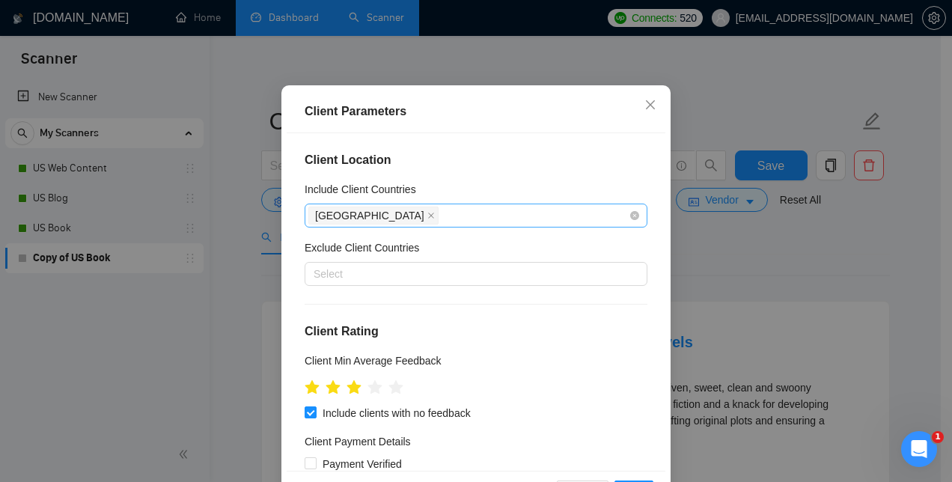
click at [447, 226] on div "[GEOGRAPHIC_DATA]" at bounding box center [468, 215] width 320 height 21
type input "c"
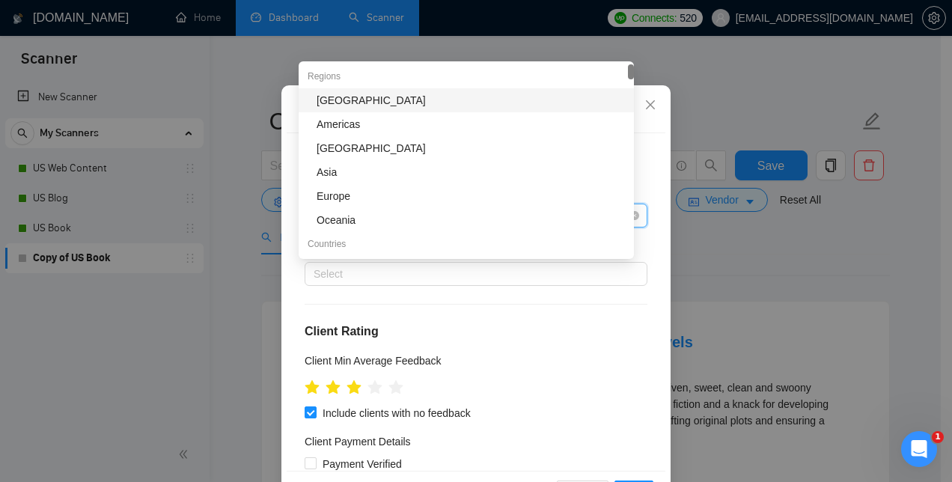
type input "C"
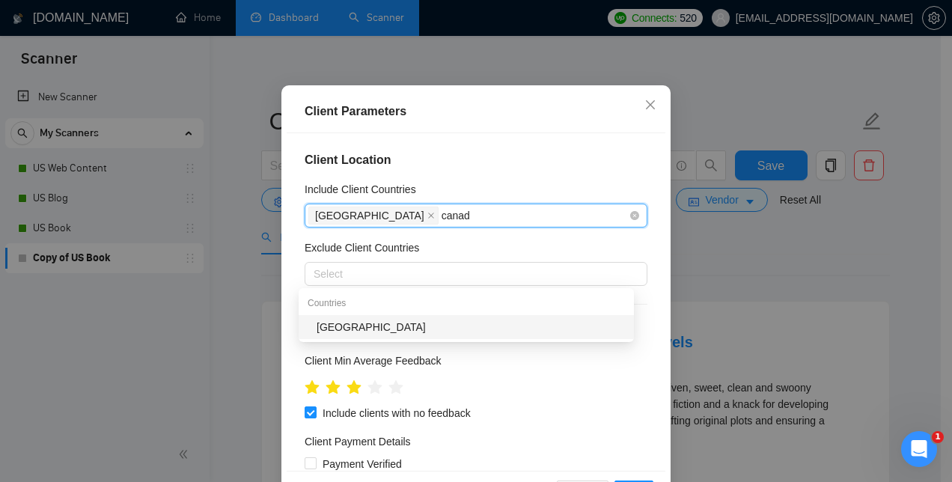
type input "[GEOGRAPHIC_DATA]"
click at [347, 328] on div "[GEOGRAPHIC_DATA]" at bounding box center [471, 327] width 308 height 16
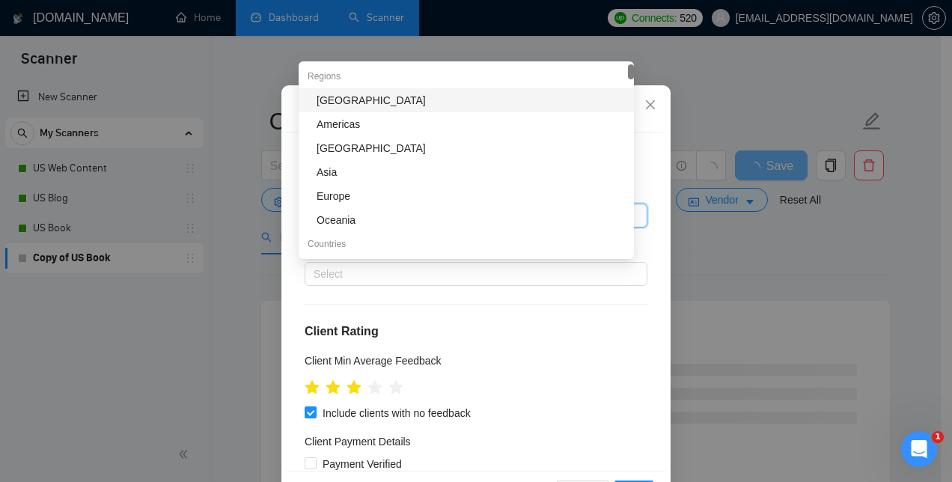
click at [534, 262] on div "Exclude Client Countries" at bounding box center [476, 251] width 343 height 22
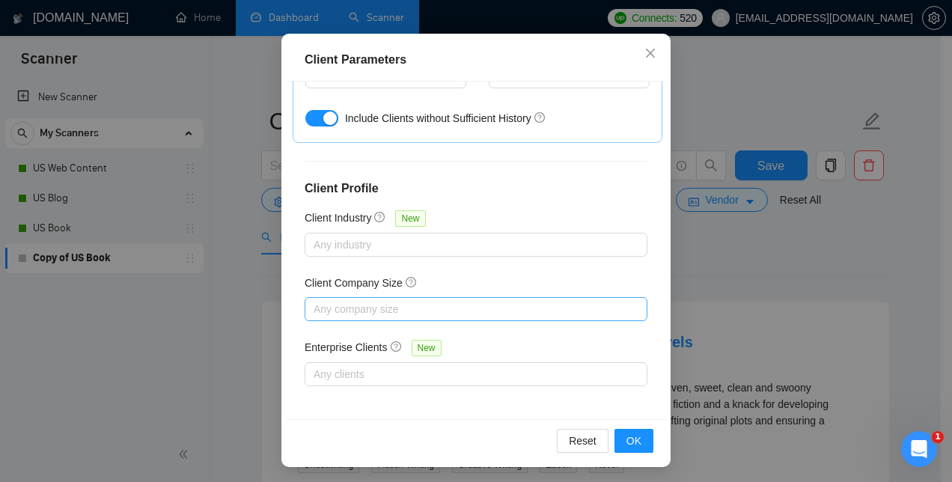
scroll to position [112, 0]
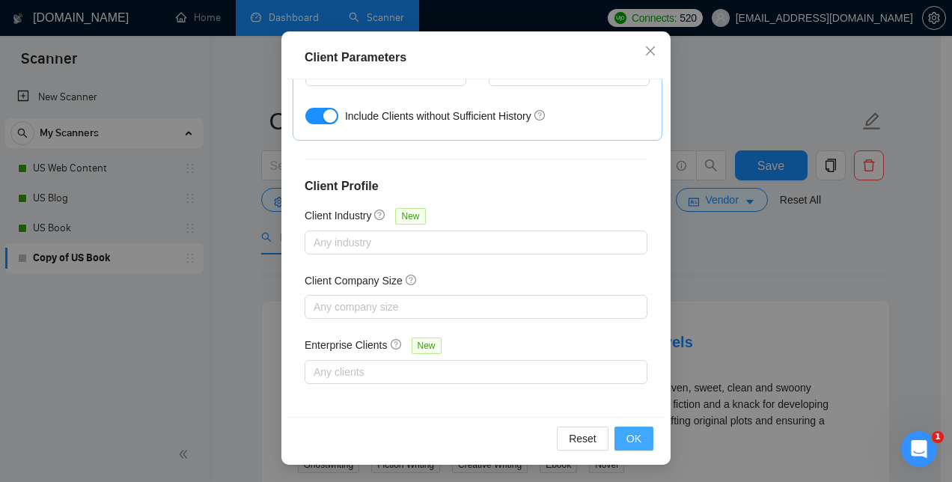
click at [631, 445] on span "OK" at bounding box center [634, 438] width 15 height 16
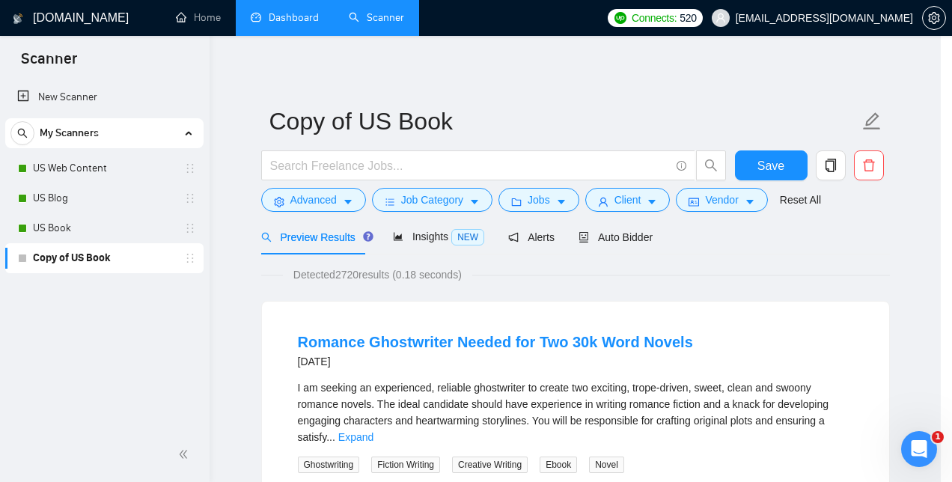
scroll to position [58, 0]
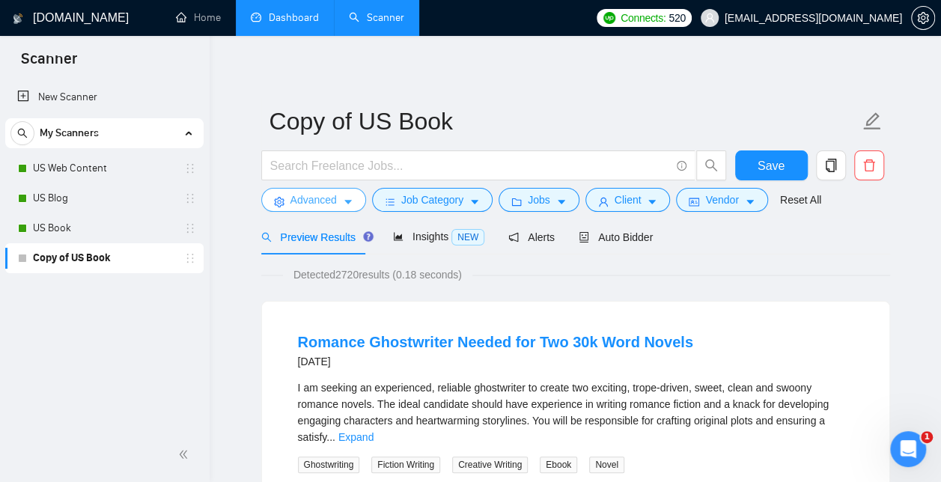
click at [317, 201] on span "Advanced" at bounding box center [313, 200] width 46 height 16
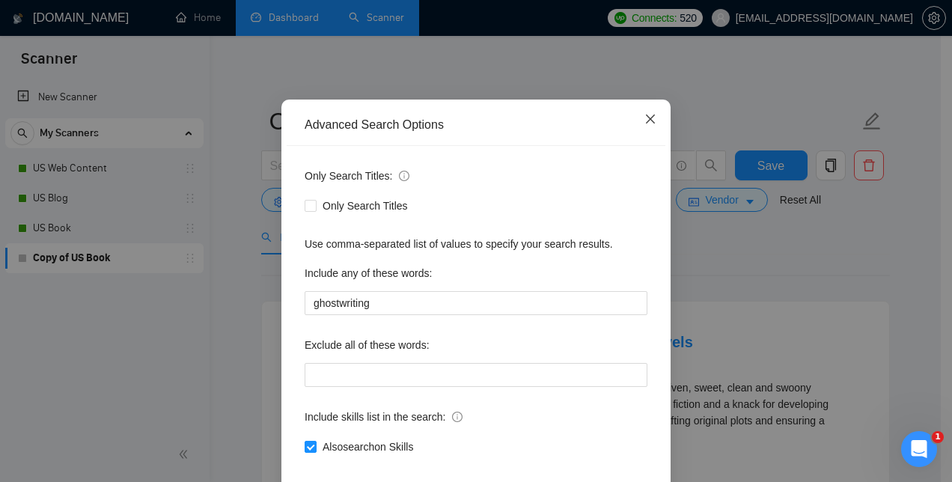
click at [645, 125] on icon "close" at bounding box center [651, 119] width 12 height 12
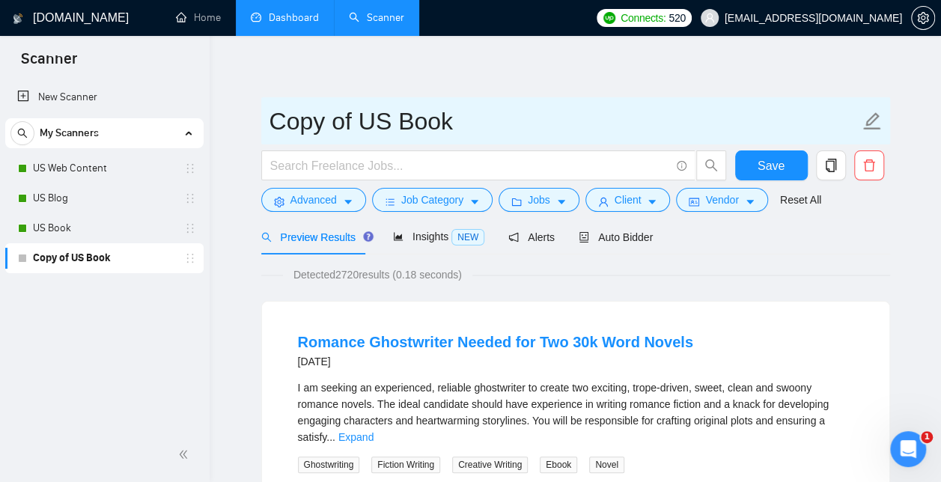
drag, startPoint x: 481, startPoint y: 122, endPoint x: 232, endPoint y: 123, distance: 249.3
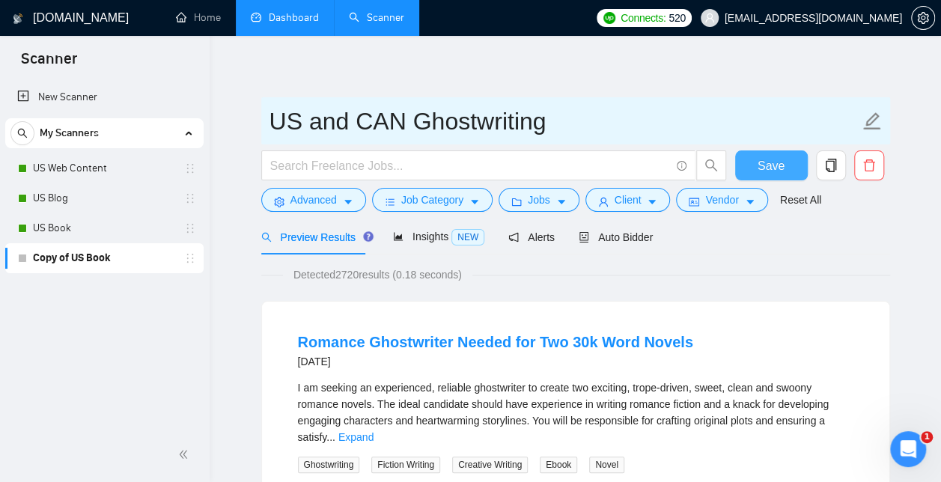
type input "US and CAN Ghostwriting"
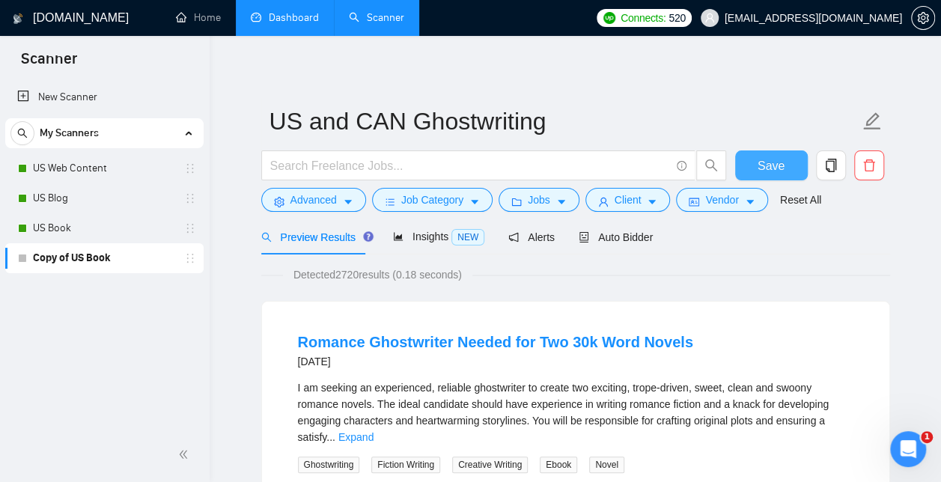
click at [761, 164] on span "Save" at bounding box center [771, 165] width 27 height 19
click at [598, 237] on span "Auto Bidder" at bounding box center [616, 237] width 74 height 12
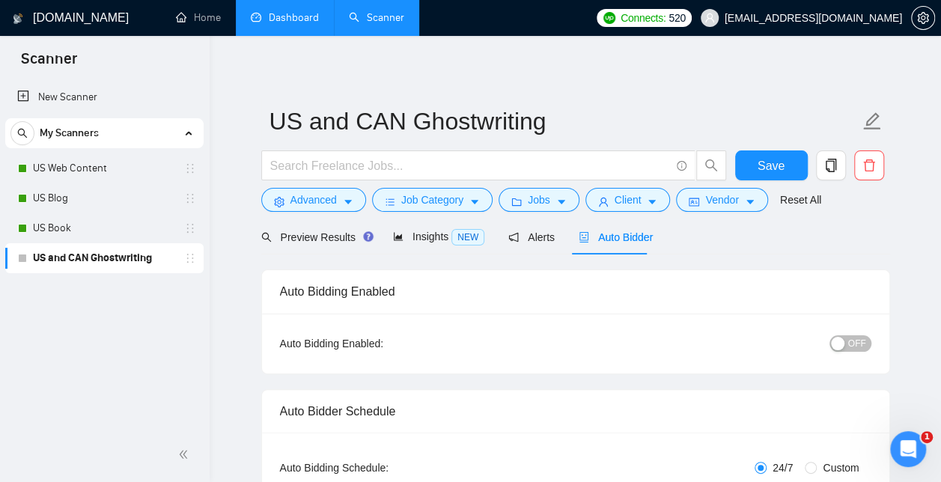
click at [837, 343] on div "button" at bounding box center [837, 343] width 13 height 13
click at [768, 162] on span "Save" at bounding box center [771, 165] width 27 height 19
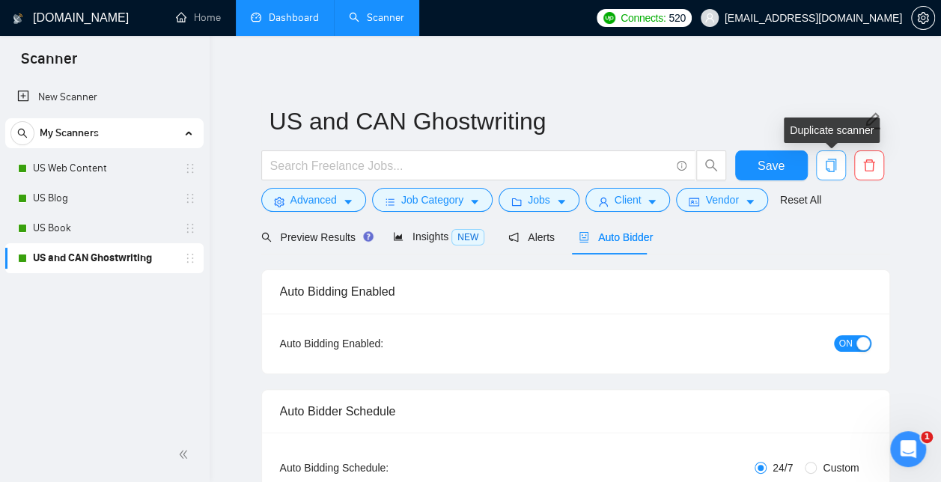
click at [833, 163] on icon "copy" at bounding box center [830, 165] width 10 height 13
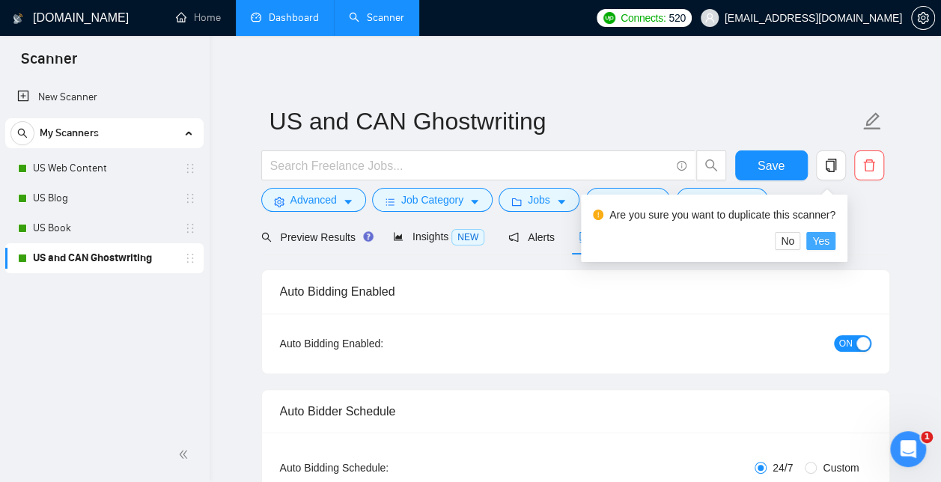
click at [824, 246] on span "Yes" at bounding box center [820, 241] width 17 height 16
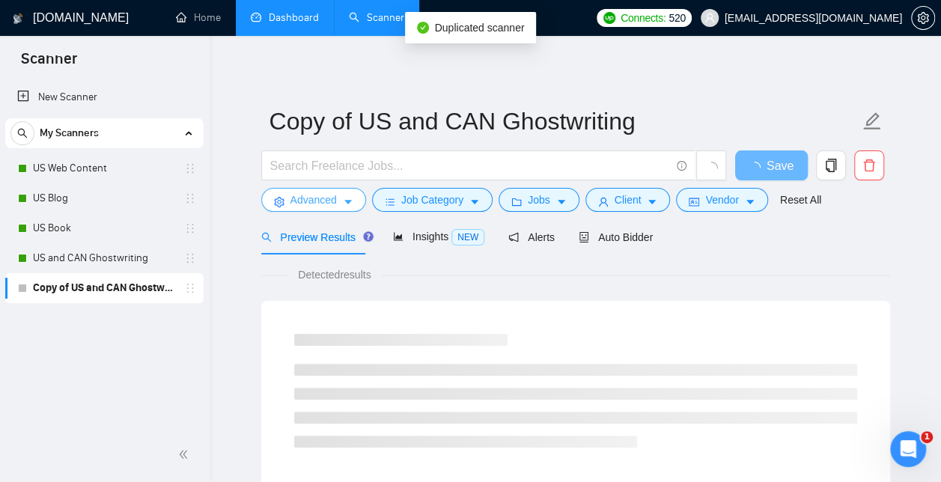
click at [324, 197] on span "Advanced" at bounding box center [313, 200] width 46 height 16
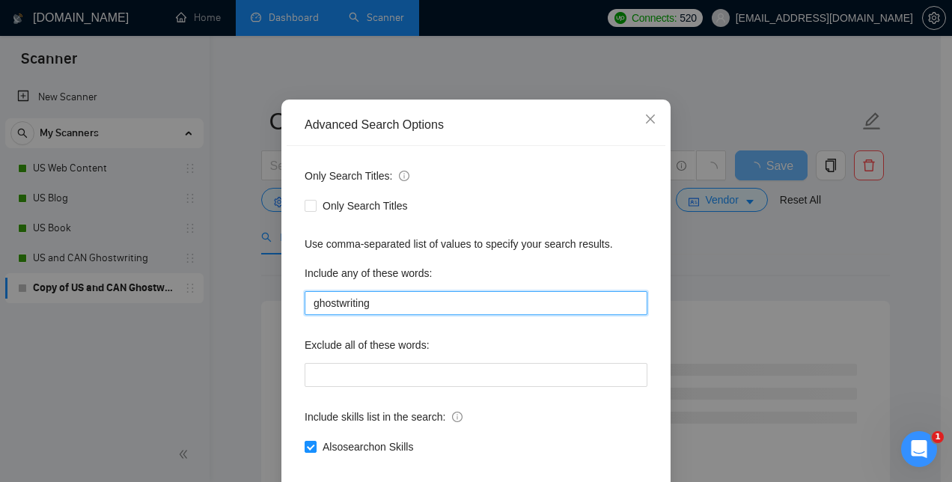
drag, startPoint x: 398, startPoint y: 367, endPoint x: 261, endPoint y: 360, distance: 137.9
click at [261, 360] on div "Advanced Search Options Only Search Titles: Only Search Titles Use comma-separa…" at bounding box center [476, 241] width 952 height 482
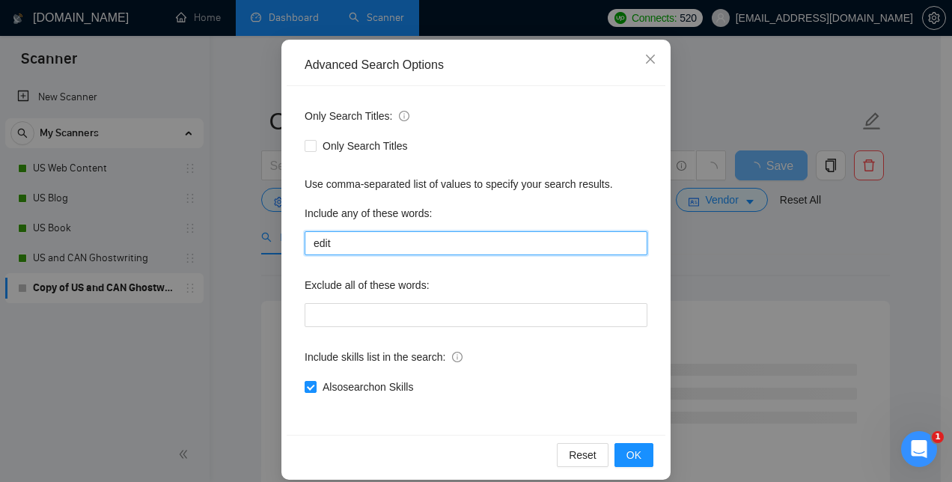
scroll to position [140, 0]
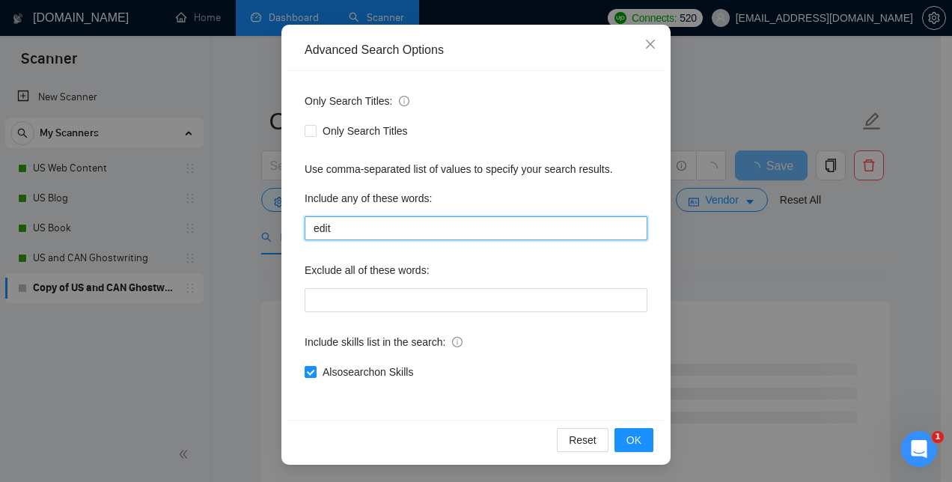
type input "edit"
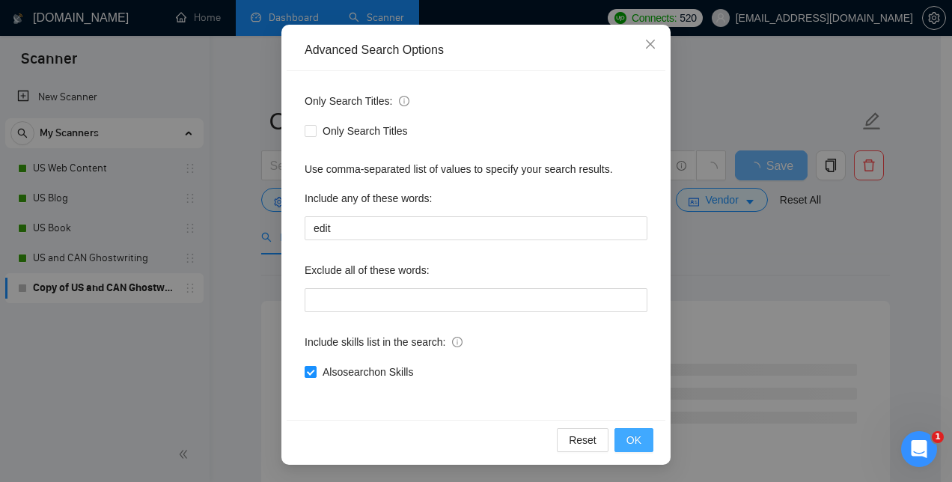
click at [629, 445] on span "OK" at bounding box center [634, 440] width 15 height 16
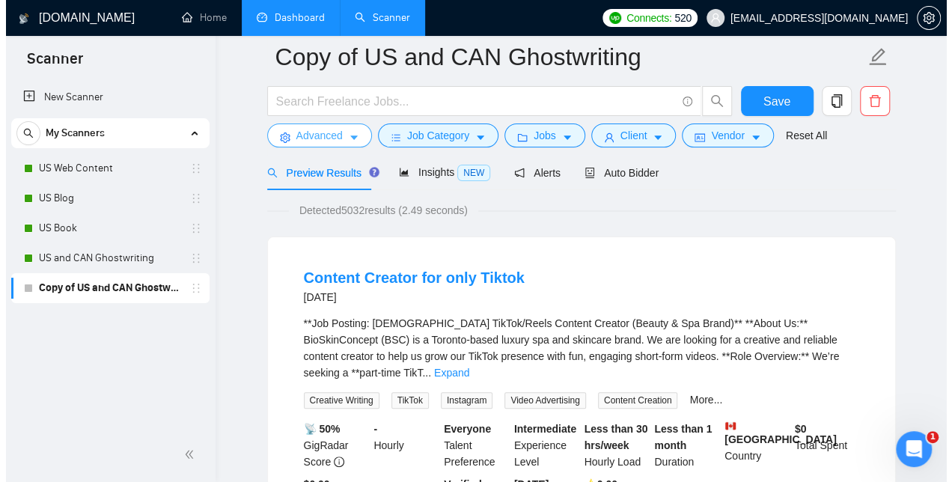
scroll to position [0, 0]
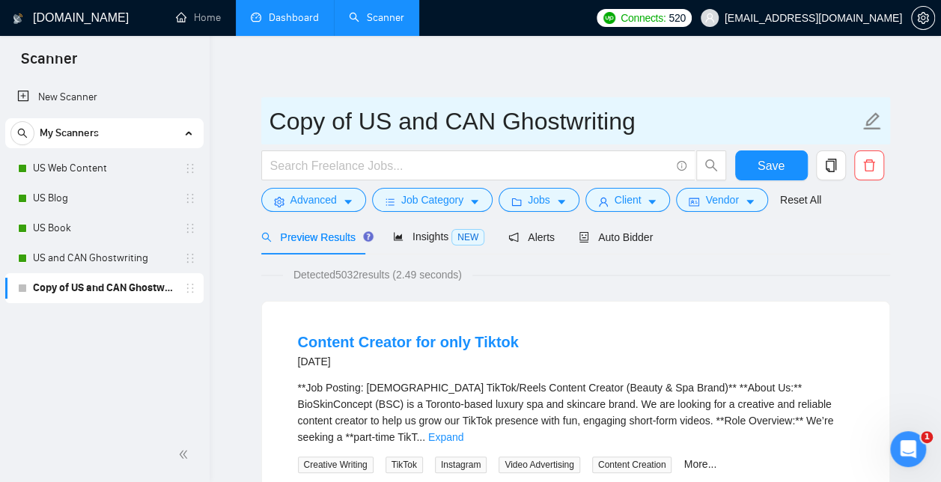
drag, startPoint x: 351, startPoint y: 122, endPoint x: 265, endPoint y: 127, distance: 86.3
click at [265, 127] on span "Copy of US and CAN Ghostwriting" at bounding box center [575, 120] width 629 height 47
drag, startPoint x: 559, startPoint y: 121, endPoint x: 414, endPoint y: 124, distance: 145.3
click at [414, 124] on input "US and CAN Ghostwriting" at bounding box center [565, 121] width 590 height 37
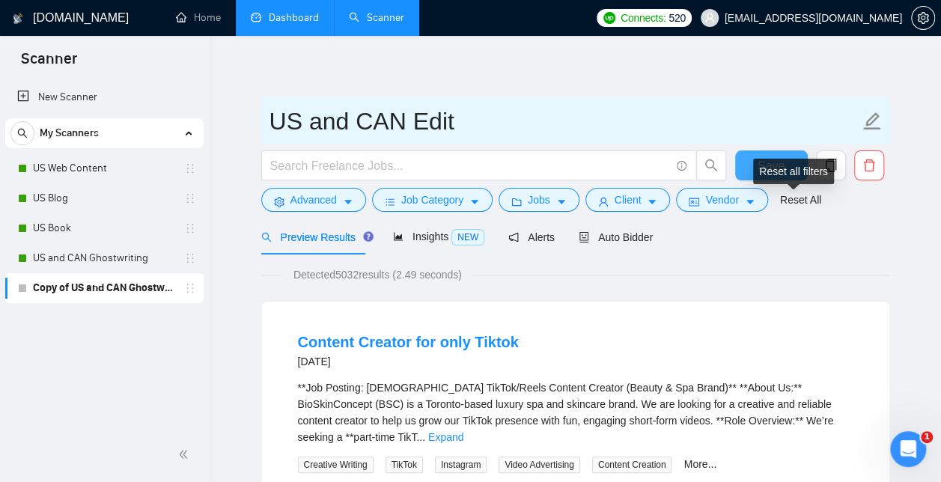
type input "US and CAN Edit"
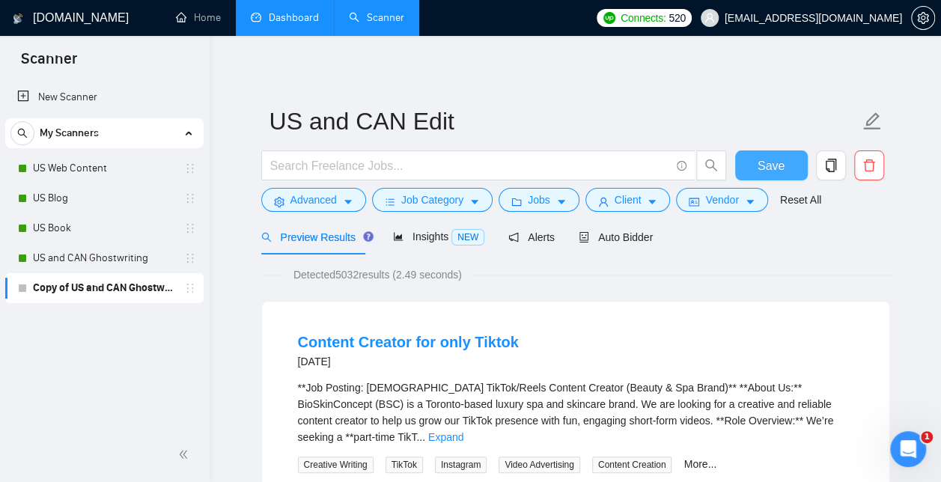
click at [770, 156] on span "Save" at bounding box center [771, 165] width 27 height 19
click at [608, 235] on span "Auto Bidder" at bounding box center [616, 237] width 74 height 12
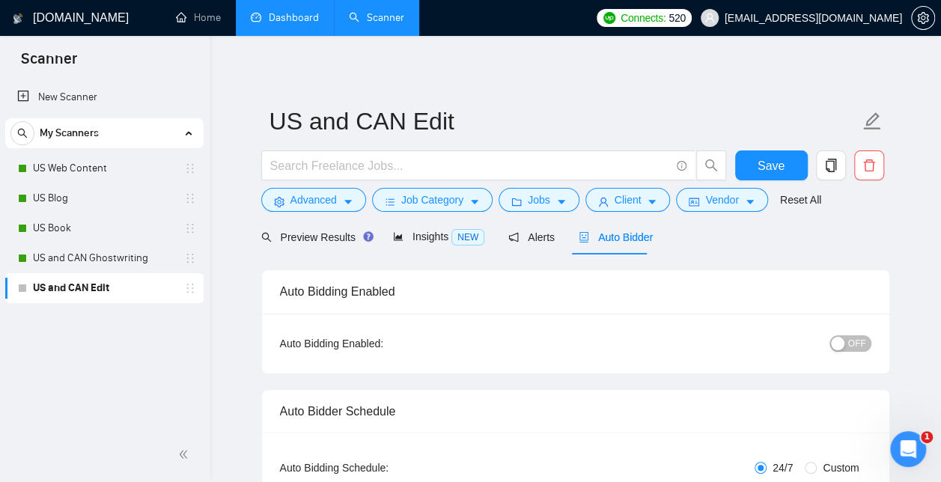
click at [839, 344] on div "button" at bounding box center [837, 343] width 13 height 13
click at [747, 160] on button "Save" at bounding box center [771, 165] width 73 height 30
click at [85, 162] on link "US Web Content" at bounding box center [104, 168] width 142 height 30
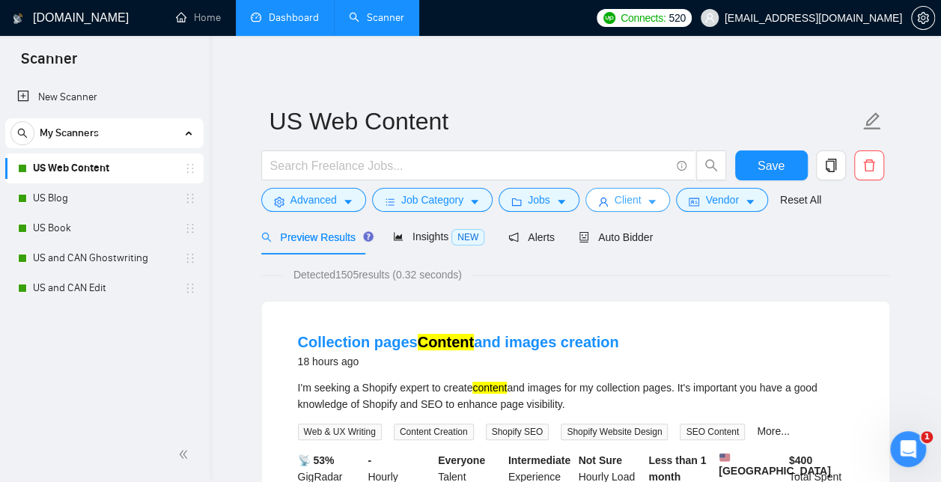
click at [632, 195] on span "Client" at bounding box center [628, 200] width 27 height 16
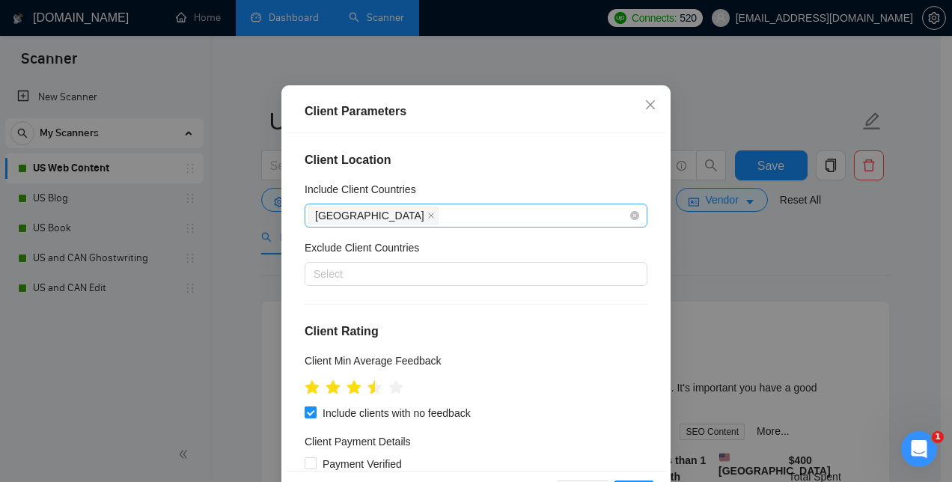
click at [419, 226] on div "[GEOGRAPHIC_DATA]" at bounding box center [468, 215] width 320 height 21
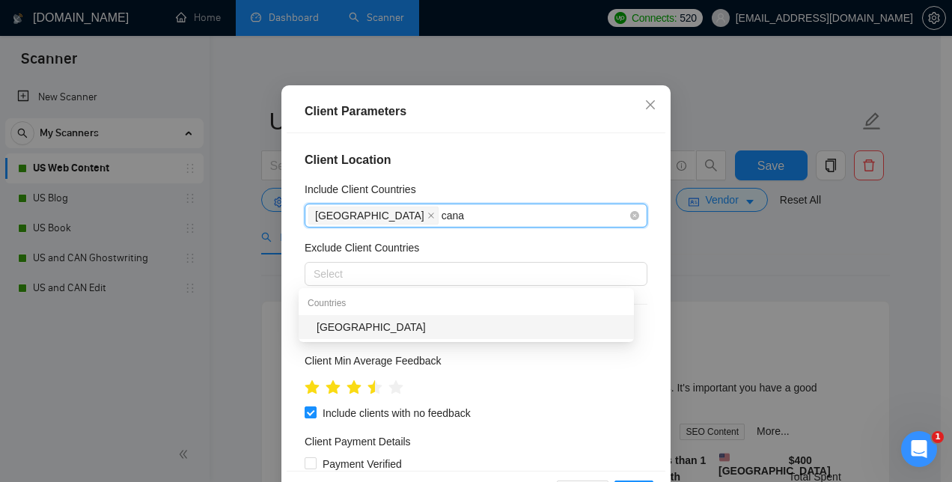
type input "canad"
click at [367, 323] on div "[GEOGRAPHIC_DATA]" at bounding box center [471, 327] width 308 height 16
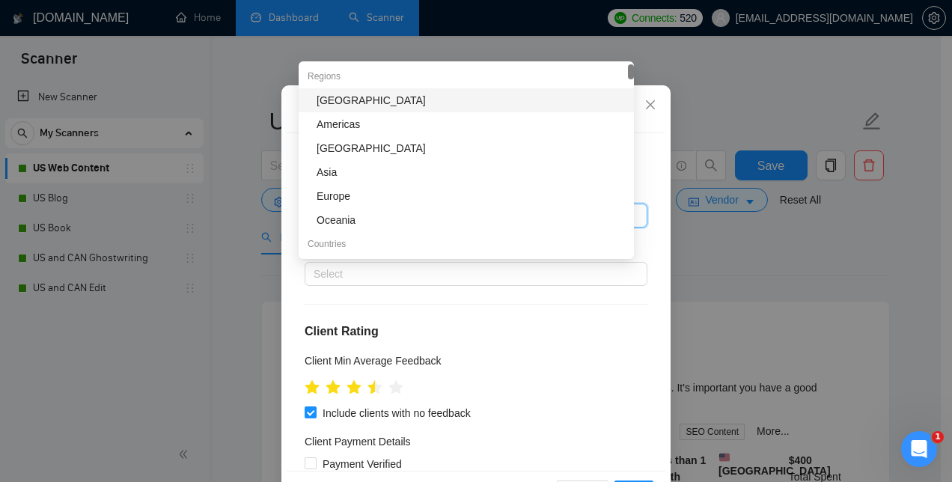
click at [557, 262] on div "Exclude Client Countries" at bounding box center [476, 251] width 343 height 22
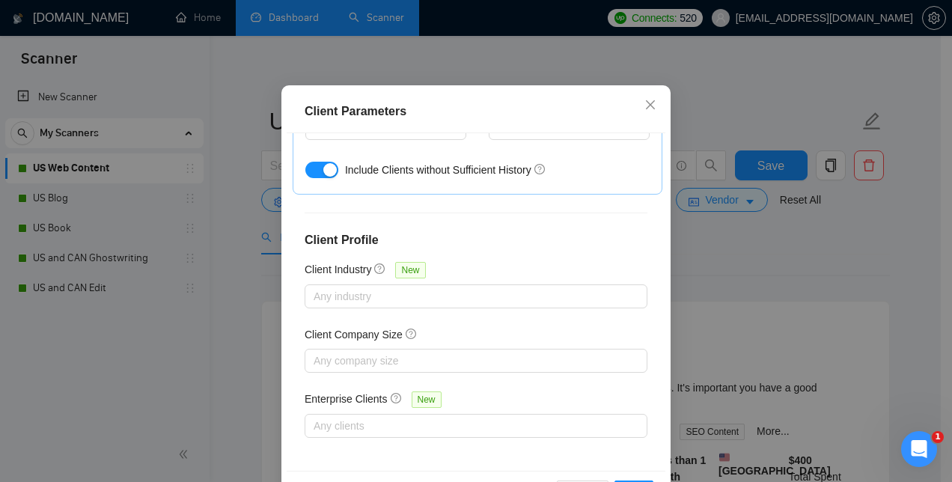
scroll to position [112, 0]
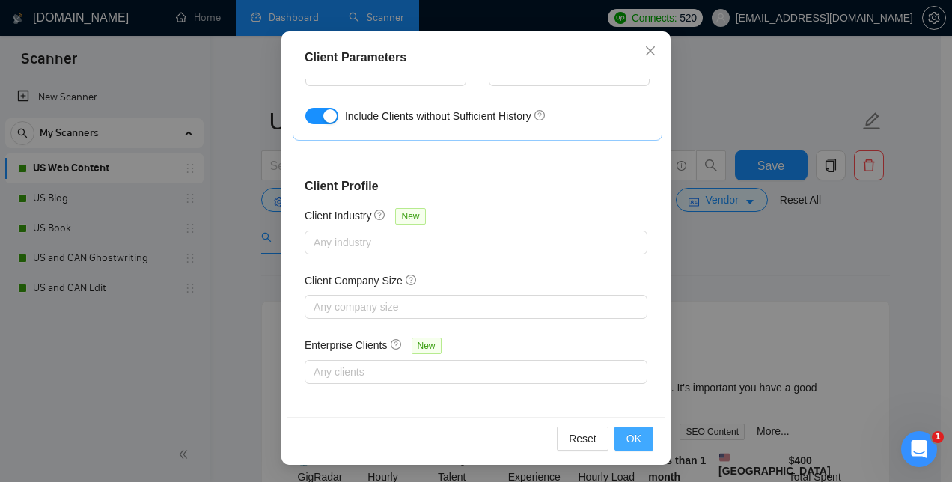
click at [633, 440] on span "OK" at bounding box center [634, 438] width 15 height 16
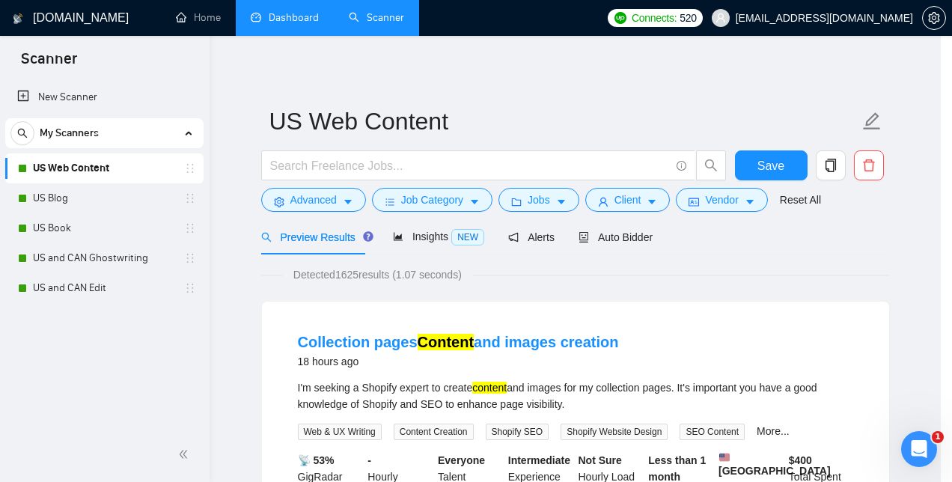
scroll to position [0, 0]
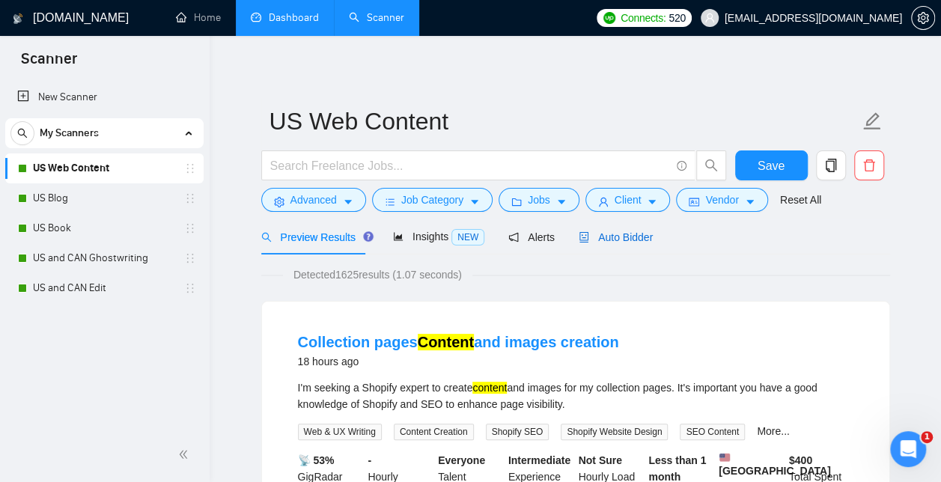
click at [623, 234] on span "Auto Bidder" at bounding box center [616, 237] width 74 height 12
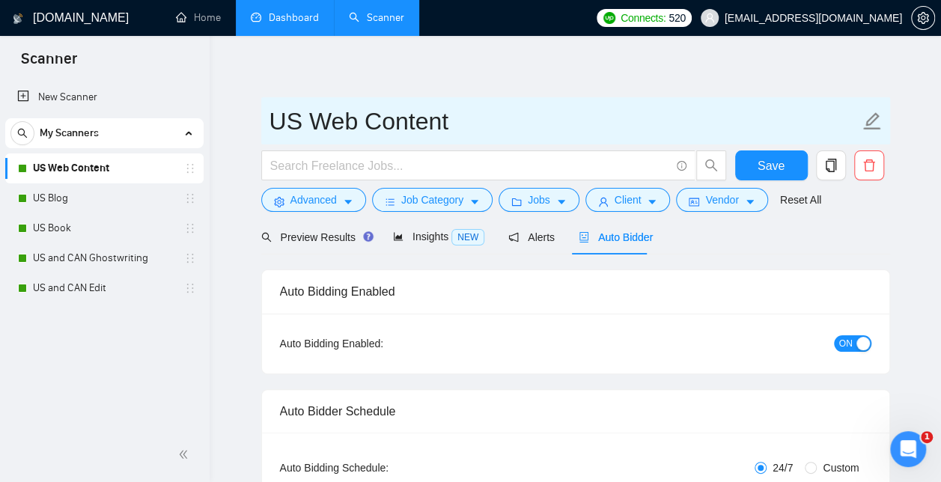
click at [299, 120] on input "US Web Content" at bounding box center [565, 121] width 590 height 37
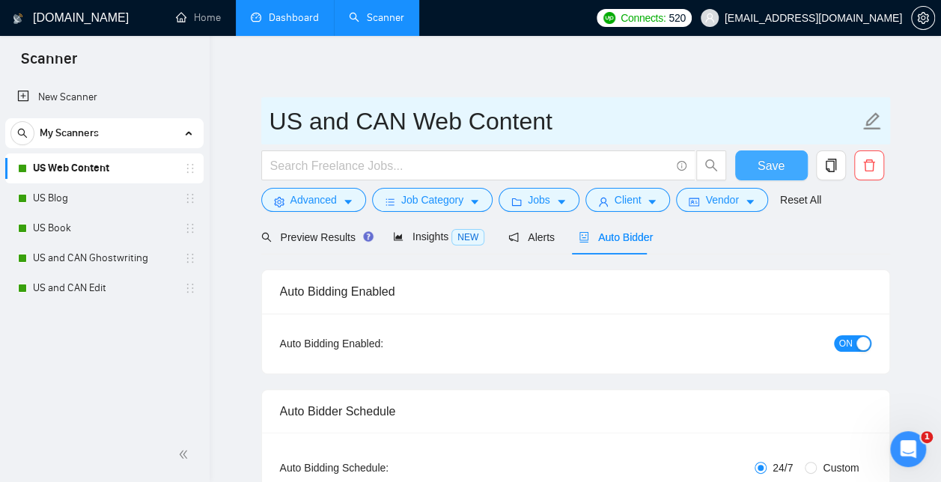
type input "US and CAN Web Content"
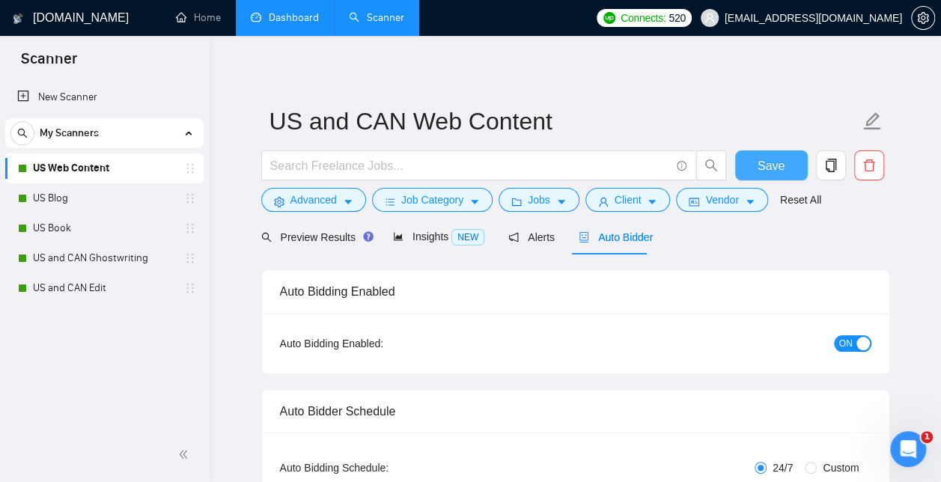
click at [774, 168] on span "Save" at bounding box center [771, 165] width 27 height 19
click at [96, 407] on div "New Scanner My Scanners US and CAN Web Content US Blog US Book US and CAN Ghost…" at bounding box center [105, 253] width 210 height 348
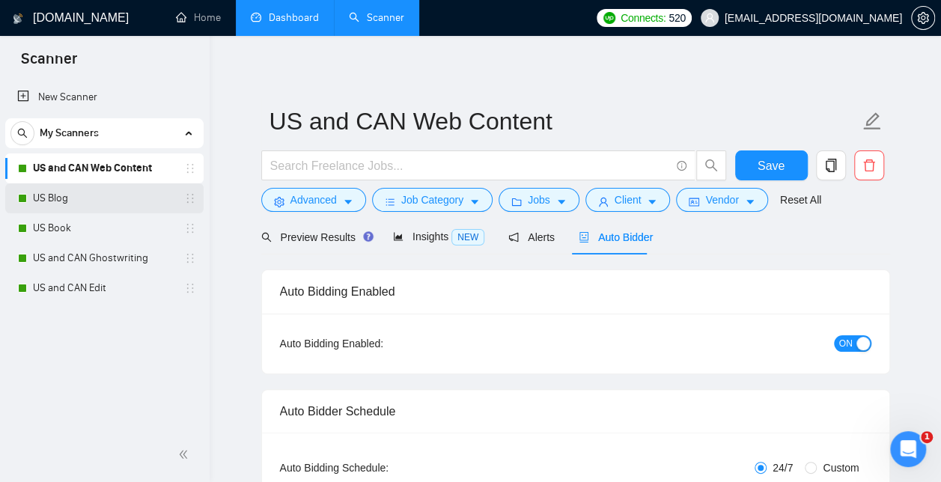
click at [60, 194] on link "US Blog" at bounding box center [104, 198] width 142 height 30
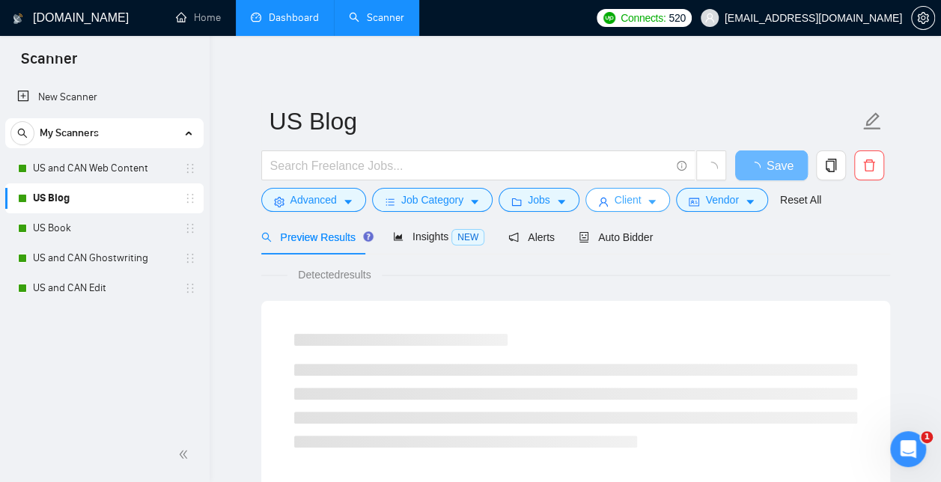
click at [649, 203] on icon "caret-down" at bounding box center [652, 203] width 7 height 4
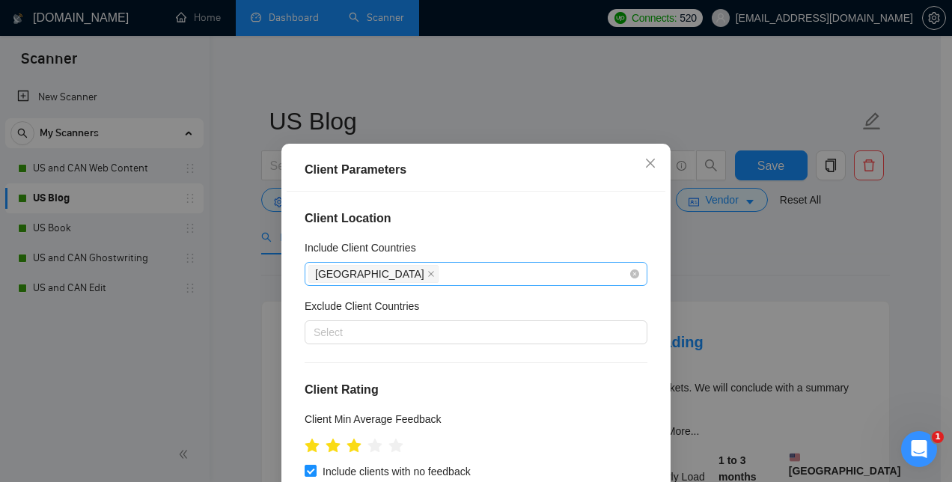
click at [416, 271] on div "[GEOGRAPHIC_DATA]" at bounding box center [468, 274] width 320 height 21
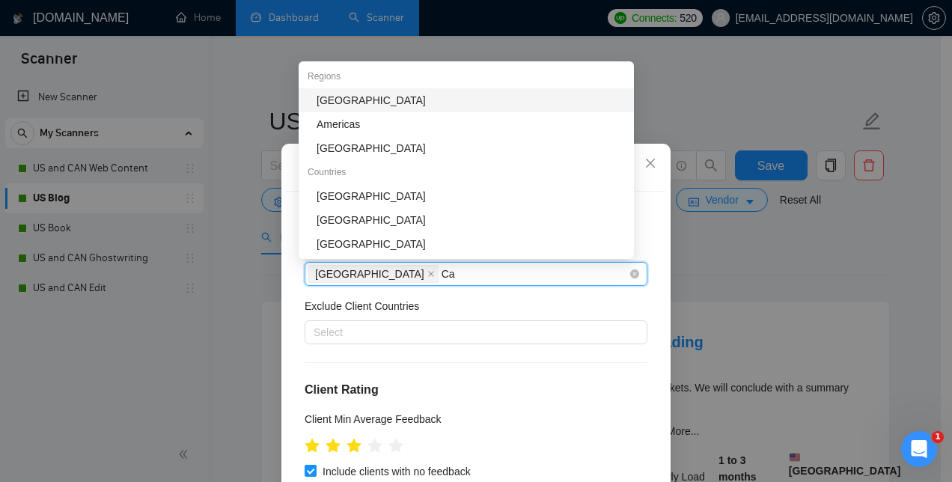
type input "Can"
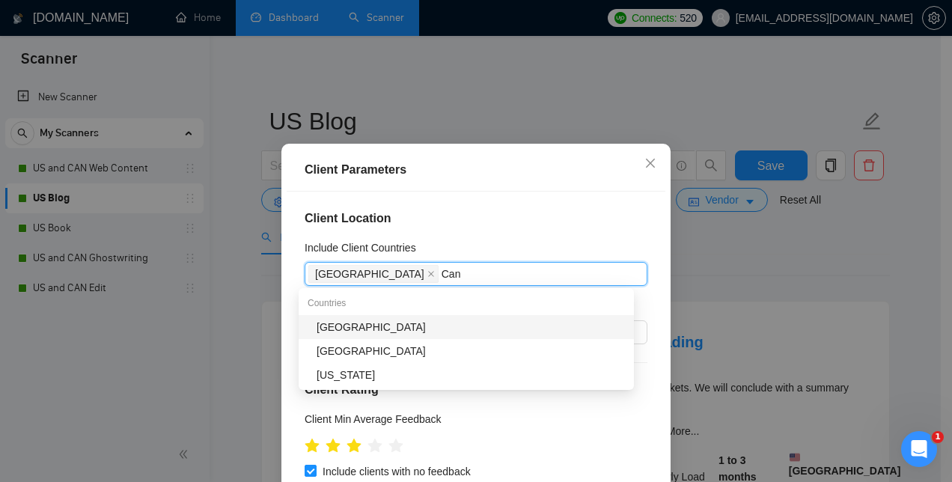
click at [367, 334] on div "[GEOGRAPHIC_DATA]" at bounding box center [471, 327] width 308 height 16
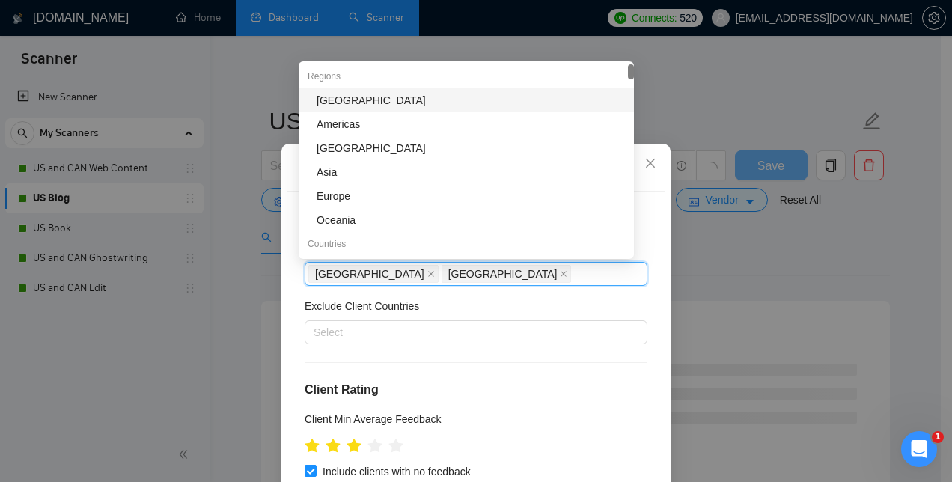
click at [645, 277] on div "Client Location Include Client Countries [GEOGRAPHIC_DATA], [GEOGRAPHIC_DATA] […" at bounding box center [476, 361] width 379 height 338
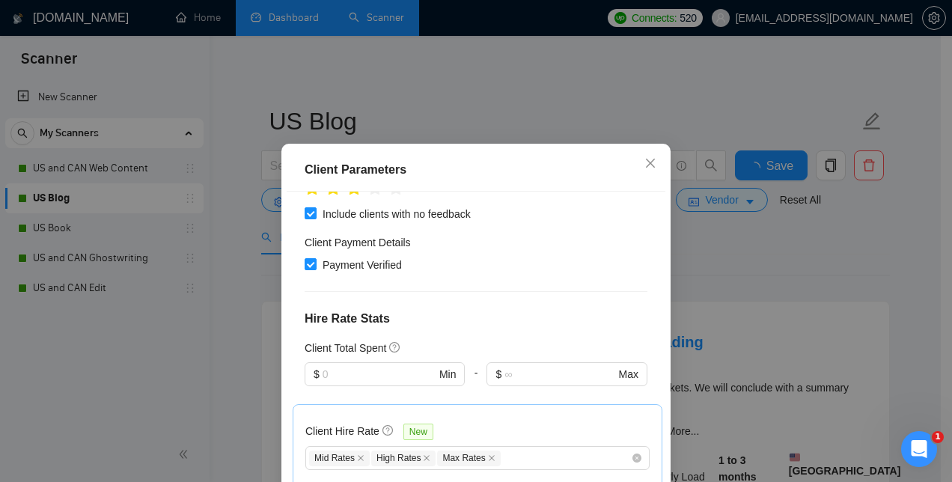
scroll to position [594, 0]
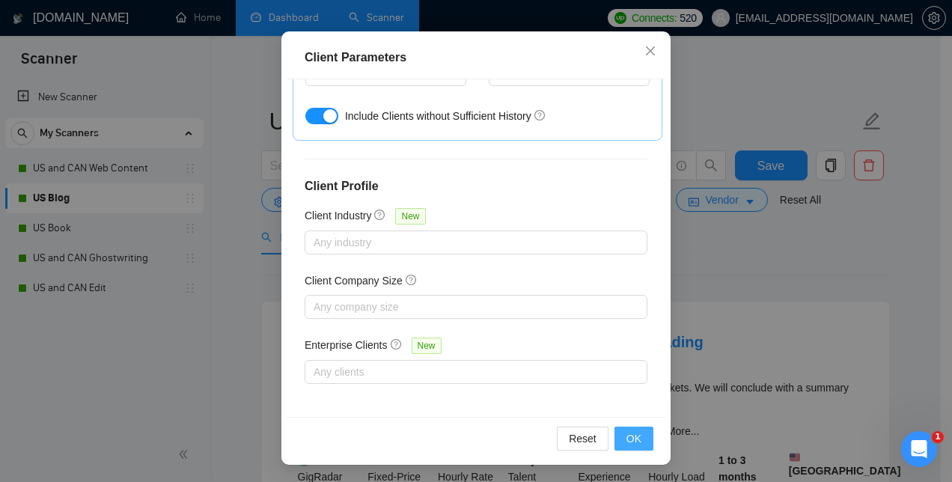
click at [636, 436] on span "OK" at bounding box center [634, 438] width 15 height 16
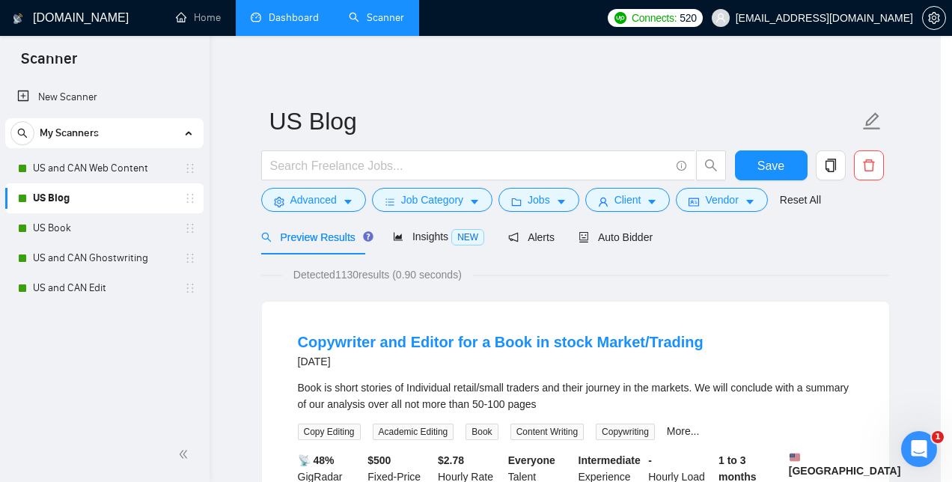
scroll to position [58, 0]
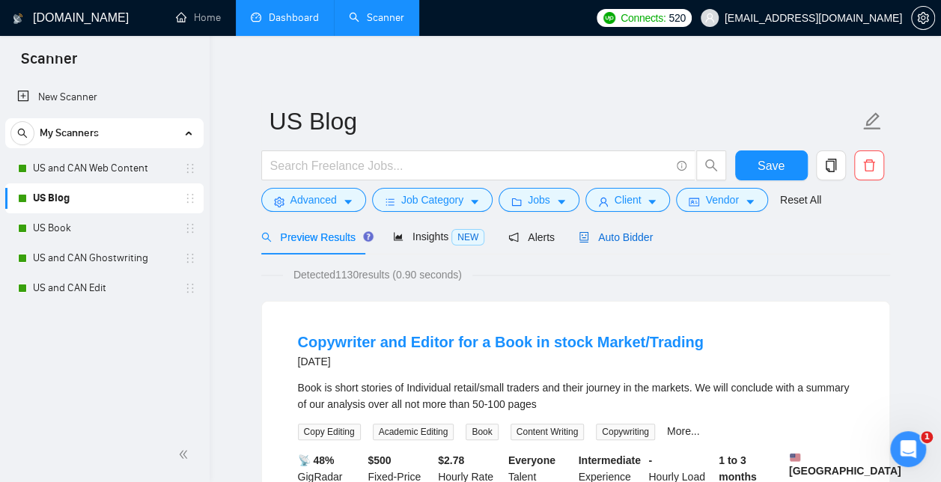
click at [615, 237] on span "Auto Bidder" at bounding box center [616, 237] width 74 height 12
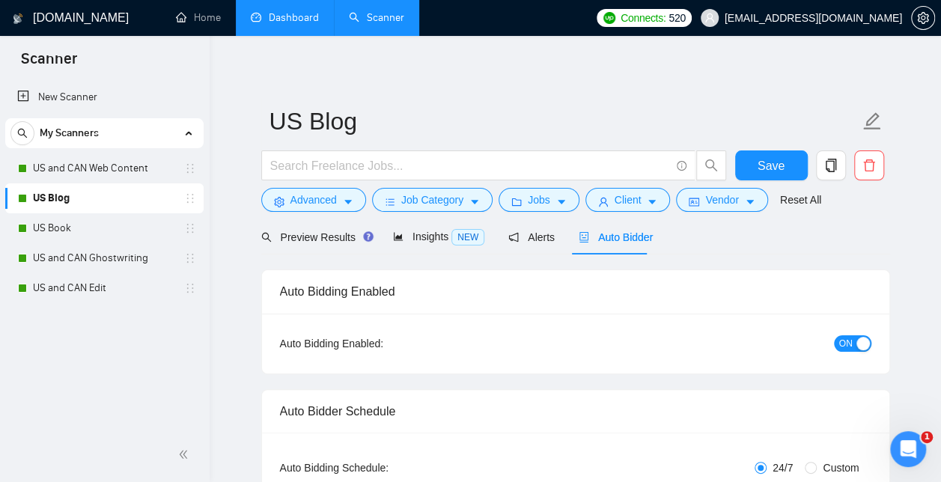
click at [88, 204] on link "US Blog" at bounding box center [104, 198] width 142 height 30
click at [627, 192] on span "Client" at bounding box center [628, 200] width 27 height 16
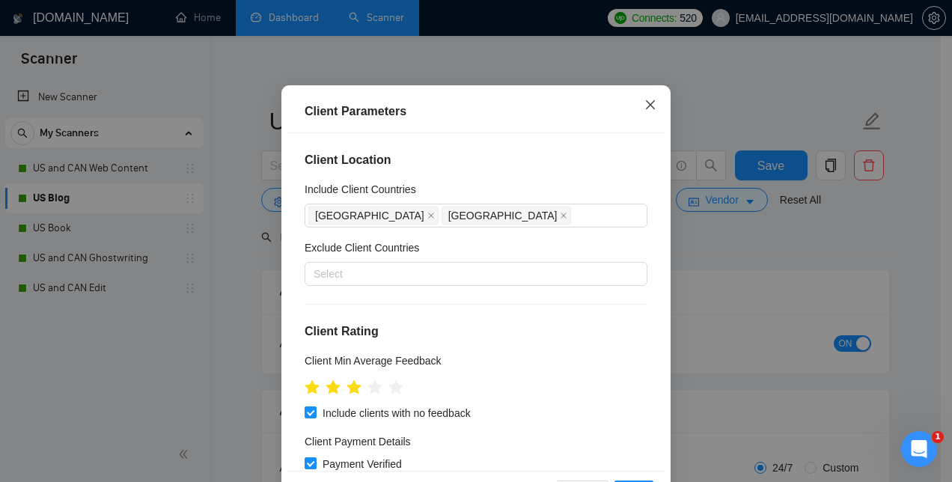
click at [646, 109] on icon "close" at bounding box center [650, 104] width 9 height 9
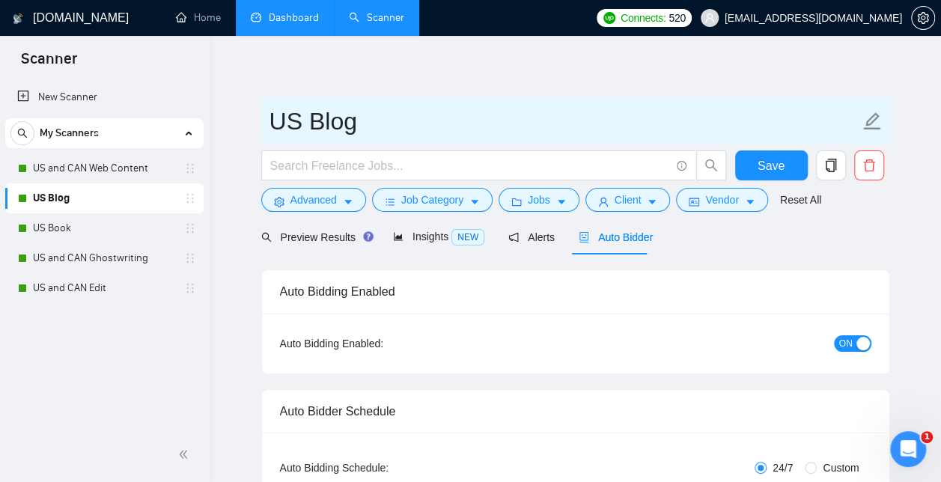
click at [381, 127] on input "US Blog" at bounding box center [565, 121] width 590 height 37
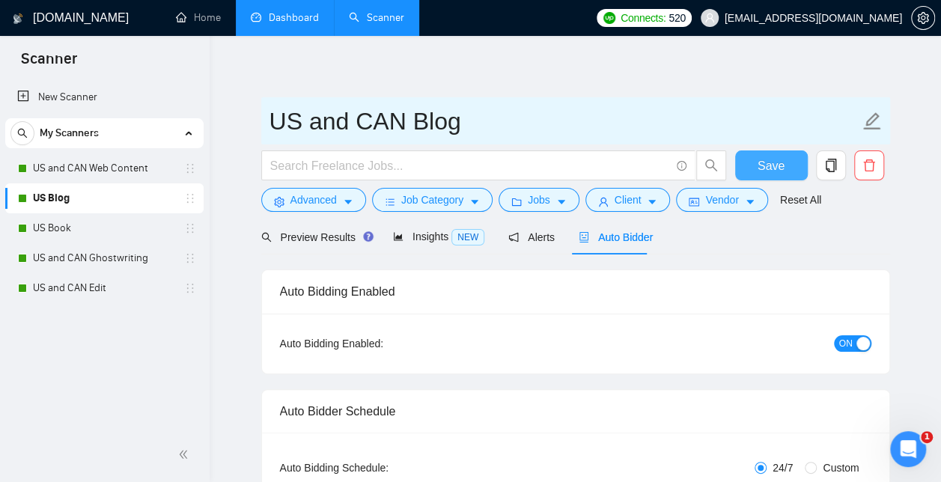
type input "US and CAN Blog"
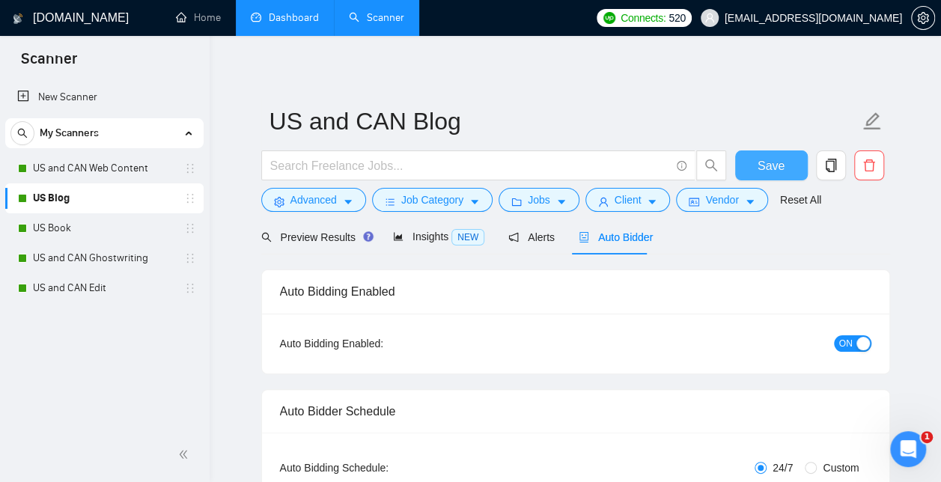
click at [755, 166] on button "Save" at bounding box center [771, 165] width 73 height 30
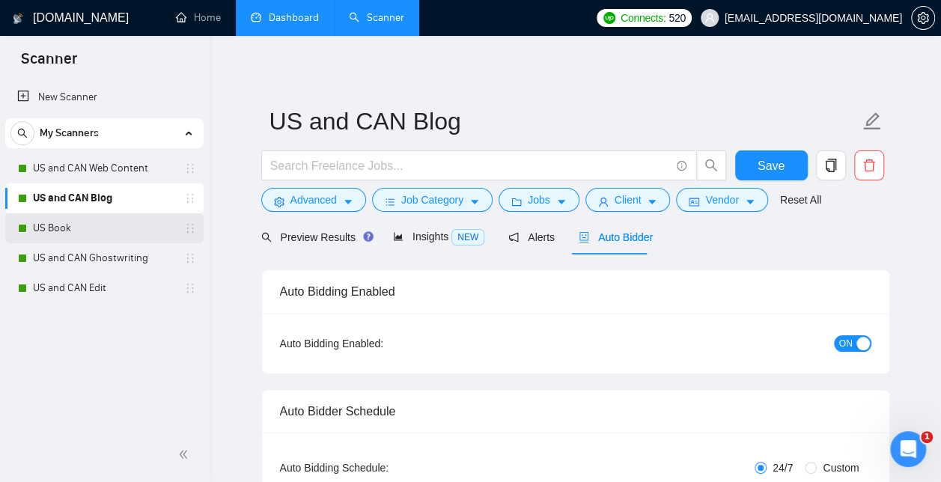
click at [100, 231] on link "US Book" at bounding box center [104, 228] width 142 height 30
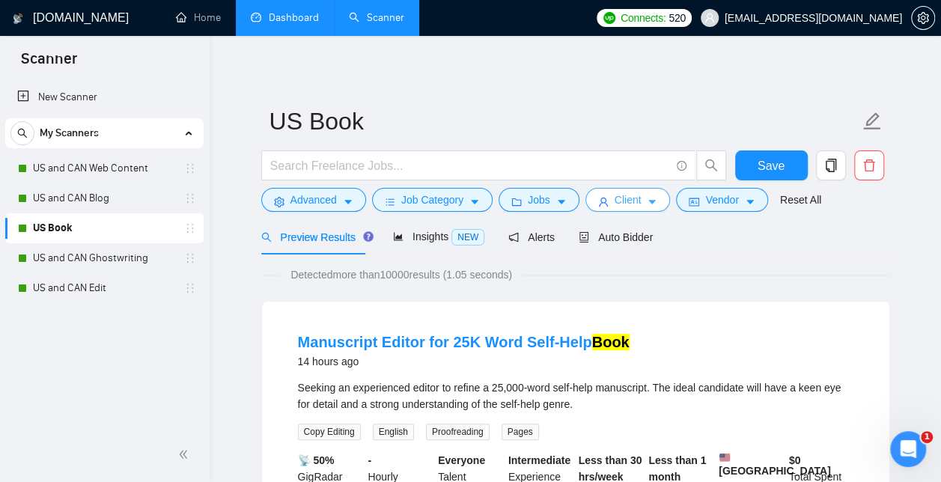
click at [623, 198] on span "Client" at bounding box center [628, 200] width 27 height 16
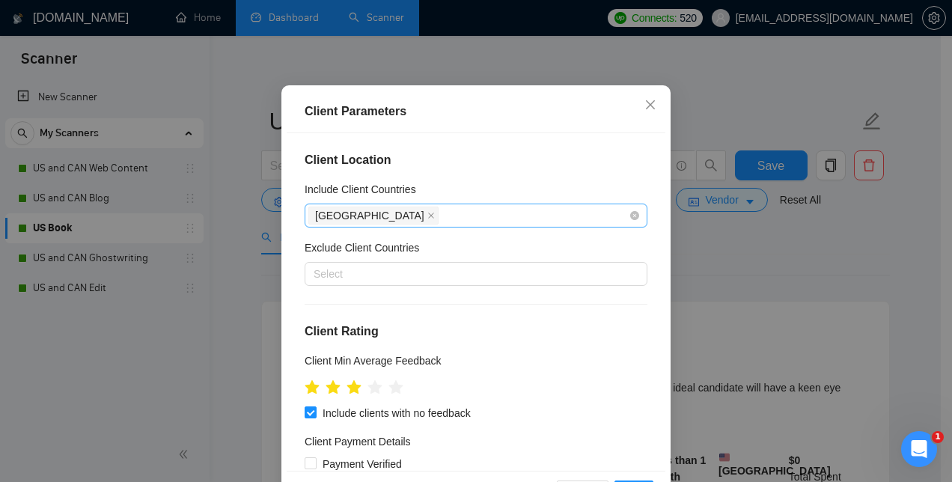
click at [440, 226] on div "[GEOGRAPHIC_DATA]" at bounding box center [468, 215] width 320 height 21
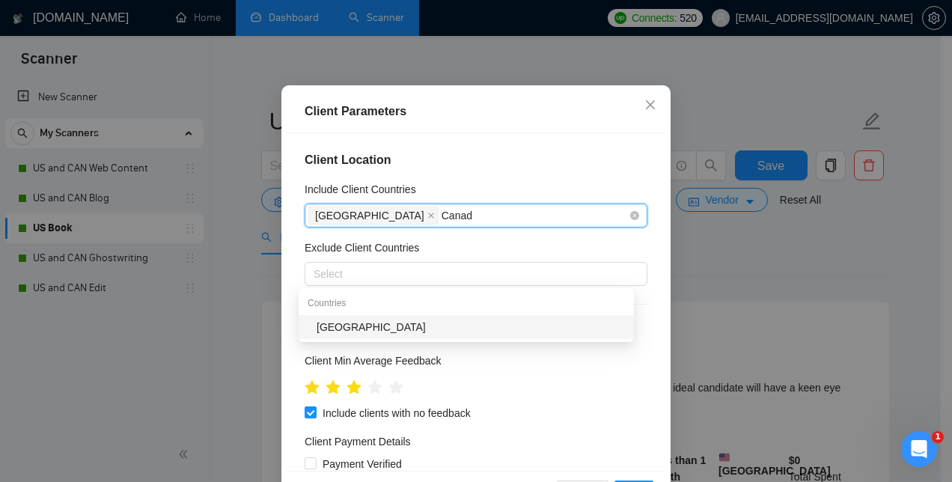
type input "[GEOGRAPHIC_DATA]"
click at [346, 332] on div "[GEOGRAPHIC_DATA]" at bounding box center [471, 327] width 308 height 16
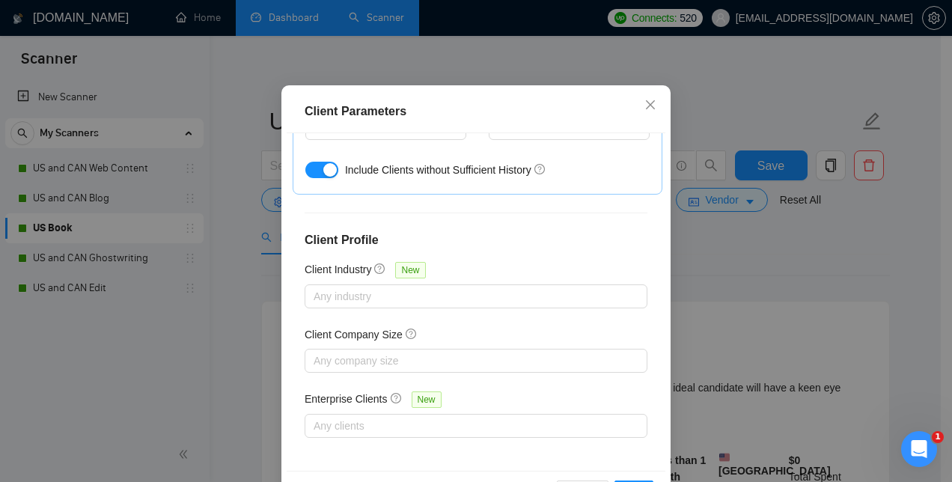
scroll to position [112, 0]
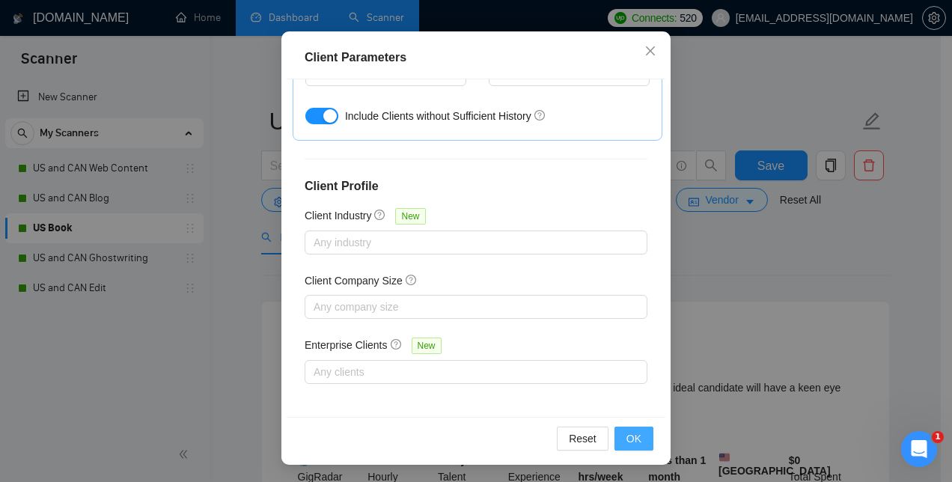
click at [638, 442] on button "OK" at bounding box center [634, 439] width 39 height 24
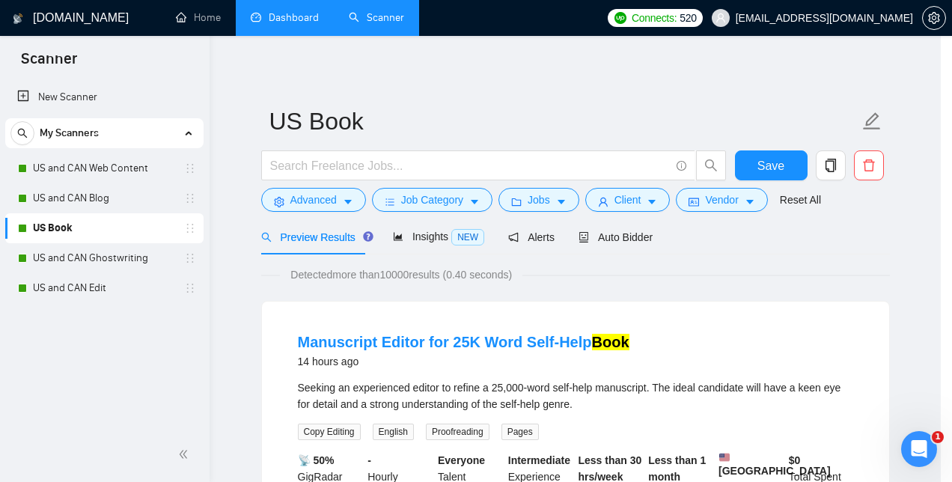
scroll to position [58, 0]
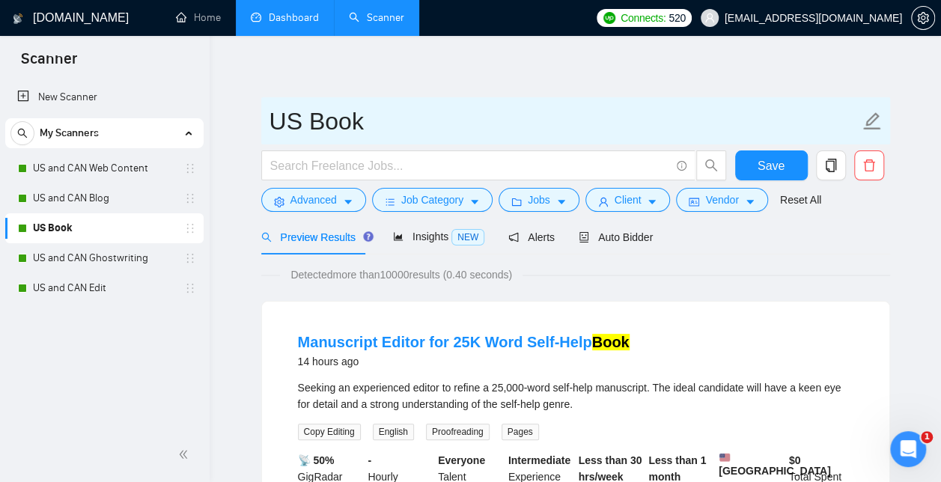
click at [316, 124] on input "US Book" at bounding box center [565, 121] width 590 height 37
type input "US and CAN Book"
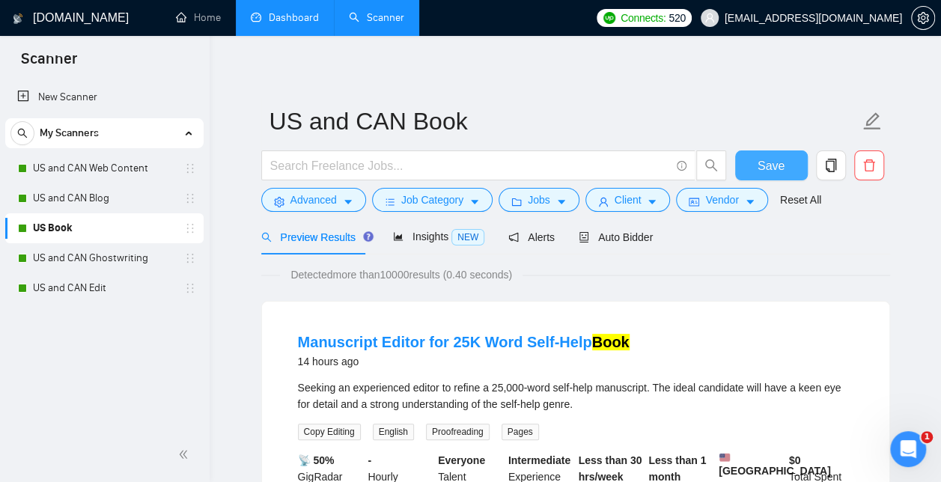
click at [765, 159] on span "Save" at bounding box center [771, 165] width 27 height 19
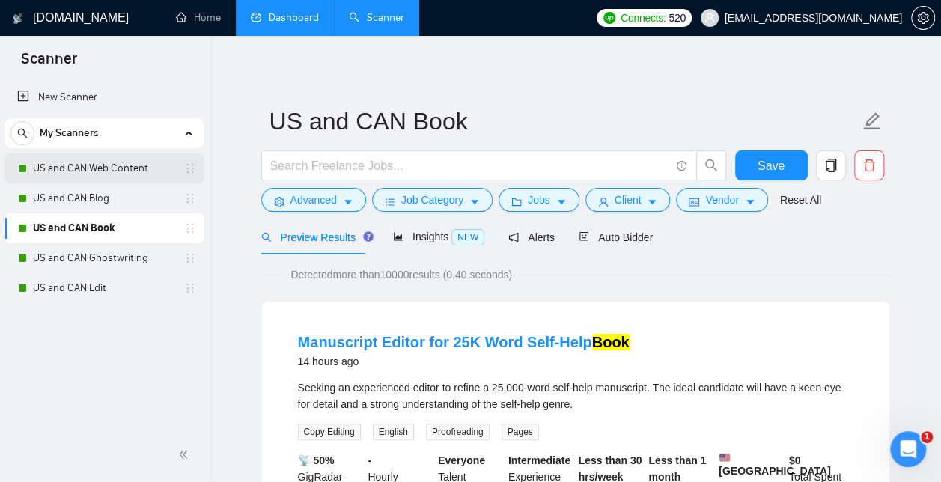
click at [121, 174] on link "US and CAN Web Content" at bounding box center [104, 168] width 142 height 30
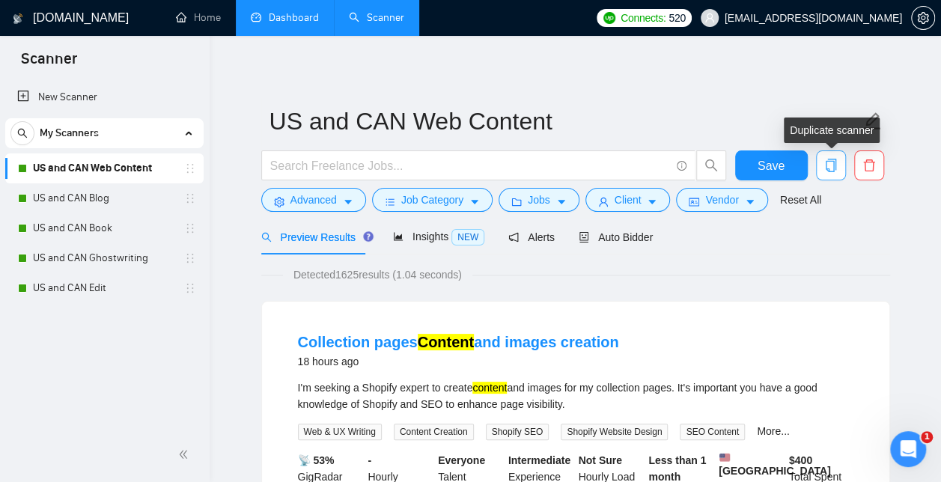
click at [834, 171] on icon "copy" at bounding box center [830, 165] width 13 height 13
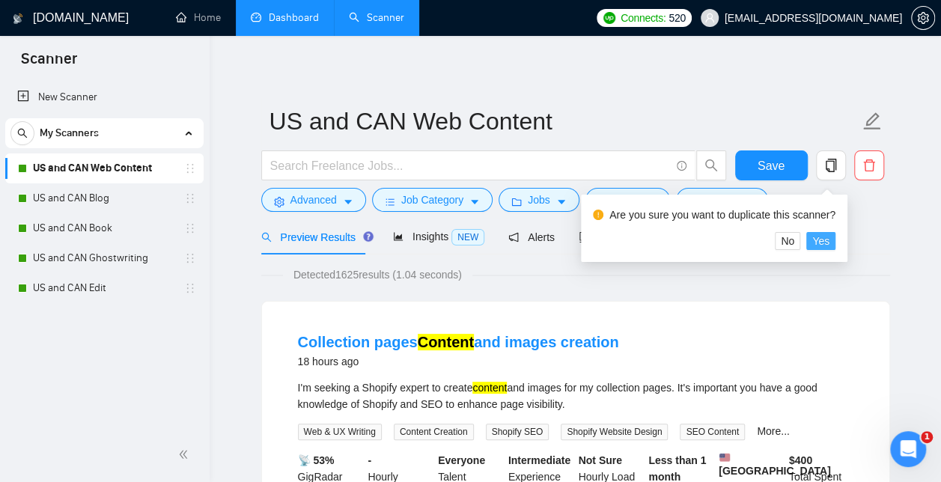
click at [819, 237] on span "Yes" at bounding box center [820, 241] width 17 height 16
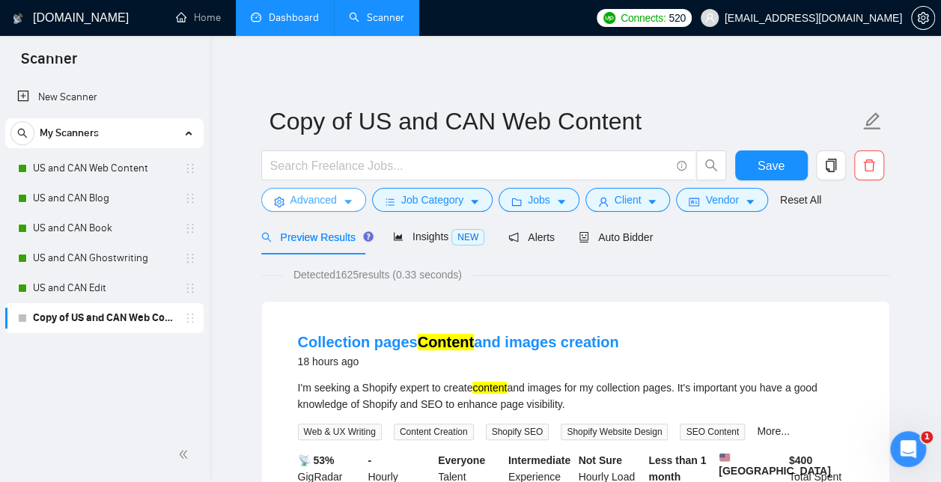
click at [307, 202] on span "Advanced" at bounding box center [313, 200] width 46 height 16
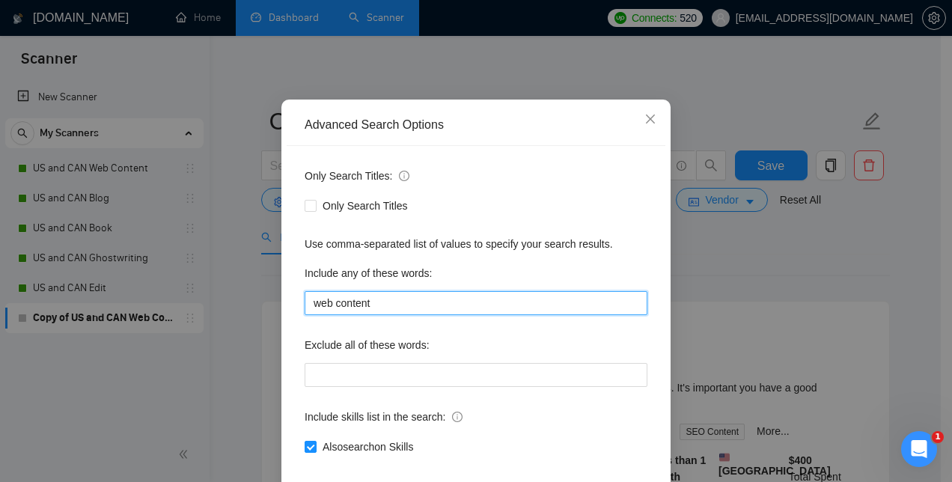
drag, startPoint x: 376, startPoint y: 372, endPoint x: 225, endPoint y: 383, distance: 150.9
click at [225, 383] on div "Advanced Search Options Only Search Titles: Only Search Titles Use comma-separa…" at bounding box center [476, 241] width 952 height 482
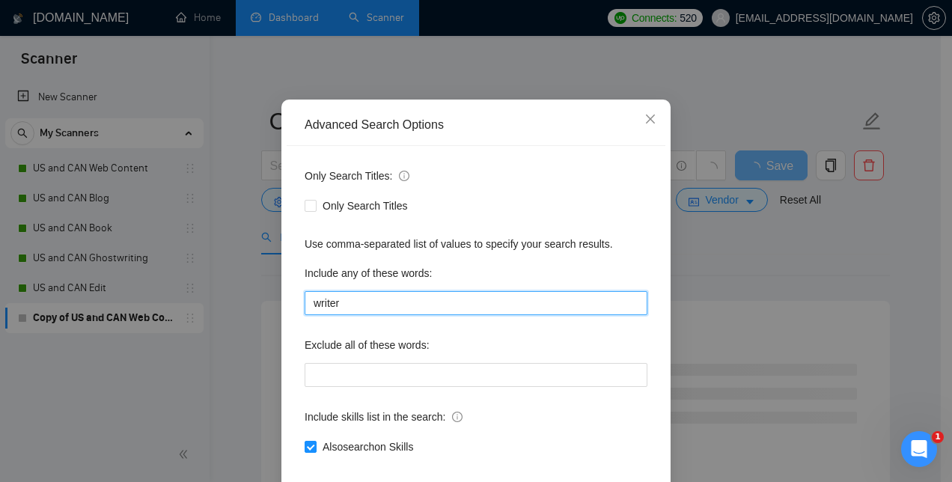
type input "writer"
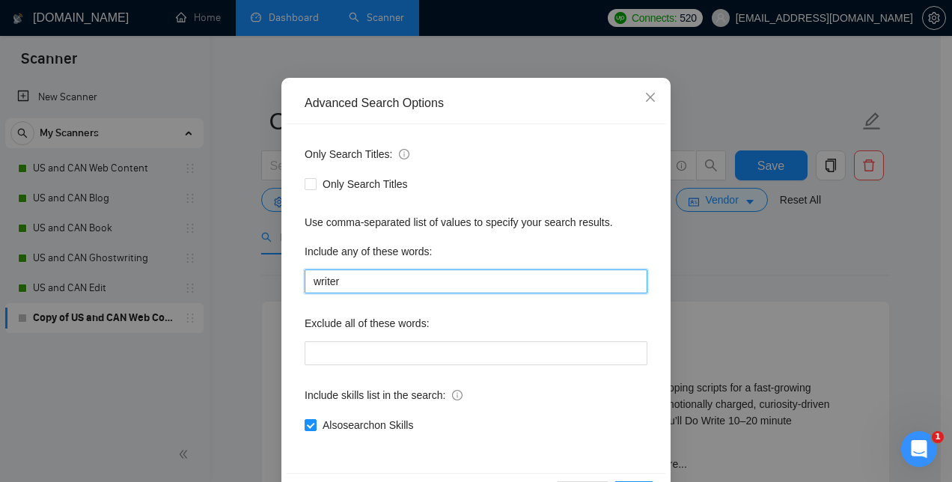
scroll to position [140, 0]
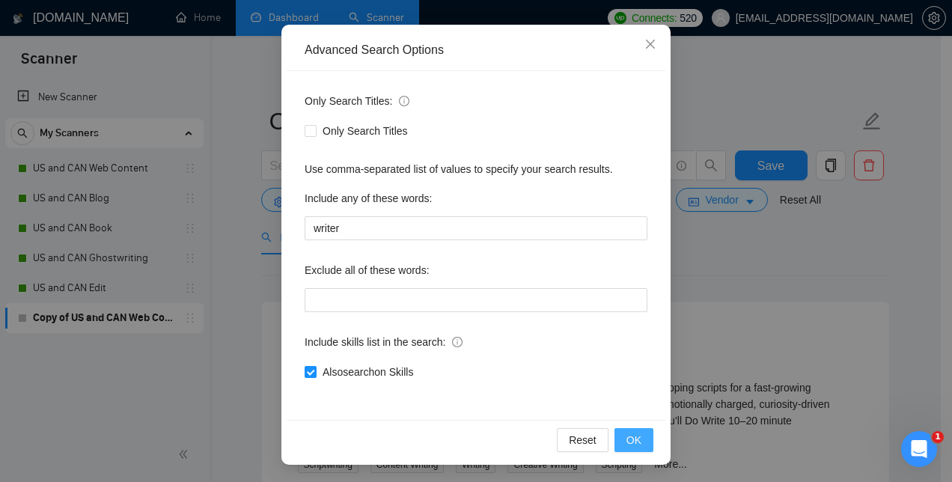
click at [636, 444] on span "OK" at bounding box center [634, 440] width 15 height 16
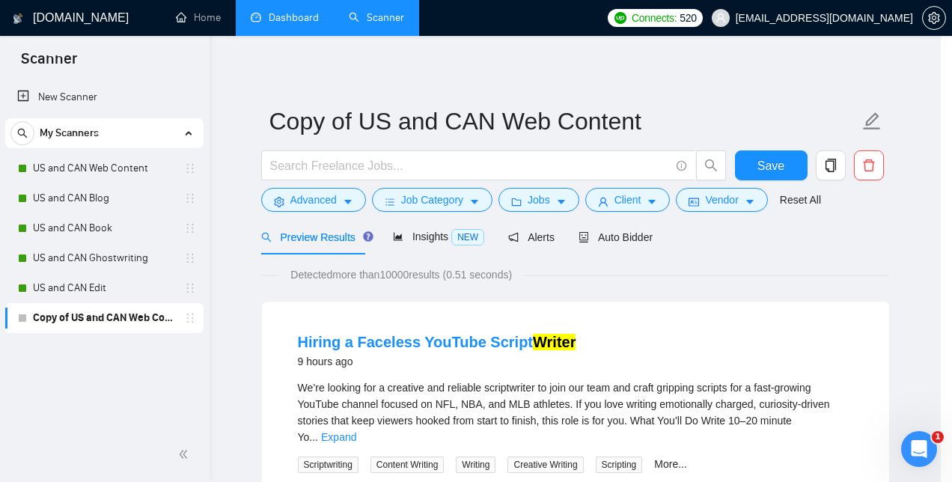
scroll to position [65, 0]
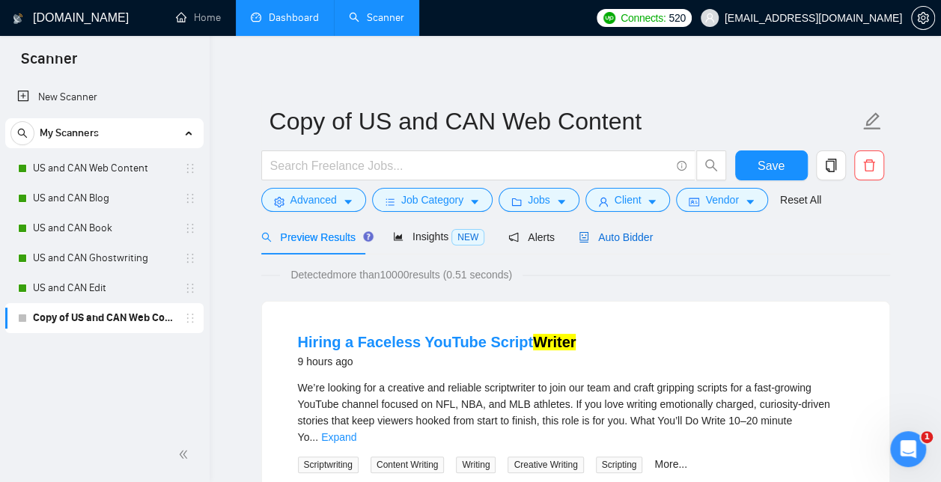
click at [608, 241] on span "Auto Bidder" at bounding box center [616, 237] width 74 height 12
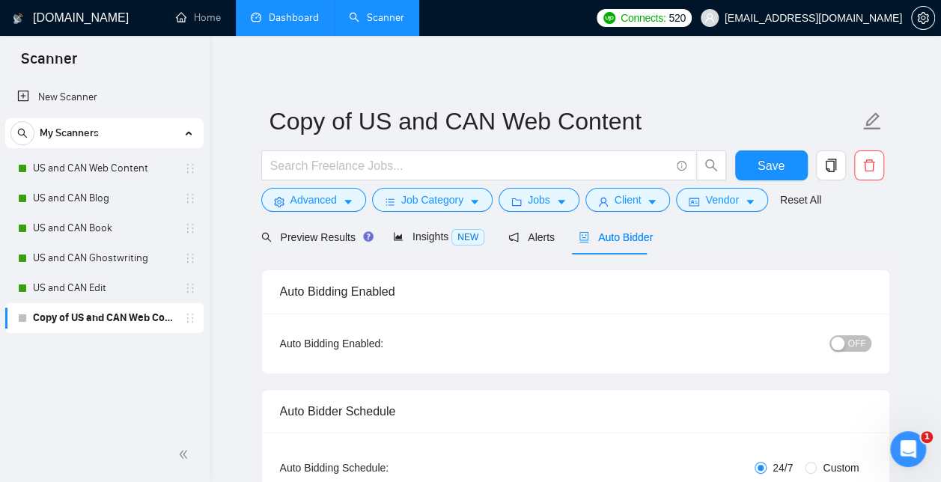
click at [838, 344] on div "button" at bounding box center [837, 343] width 13 height 13
click at [773, 159] on span "Save" at bounding box center [771, 165] width 27 height 19
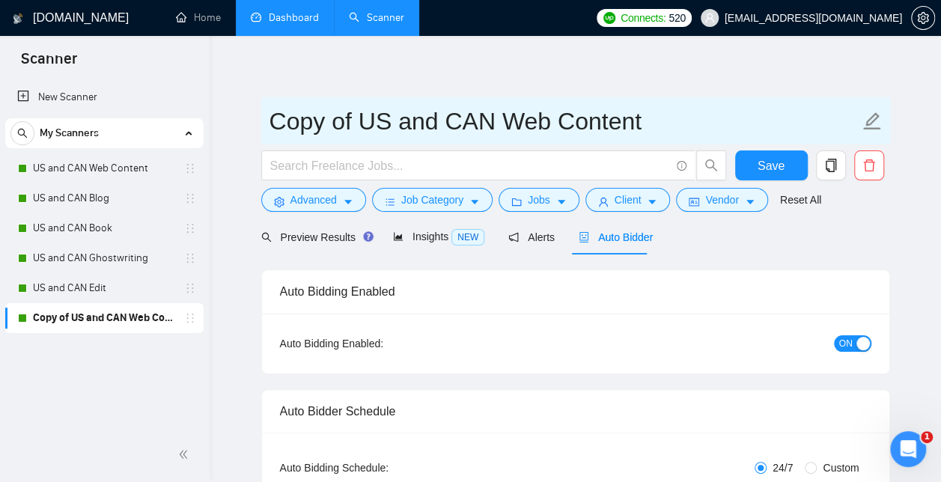
drag, startPoint x: 359, startPoint y: 122, endPoint x: 253, endPoint y: 123, distance: 106.3
click at [560, 124] on input "US and CAN Web Content" at bounding box center [565, 121] width 590 height 37
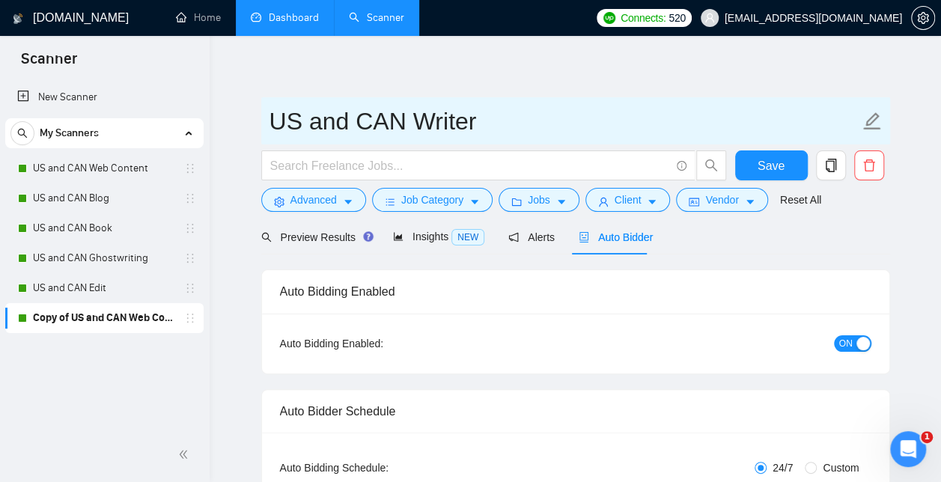
type input "US and CAN Writer"
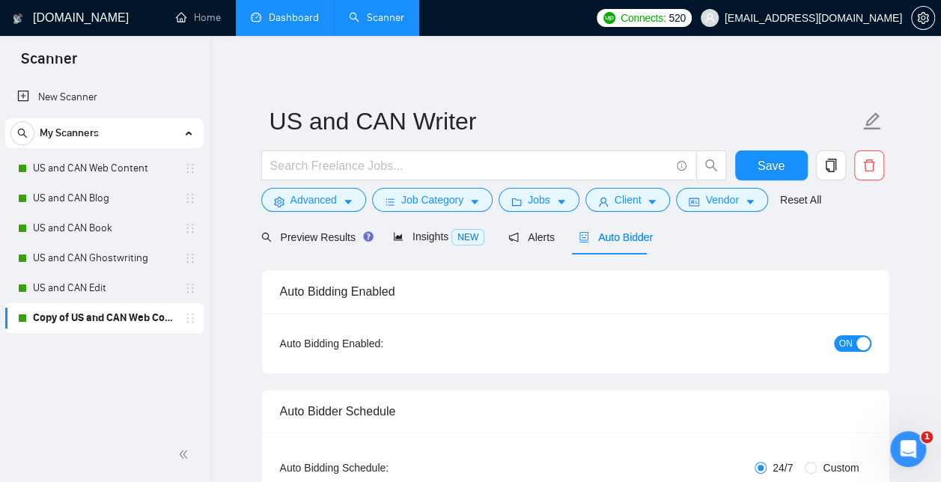
click at [767, 180] on div "Save" at bounding box center [771, 168] width 79 height 37
click at [767, 168] on span "Save" at bounding box center [771, 165] width 27 height 19
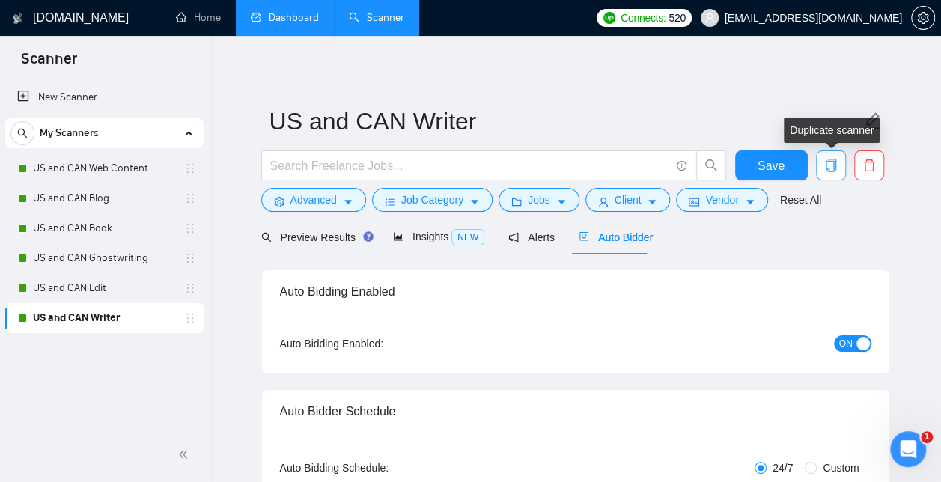
click at [839, 169] on span "copy" at bounding box center [831, 165] width 28 height 13
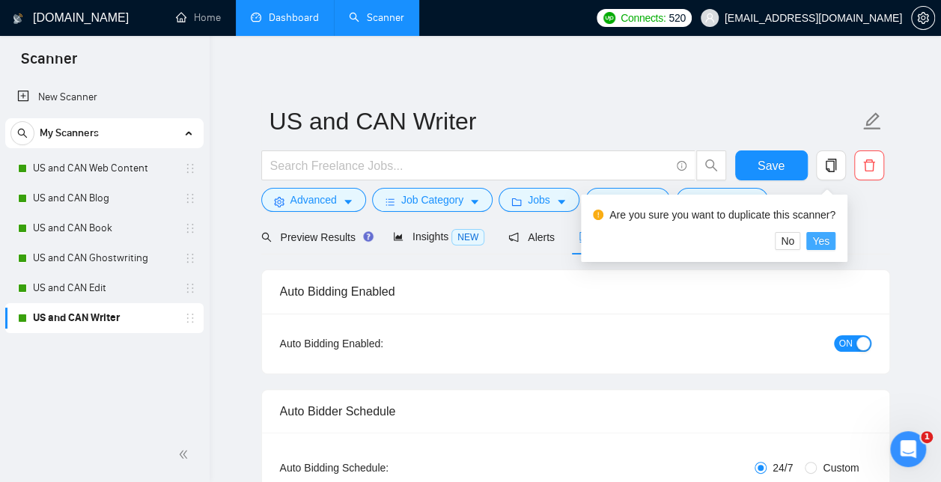
click at [818, 240] on span "Yes" at bounding box center [820, 241] width 17 height 16
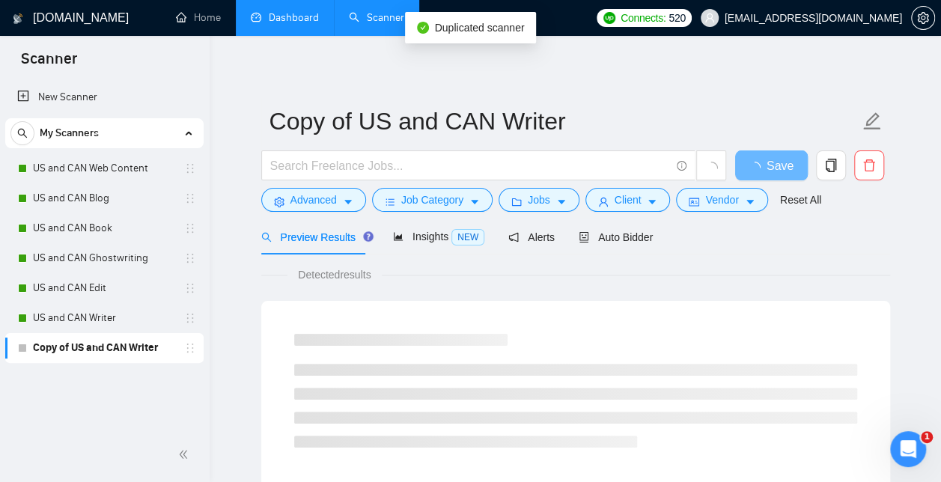
click at [122, 350] on link "Copy of US and CAN Writer" at bounding box center [104, 348] width 142 height 30
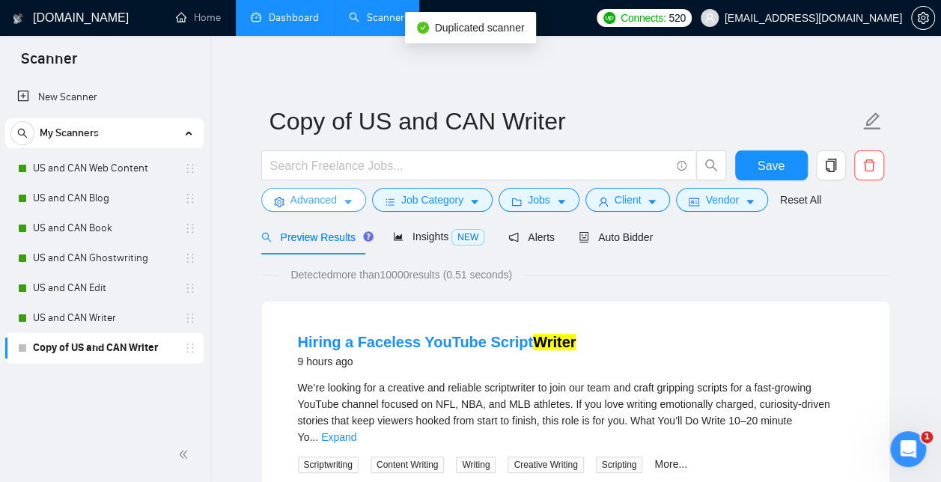
click at [311, 198] on span "Advanced" at bounding box center [313, 200] width 46 height 16
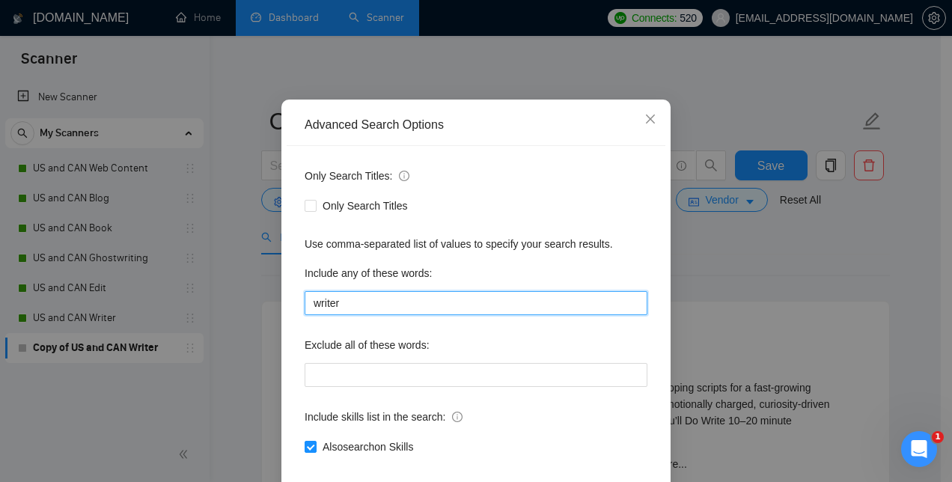
drag, startPoint x: 355, startPoint y: 370, endPoint x: 246, endPoint y: 361, distance: 108.9
click at [246, 361] on div "Advanced Search Options Only Search Titles: Only Search Titles Use comma-separa…" at bounding box center [476, 241] width 952 height 482
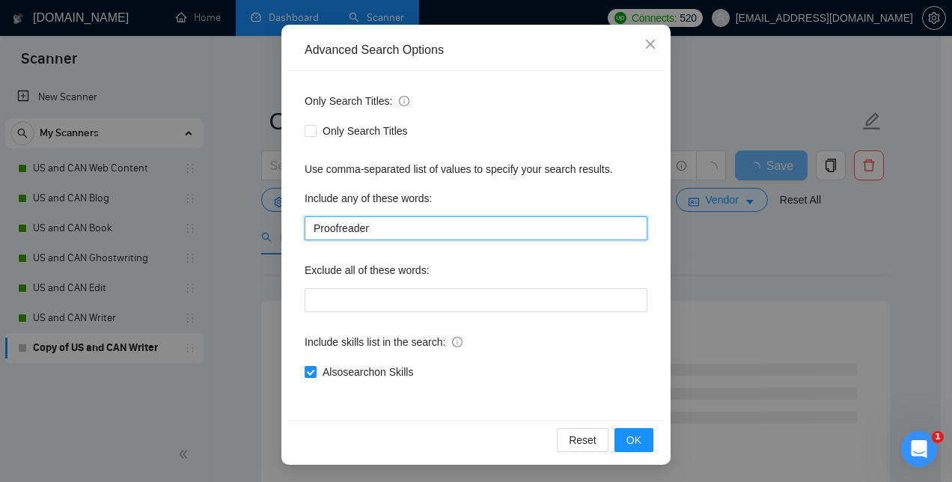
type input "Proofreader"
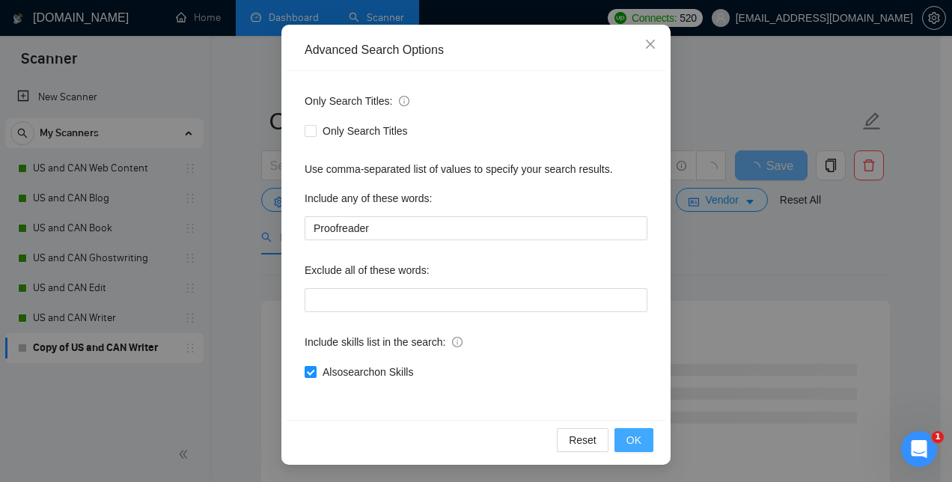
click at [629, 439] on span "OK" at bounding box center [634, 440] width 15 height 16
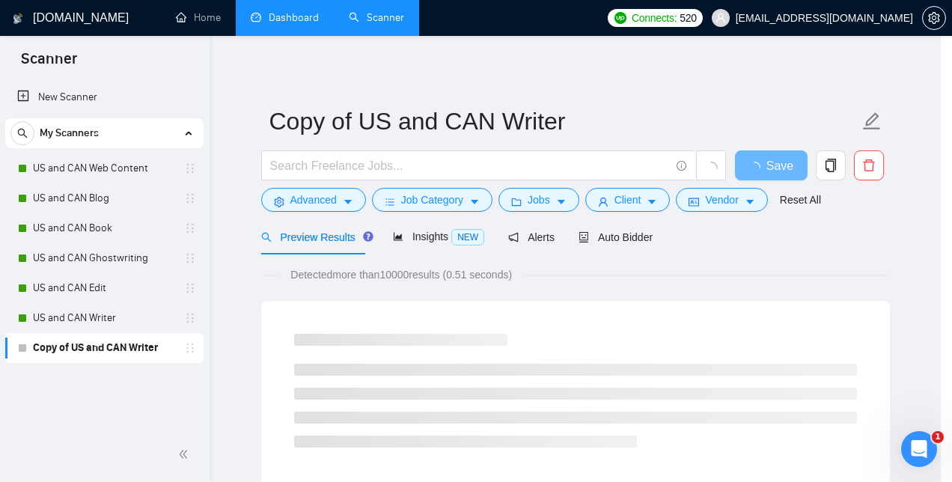
scroll to position [65, 0]
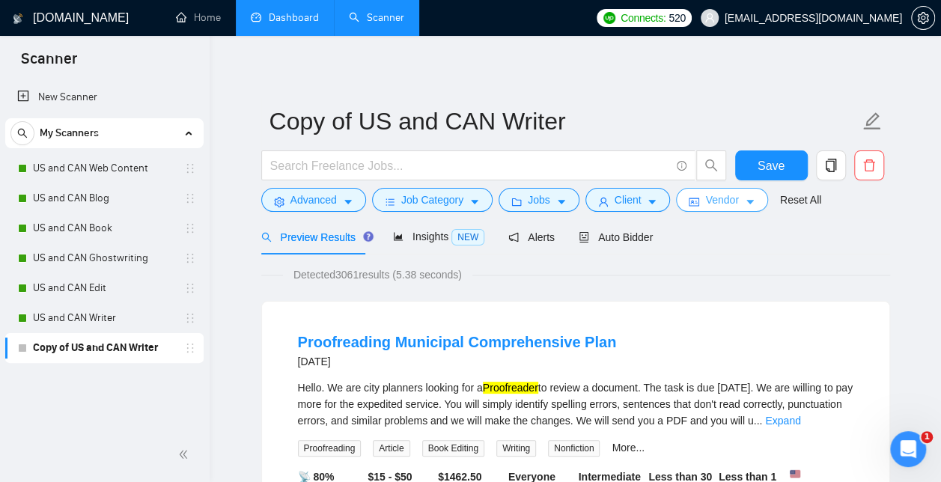
click at [734, 204] on button "Vendor" at bounding box center [721, 200] width 91 height 24
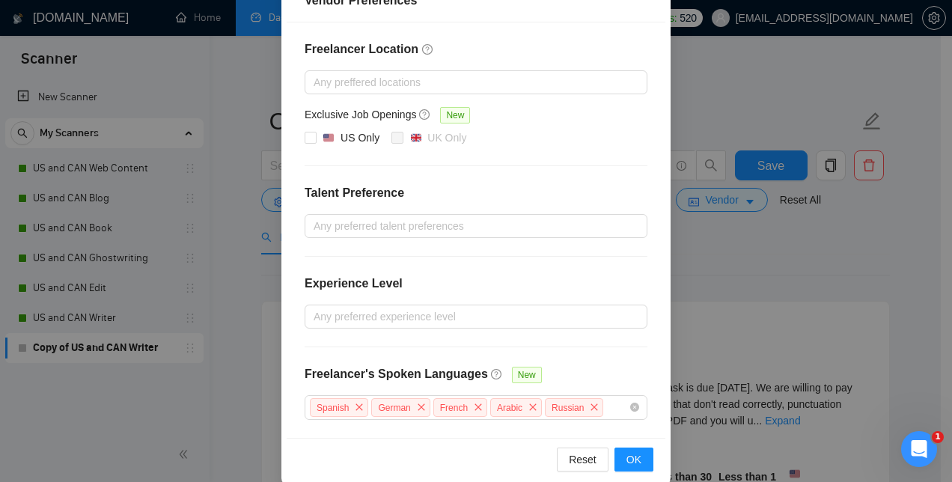
scroll to position [207, 0]
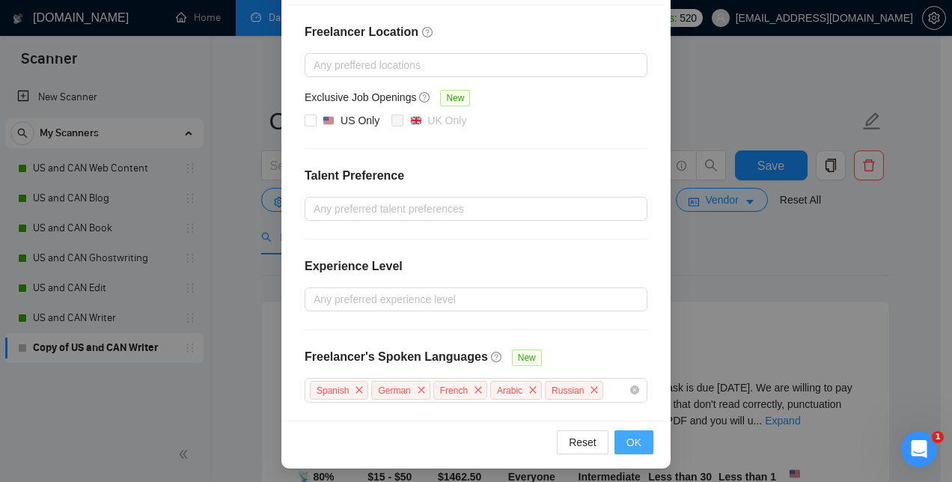
click at [627, 438] on span "OK" at bounding box center [634, 442] width 15 height 16
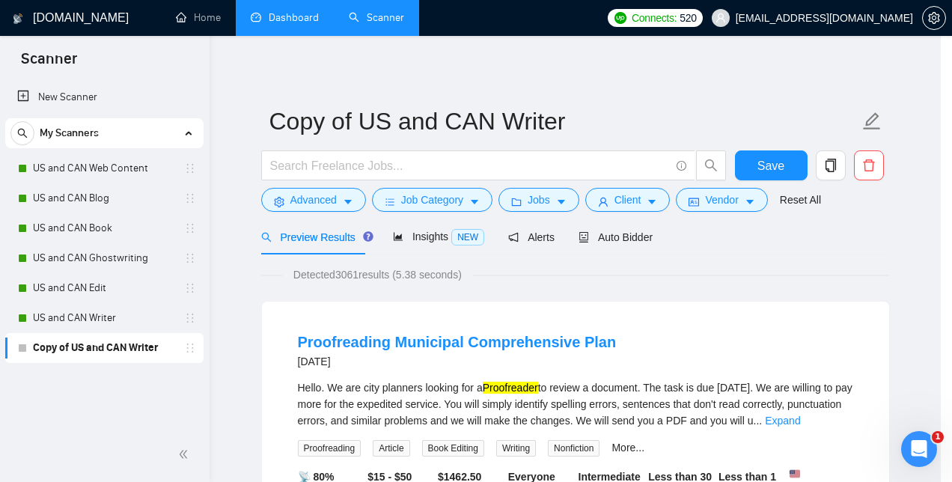
scroll to position [133, 0]
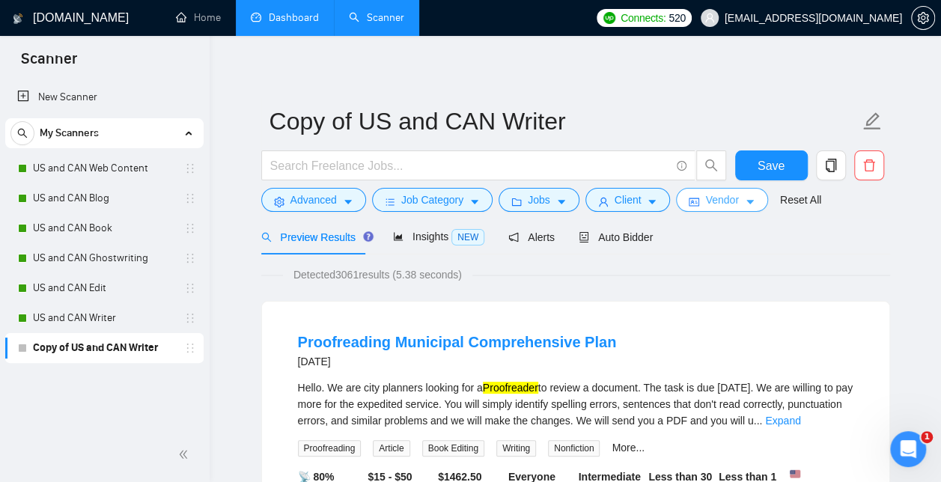
click at [717, 195] on span "Vendor" at bounding box center [721, 200] width 33 height 16
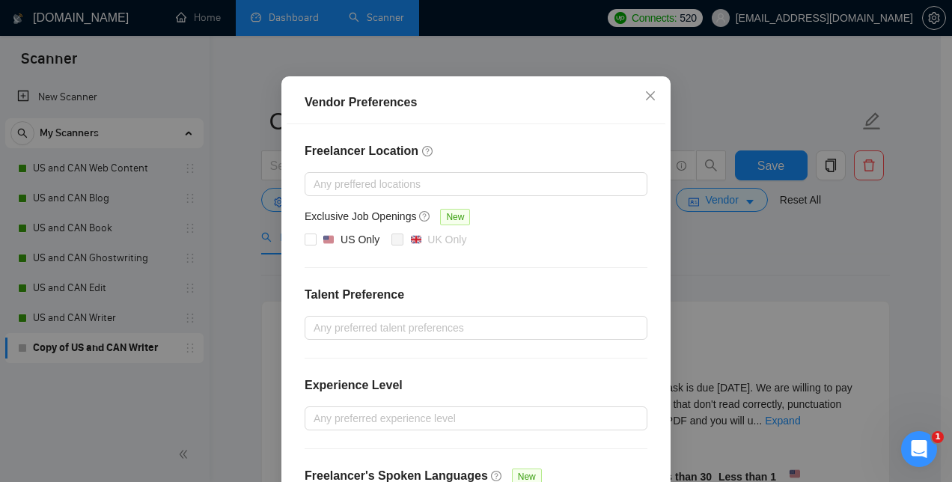
scroll to position [0, 0]
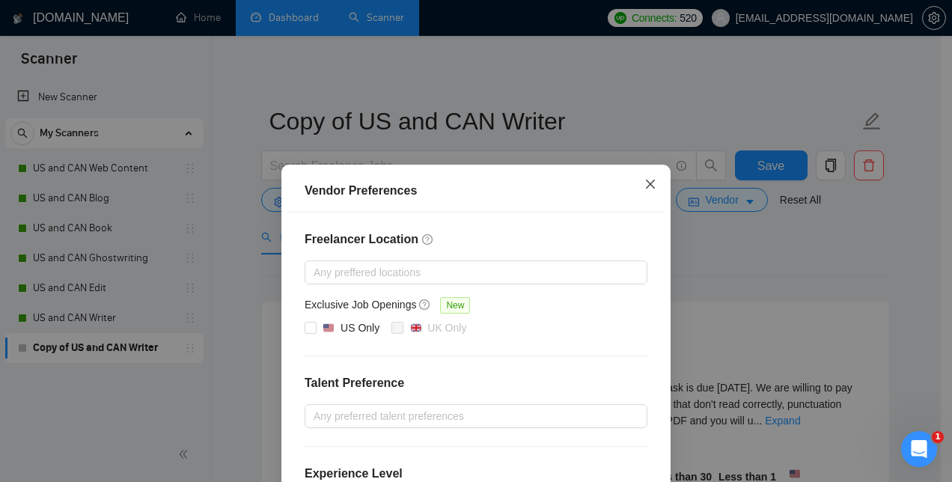
click at [650, 186] on icon "close" at bounding box center [651, 184] width 12 height 12
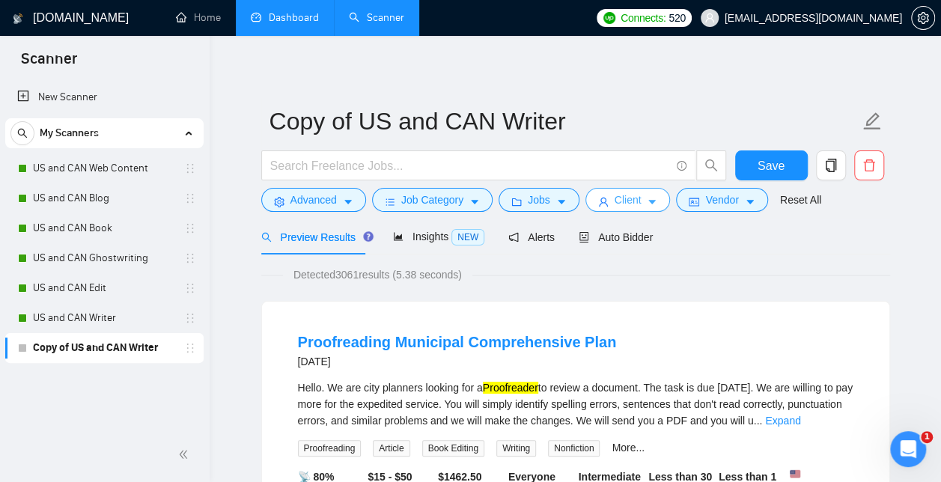
click at [626, 198] on span "Client" at bounding box center [628, 200] width 27 height 16
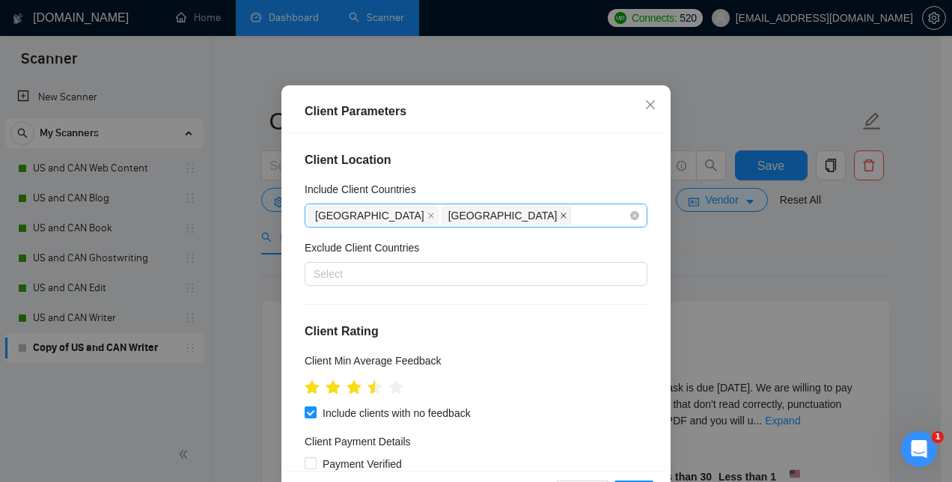
click at [562, 219] on icon "close" at bounding box center [565, 216] width 6 height 6
click at [428, 219] on icon "close" at bounding box center [431, 216] width 6 height 6
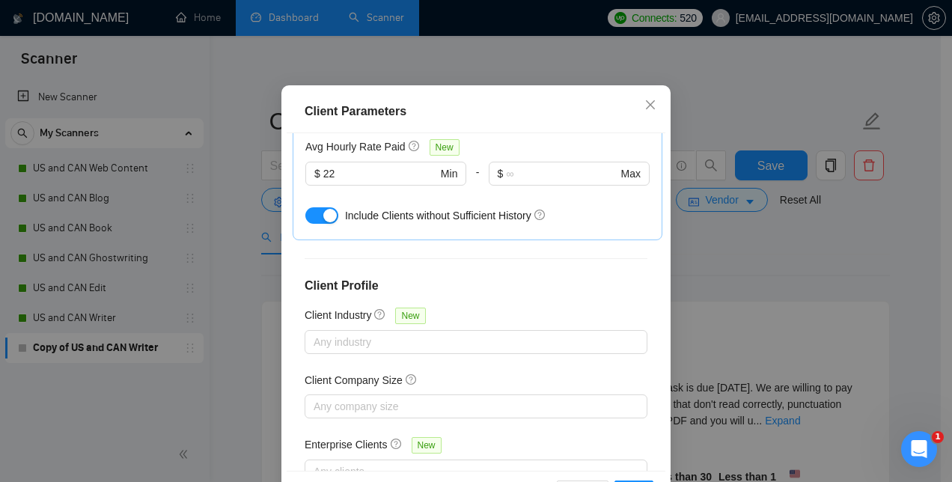
scroll to position [594, 0]
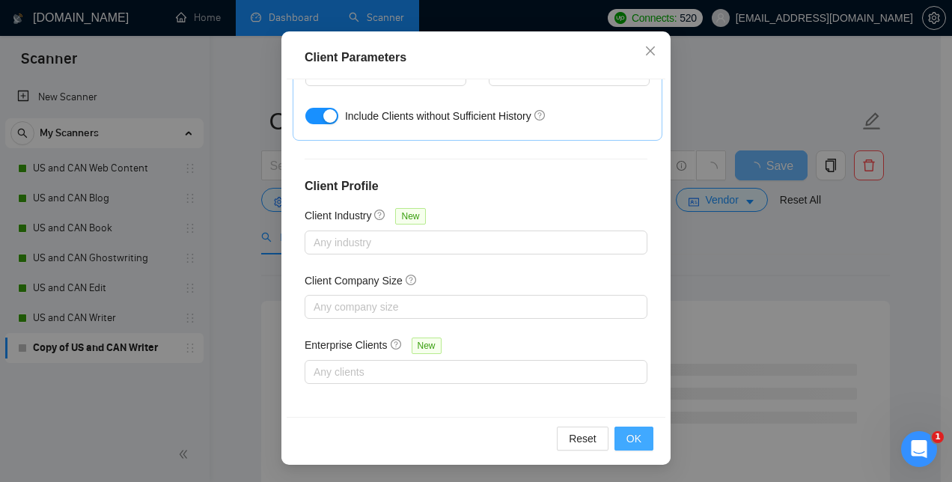
click at [629, 434] on span "OK" at bounding box center [634, 438] width 15 height 16
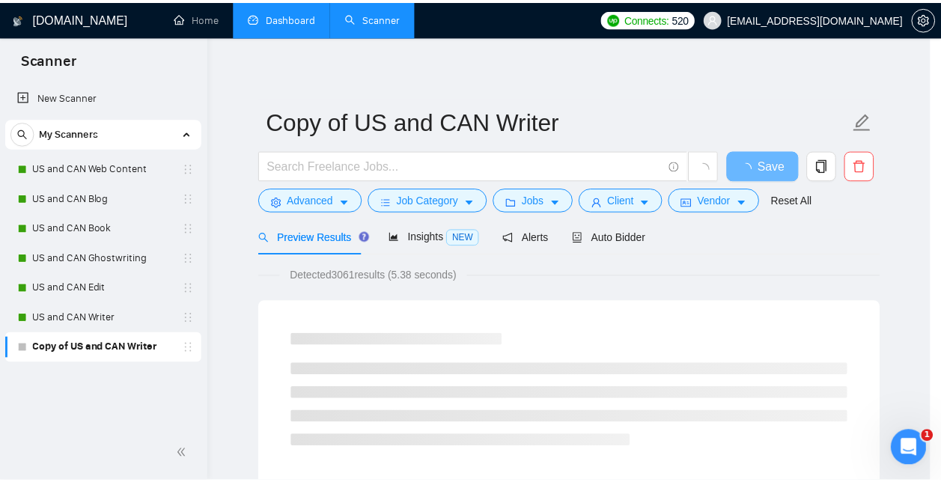
scroll to position [58, 0]
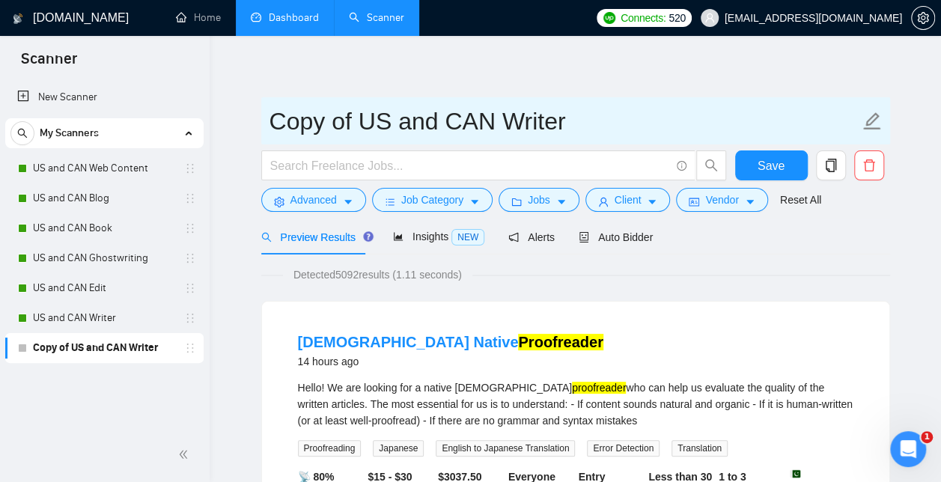
drag, startPoint x: 353, startPoint y: 121, endPoint x: 237, endPoint y: 121, distance: 115.3
drag, startPoint x: 501, startPoint y: 124, endPoint x: 245, endPoint y: 127, distance: 256.1
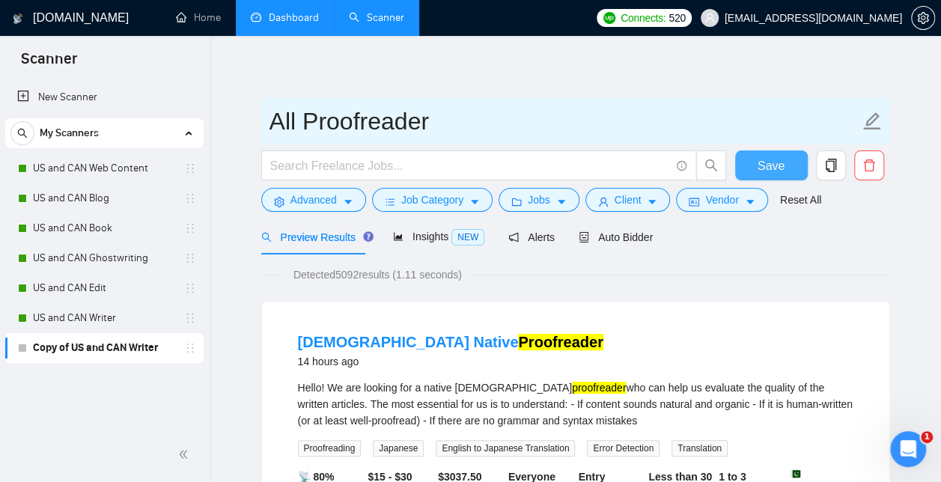
type input "All Proofreader"
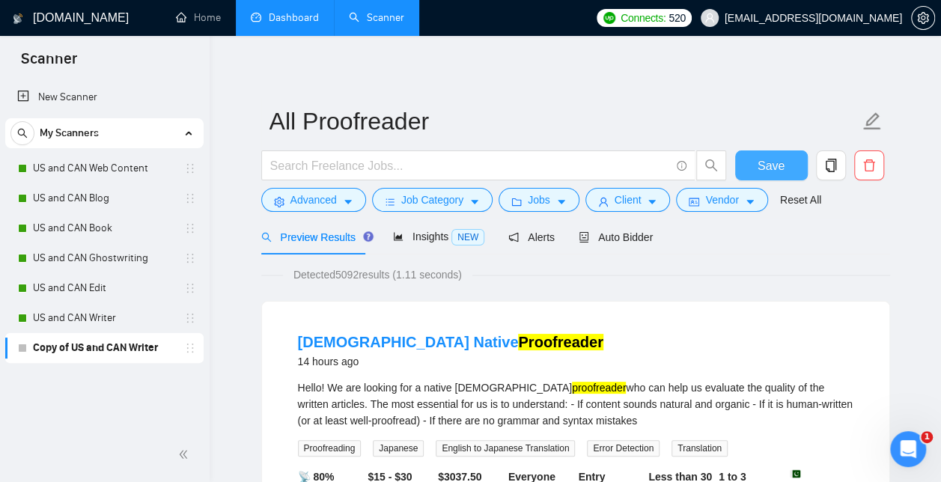
click at [774, 171] on span "Save" at bounding box center [771, 165] width 27 height 19
click at [611, 236] on span "Auto Bidder" at bounding box center [616, 237] width 74 height 12
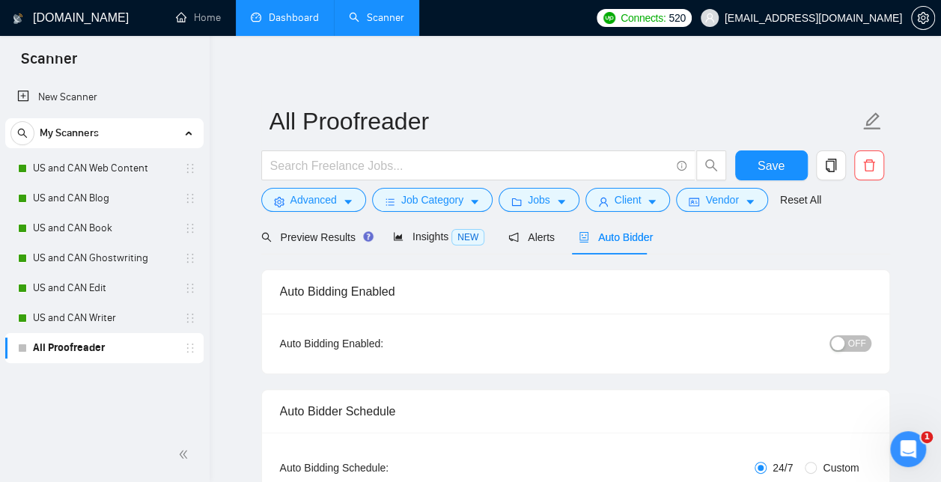
click at [838, 344] on div "button" at bounding box center [837, 343] width 13 height 13
click at [773, 163] on div "Reset all filters" at bounding box center [793, 171] width 81 height 25
click at [736, 159] on button "Save" at bounding box center [771, 165] width 73 height 30
click at [752, 159] on button "Save" at bounding box center [771, 165] width 73 height 30
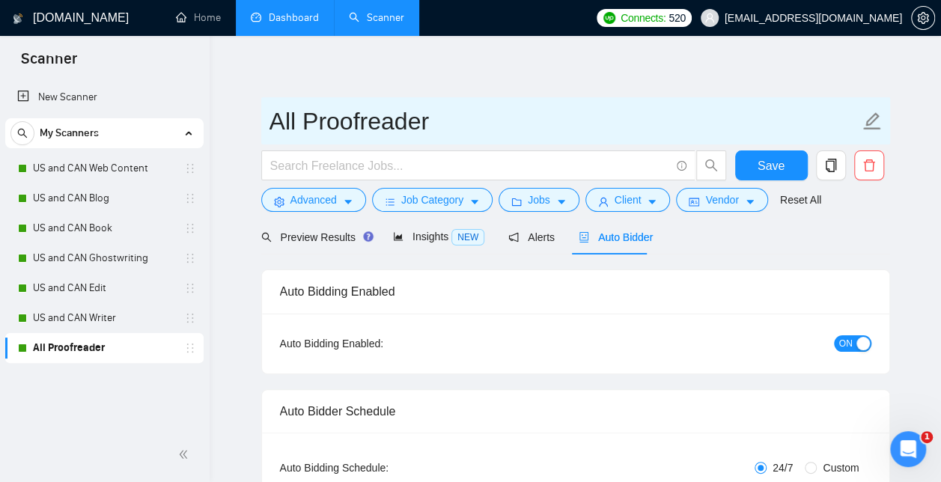
click at [585, 106] on input "All Proofreader" at bounding box center [565, 121] width 590 height 37
